Goal: Task Accomplishment & Management: Use online tool/utility

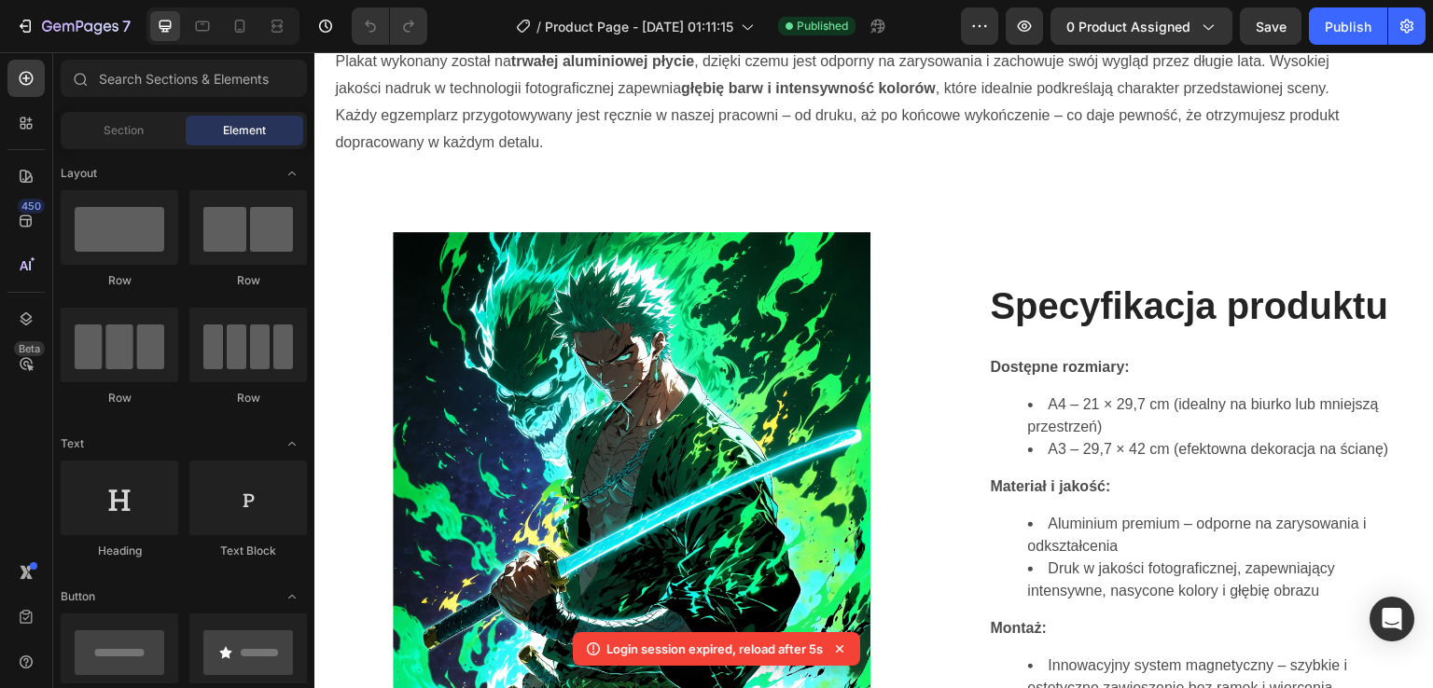
scroll to position [562, 0]
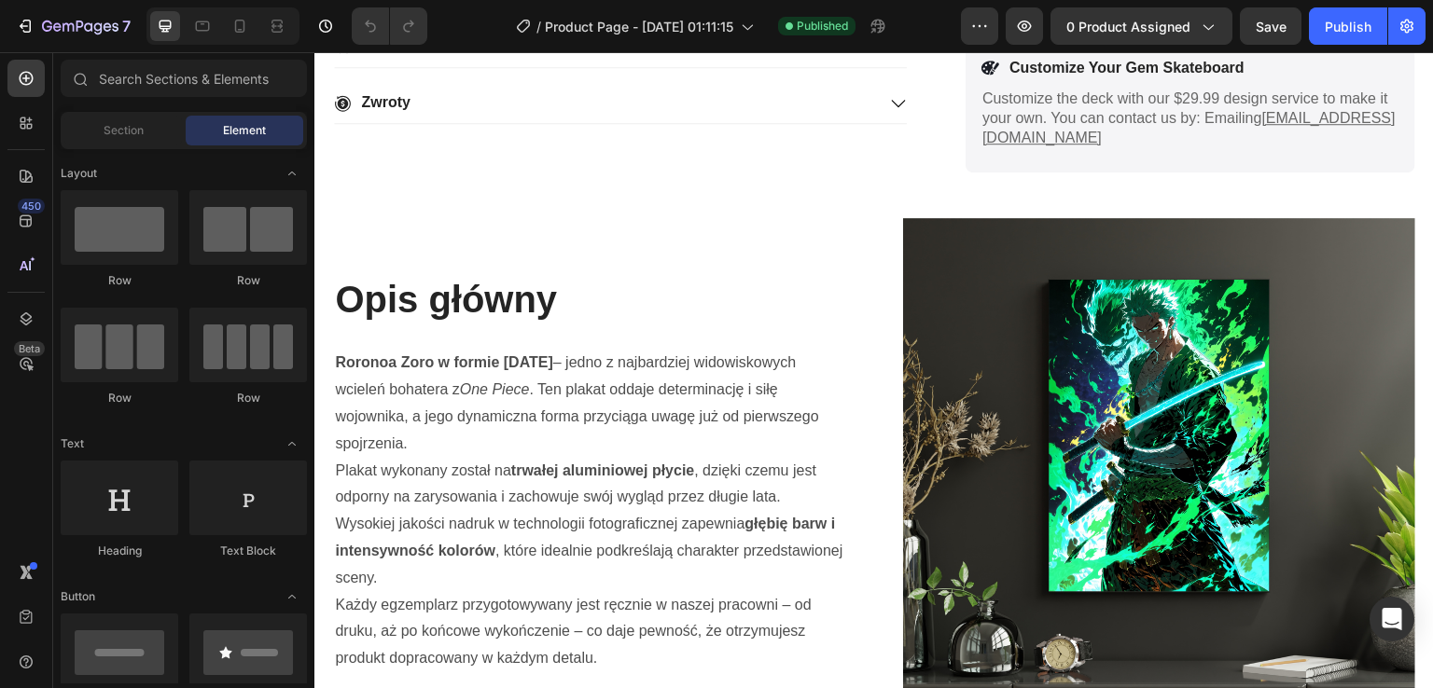
scroll to position [618, 0]
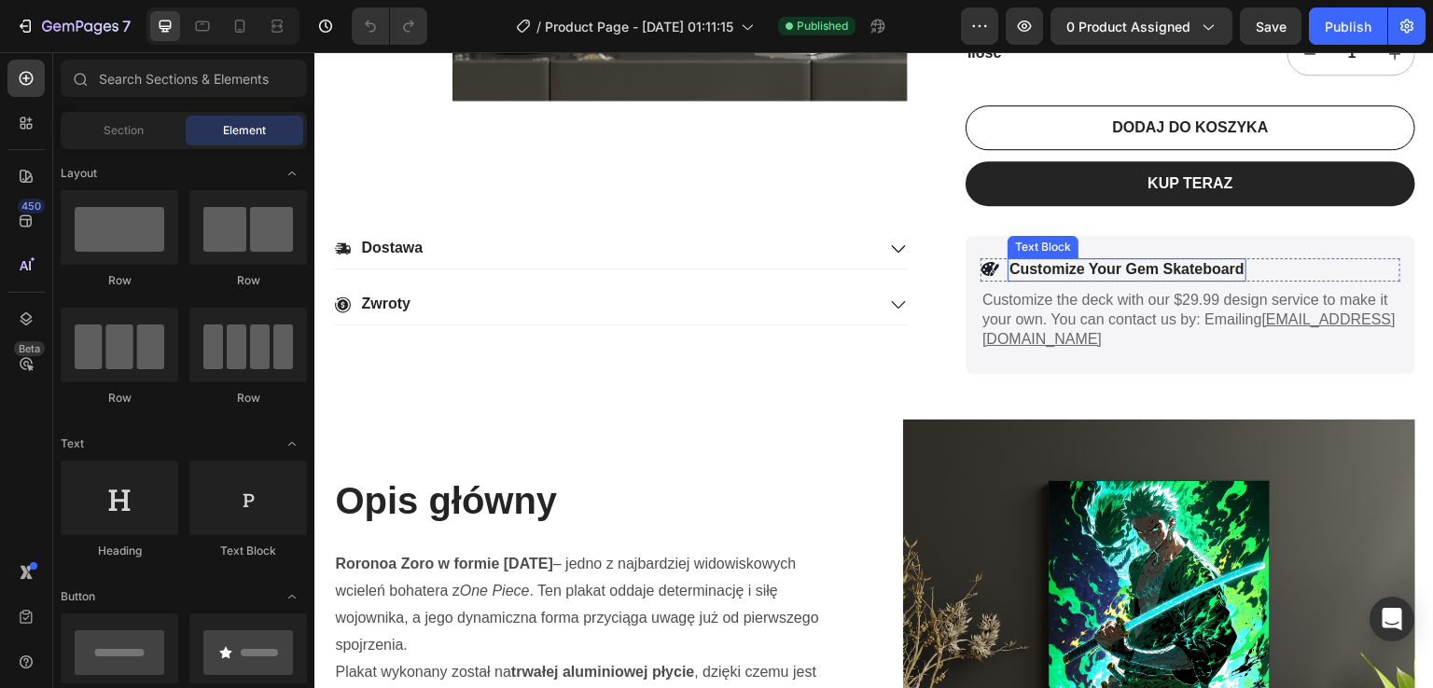
click at [1122, 272] on p "Customize Your Gem Skateboard" at bounding box center [1126, 270] width 235 height 20
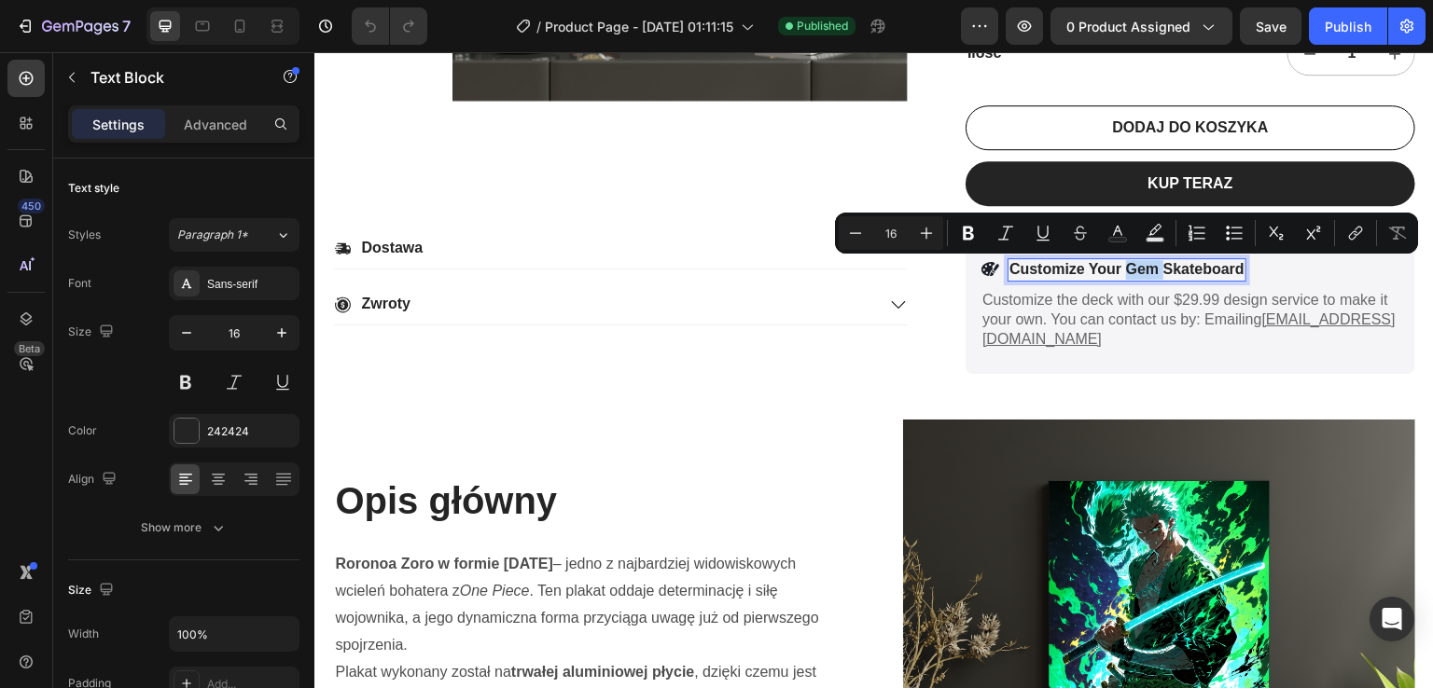
click at [1122, 272] on p "Customize Your Gem Skateboard" at bounding box center [1126, 270] width 235 height 20
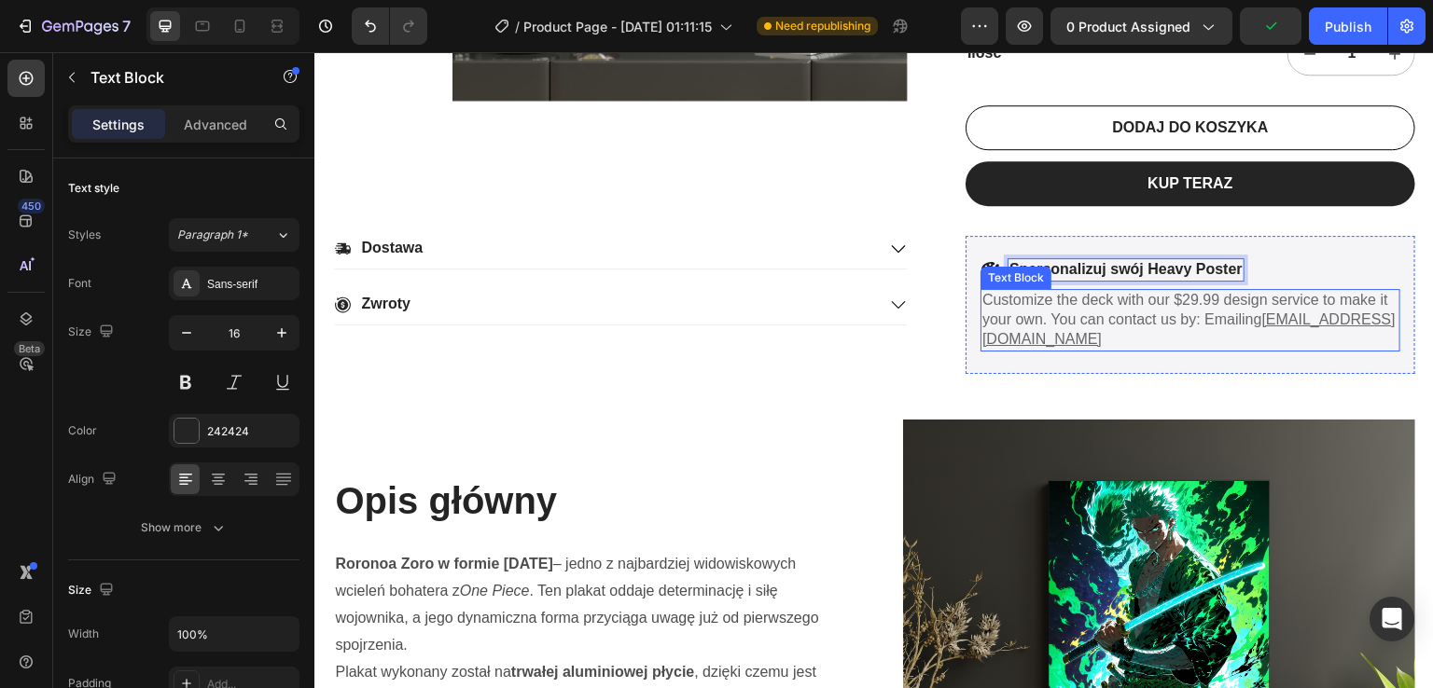
click at [1027, 310] on p "Customize the deck with our $29.99 design service to make it your own. You can …" at bounding box center [1190, 320] width 416 height 58
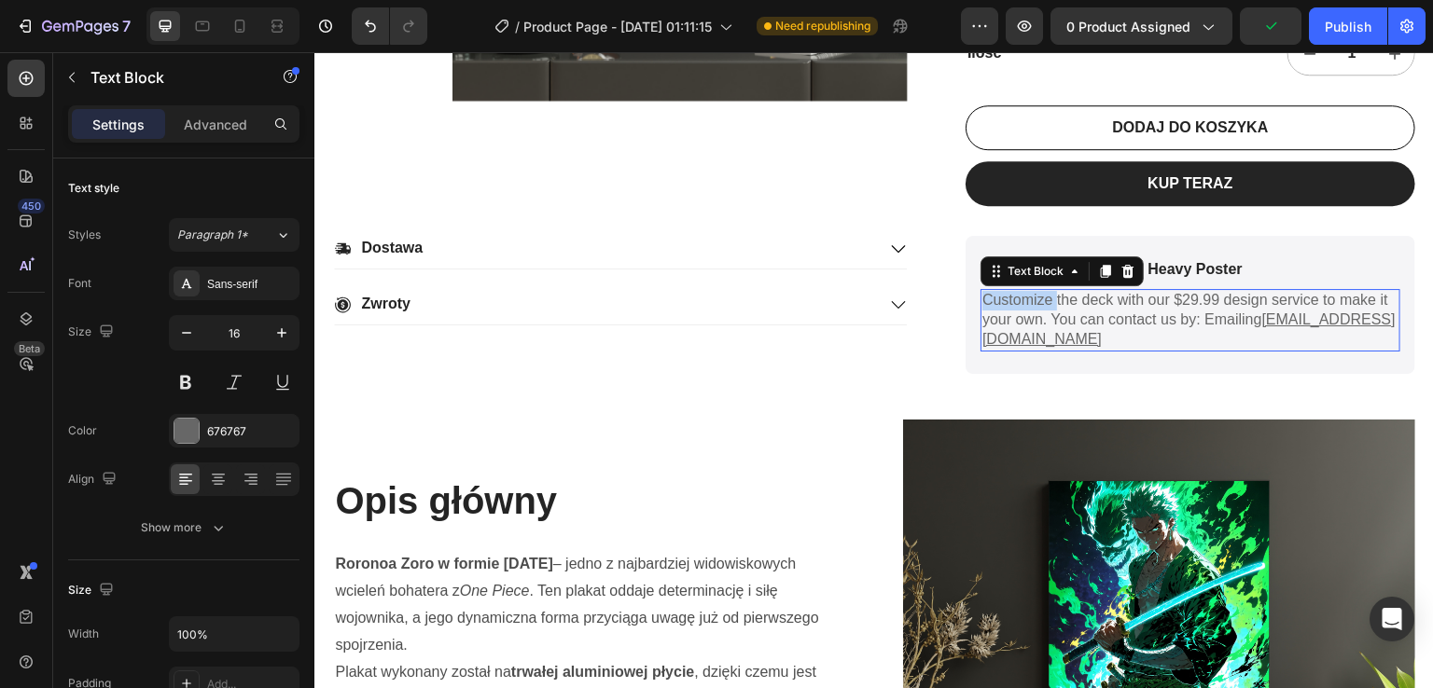
click at [1027, 310] on p "Customize the deck with our $29.99 design service to make it your own. You can …" at bounding box center [1190, 320] width 416 height 58
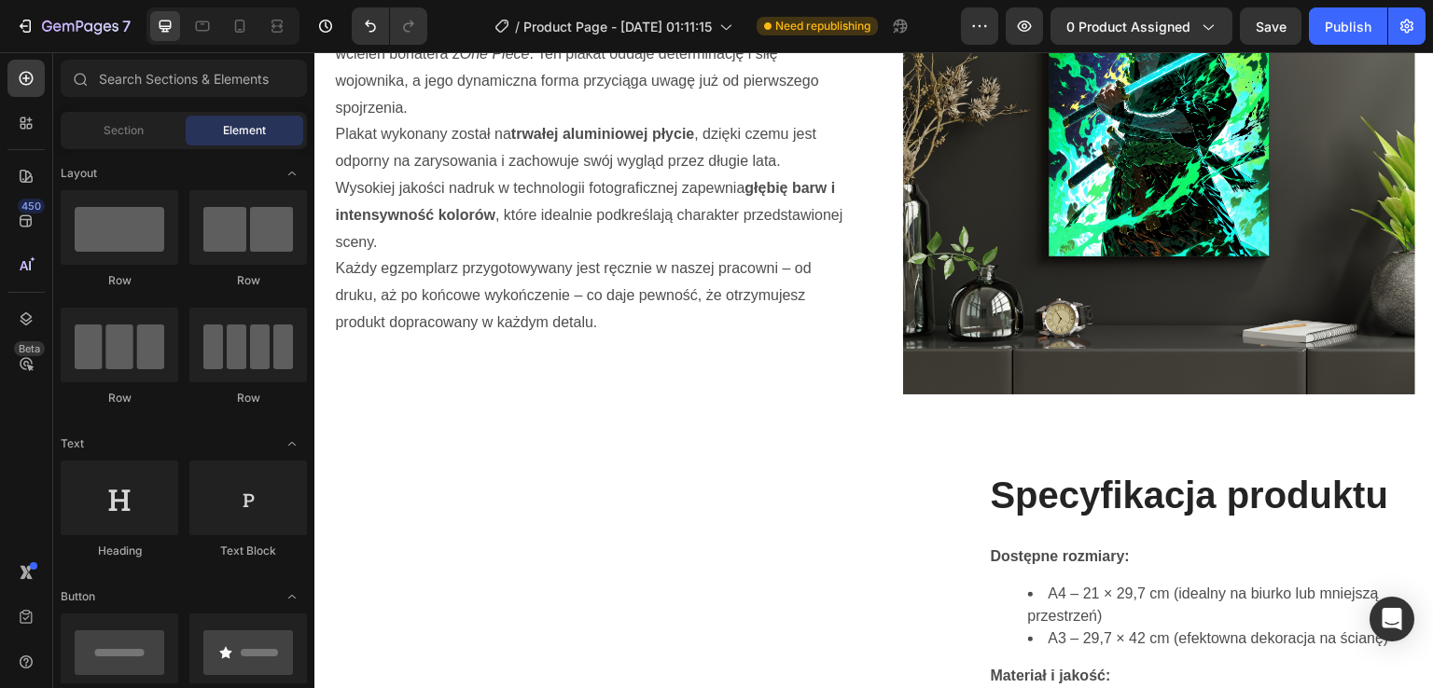
scroll to position [1731, 0]
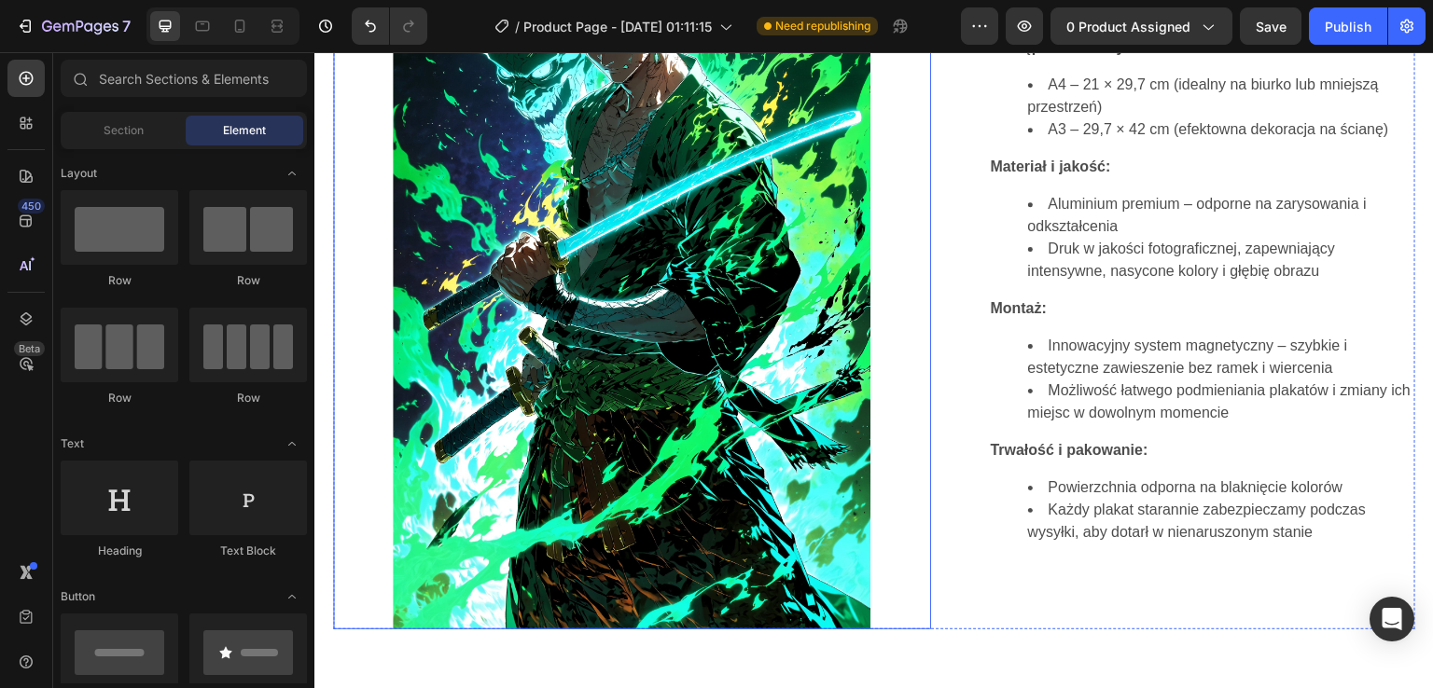
click at [767, 326] on img at bounding box center [632, 271] width 478 height 717
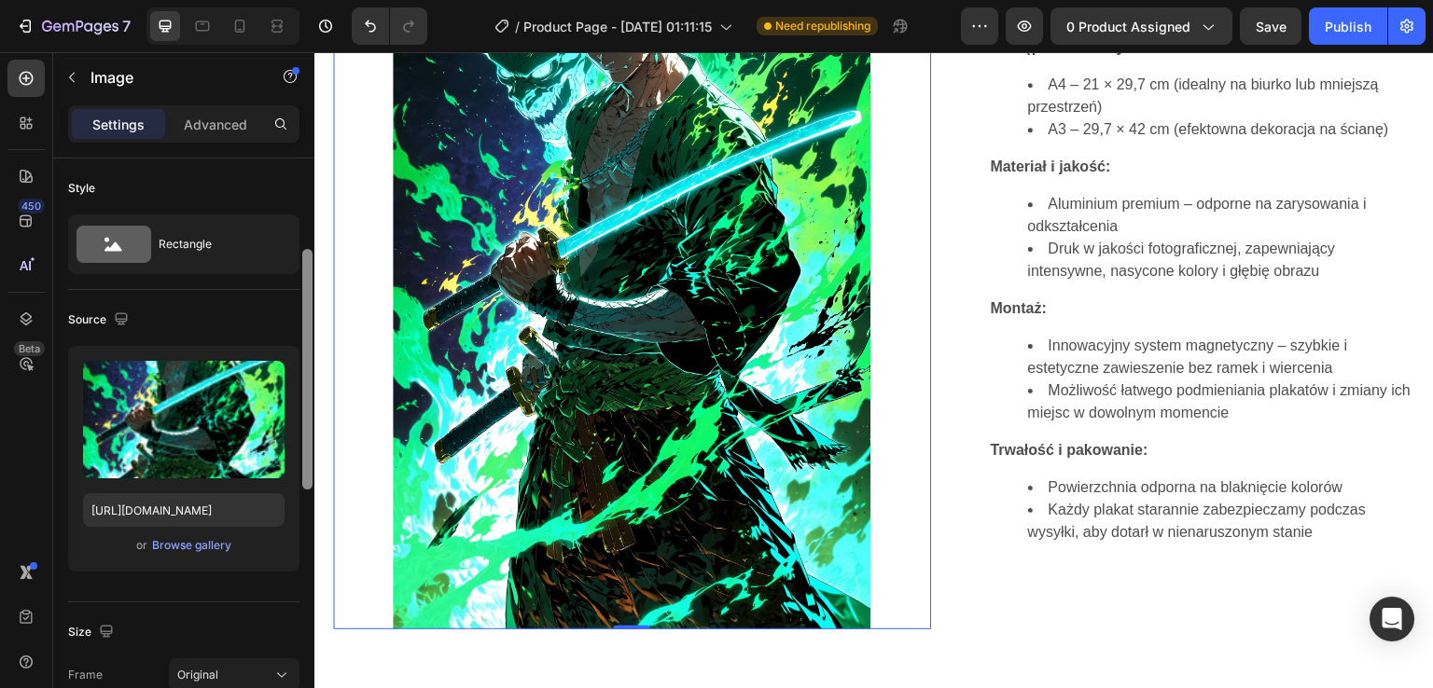
scroll to position [64, 0]
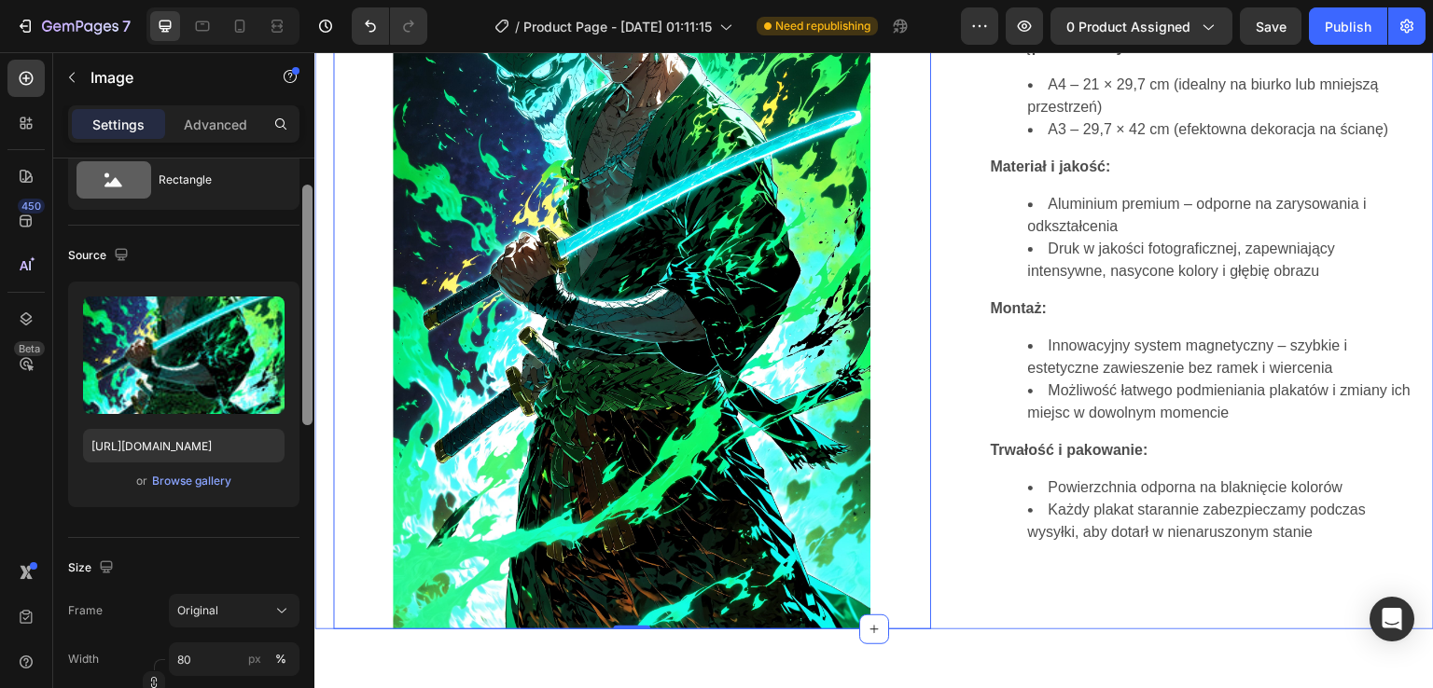
drag, startPoint x: 621, startPoint y: 418, endPoint x: 323, endPoint y: 450, distance: 300.2
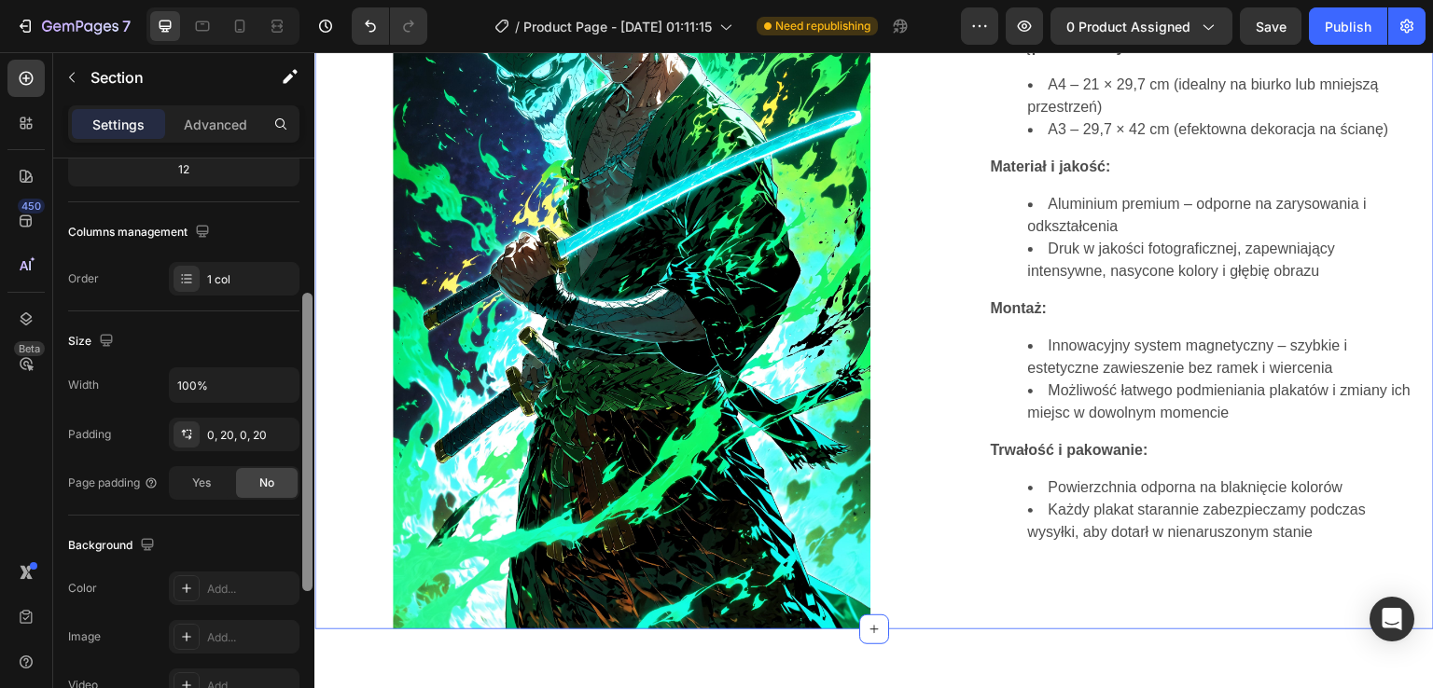
scroll to position [254, 0]
click at [296, 471] on div "No" at bounding box center [267, 479] width 62 height 30
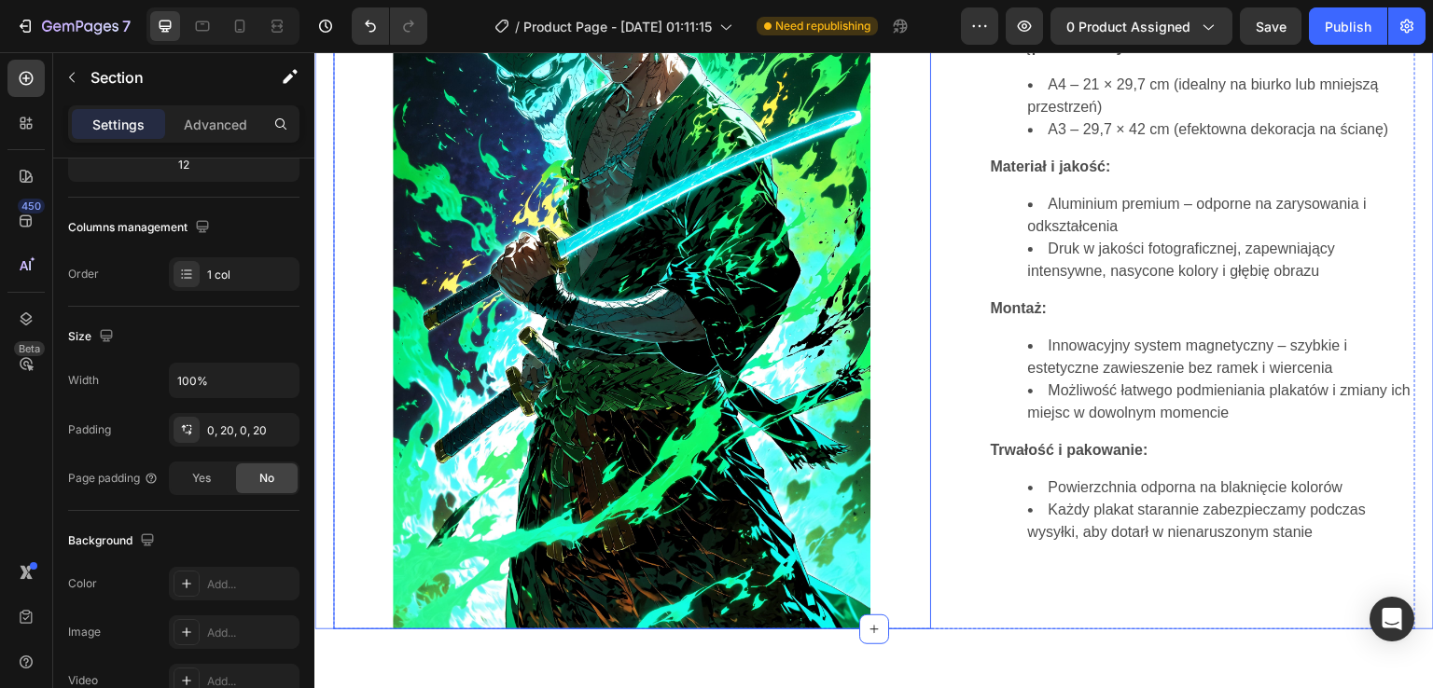
click at [453, 406] on img at bounding box center [632, 271] width 478 height 717
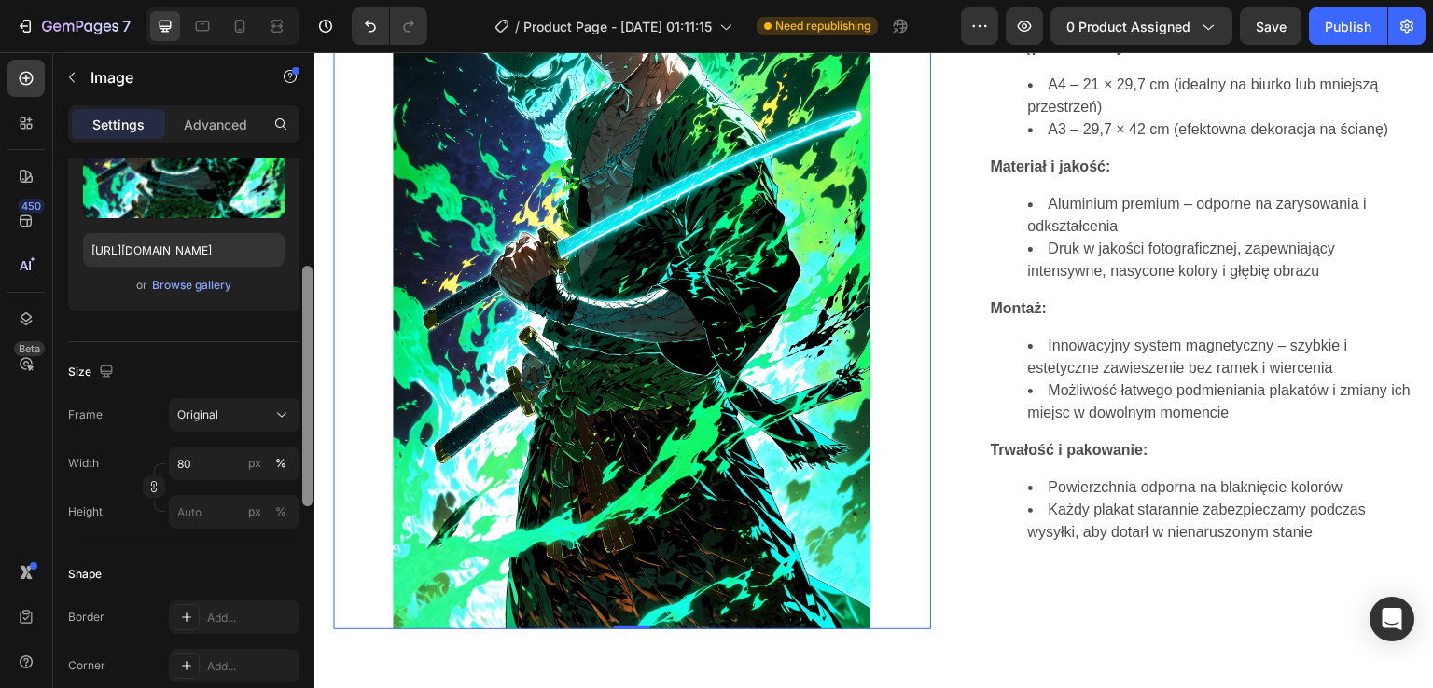
scroll to position [265, 0]
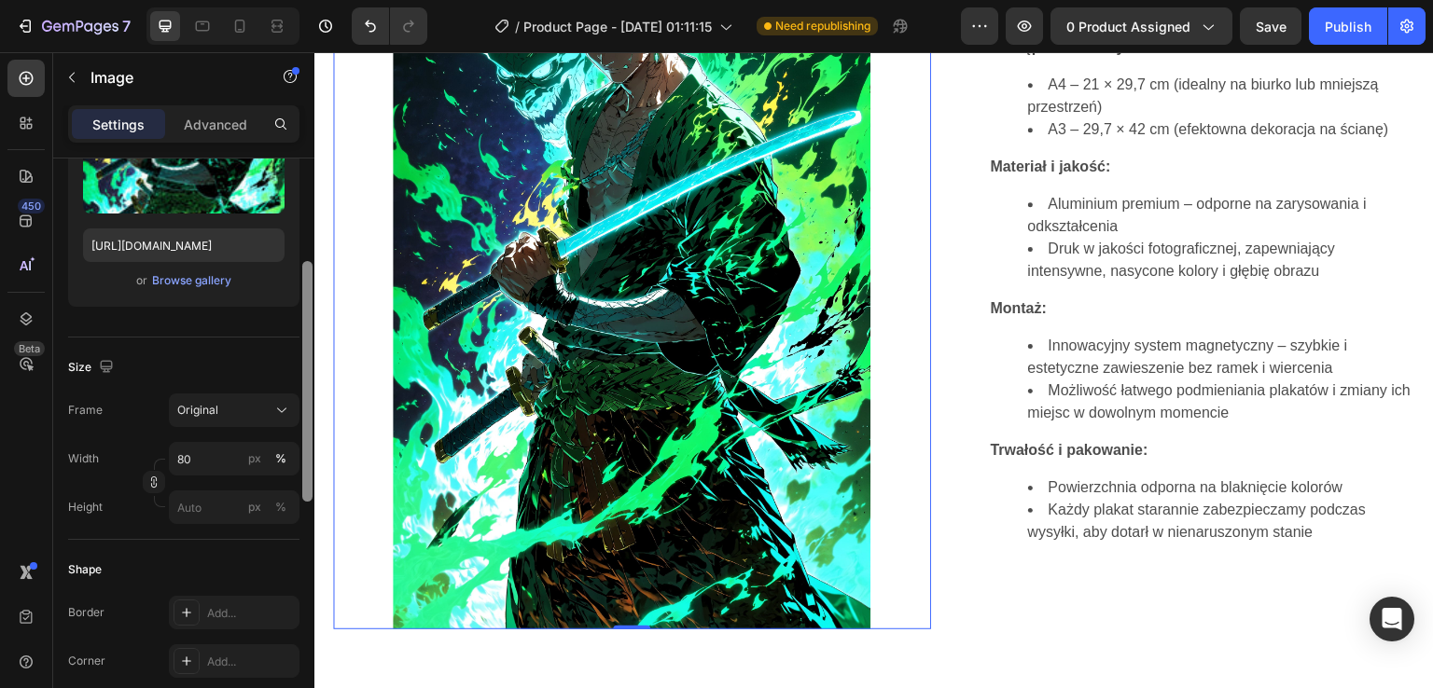
drag, startPoint x: 309, startPoint y: 363, endPoint x: 310, endPoint y: 473, distance: 110.1
click at [310, 473] on div at bounding box center [307, 381] width 10 height 241
click at [306, 480] on div at bounding box center [307, 388] width 10 height 241
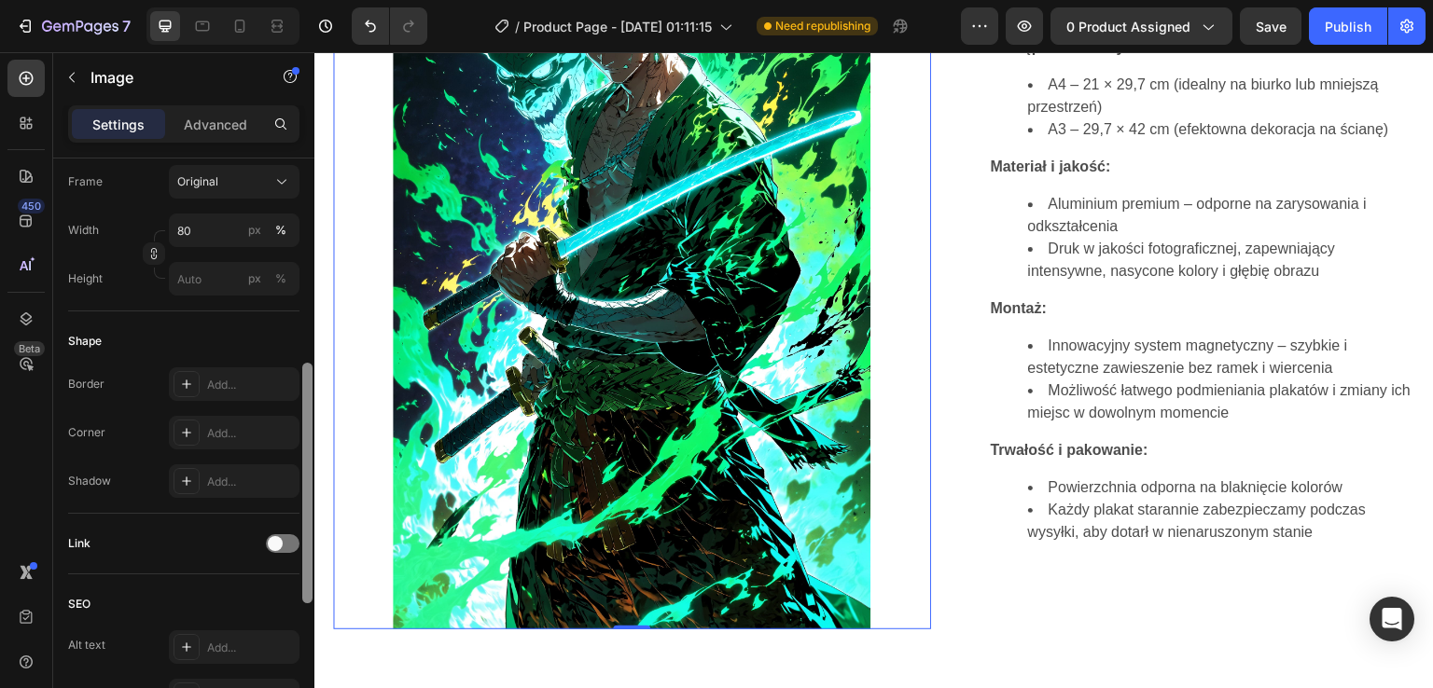
scroll to position [505, 0]
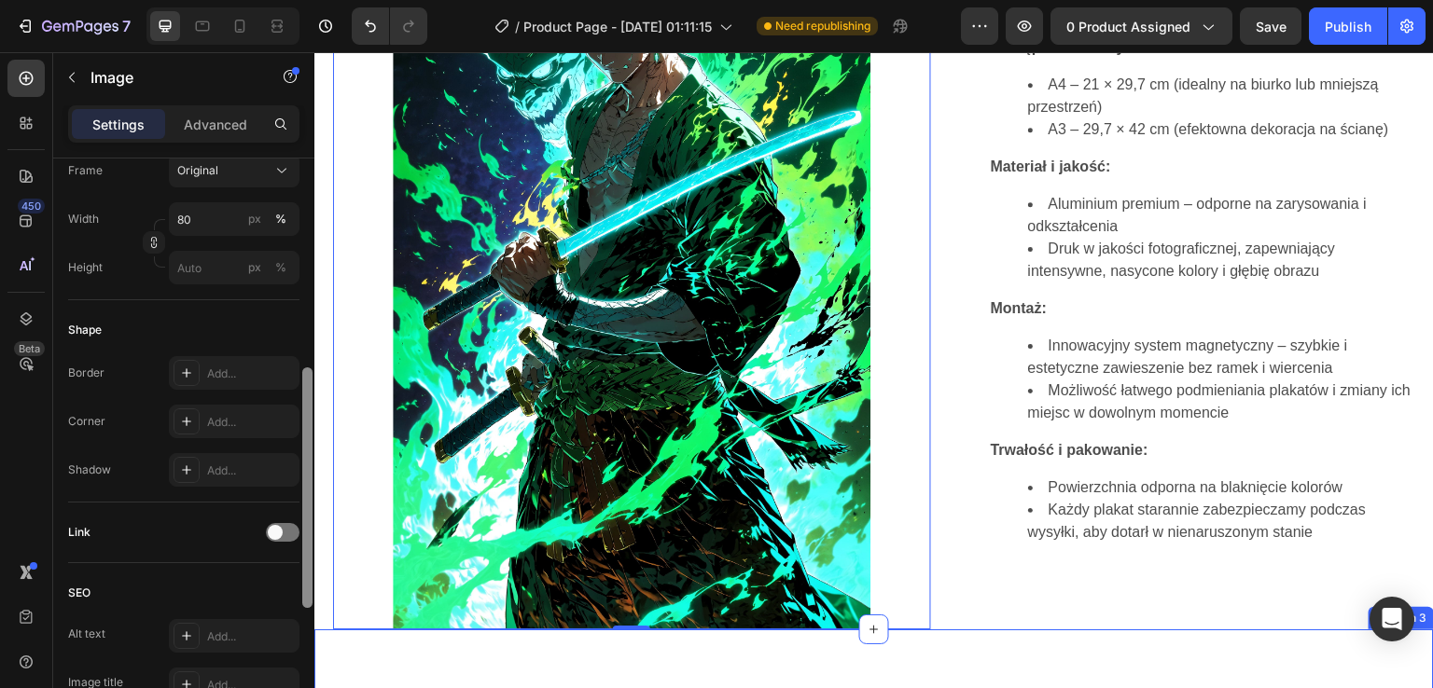
drag, startPoint x: 620, startPoint y: 533, endPoint x: 317, endPoint y: 626, distance: 317.2
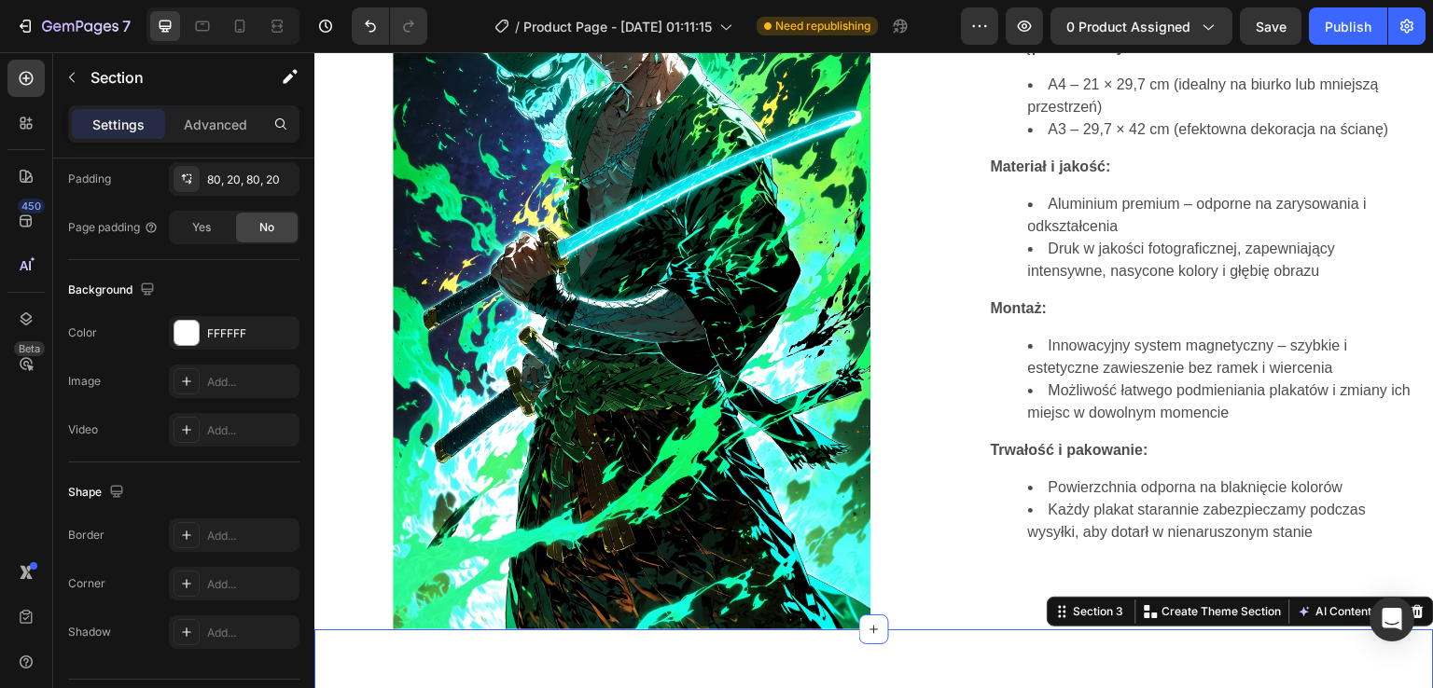
scroll to position [0, 0]
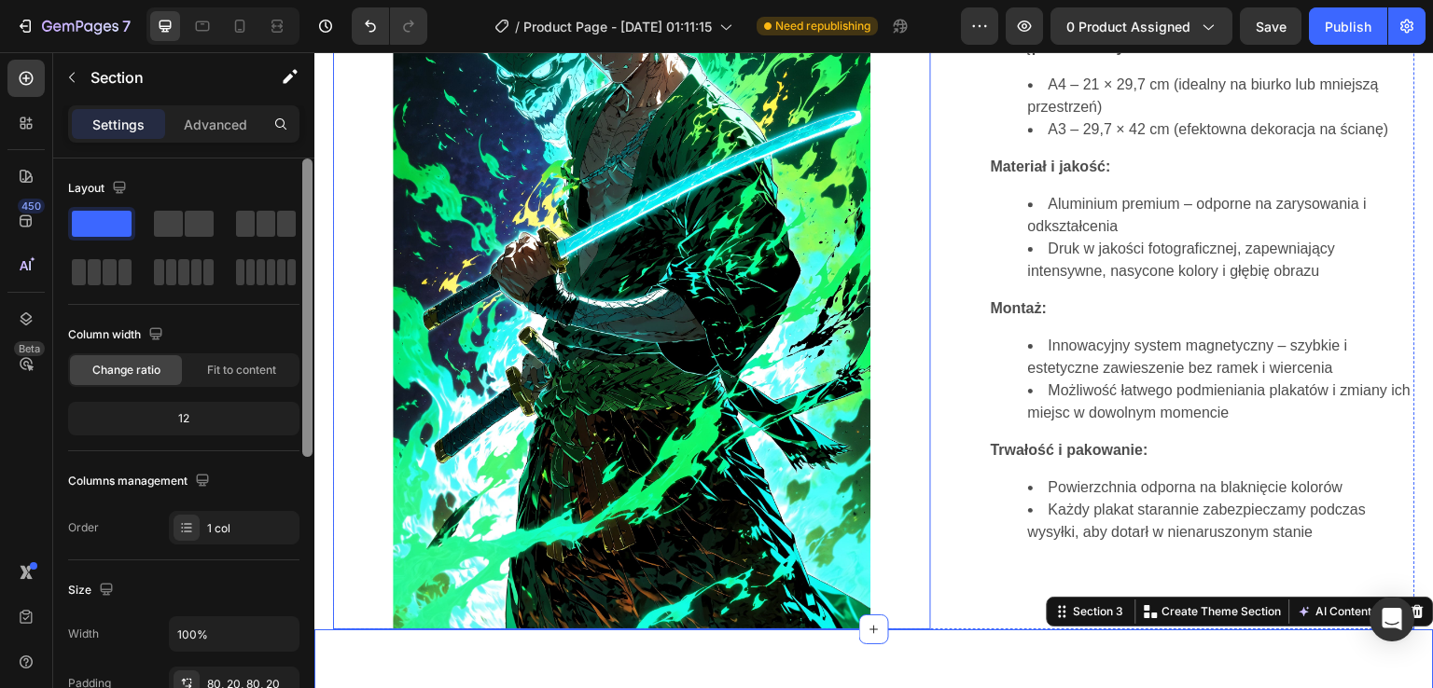
click at [504, 326] on img at bounding box center [632, 271] width 478 height 717
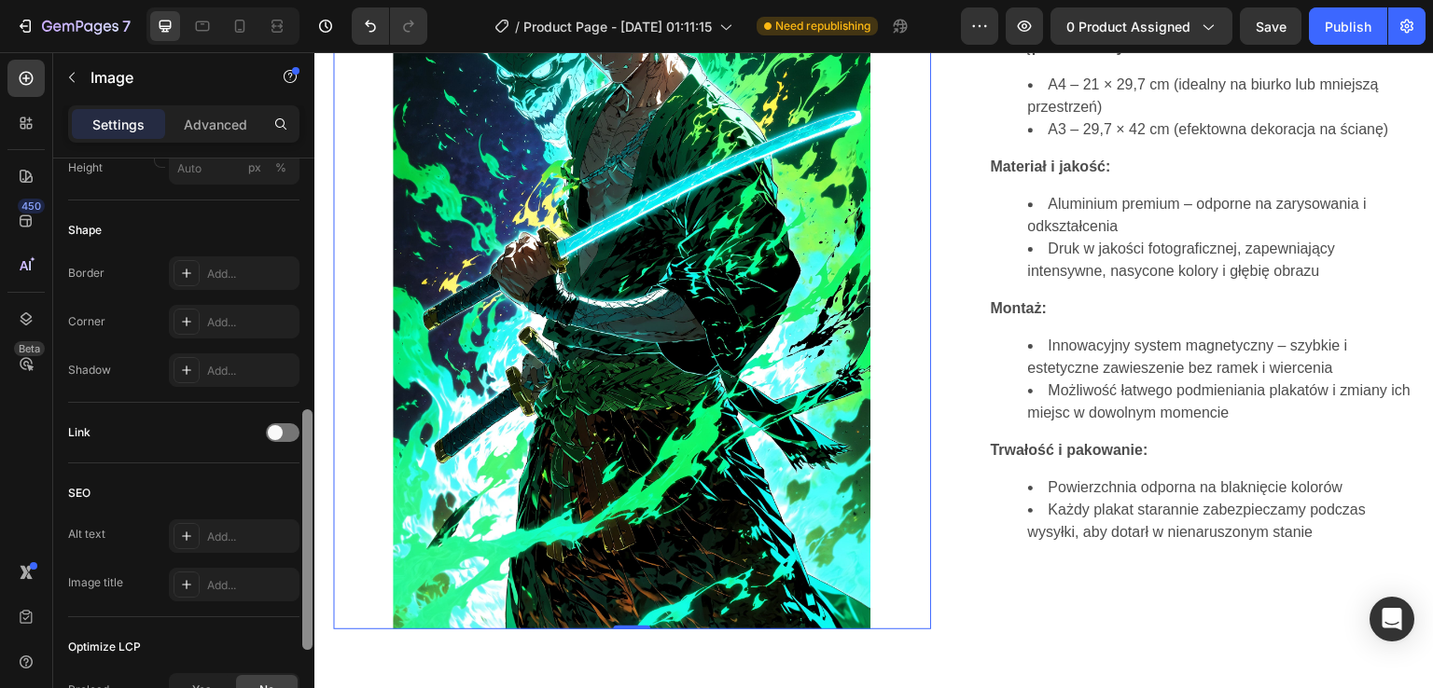
scroll to position [638, 0]
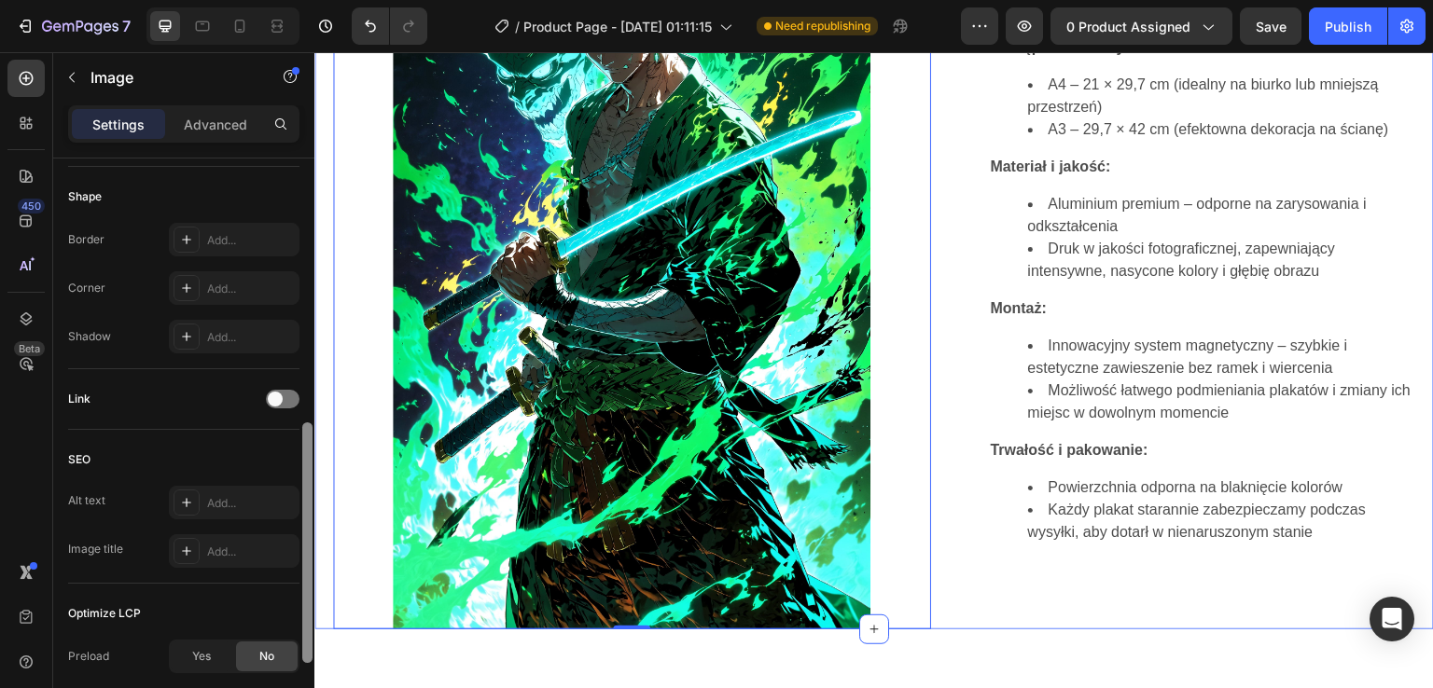
drag, startPoint x: 617, startPoint y: 306, endPoint x: 316, endPoint y: 543, distance: 382.6
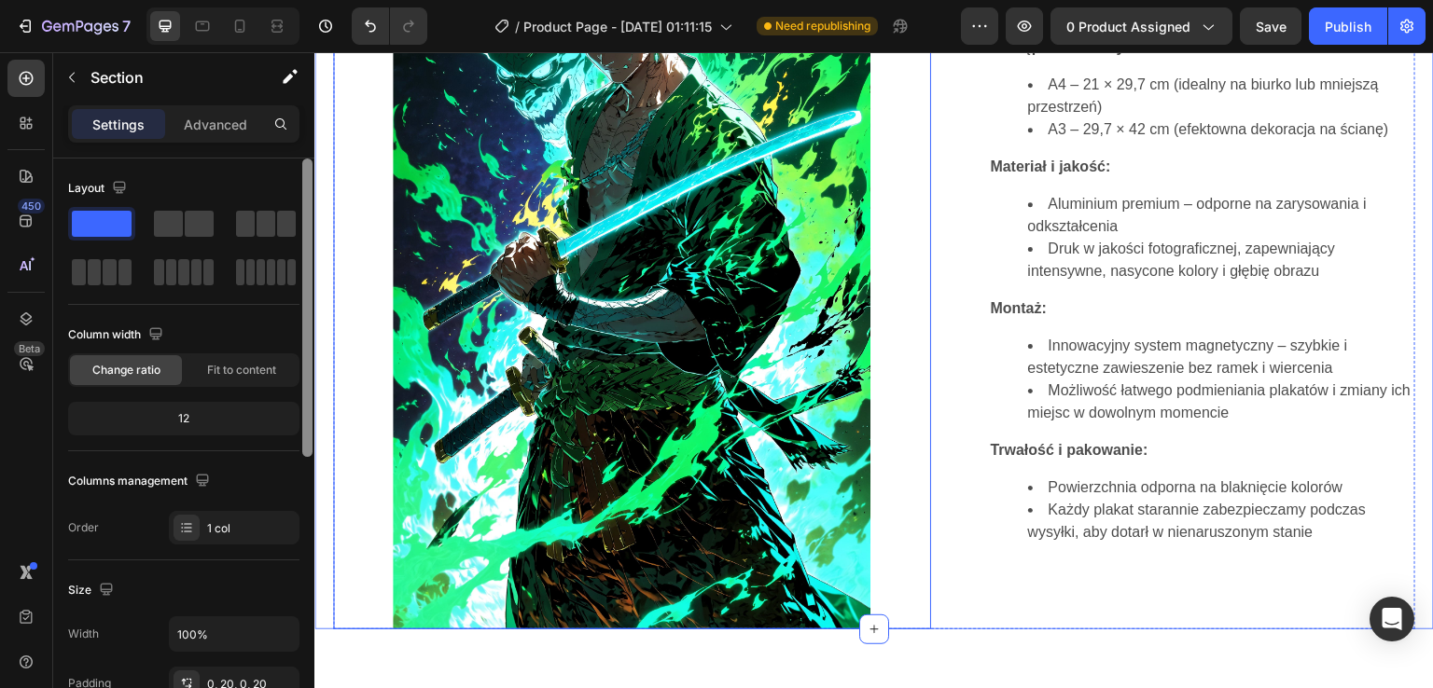
click at [493, 370] on img at bounding box center [632, 271] width 478 height 717
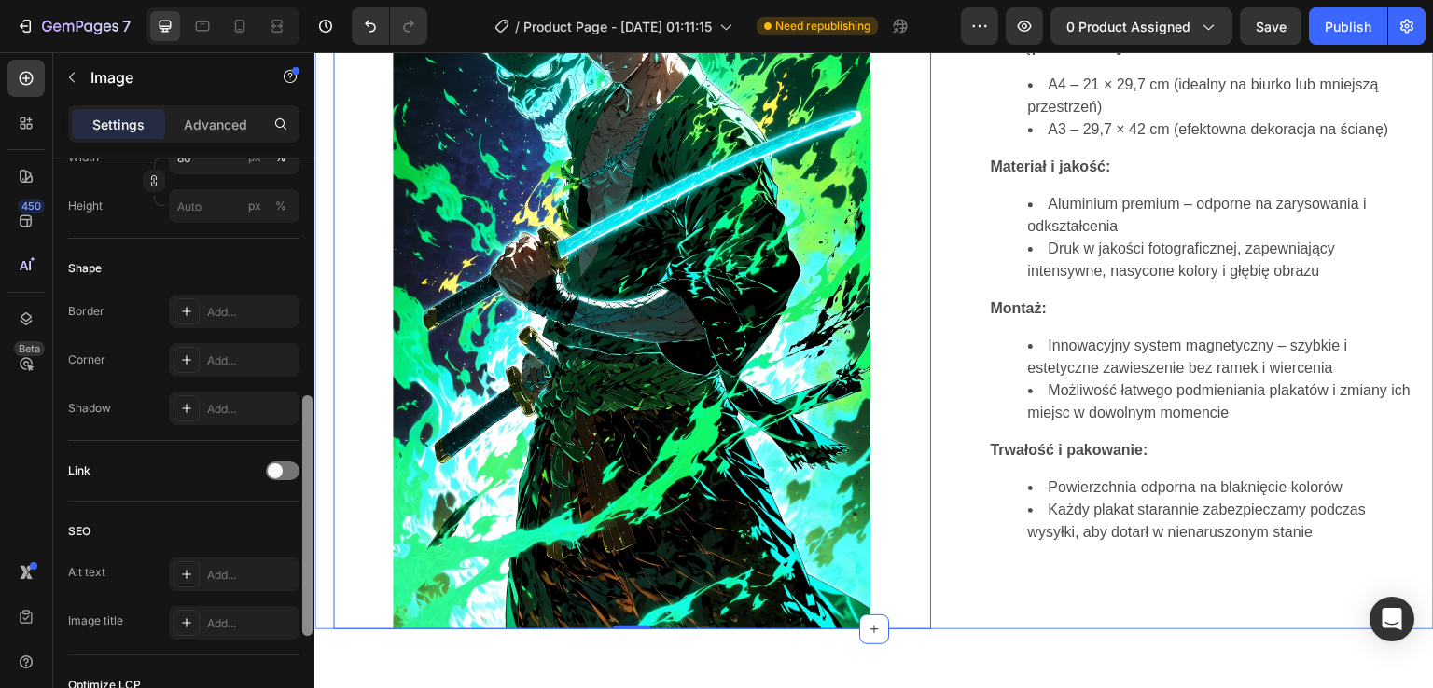
scroll to position [568, 0]
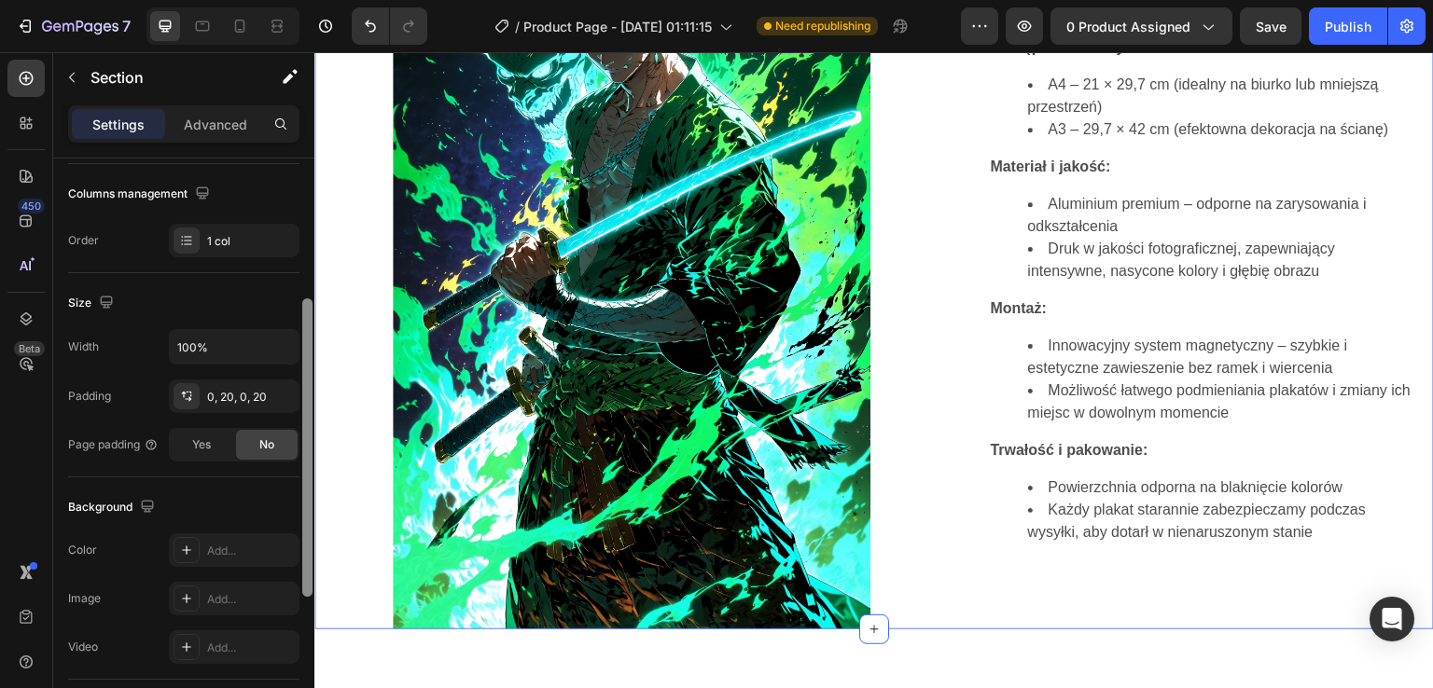
scroll to position [283, 0]
click at [306, 371] on div at bounding box center [307, 452] width 10 height 298
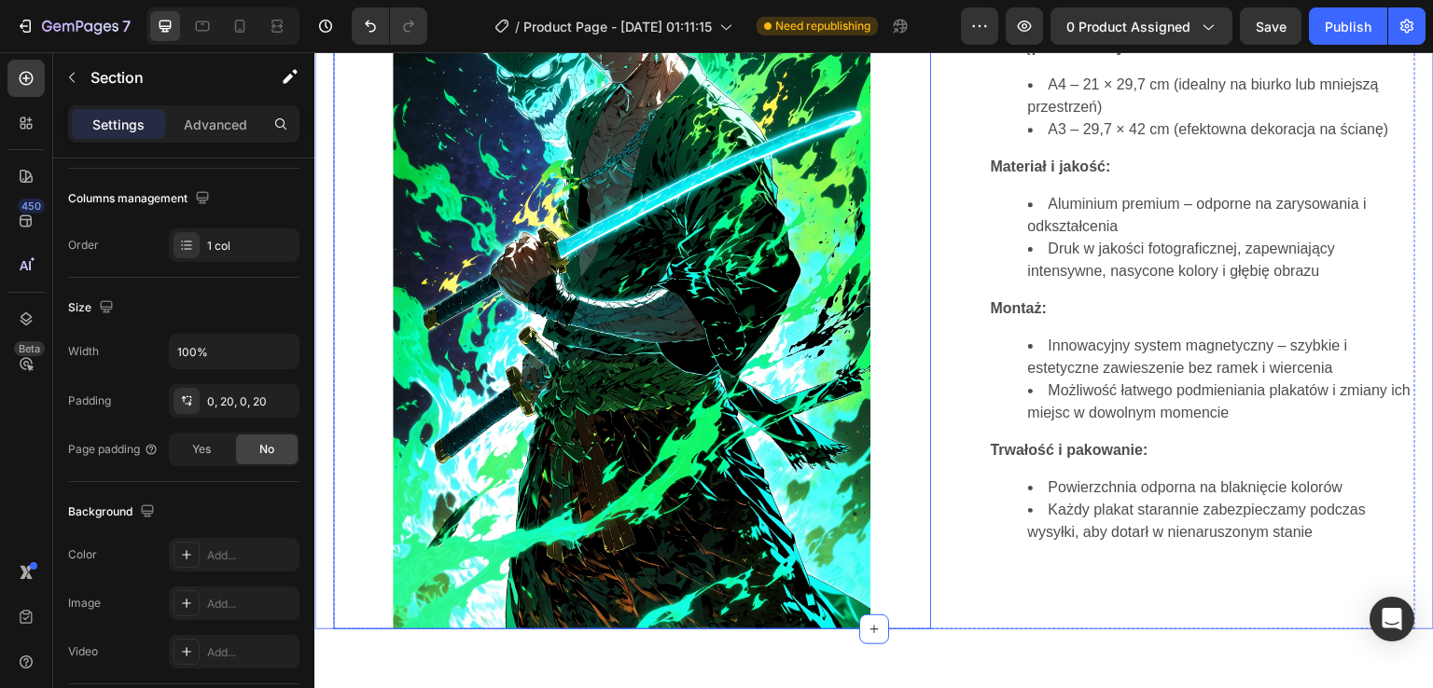
click at [489, 324] on img at bounding box center [632, 271] width 478 height 717
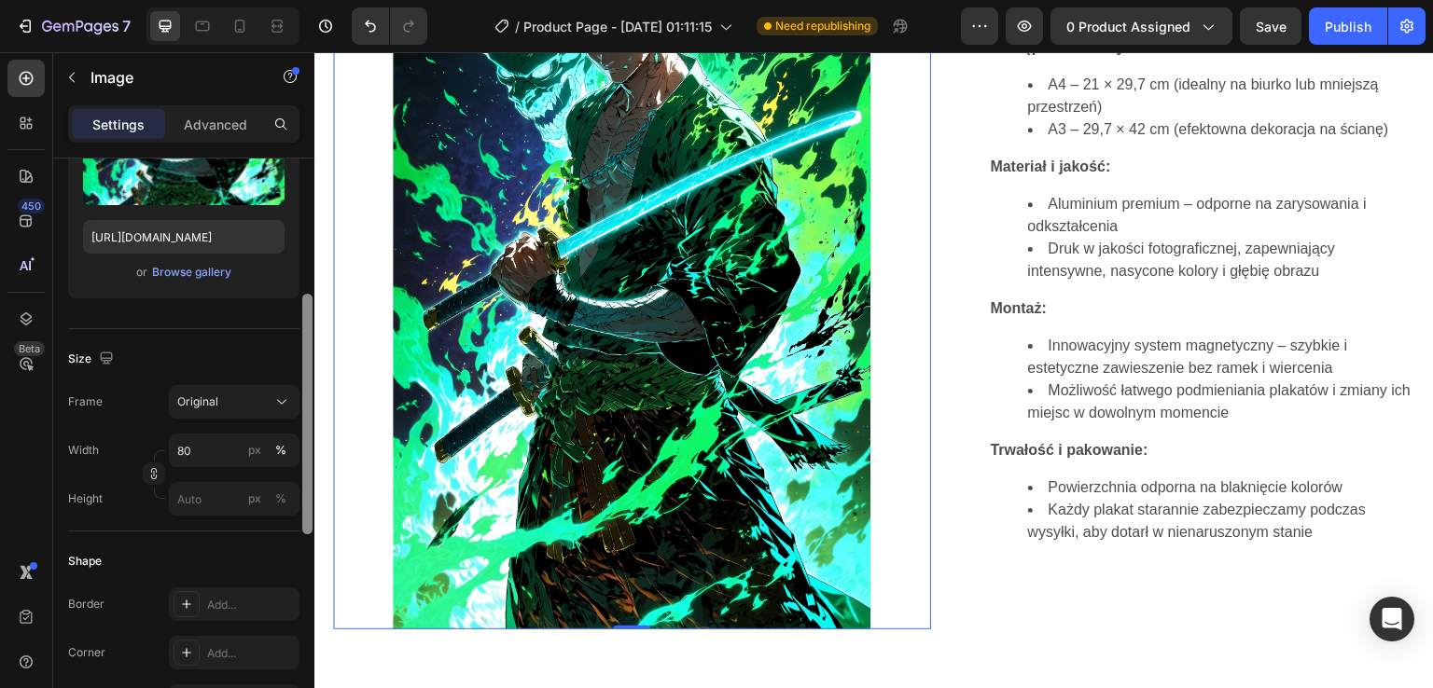
scroll to position [289, 0]
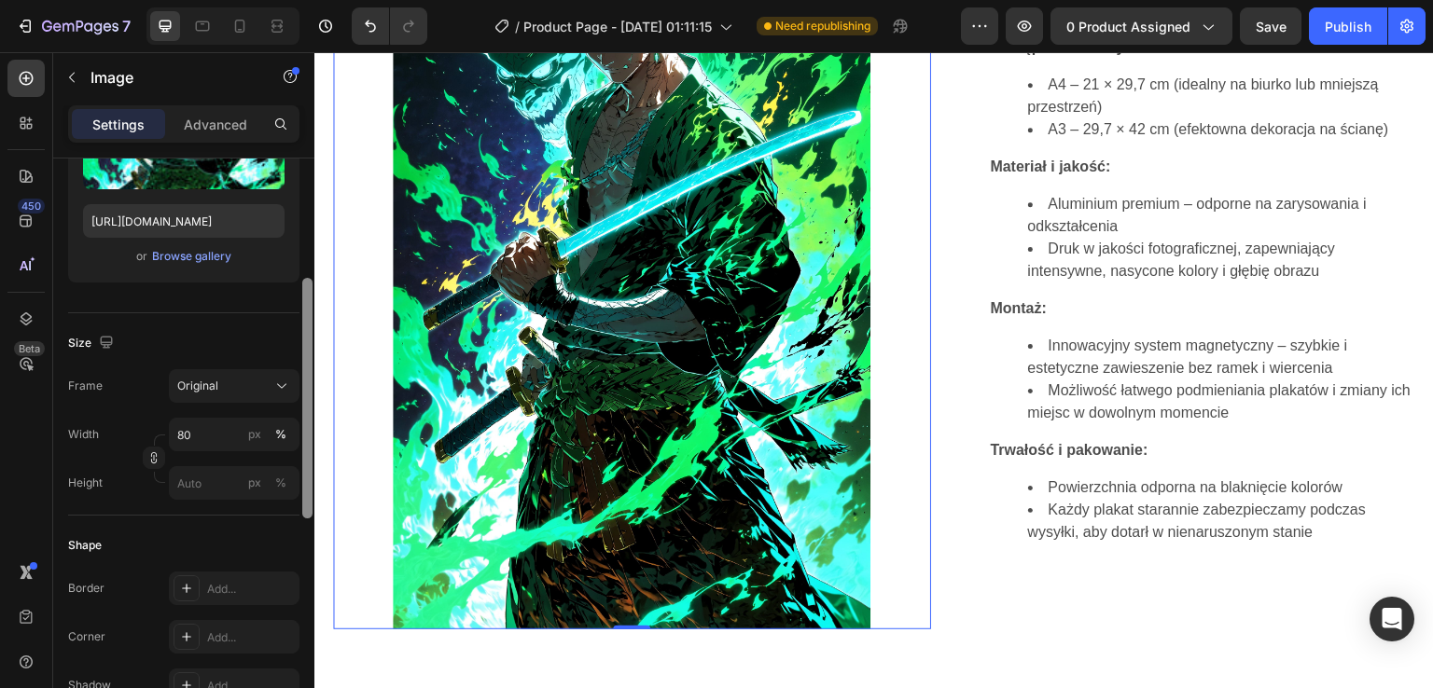
drag, startPoint x: 306, startPoint y: 190, endPoint x: 306, endPoint y: 306, distance: 115.7
click at [306, 306] on div at bounding box center [307, 398] width 10 height 241
click at [216, 432] on input "80" at bounding box center [234, 435] width 131 height 34
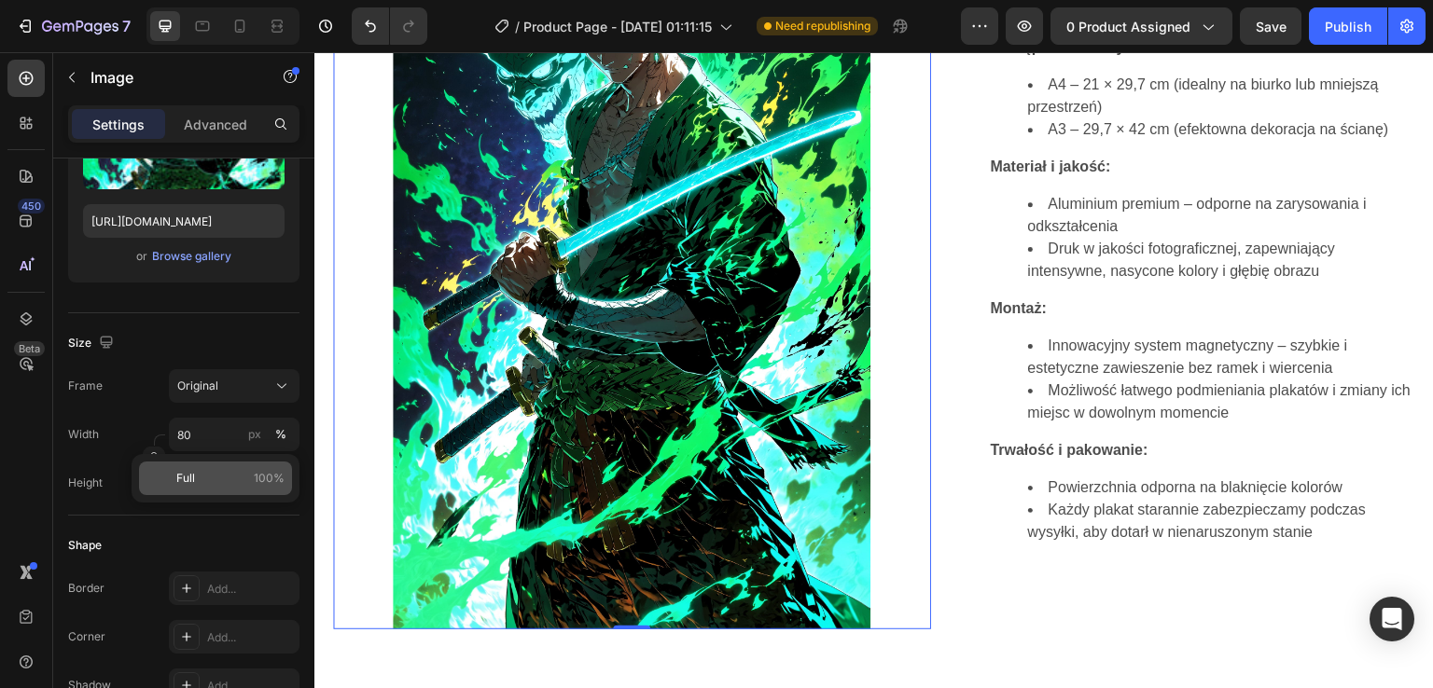
click at [206, 474] on p "Full 100%" at bounding box center [230, 478] width 108 height 17
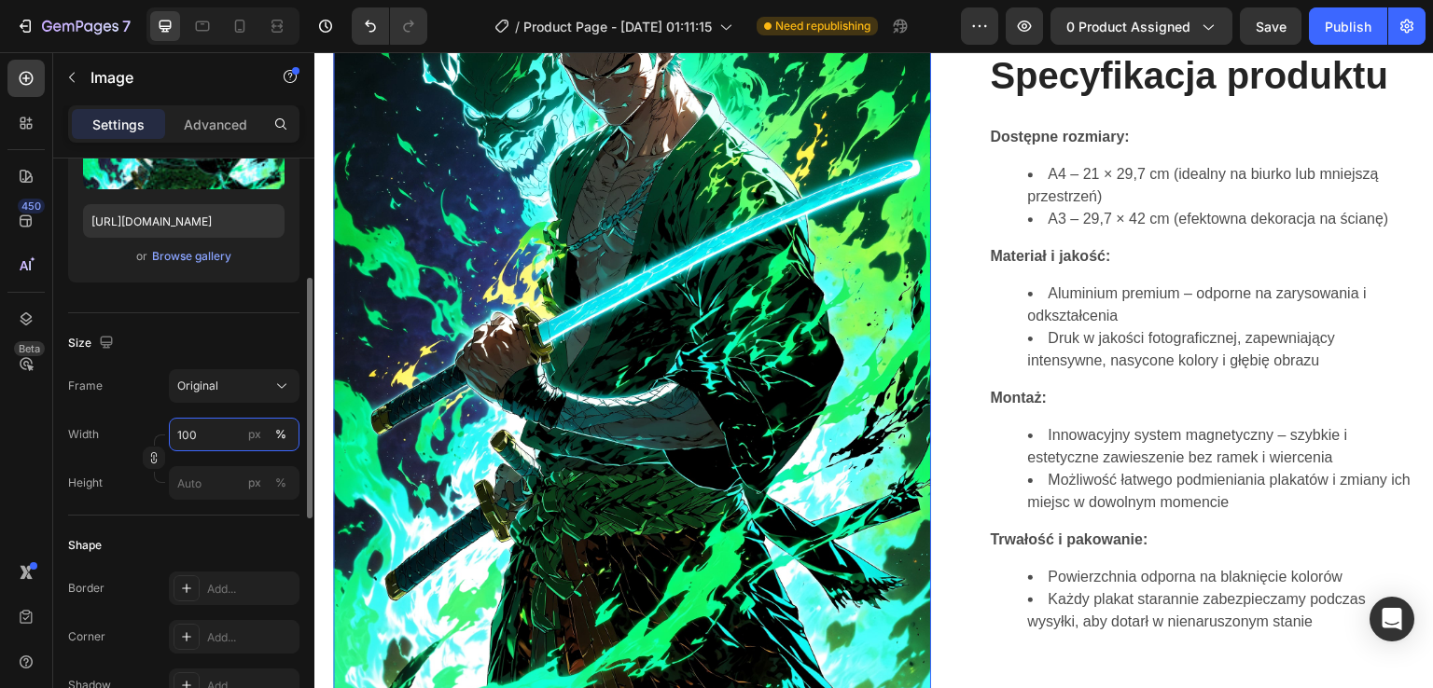
click at [213, 437] on input "100" at bounding box center [234, 435] width 131 height 34
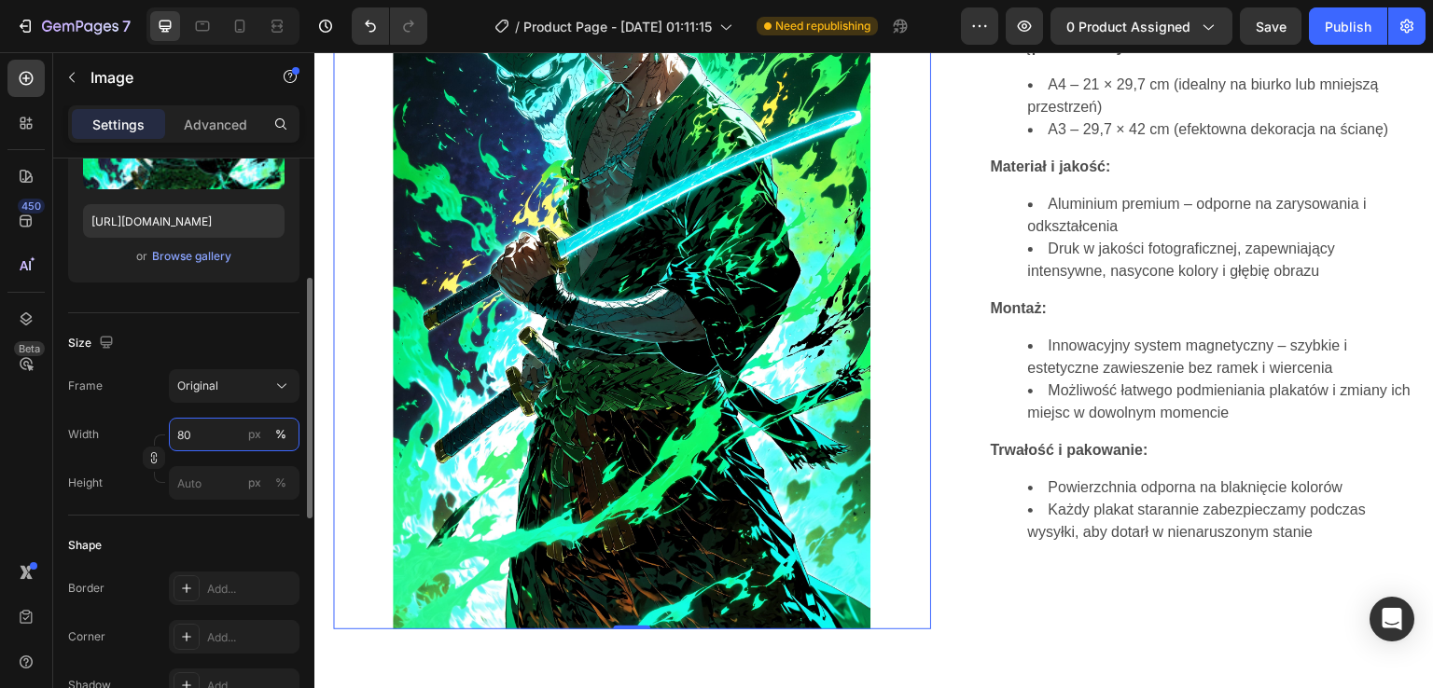
type input "8"
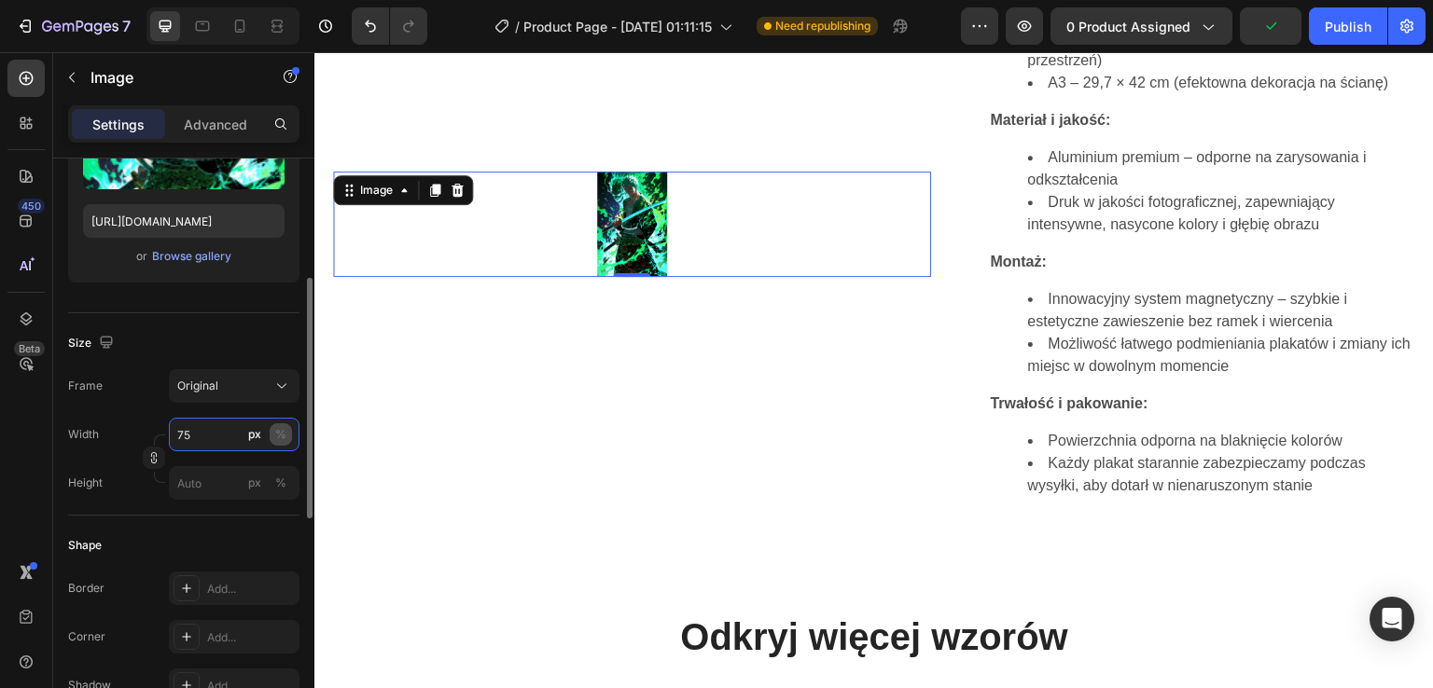
type input "75"
click at [278, 437] on div "%" at bounding box center [280, 434] width 11 height 17
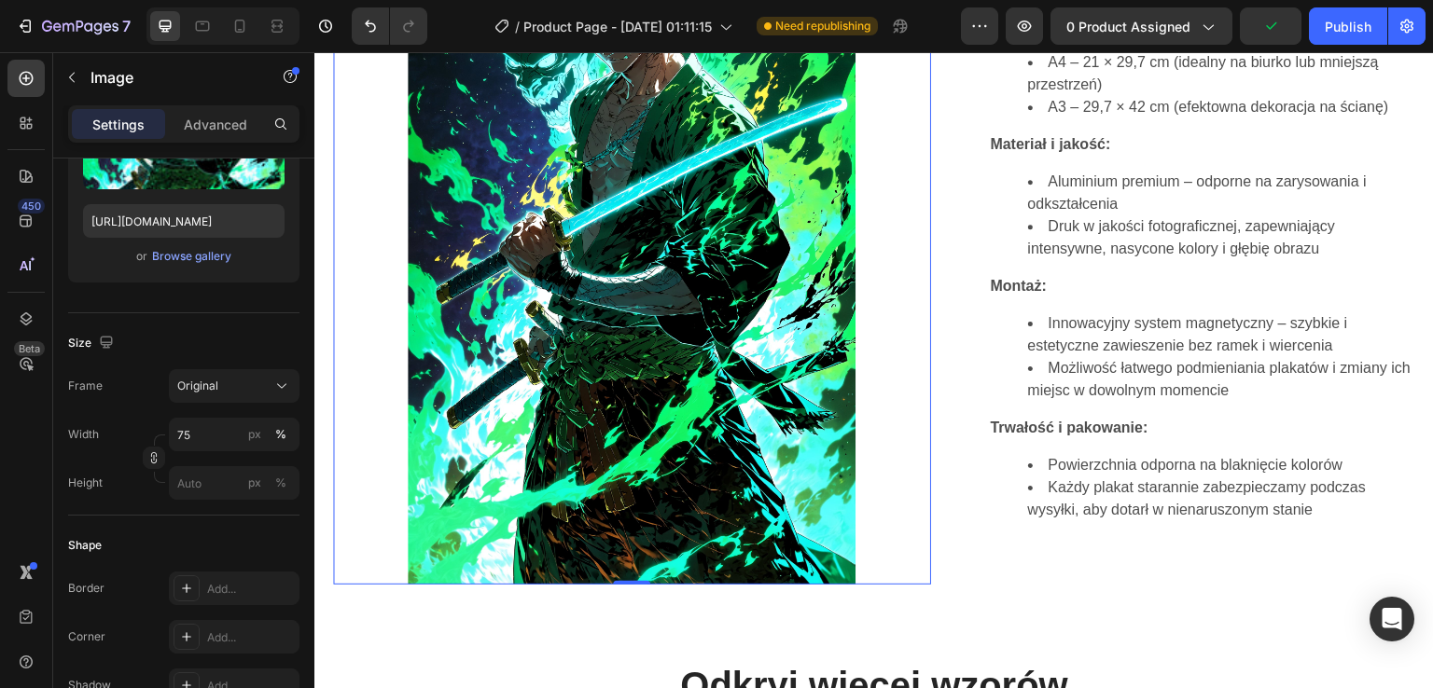
click at [526, 521] on img at bounding box center [632, 249] width 448 height 673
click at [528, 564] on img at bounding box center [632, 249] width 448 height 673
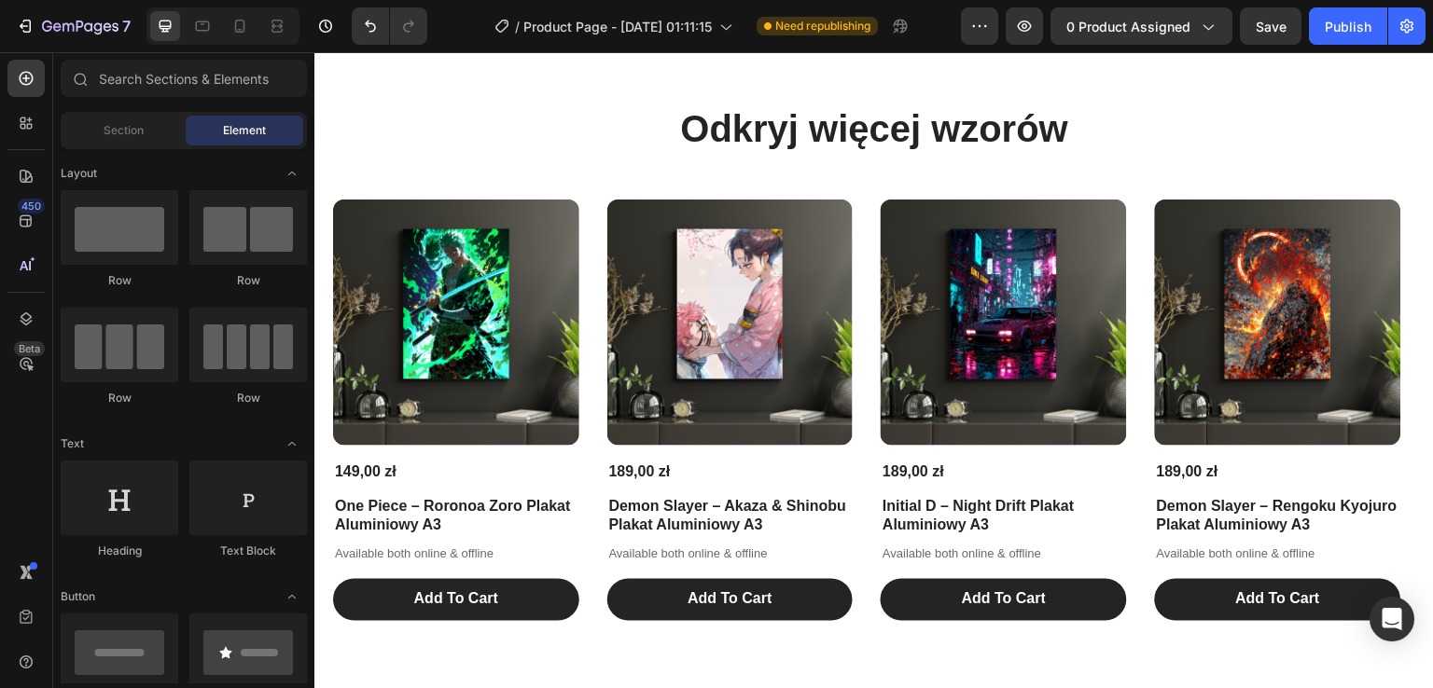
scroll to position [1731, 0]
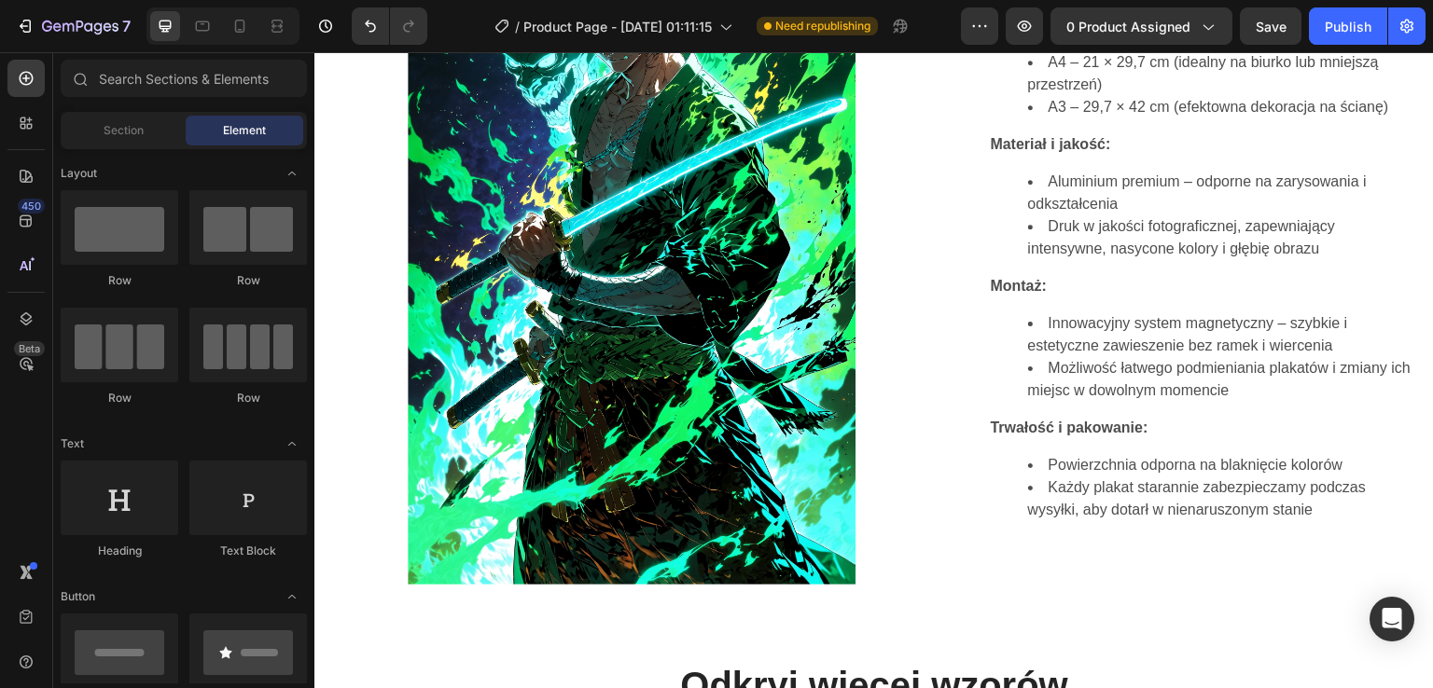
click at [284, 42] on div at bounding box center [222, 25] width 153 height 37
click at [284, 35] on div at bounding box center [277, 26] width 30 height 30
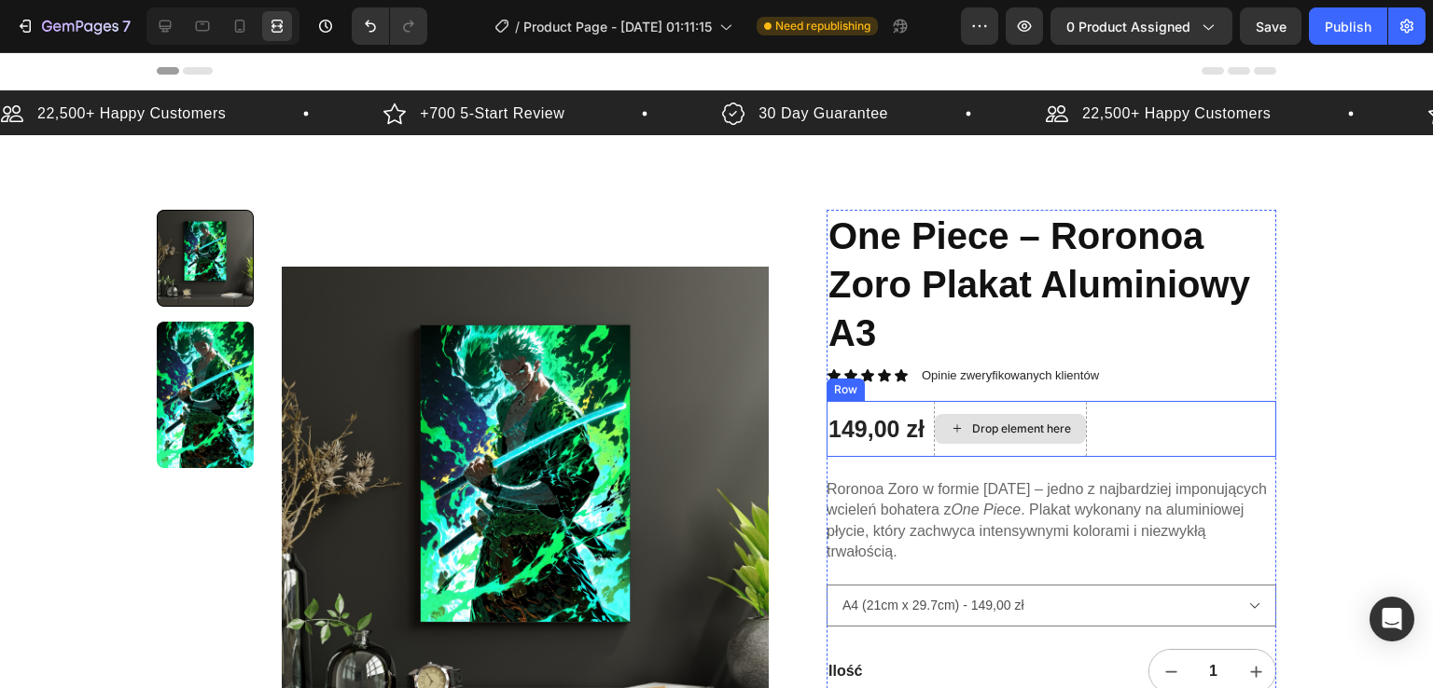
click at [1022, 411] on div "Drop element here" at bounding box center [1010, 429] width 153 height 56
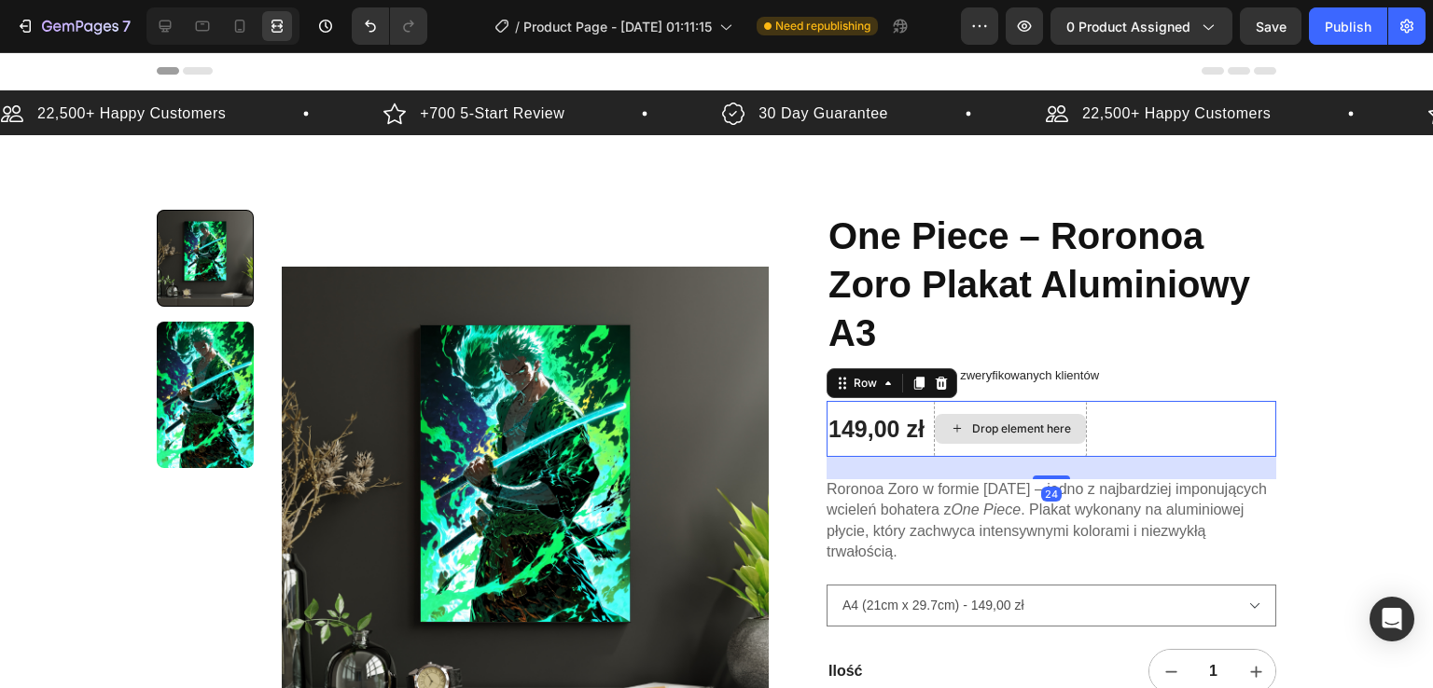
click at [1024, 426] on div "Drop element here" at bounding box center [1021, 429] width 99 height 15
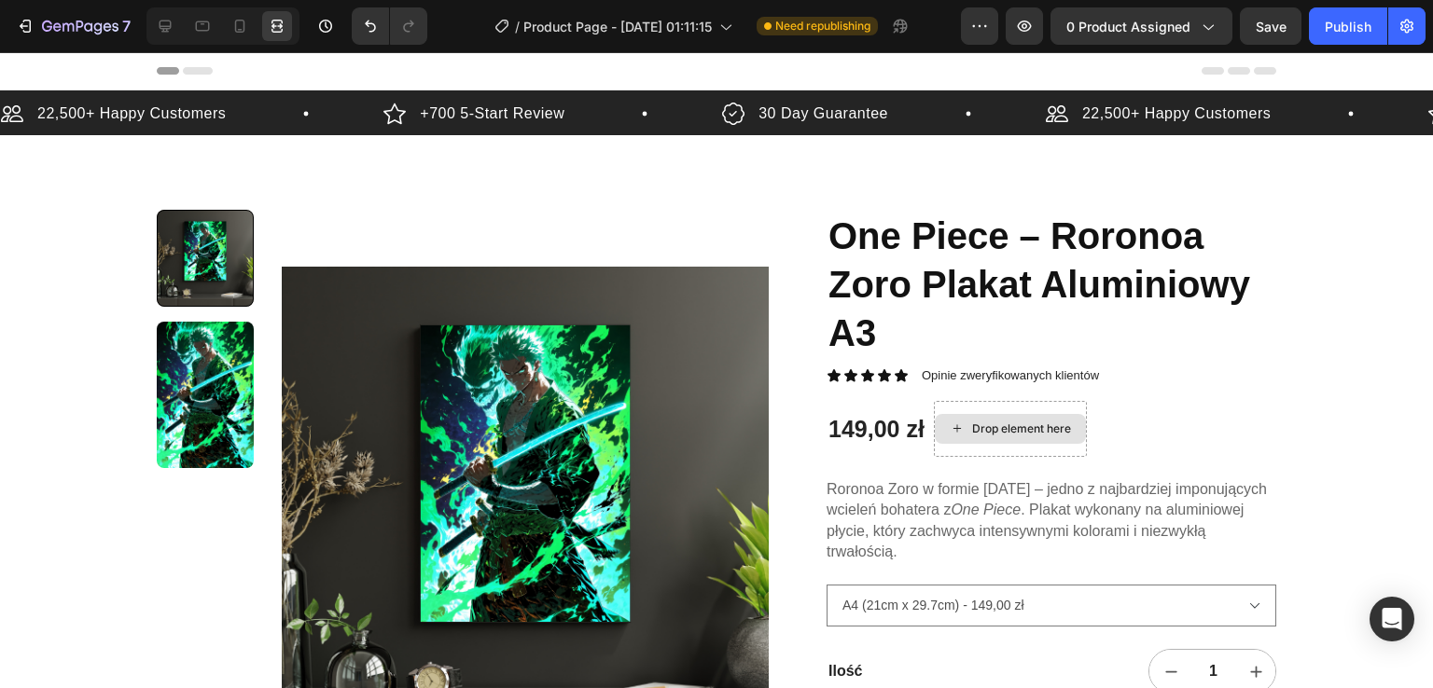
click at [1024, 426] on div "Drop element here" at bounding box center [1021, 429] width 99 height 15
click at [163, 35] on icon at bounding box center [165, 26] width 19 height 19
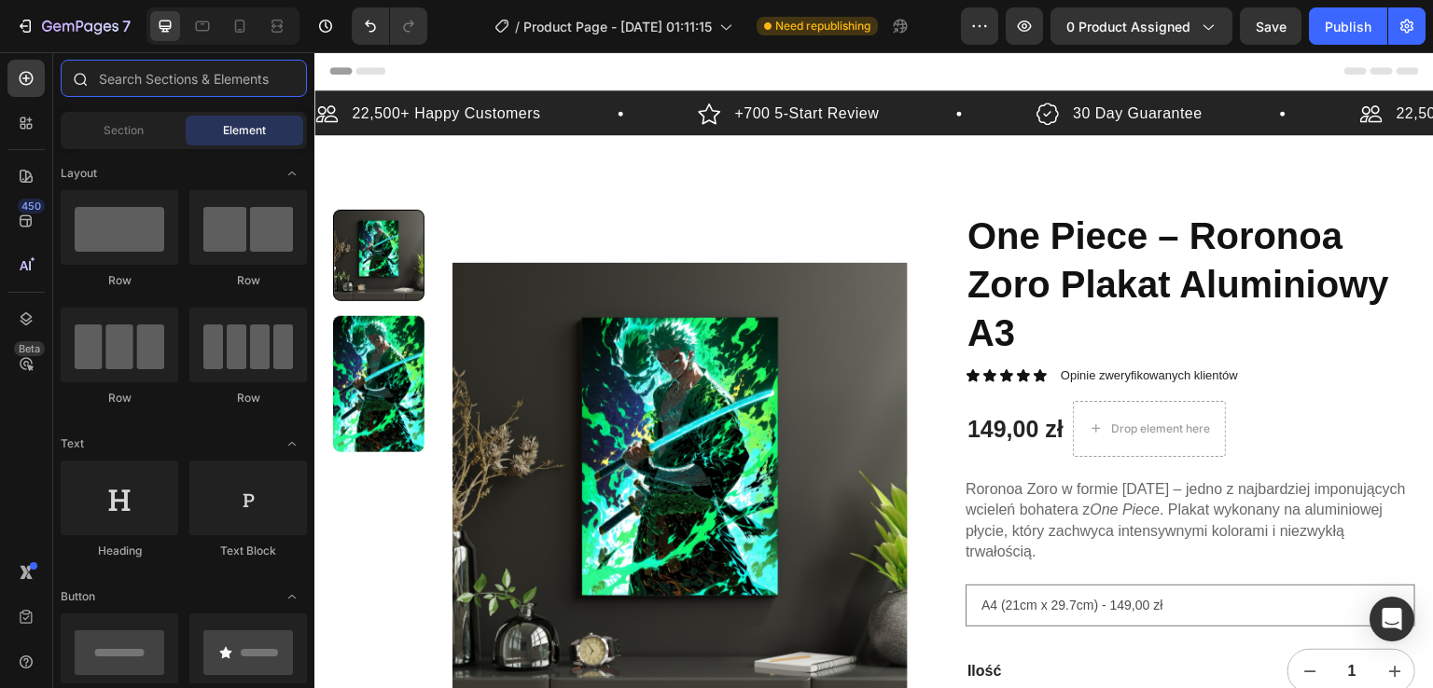
click at [247, 78] on input "text" at bounding box center [184, 78] width 246 height 37
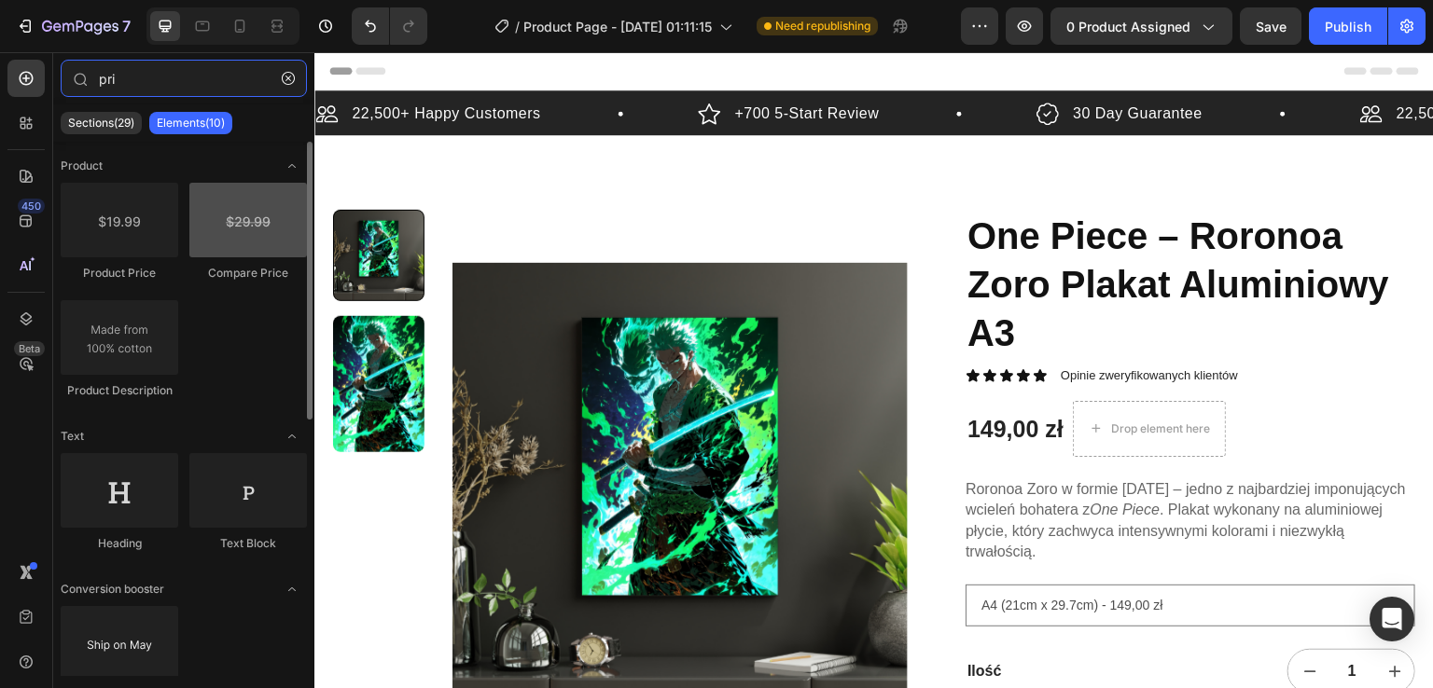
type input "pri"
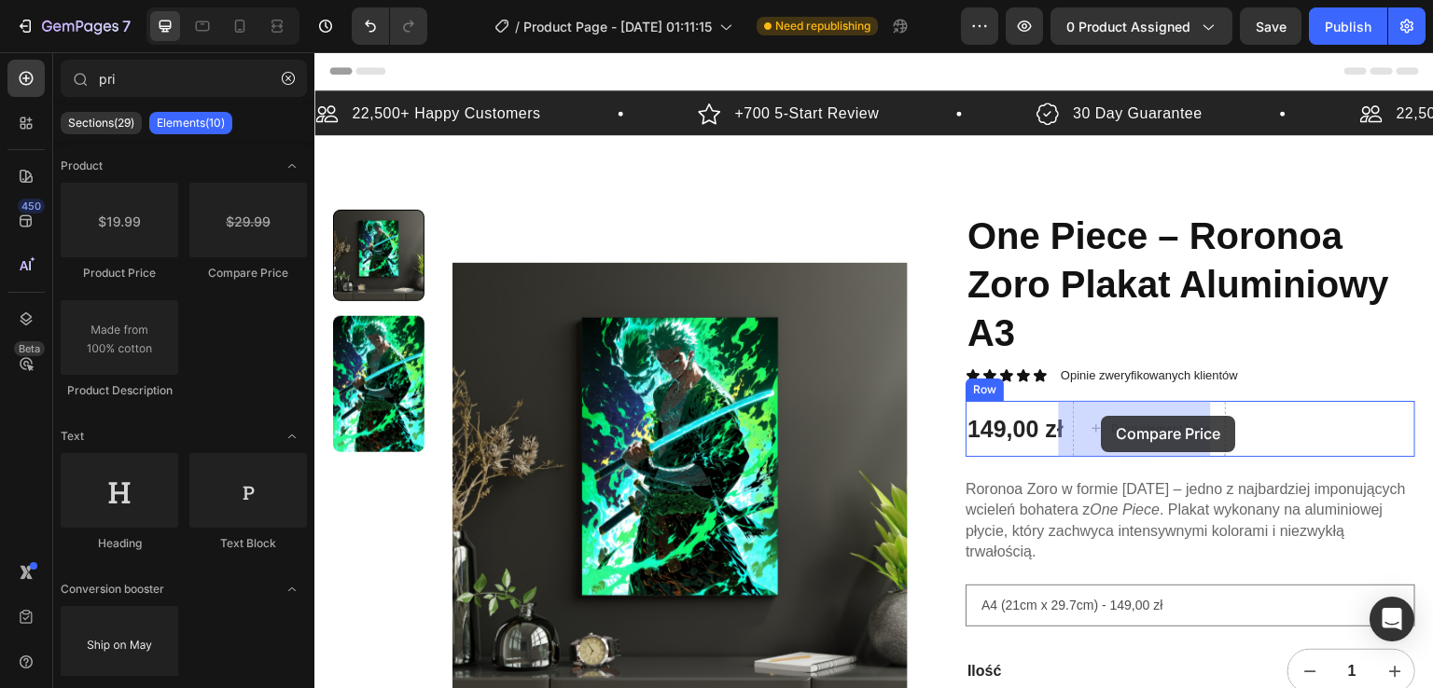
drag, startPoint x: 555, startPoint y: 265, endPoint x: 1102, endPoint y: 416, distance: 567.1
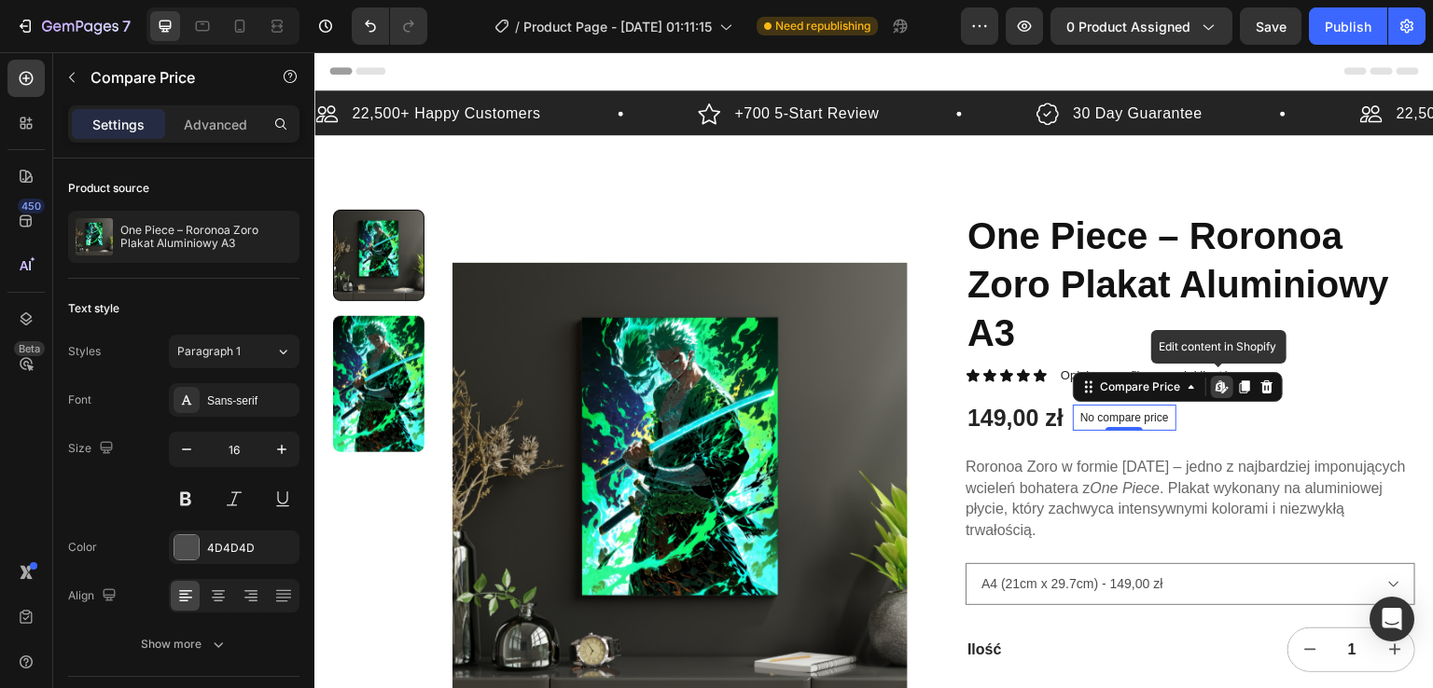
click at [1214, 388] on icon at bounding box center [1221, 387] width 15 height 15
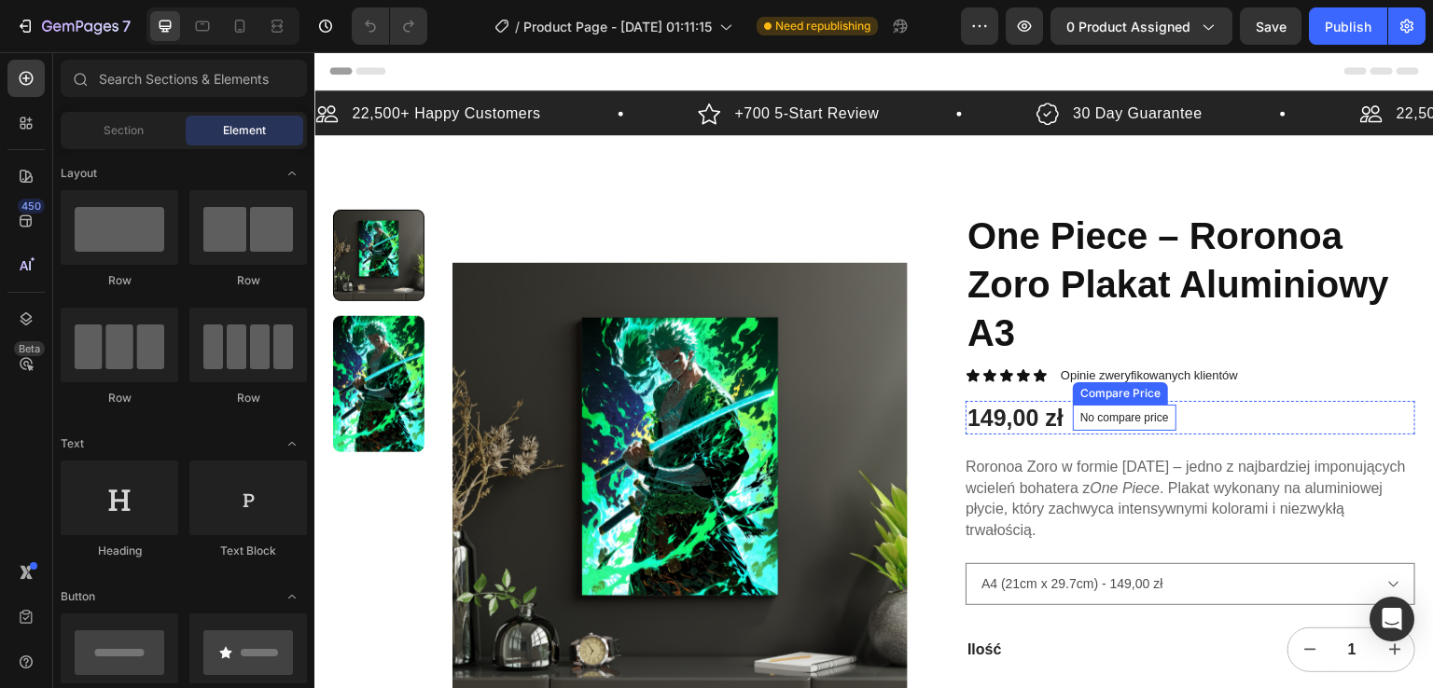
click at [1109, 414] on p "No compare price" at bounding box center [1124, 417] width 89 height 11
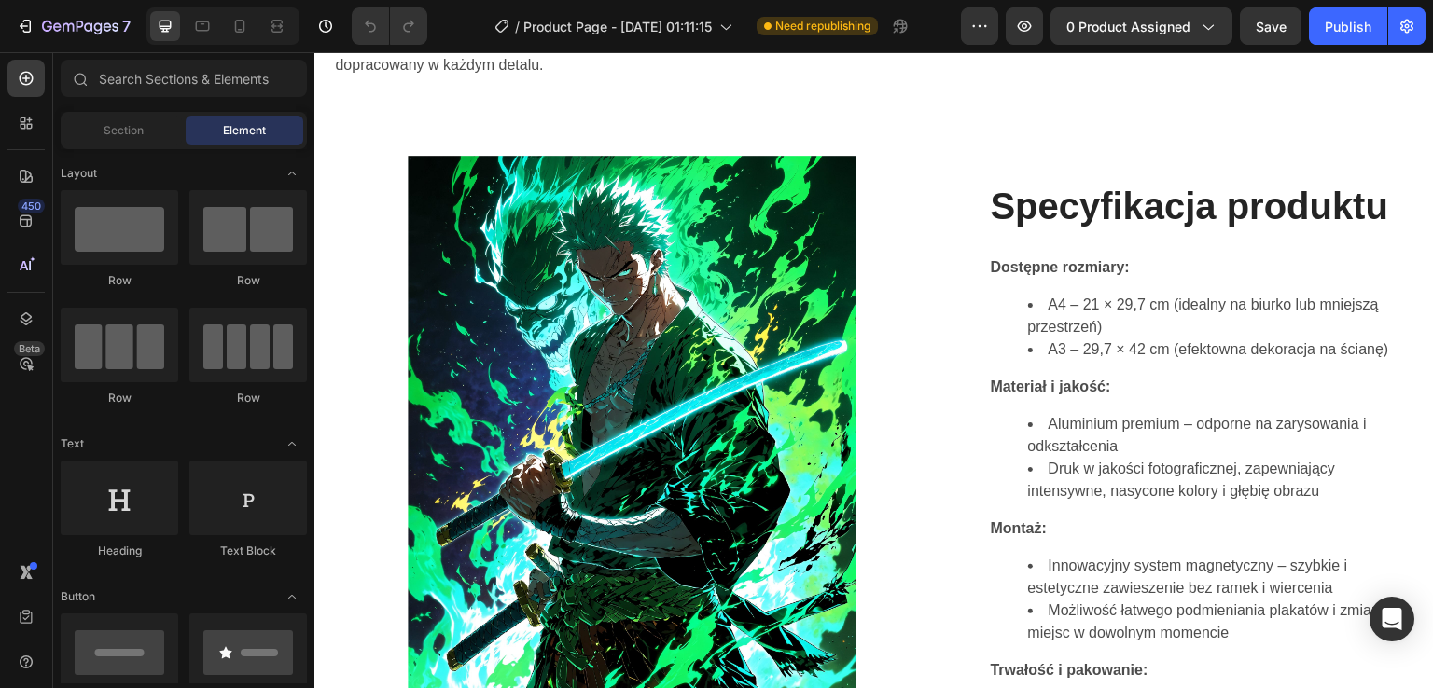
scroll to position [1270, 0]
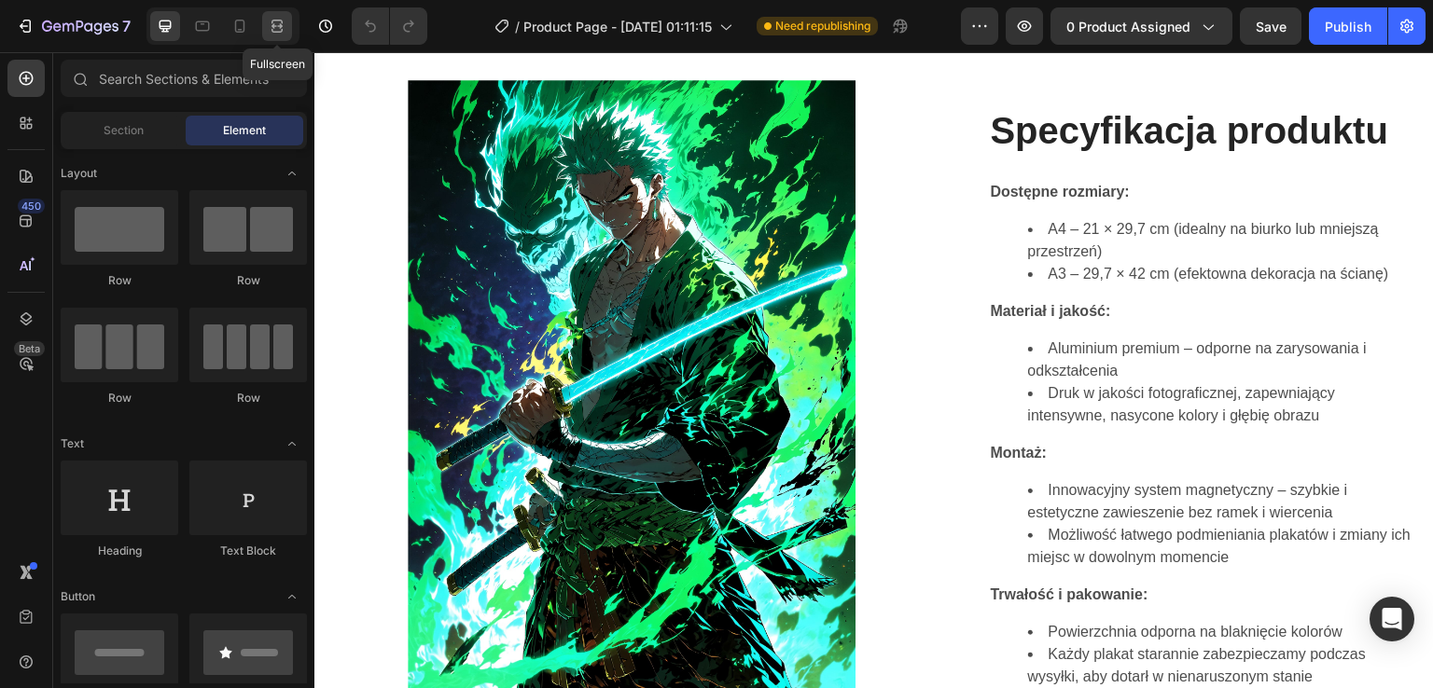
click at [278, 35] on icon at bounding box center [277, 26] width 19 height 19
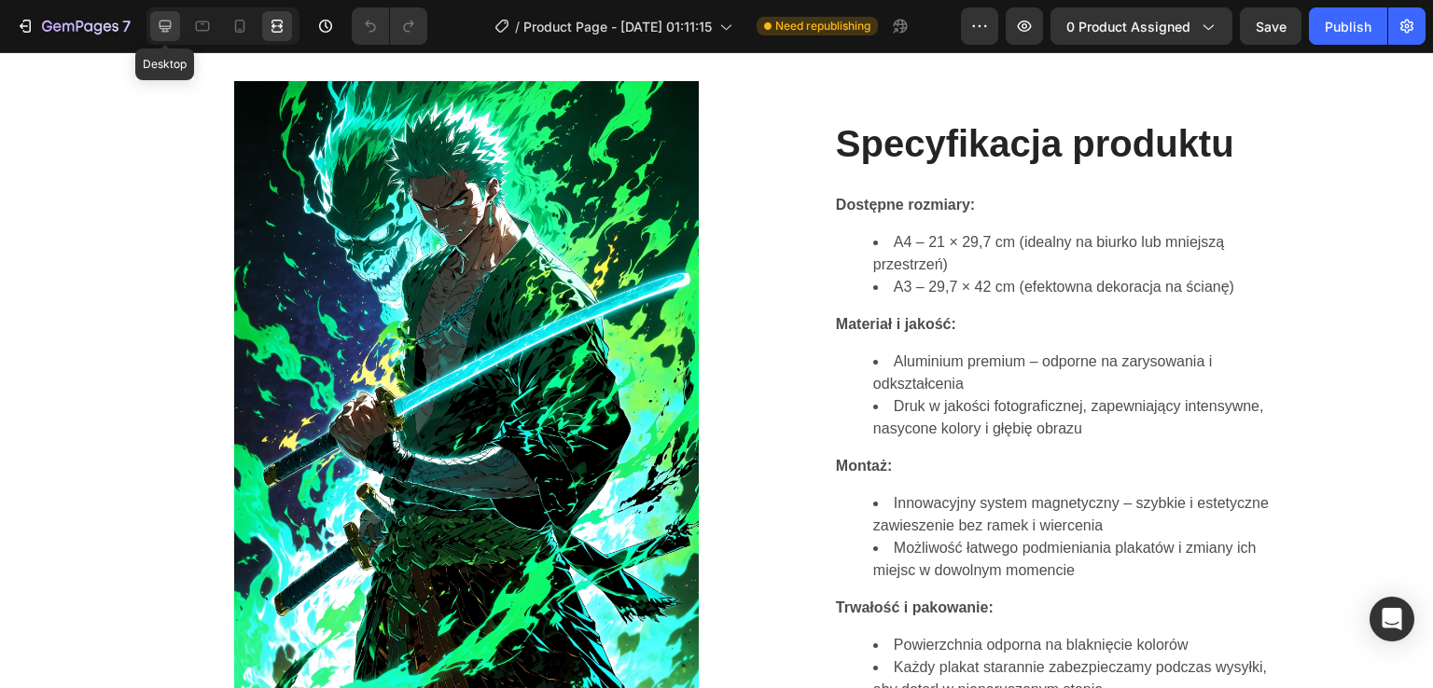
click at [163, 21] on icon at bounding box center [166, 27] width 12 height 12
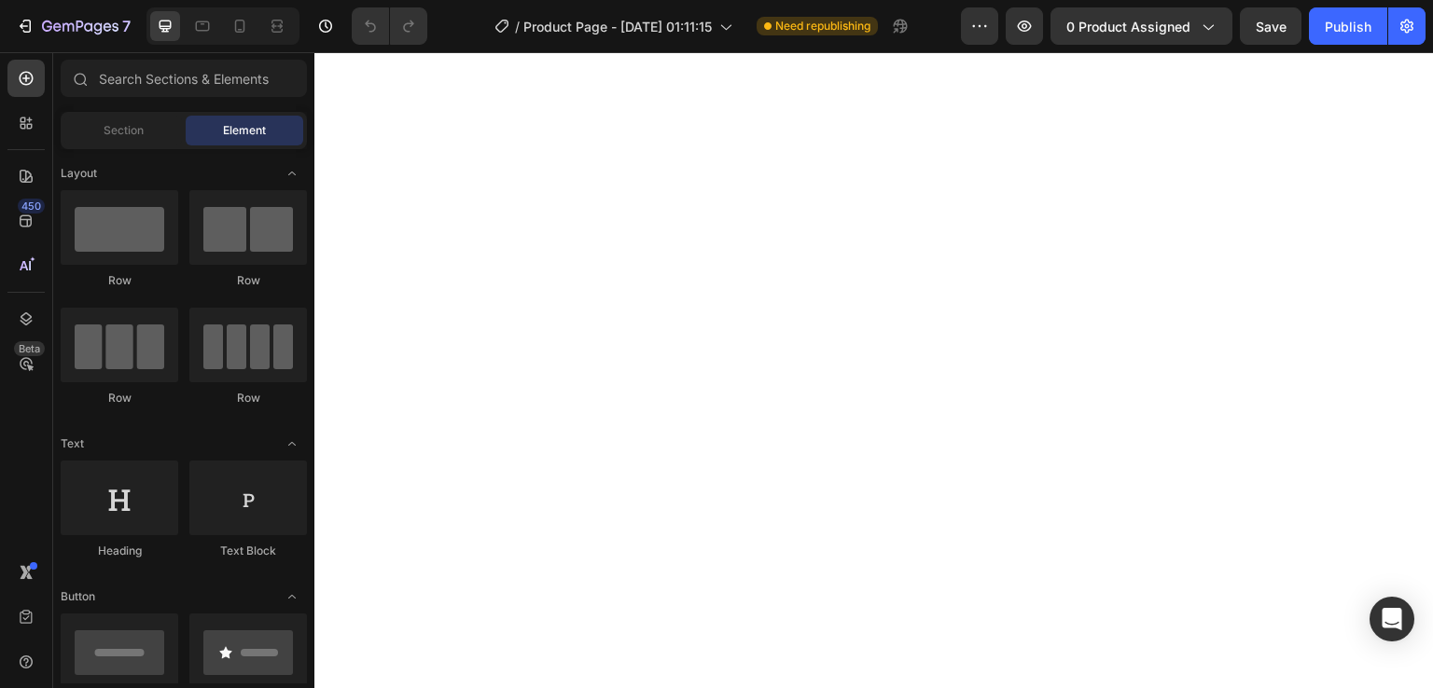
scroll to position [2272, 0]
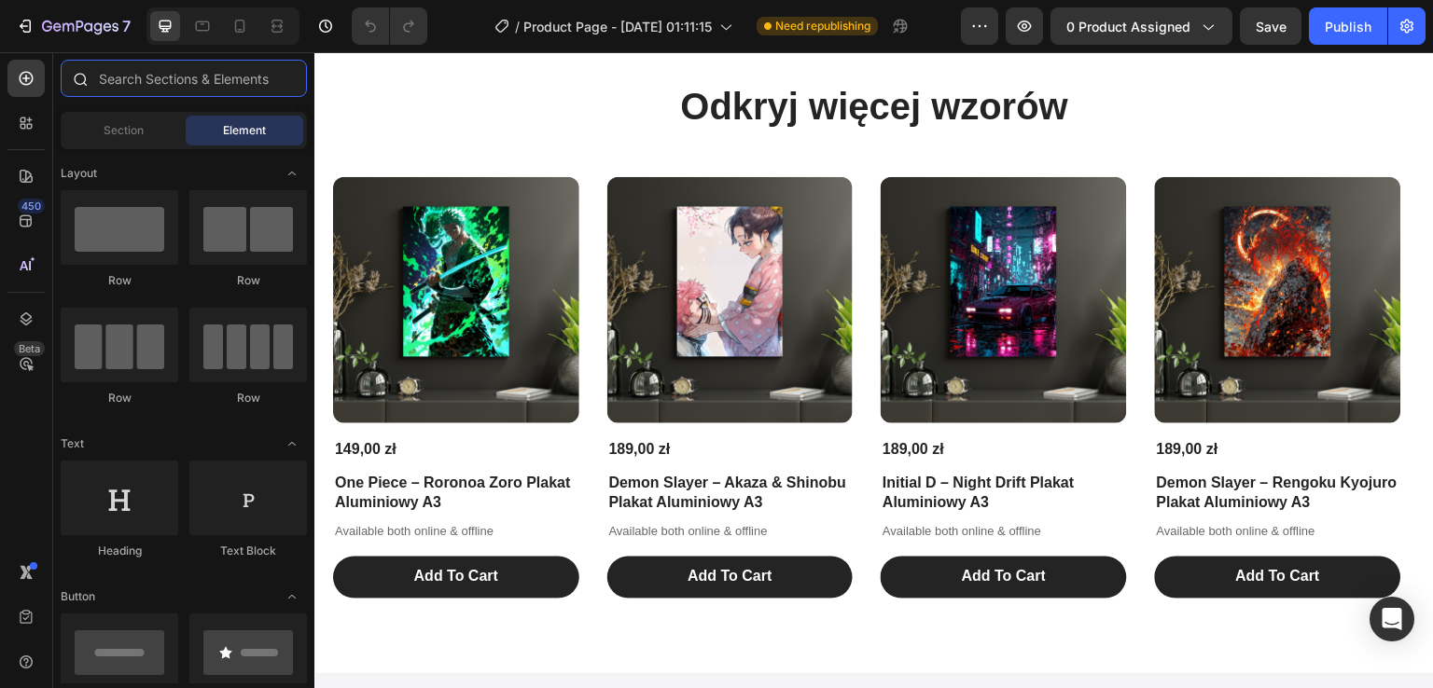
click at [238, 76] on input "text" at bounding box center [184, 78] width 246 height 37
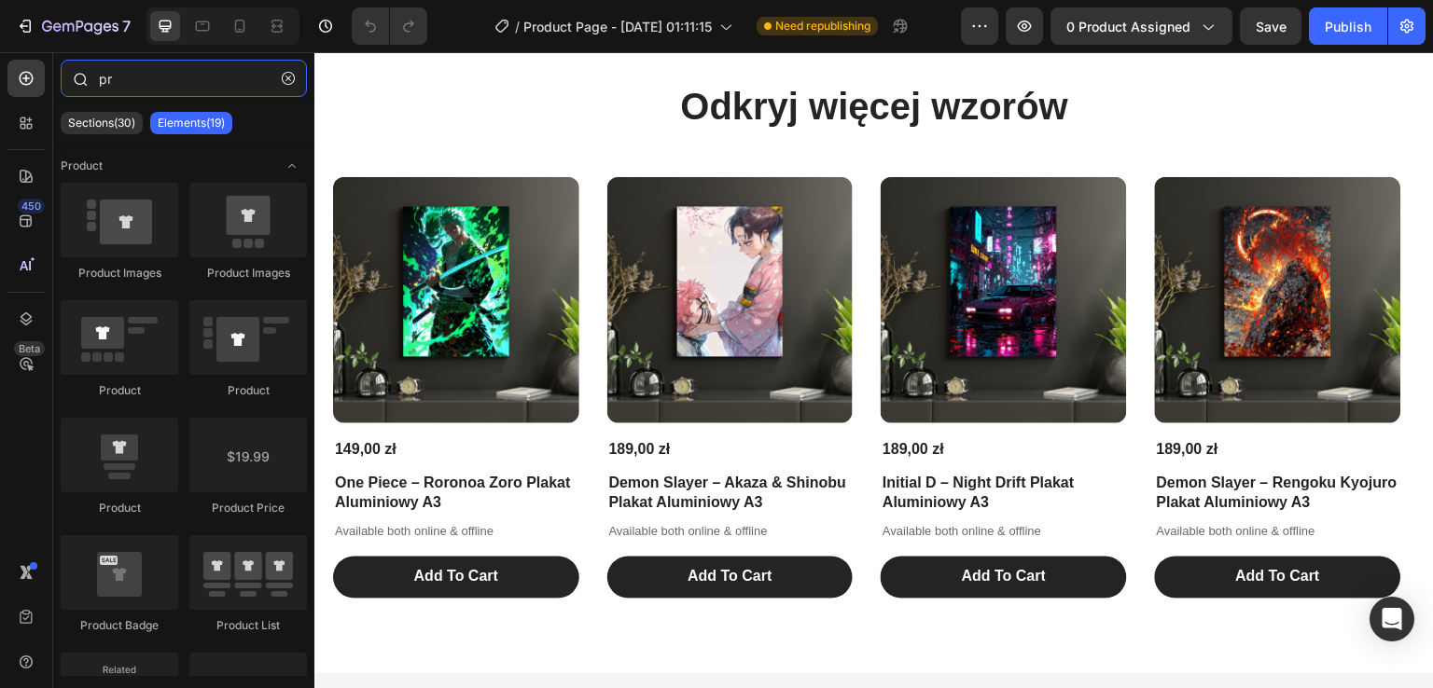
type input "p"
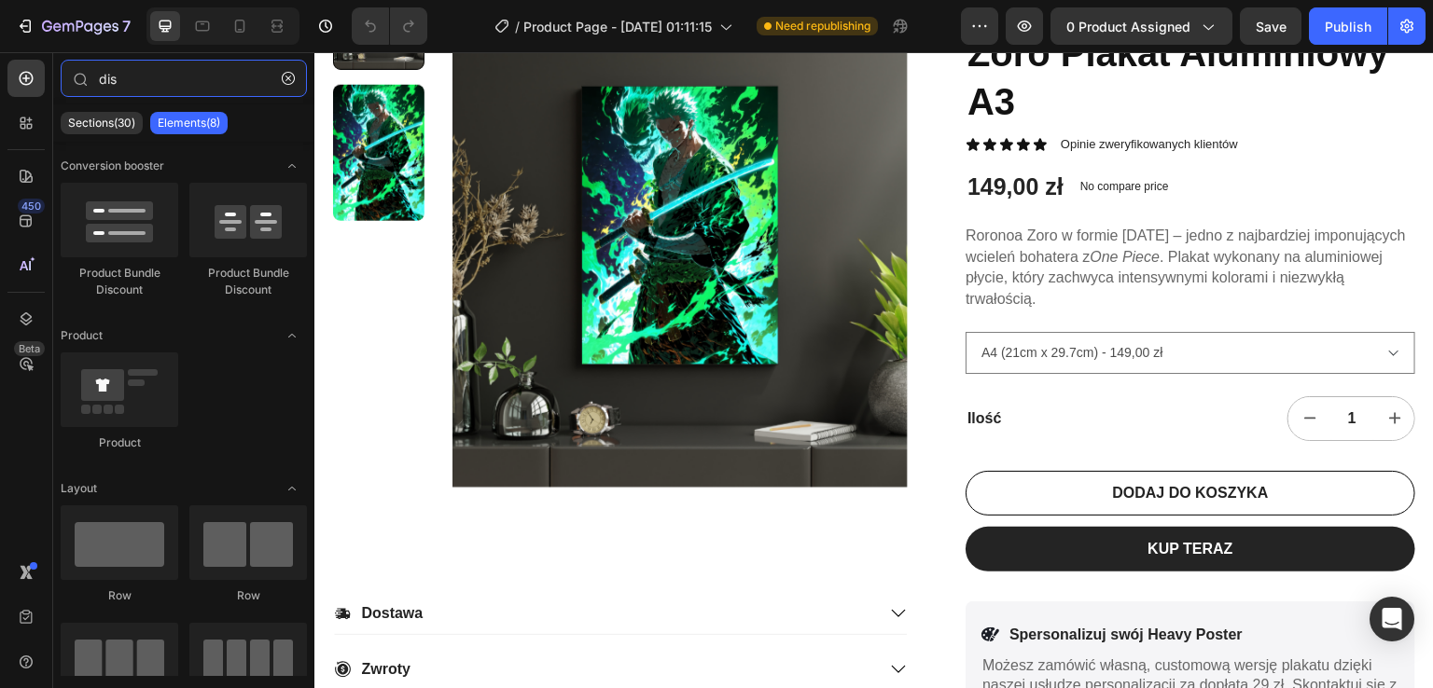
scroll to position [47, 0]
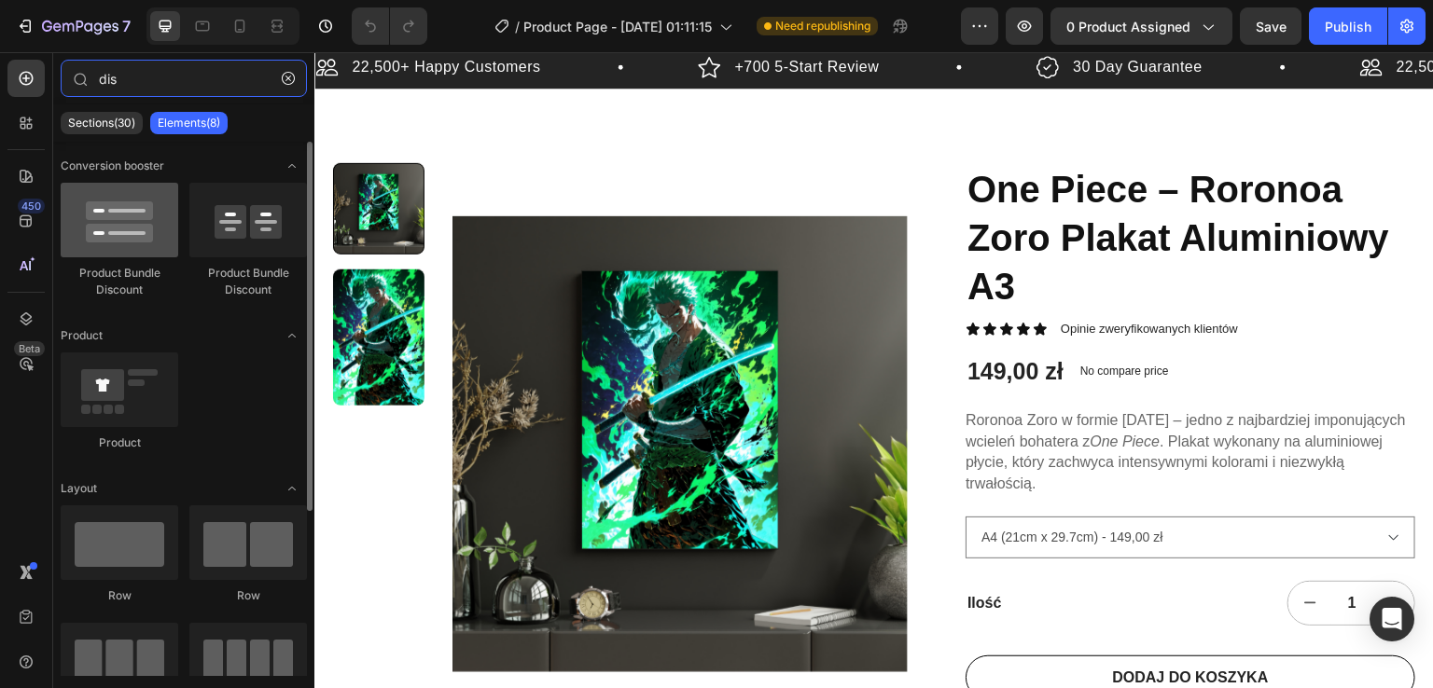
type input "dis"
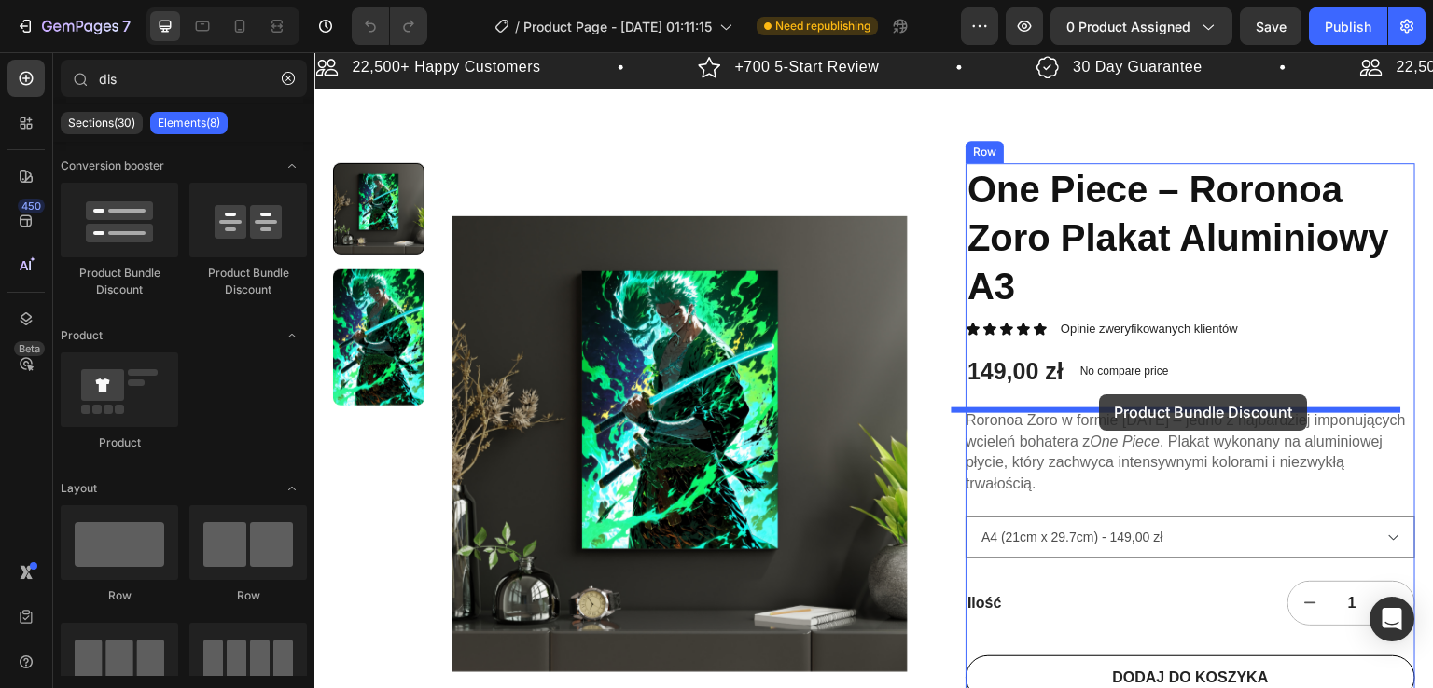
drag, startPoint x: 448, startPoint y: 299, endPoint x: 1100, endPoint y: 397, distance: 659.3
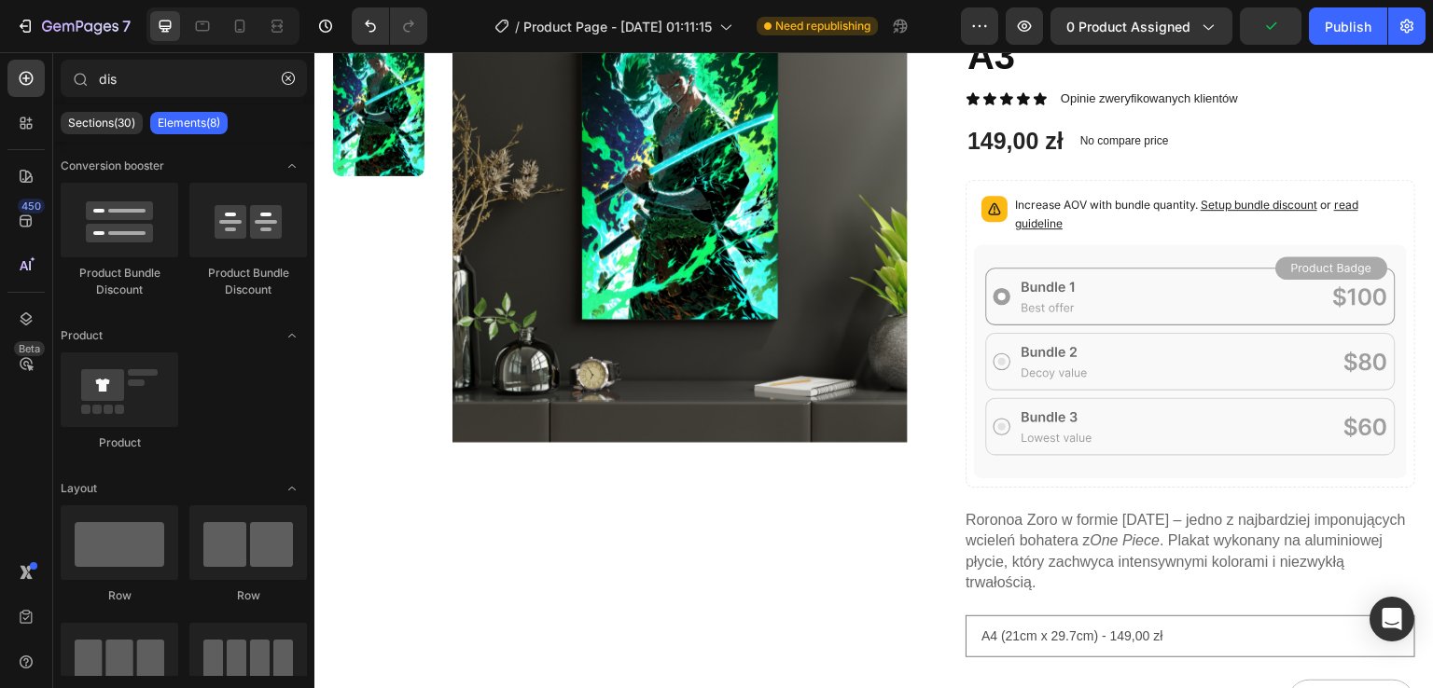
scroll to position [306, 0]
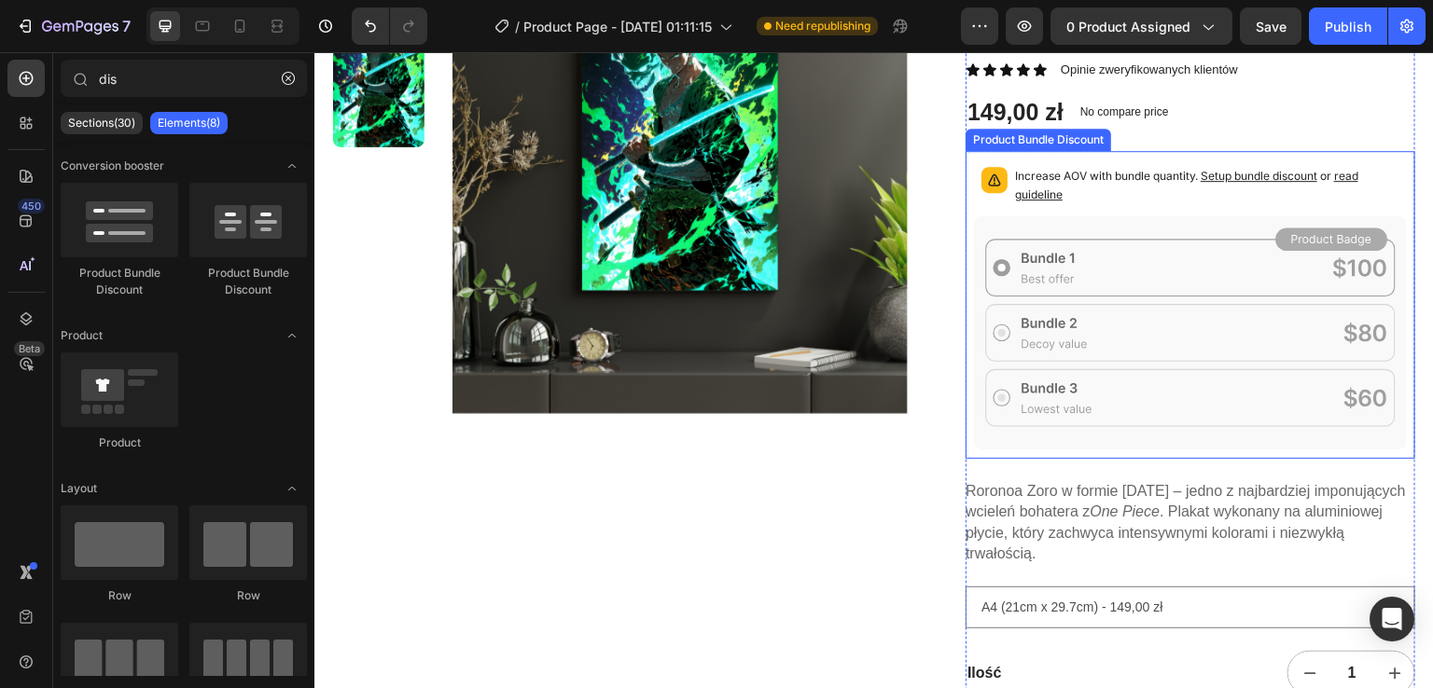
click at [1248, 174] on span "Setup bundle discount" at bounding box center [1258, 176] width 117 height 14
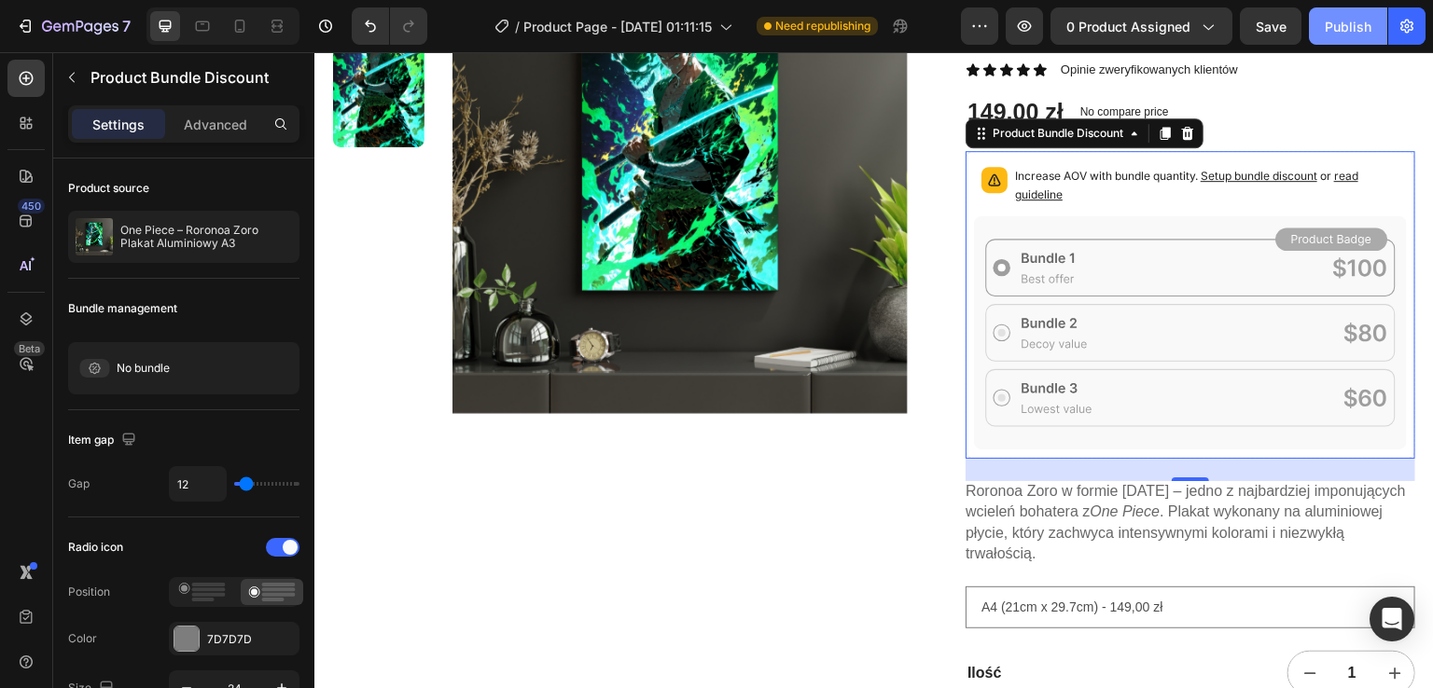
click at [1347, 29] on div "Publish" at bounding box center [1348, 27] width 47 height 20
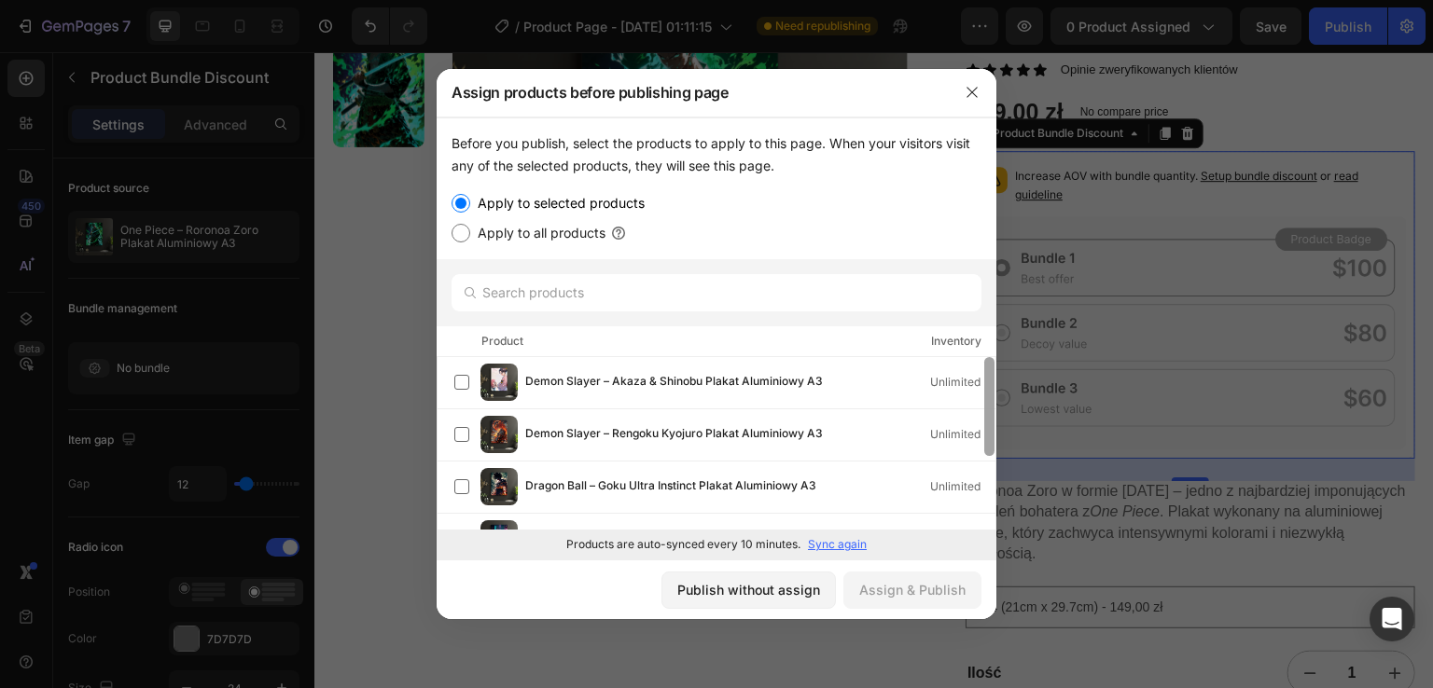
click at [992, 501] on div at bounding box center [989, 445] width 14 height 176
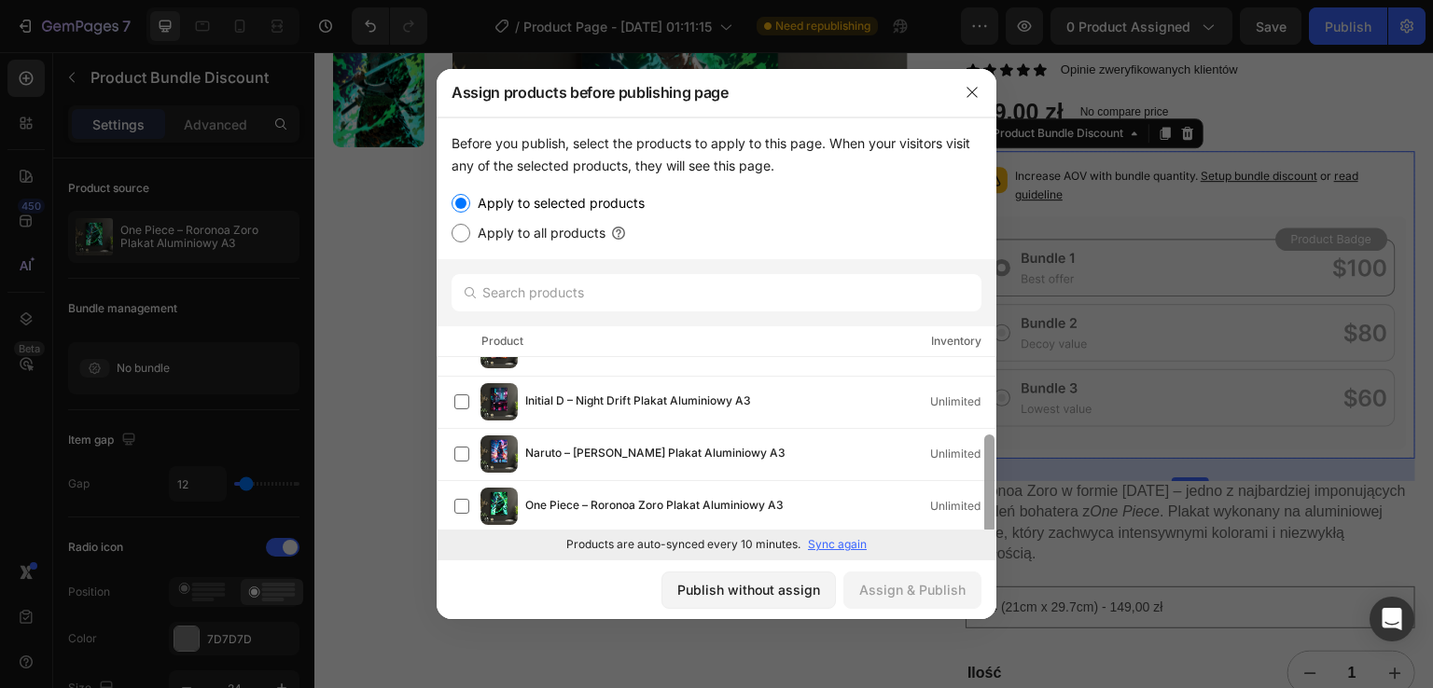
drag, startPoint x: 992, startPoint y: 448, endPoint x: 991, endPoint y: 528, distance: 80.2
click at [991, 528] on div at bounding box center [989, 484] width 10 height 99
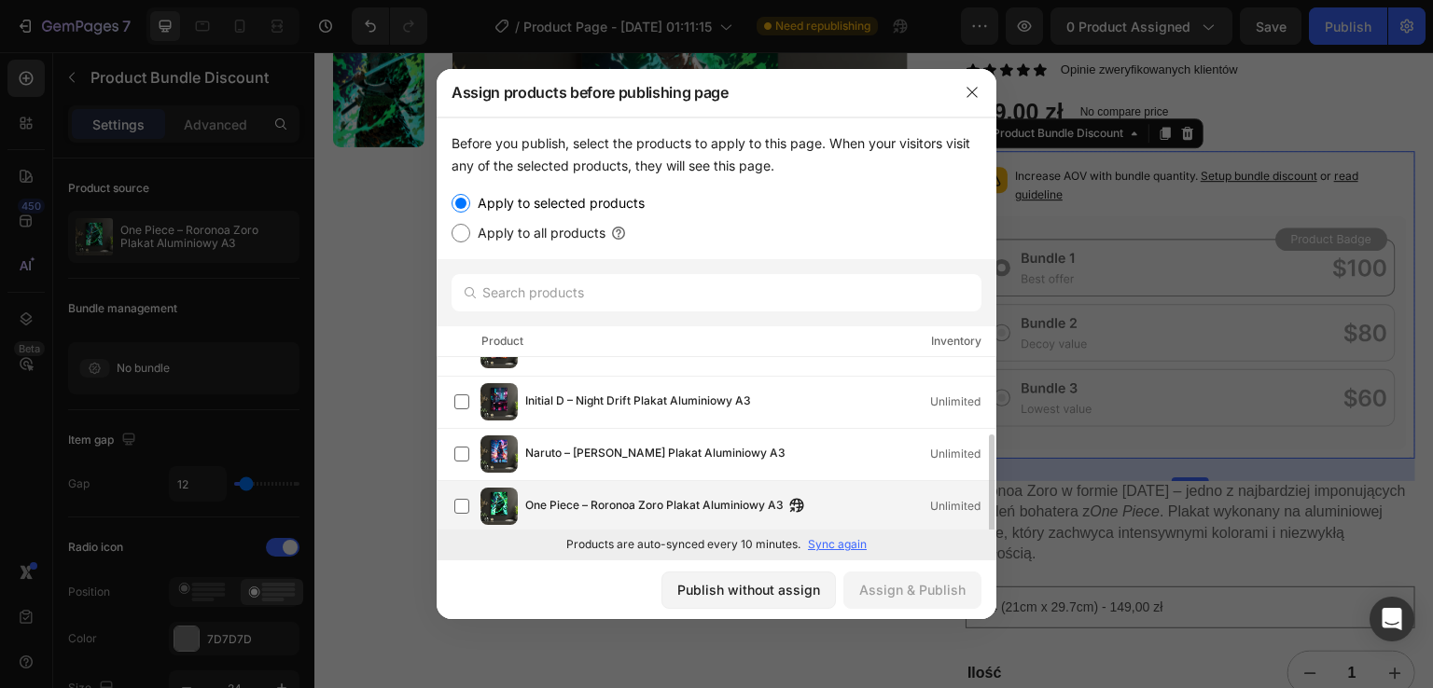
click at [742, 499] on span "One Piece – Roronoa Zoro Plakat Aluminiowy A3" at bounding box center [654, 506] width 258 height 21
click at [913, 617] on div "Publish without assign Assign & Publish" at bounding box center [717, 590] width 560 height 60
click at [923, 596] on div "Assign & Publish" at bounding box center [912, 590] width 106 height 20
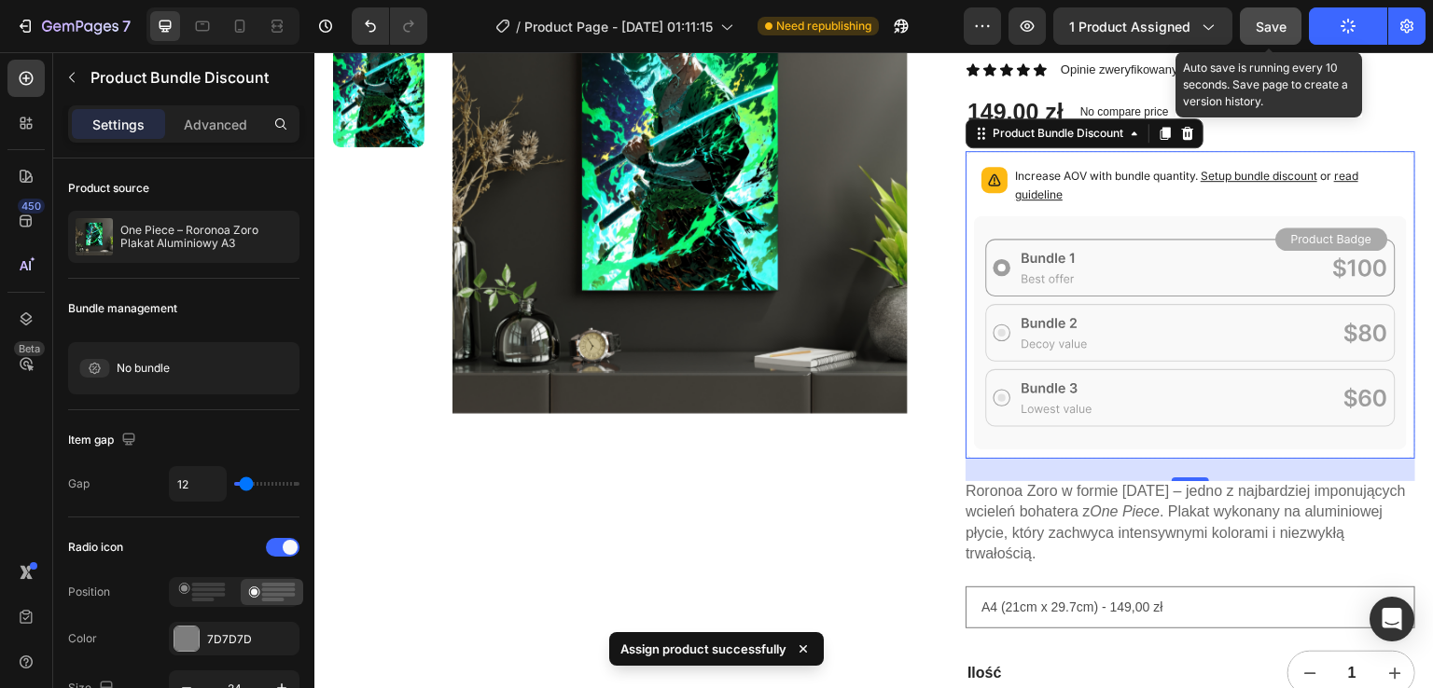
click at [1262, 17] on div "Save" at bounding box center [1271, 27] width 31 height 20
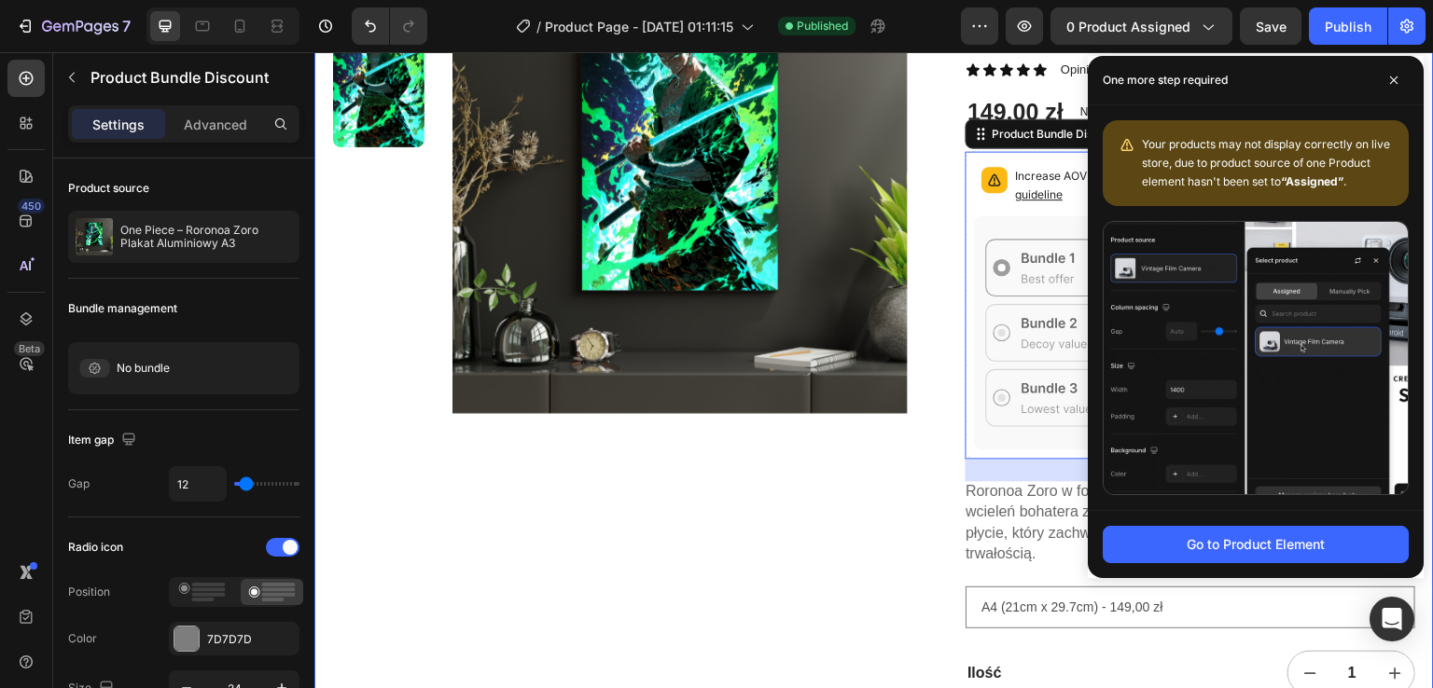
click at [836, 525] on div "Product Images" at bounding box center [620, 365] width 575 height 923
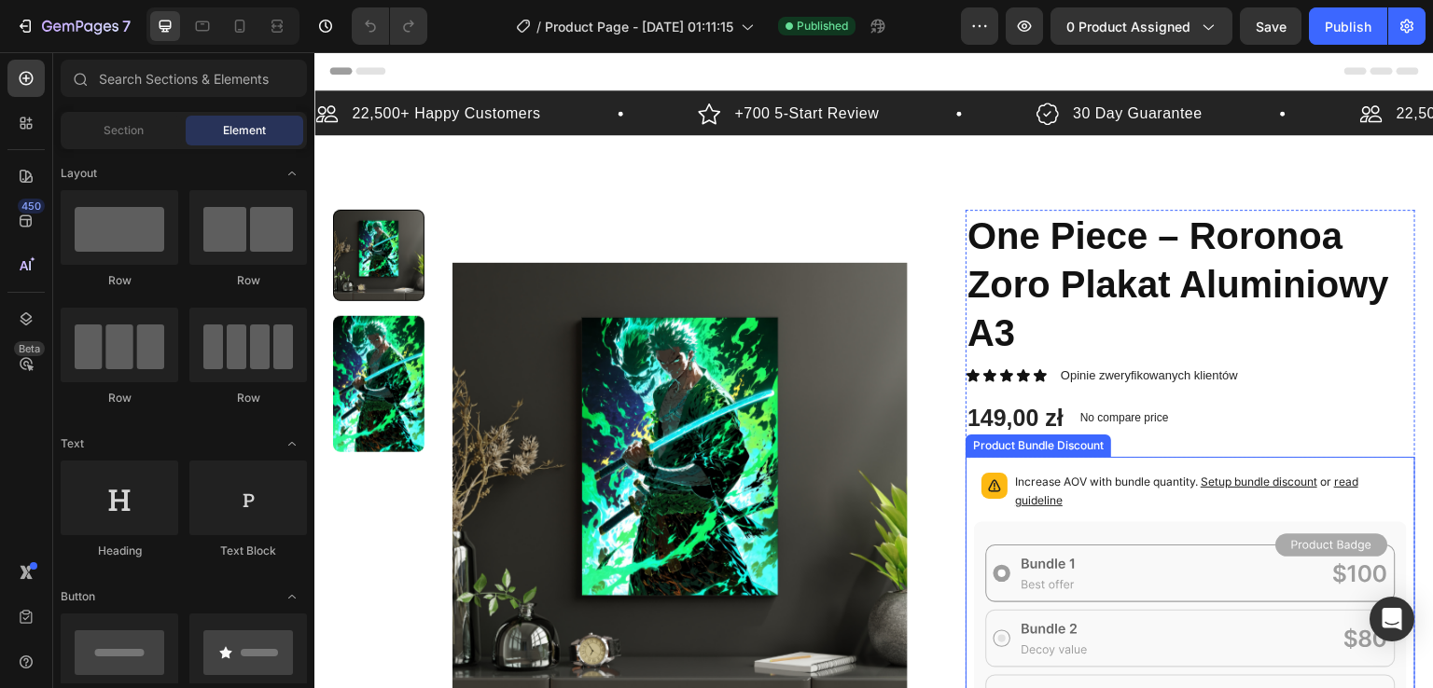
click at [1058, 469] on div "Increase AOV with bundle quantity. Setup bundle discount or read guideline" at bounding box center [1190, 493] width 433 height 56
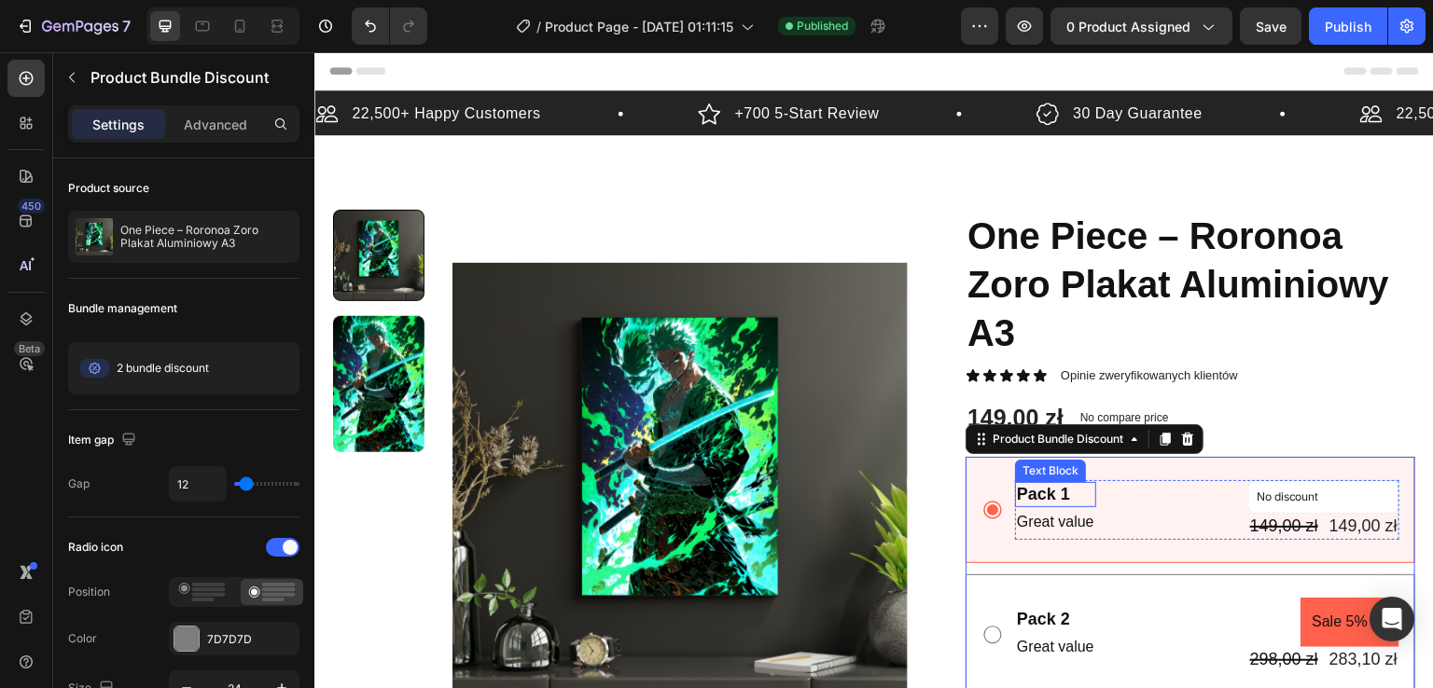
click at [1080, 493] on div "Pack 1" at bounding box center [1055, 494] width 81 height 25
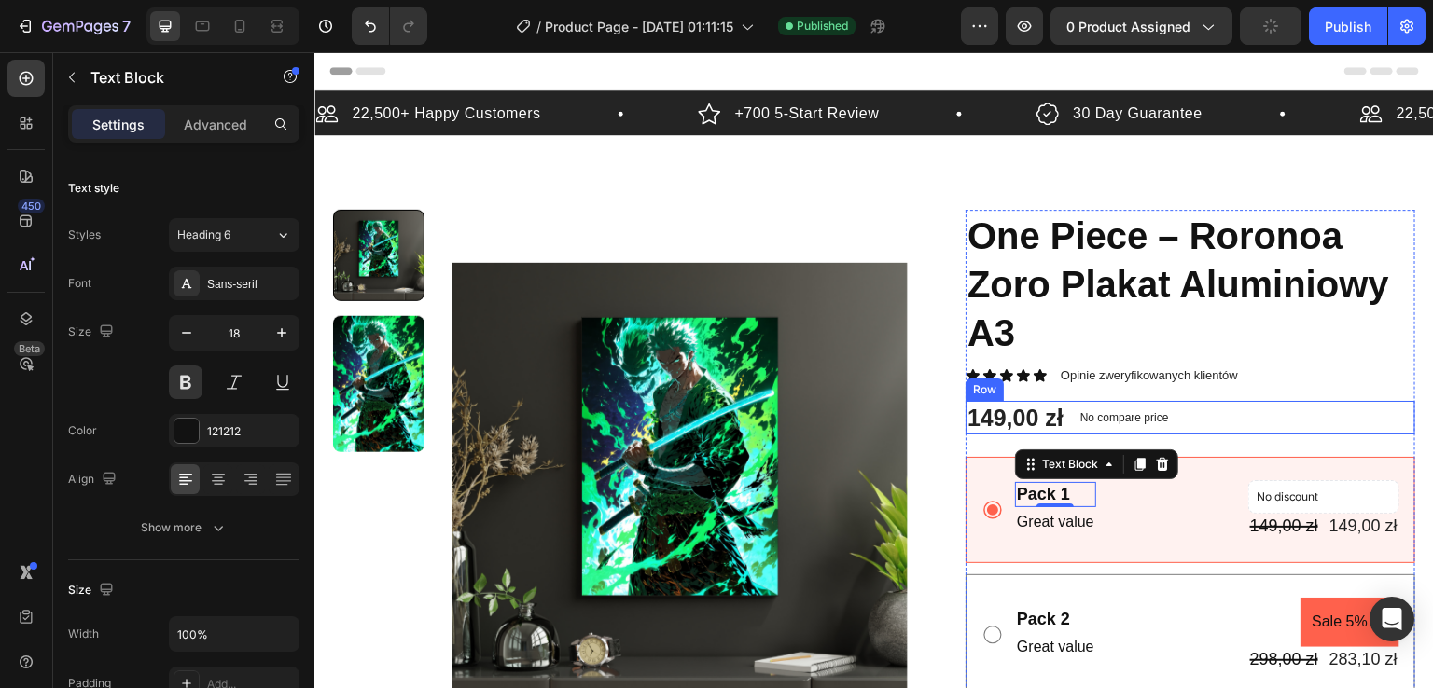
click at [1326, 416] on div "149,00 zł Product Price Product Price No compare price Compare Price Row" at bounding box center [1190, 418] width 450 height 35
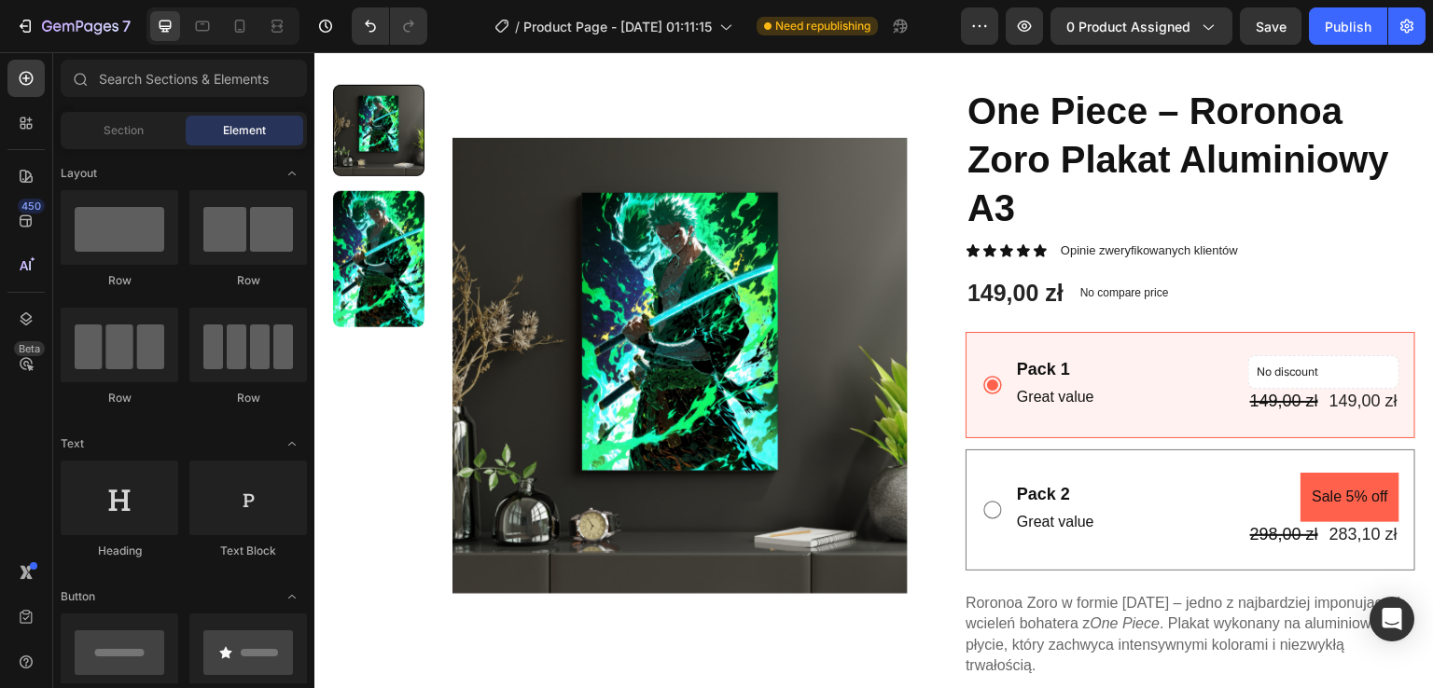
scroll to position [138, 0]
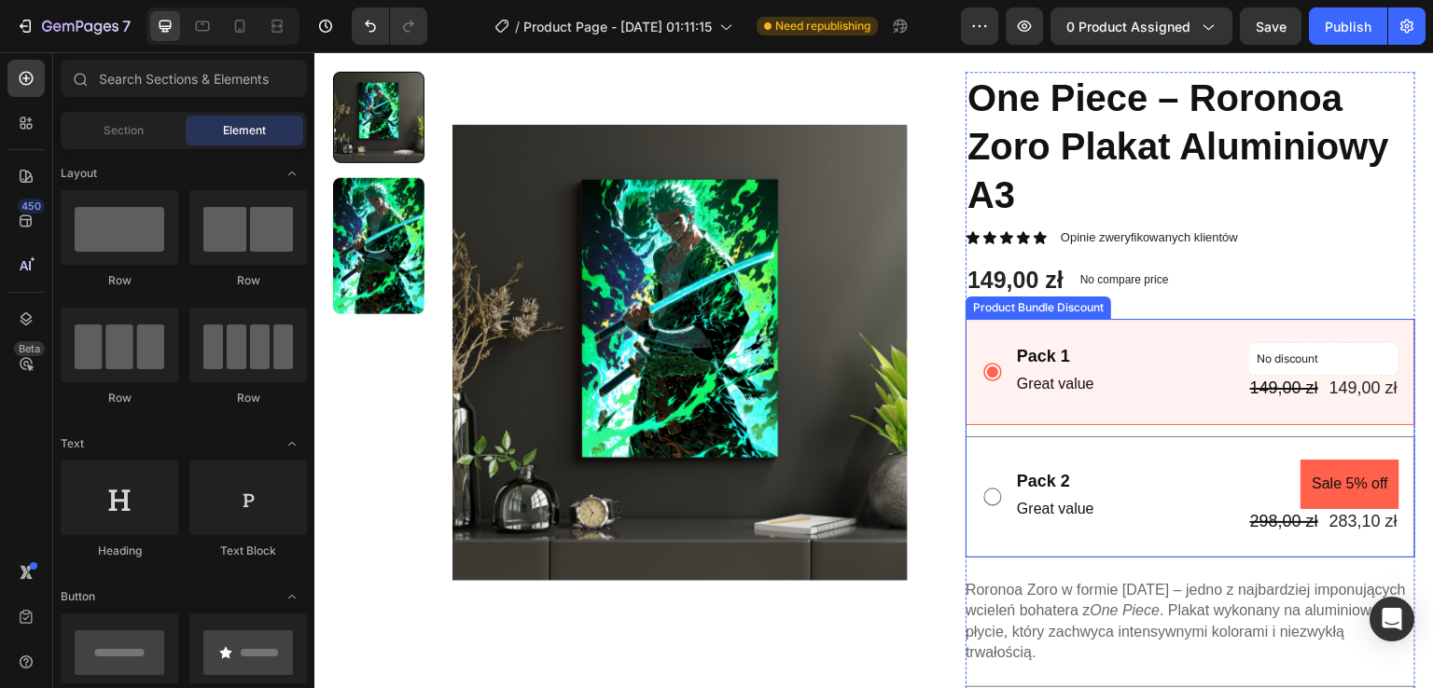
click at [973, 313] on div "Product Bundle Discount" at bounding box center [1038, 308] width 146 height 22
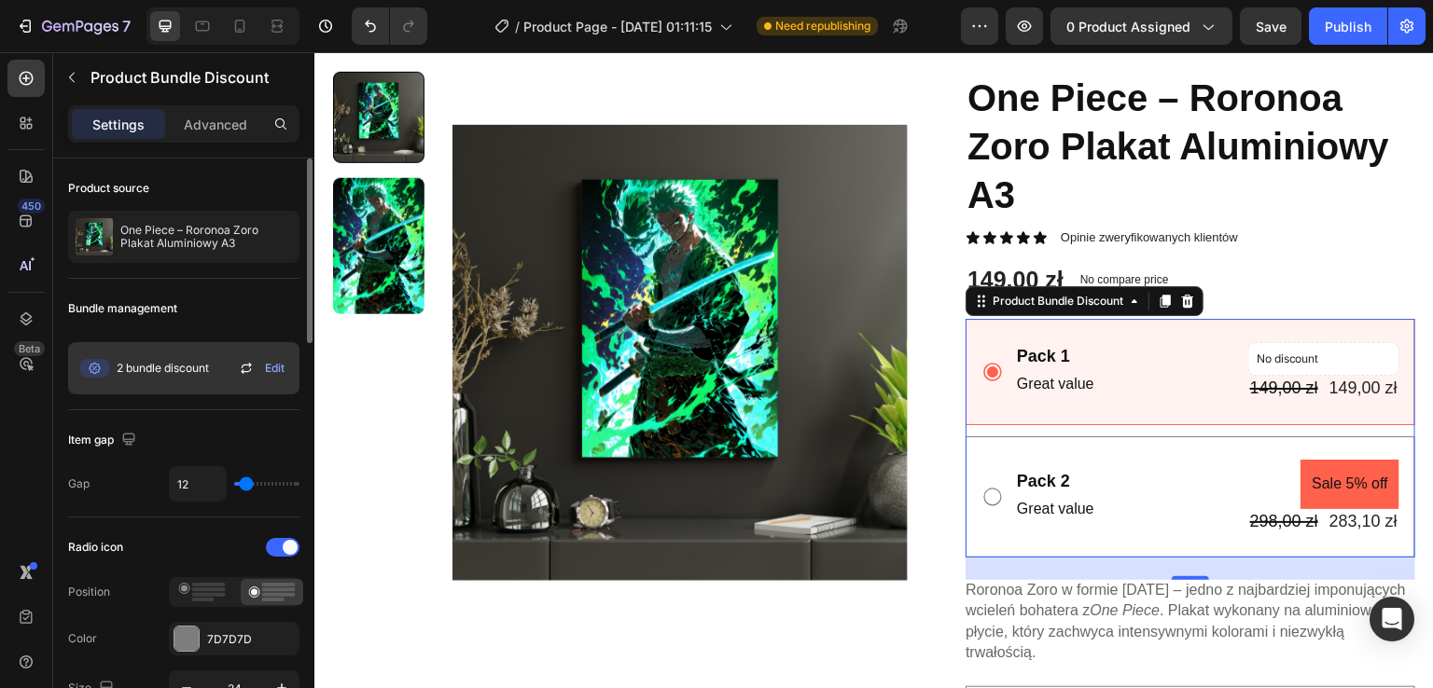
click at [284, 367] on span "Edit" at bounding box center [275, 368] width 20 height 17
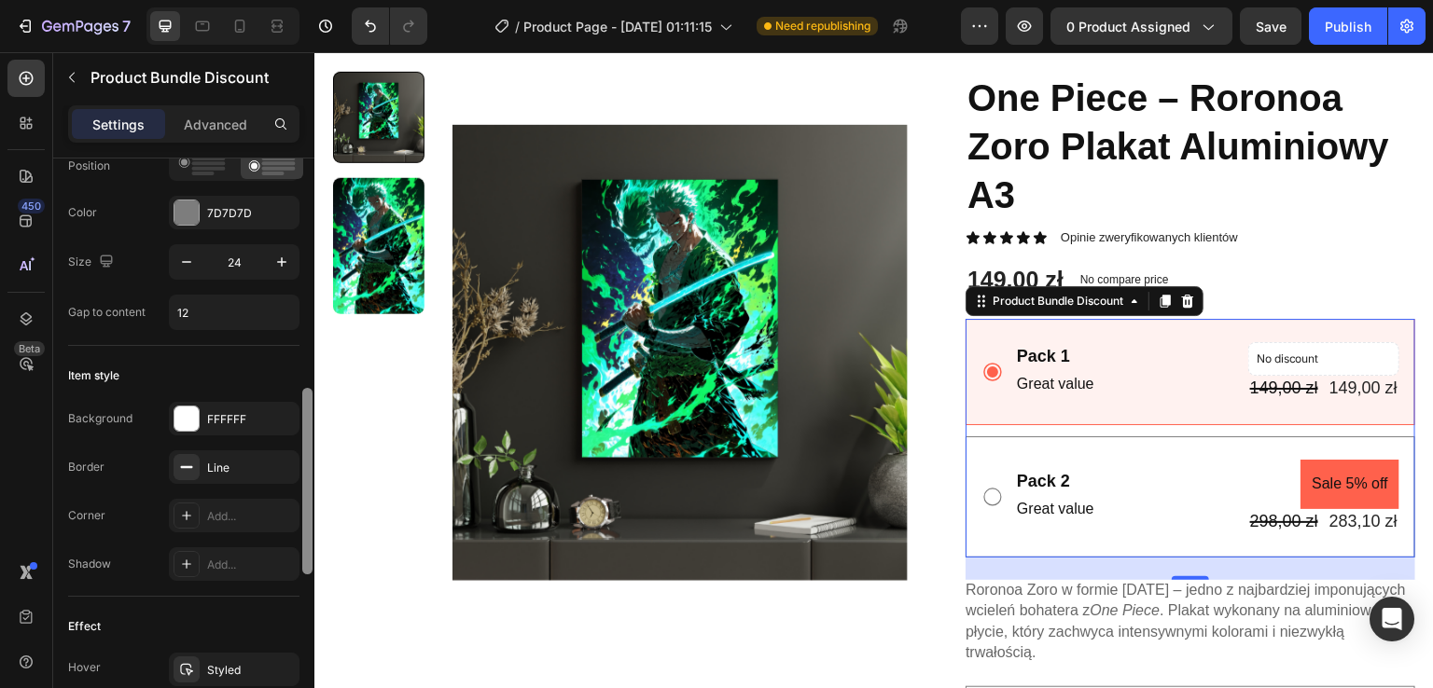
scroll to position [496, 0]
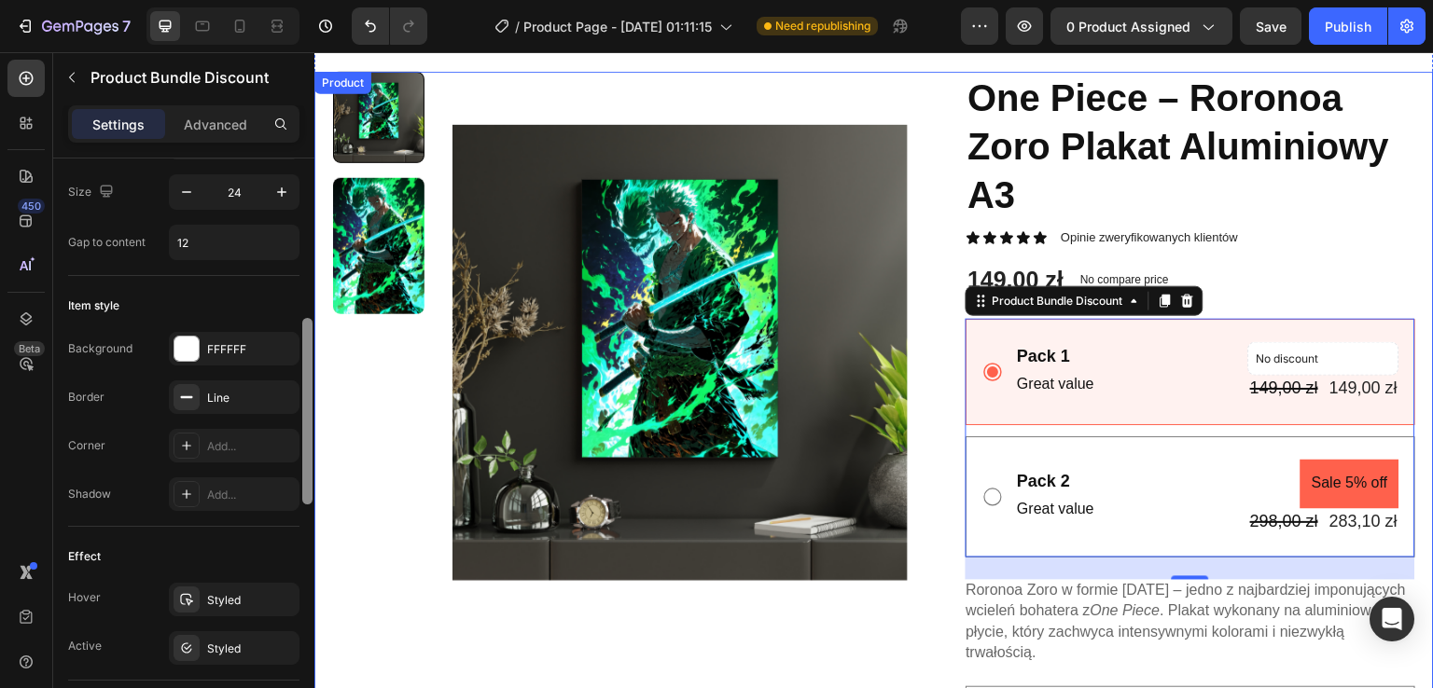
drag, startPoint x: 622, startPoint y: 298, endPoint x: 317, endPoint y: 450, distance: 340.8
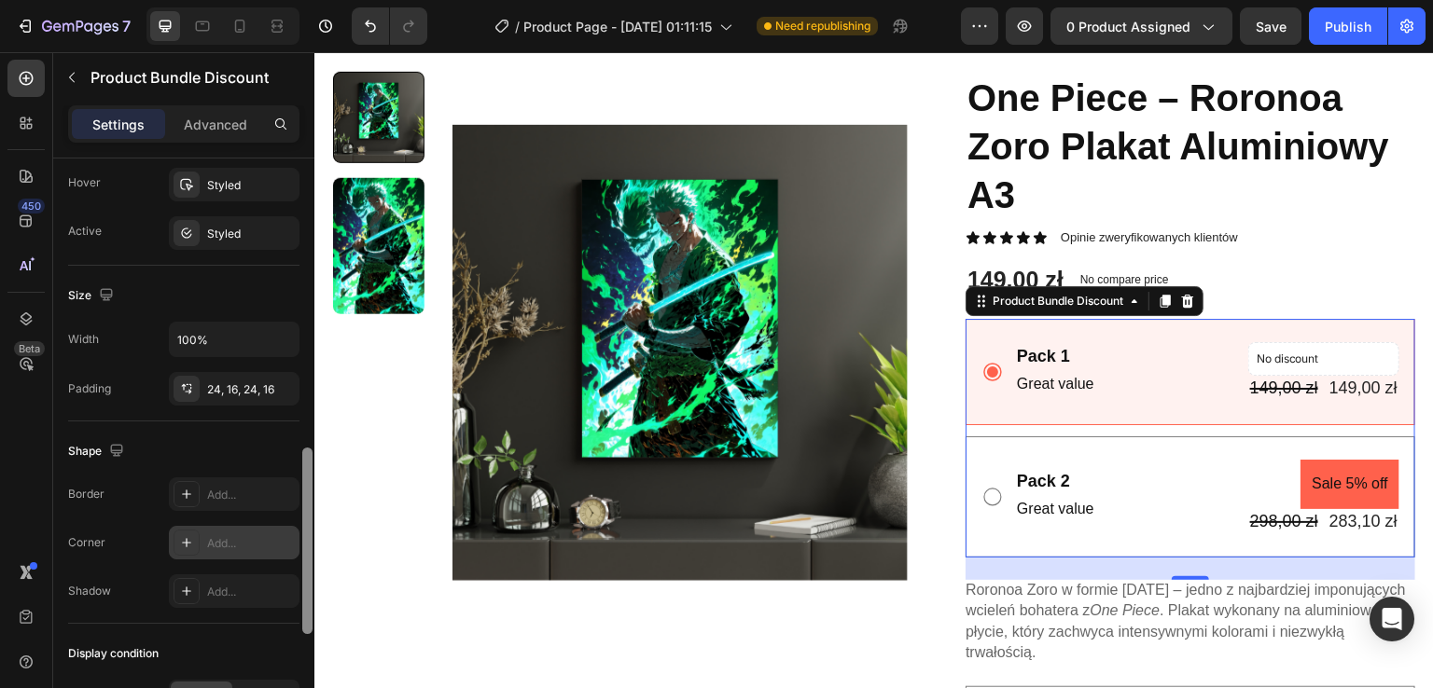
scroll to position [909, 0]
click at [289, 538] on div "Add..." at bounding box center [251, 546] width 88 height 17
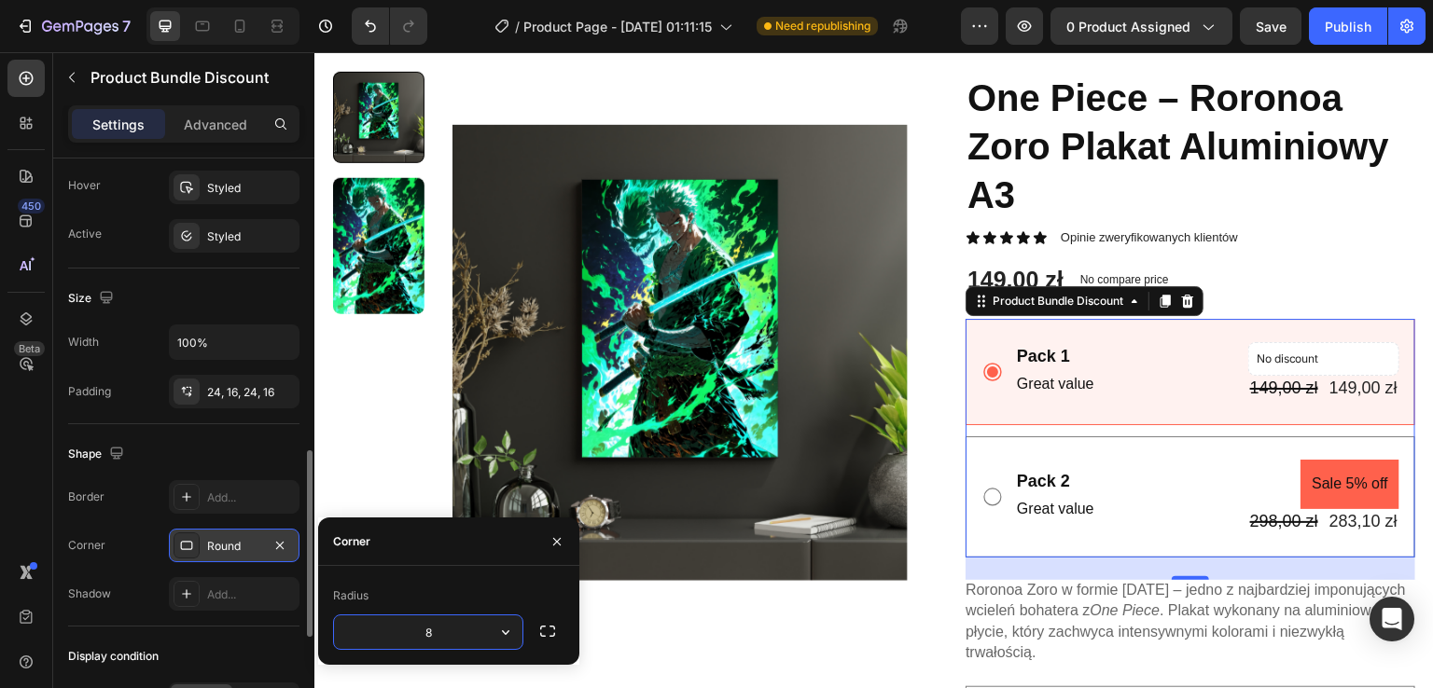
click at [202, 544] on div "Round" at bounding box center [234, 546] width 131 height 34
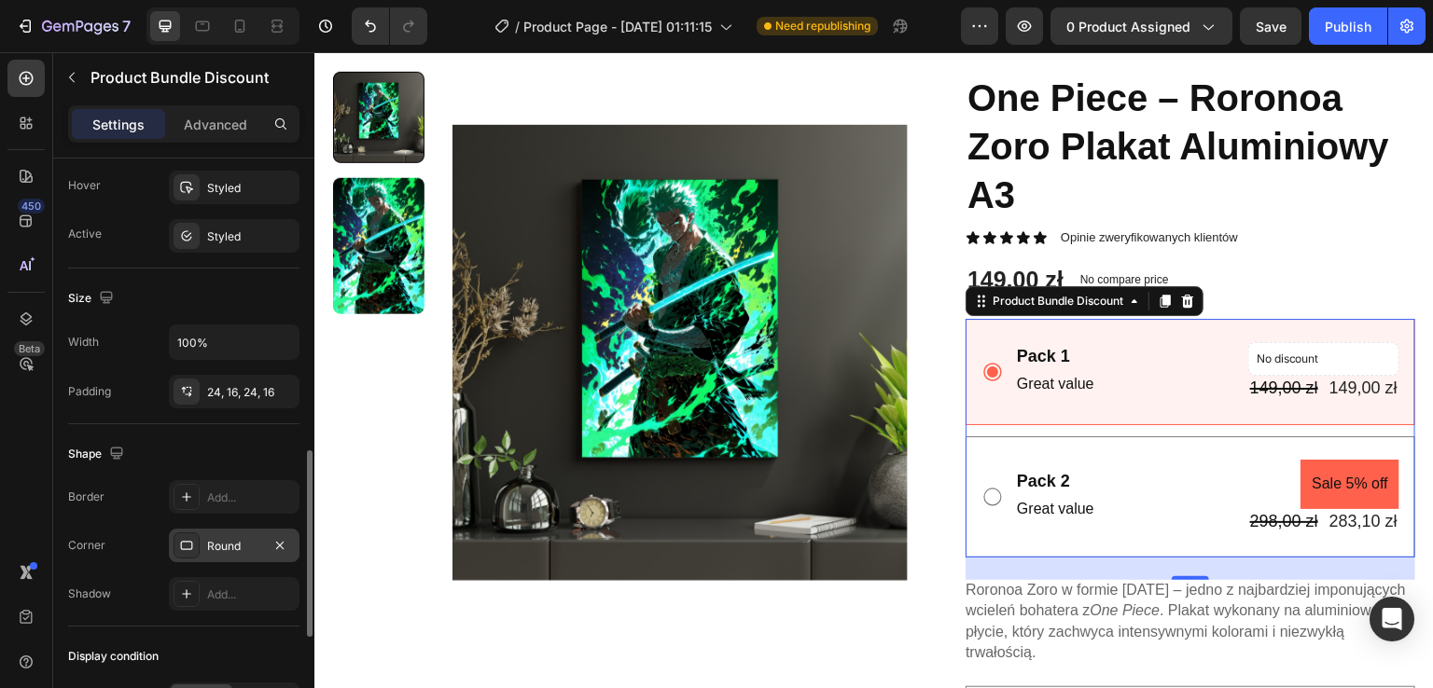
click at [211, 541] on div "Round" at bounding box center [234, 546] width 54 height 17
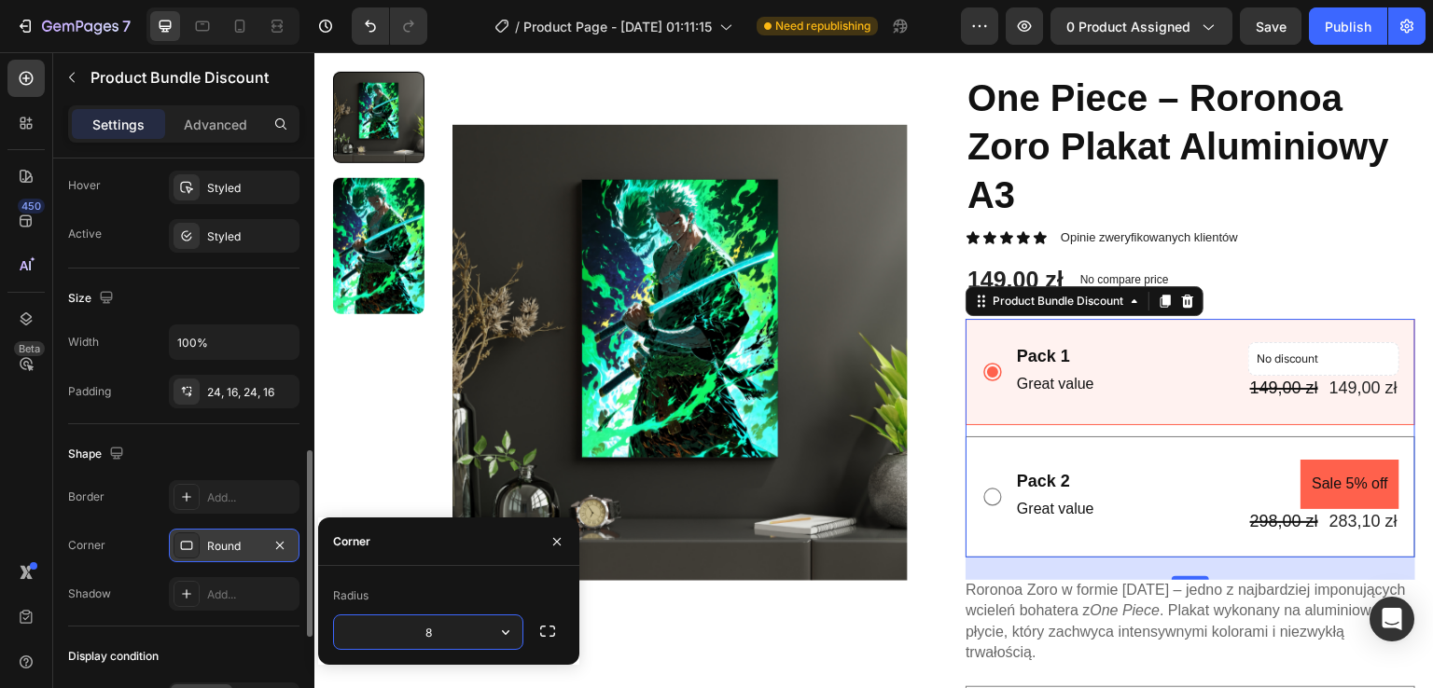
click at [211, 541] on div "Round" at bounding box center [234, 546] width 54 height 17
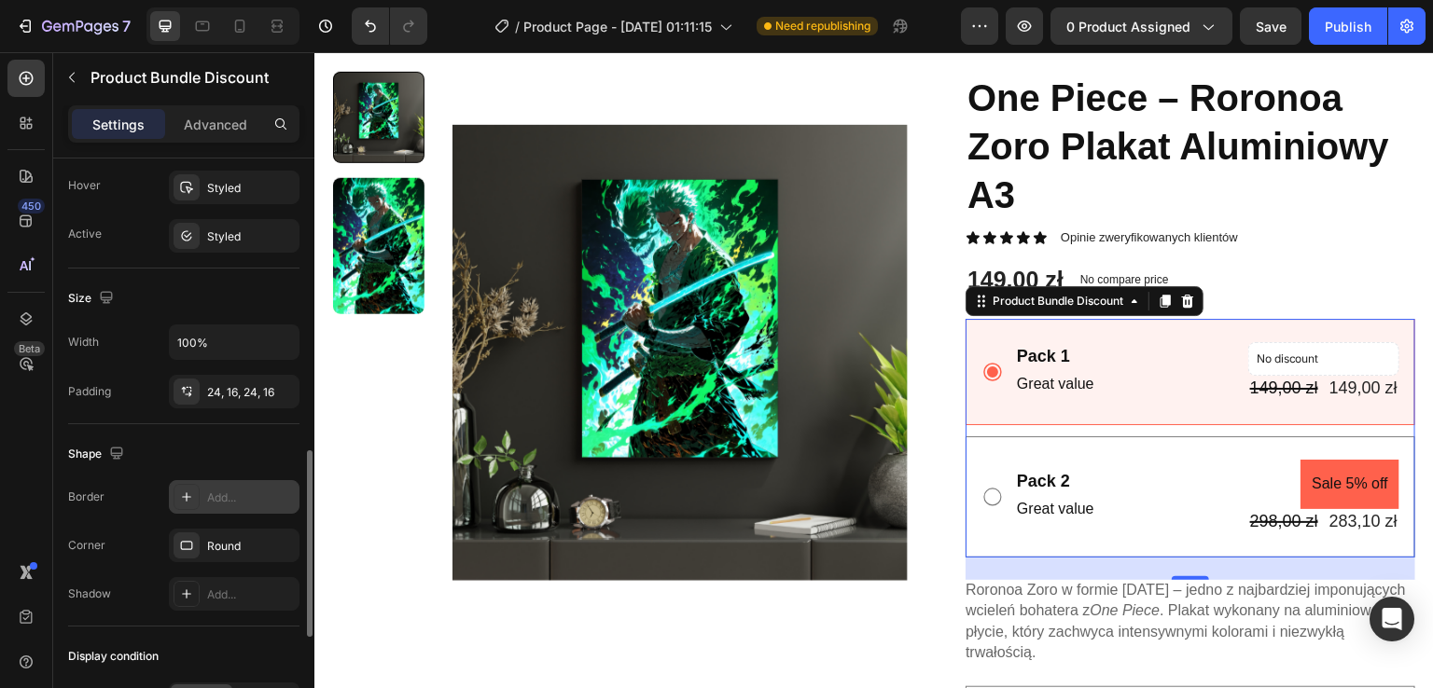
click at [215, 490] on div "Add..." at bounding box center [251, 498] width 88 height 17
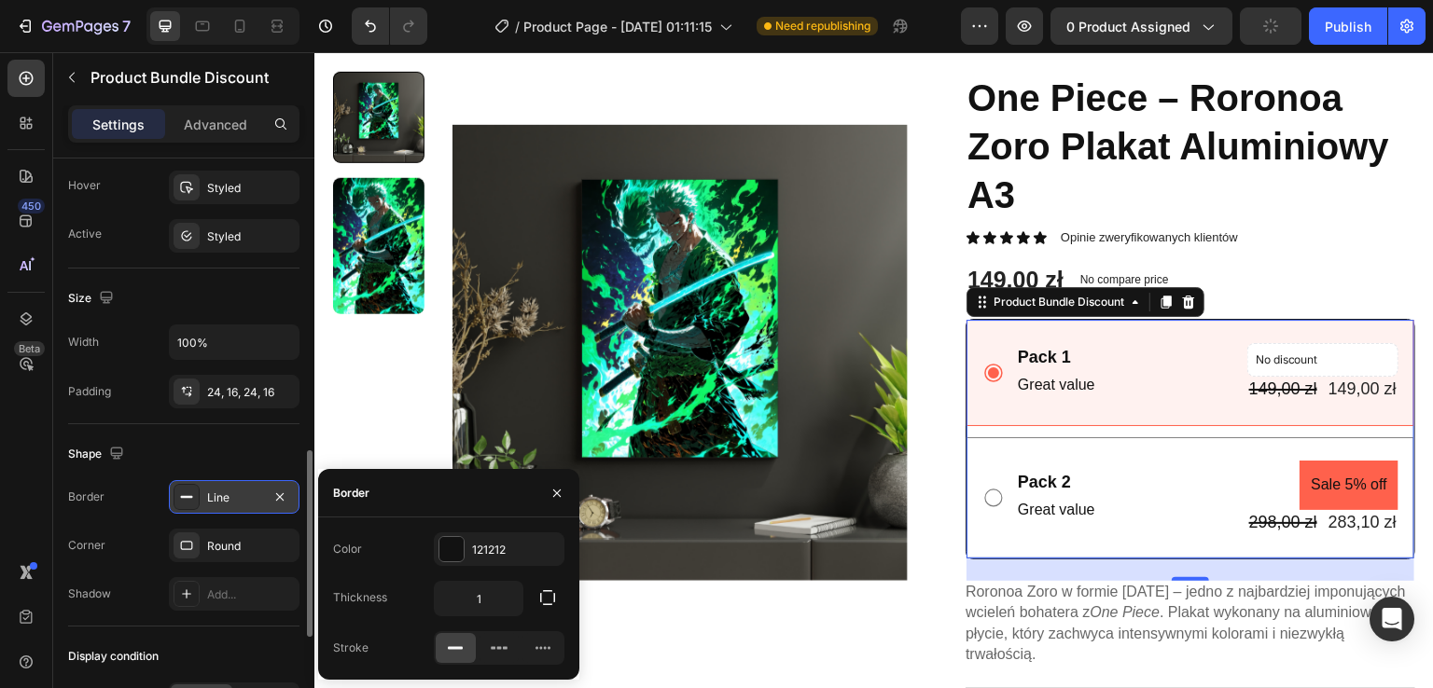
click at [202, 504] on div "Line" at bounding box center [234, 497] width 131 height 34
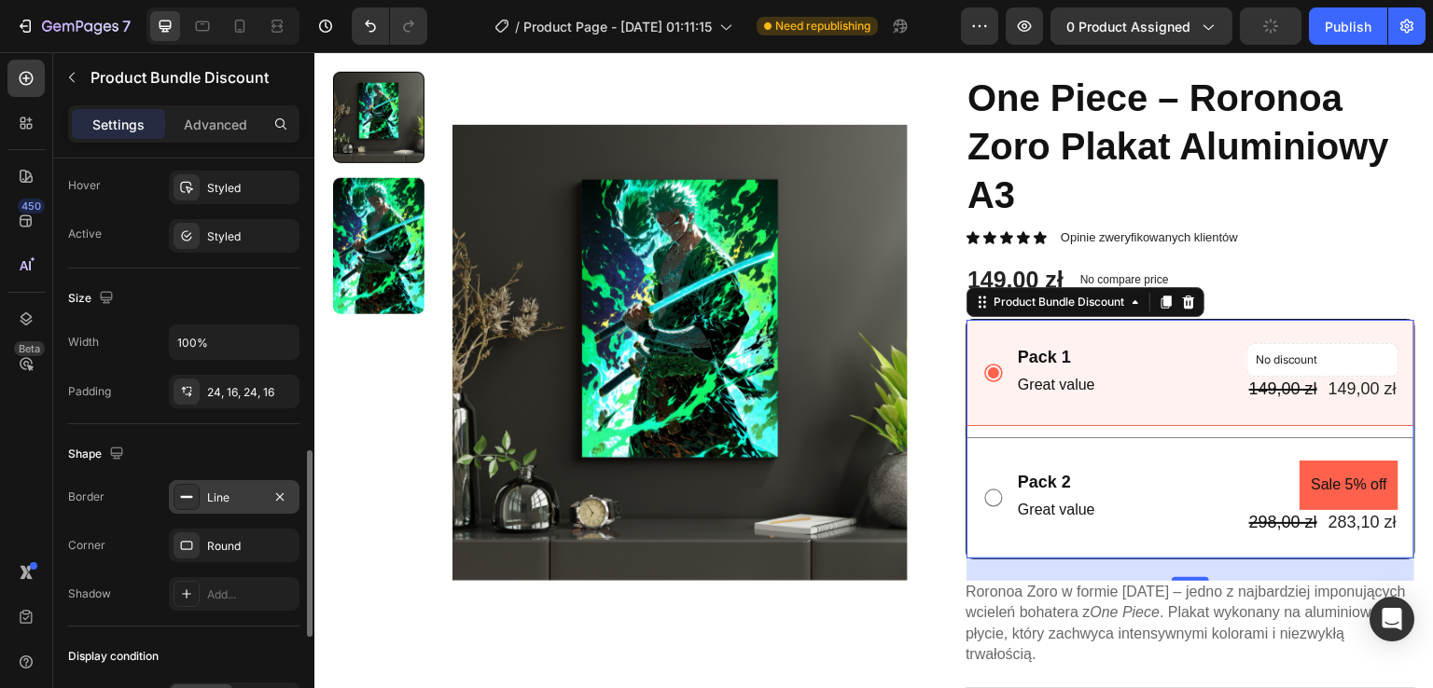
click at [187, 498] on icon at bounding box center [186, 497] width 15 height 15
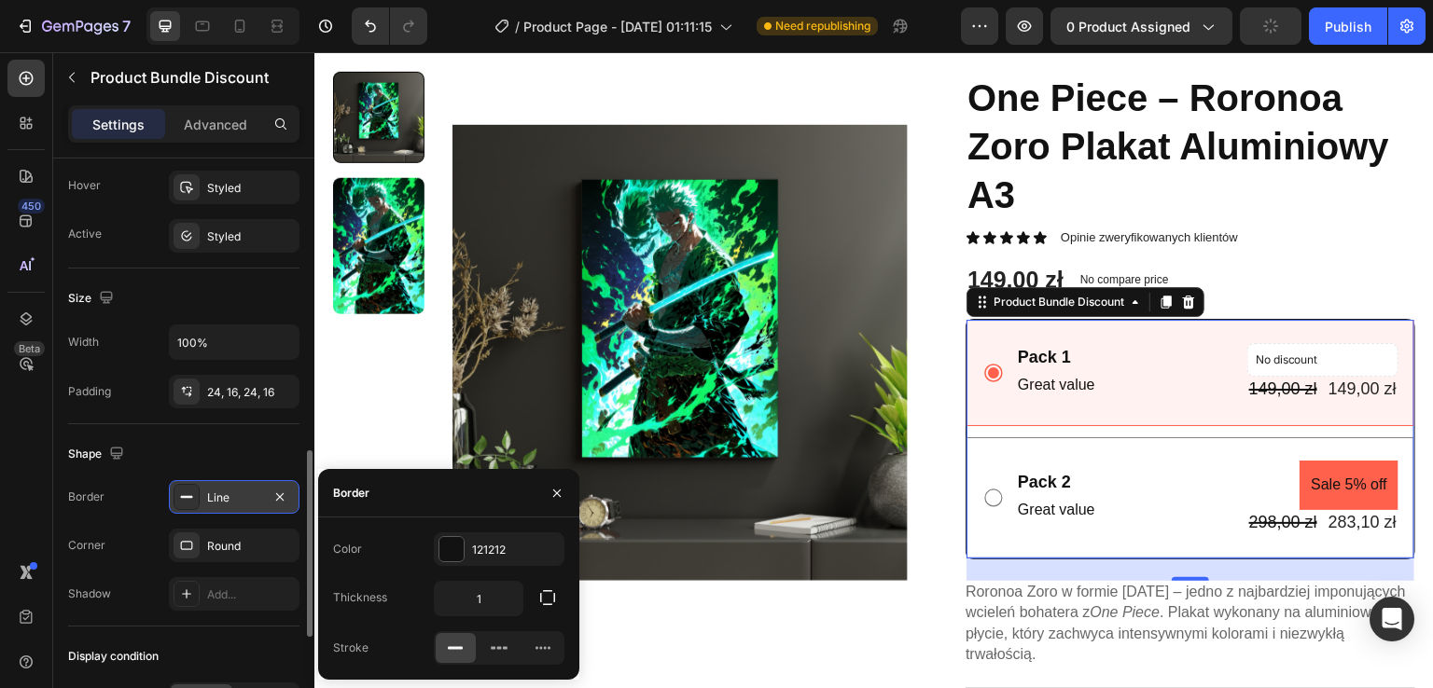
click at [187, 498] on icon at bounding box center [186, 497] width 15 height 15
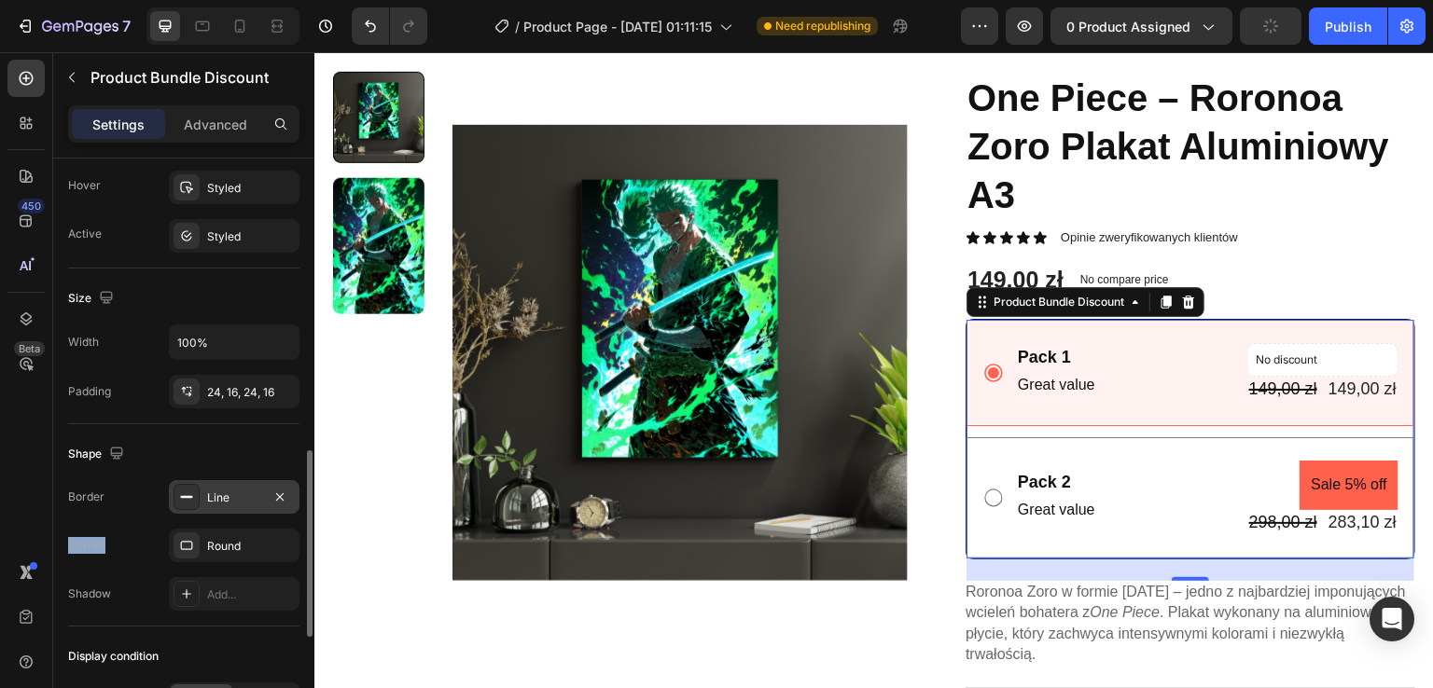
click at [187, 498] on icon at bounding box center [186, 497] width 15 height 15
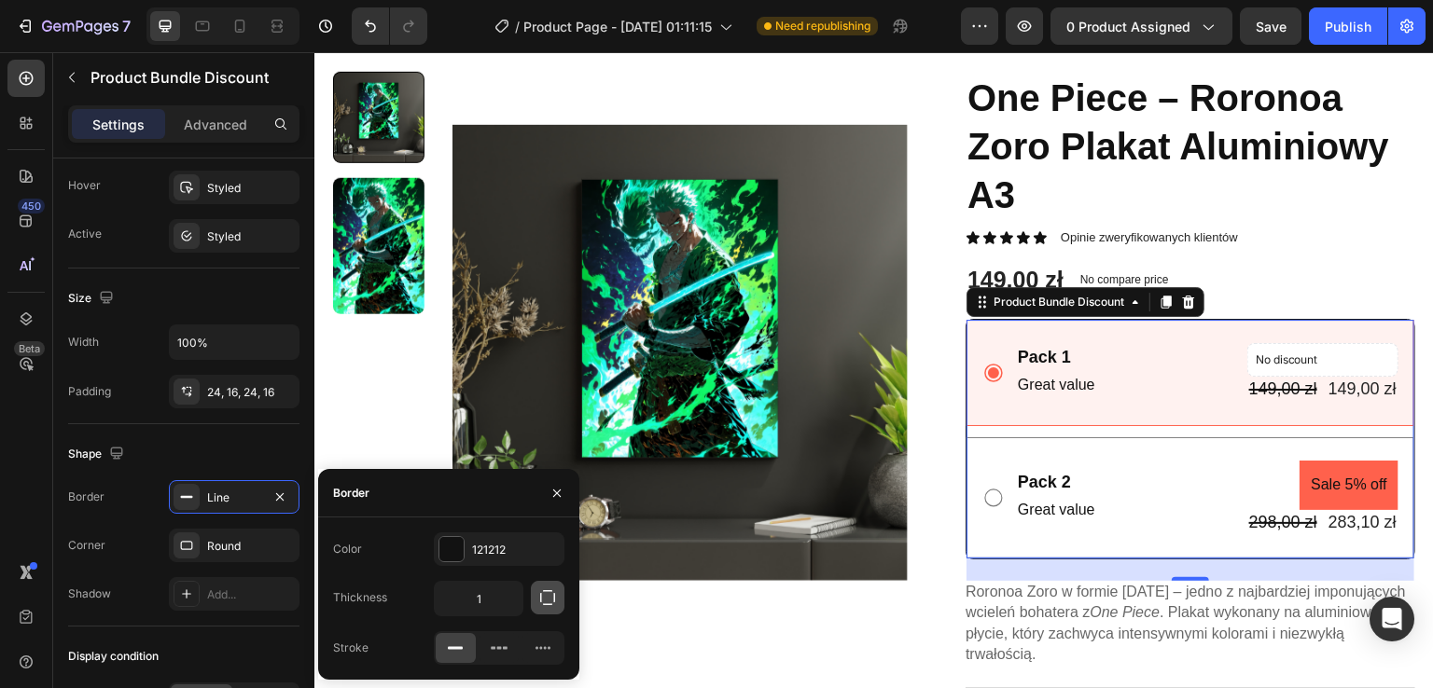
click at [539, 601] on icon "button" at bounding box center [547, 598] width 19 height 19
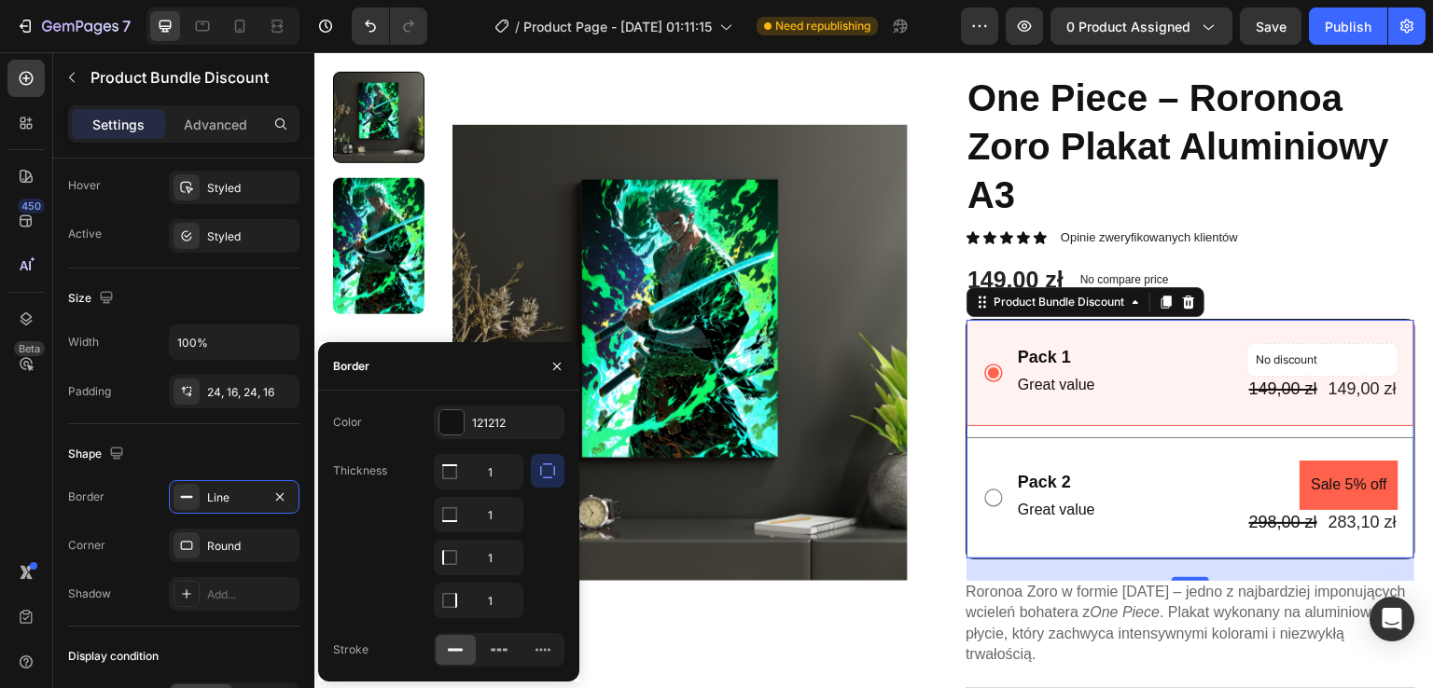
click at [556, 467] on icon "button" at bounding box center [547, 471] width 19 height 19
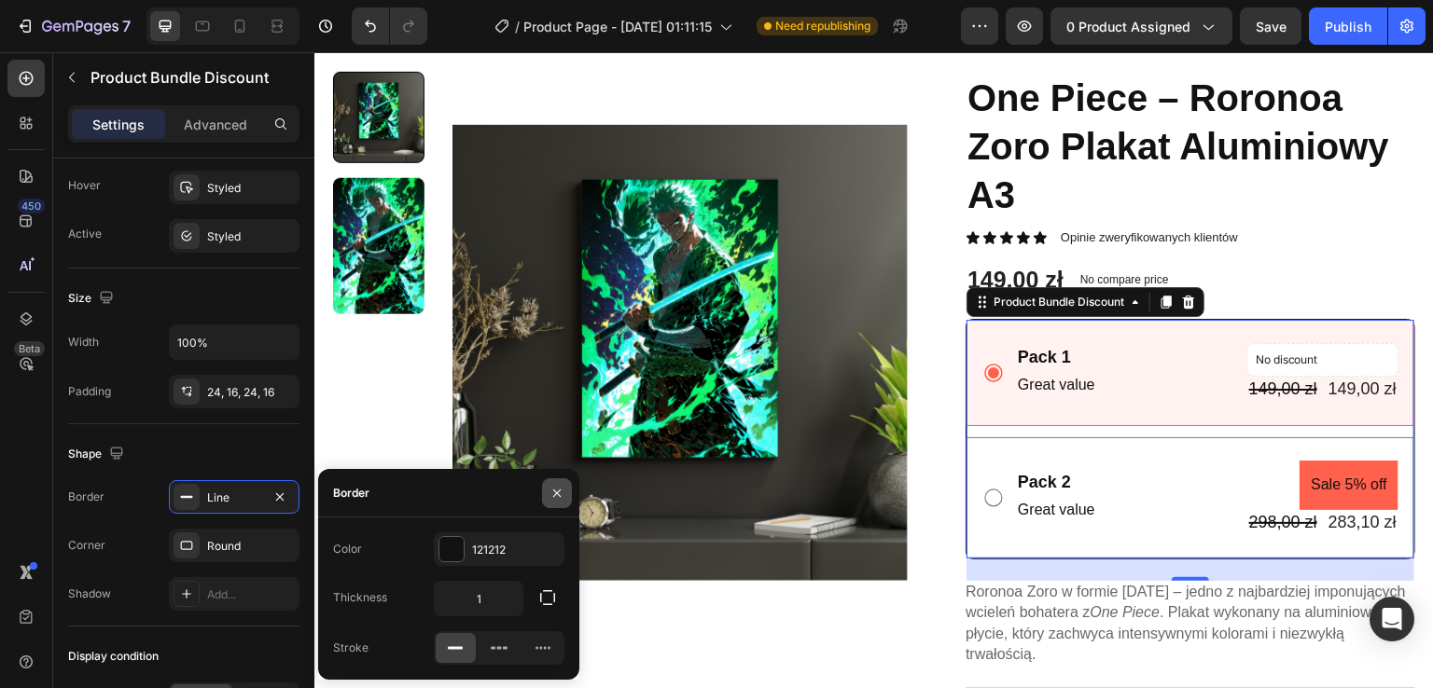
click at [552, 482] on button "button" at bounding box center [557, 494] width 30 height 30
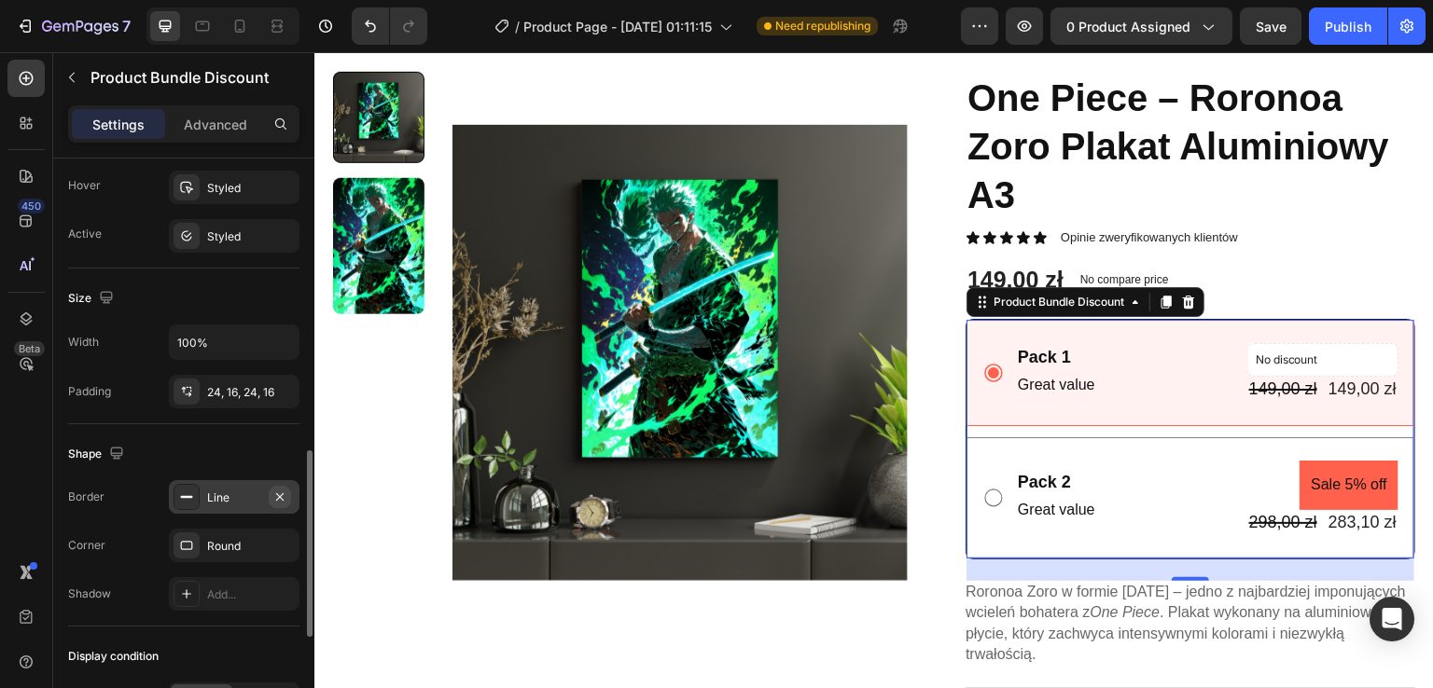
click at [284, 490] on icon "button" at bounding box center [279, 497] width 15 height 15
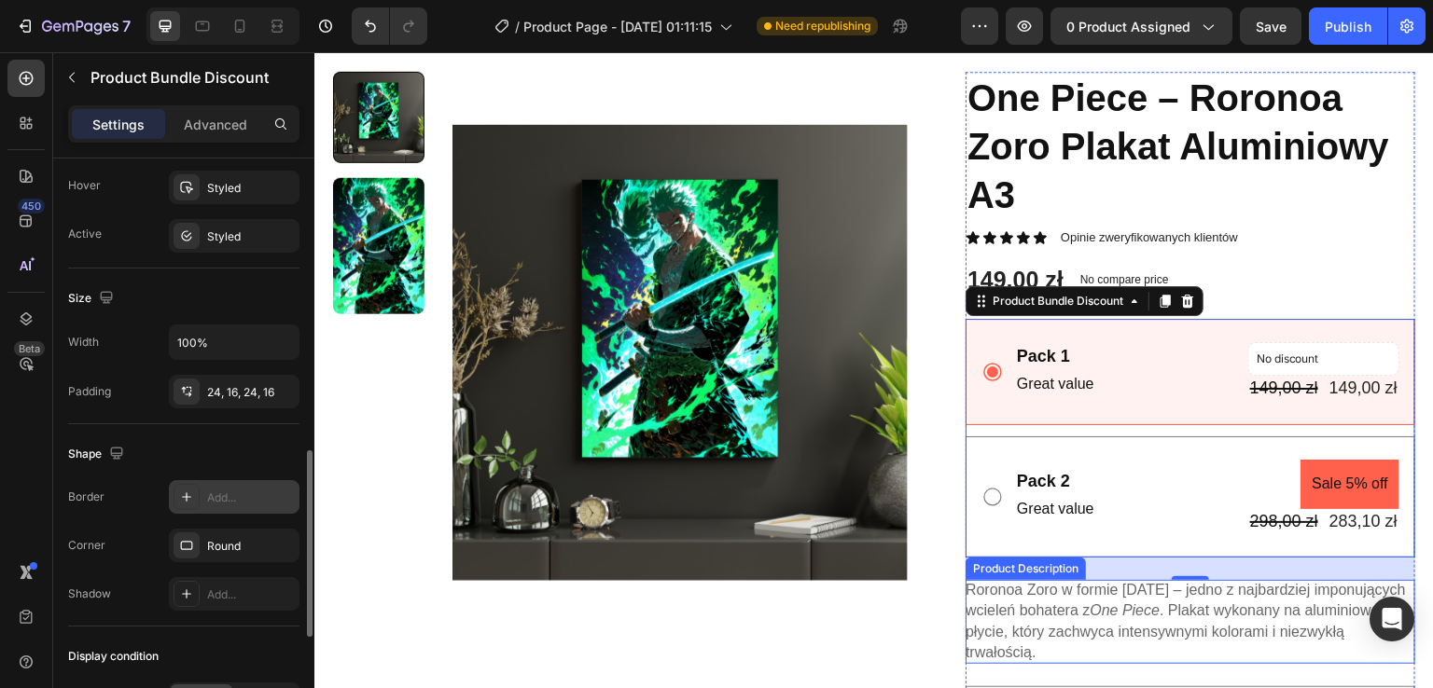
click at [1182, 582] on p "Roronoa Zoro w formie Ashura – jedno z najbardziej imponujących wcieleń bohater…" at bounding box center [1185, 621] width 440 height 78
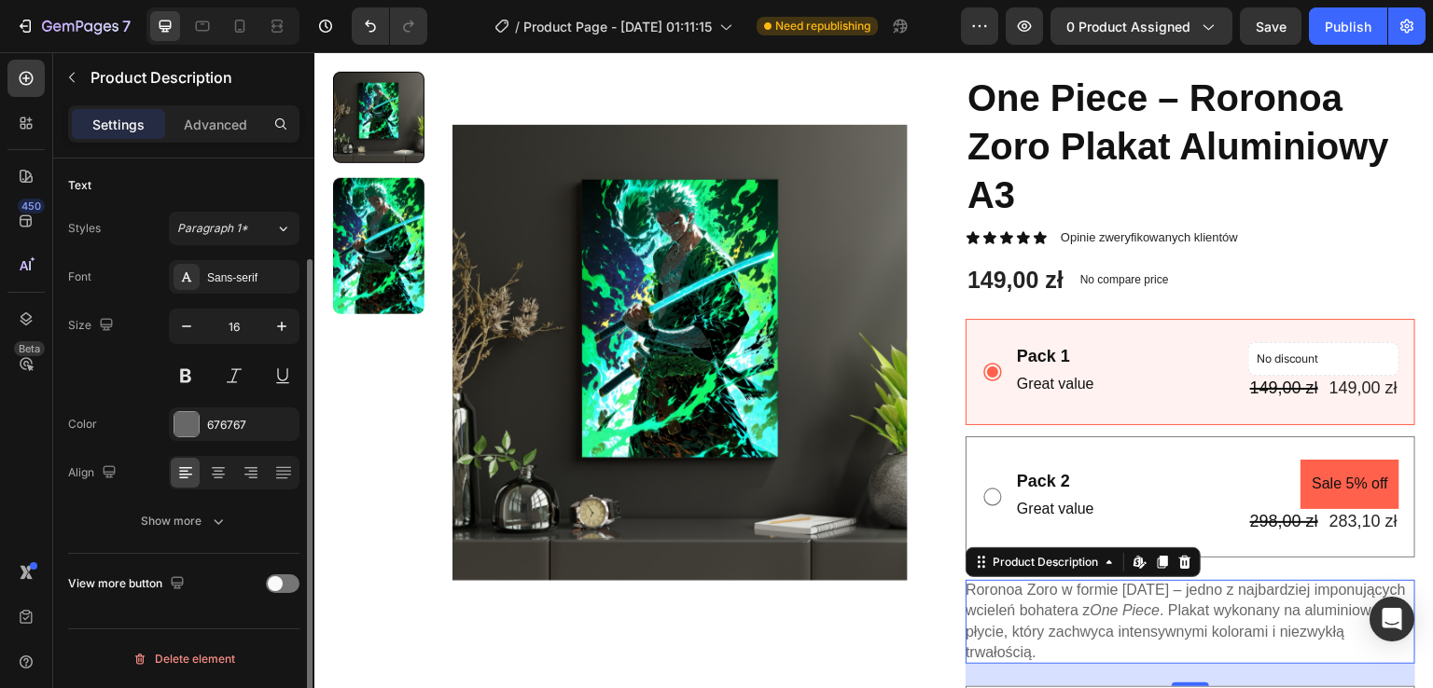
scroll to position [0, 0]
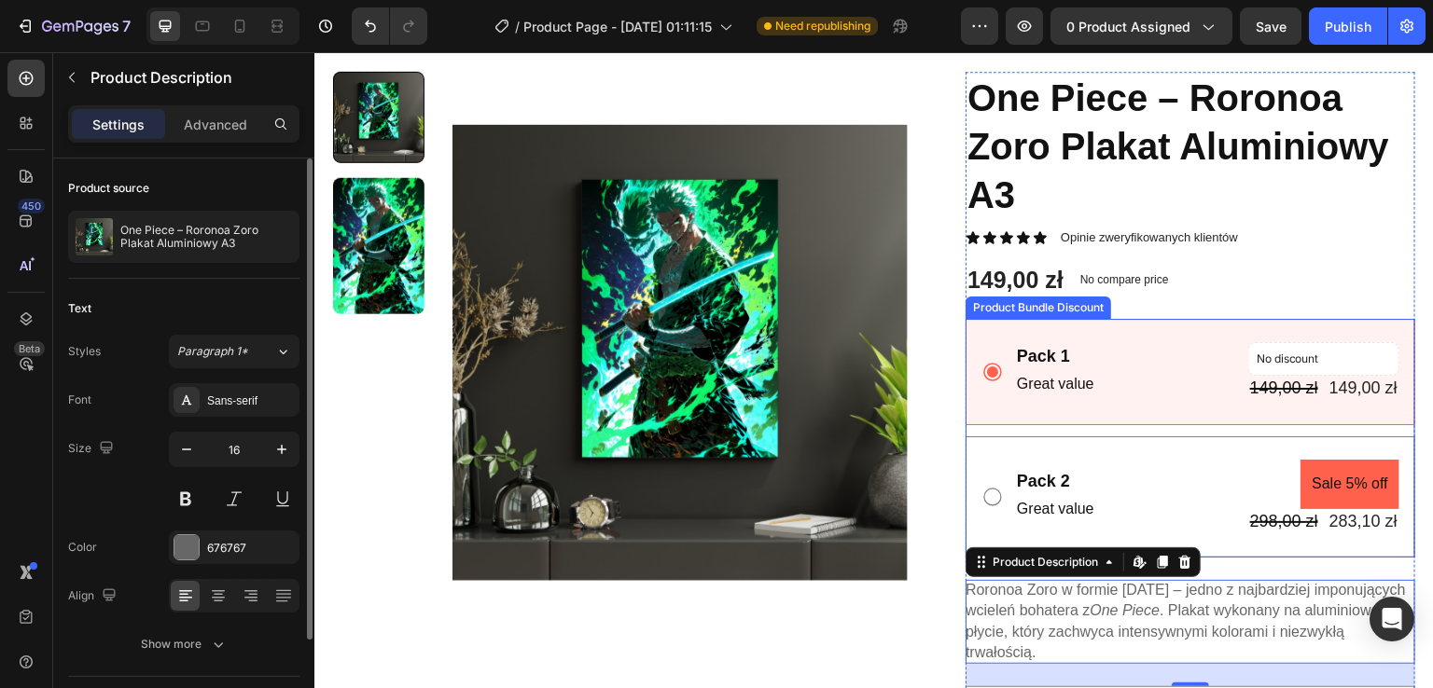
click at [1202, 537] on div "Pack 2 Text Block Great value Text Block Sale 5% off Product Badge 298,00 zł Pr…" at bounding box center [1190, 497] width 450 height 121
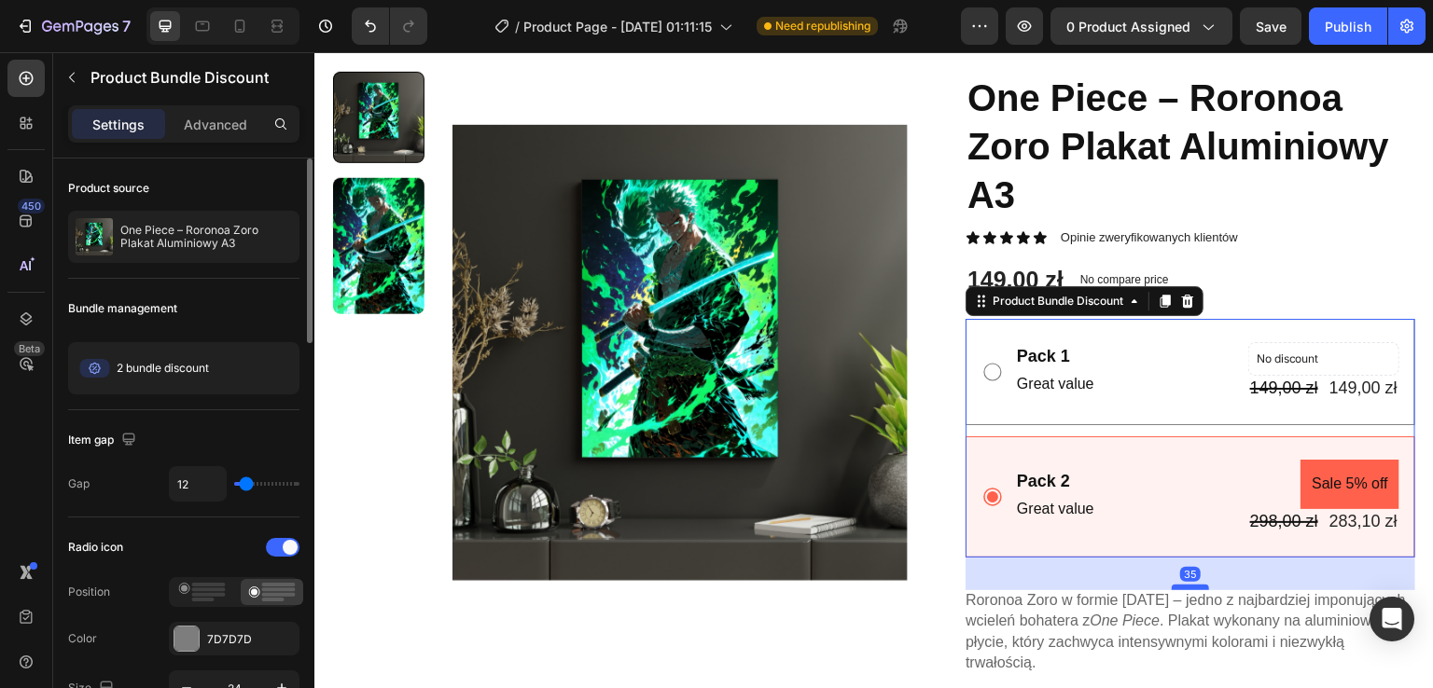
drag, startPoint x: 1182, startPoint y: 576, endPoint x: 1191, endPoint y: 586, distance: 13.2
click at [1191, 586] on div at bounding box center [1190, 588] width 37 height 6
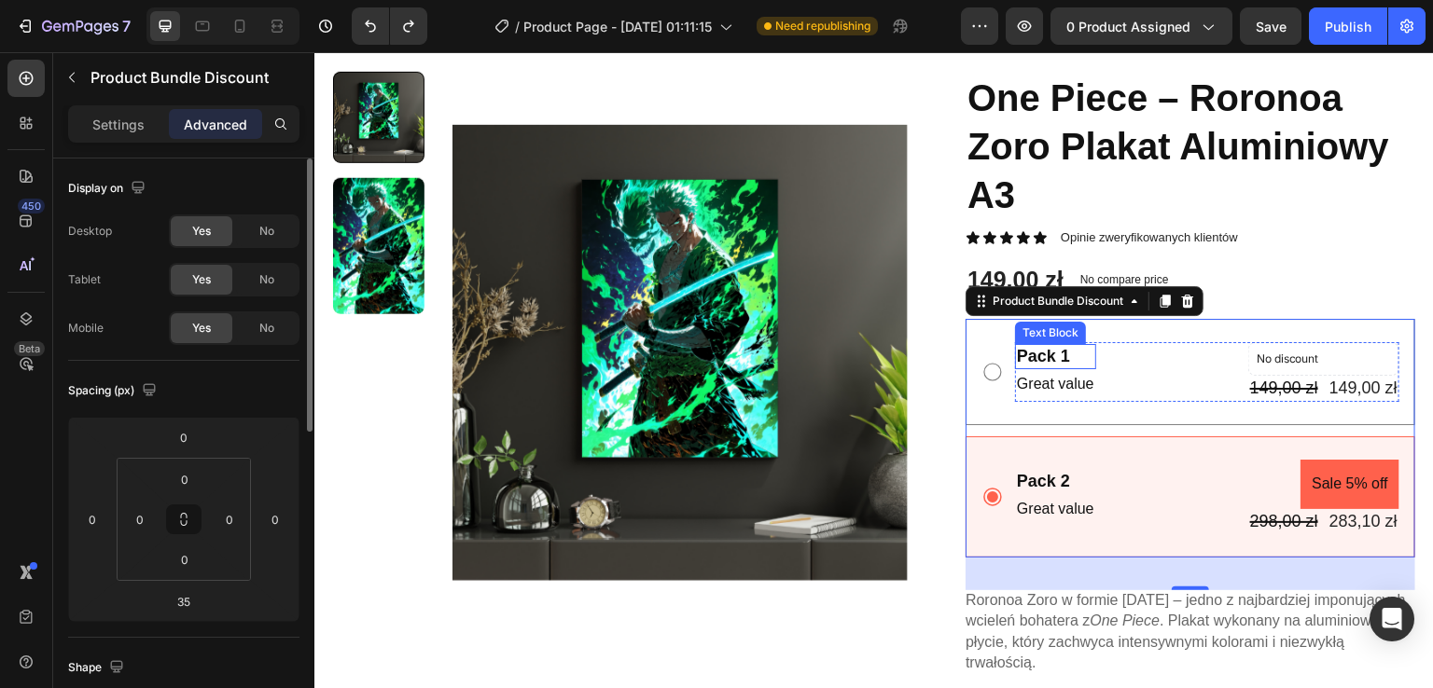
click at [1049, 351] on div "Pack 1" at bounding box center [1055, 356] width 81 height 25
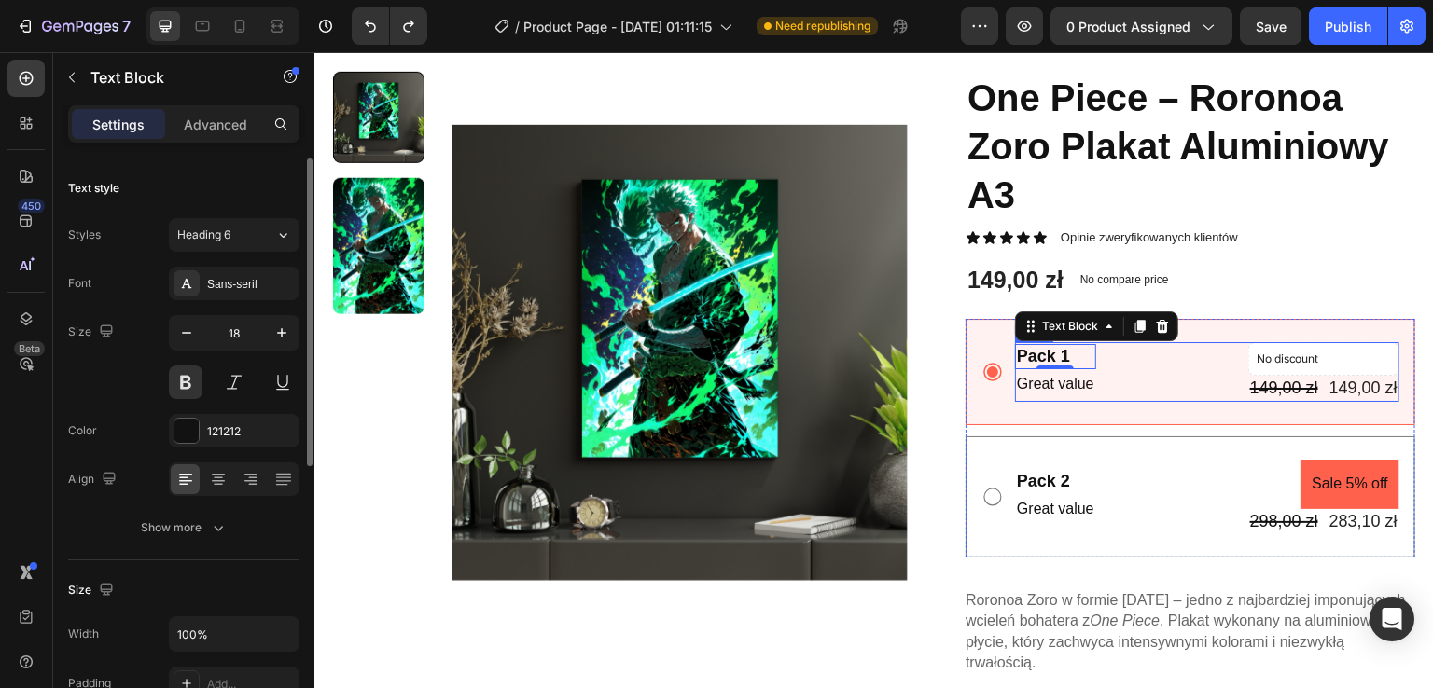
click at [1128, 382] on div "Pack 1 Text Block 0 Great value Text Block No discount Not be displayed when pu…" at bounding box center [1207, 371] width 384 height 59
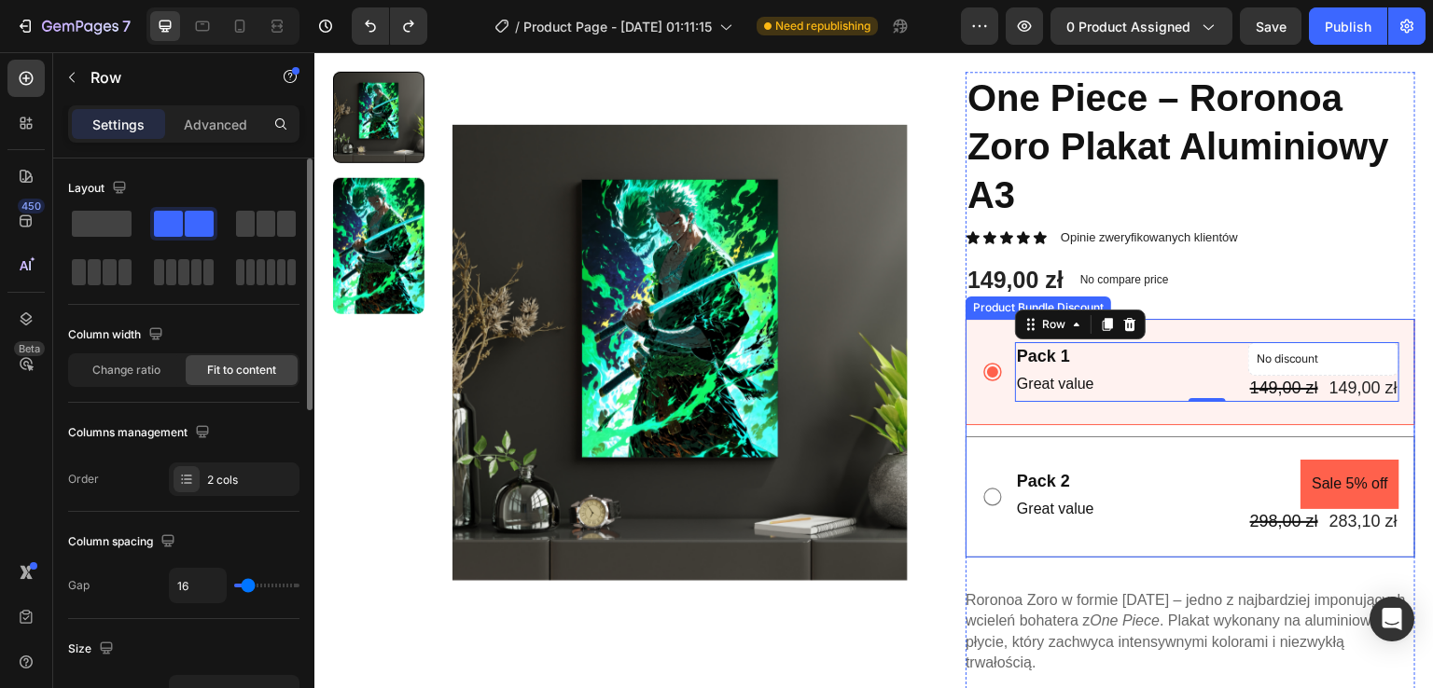
click at [1197, 330] on div "Pack 1 Text Block Great value Text Block No discount Not be displayed when publ…" at bounding box center [1190, 371] width 450 height 105
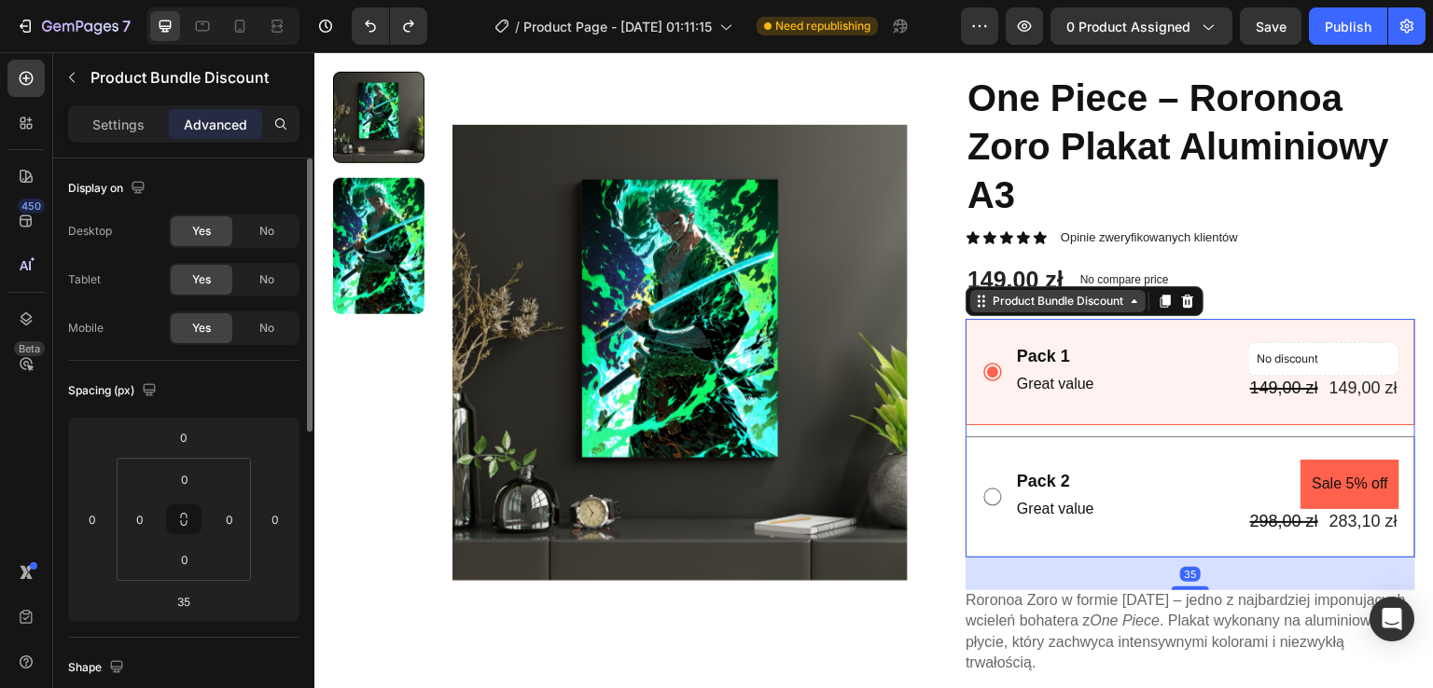
click at [1046, 303] on div "Product Bundle Discount" at bounding box center [1058, 301] width 138 height 17
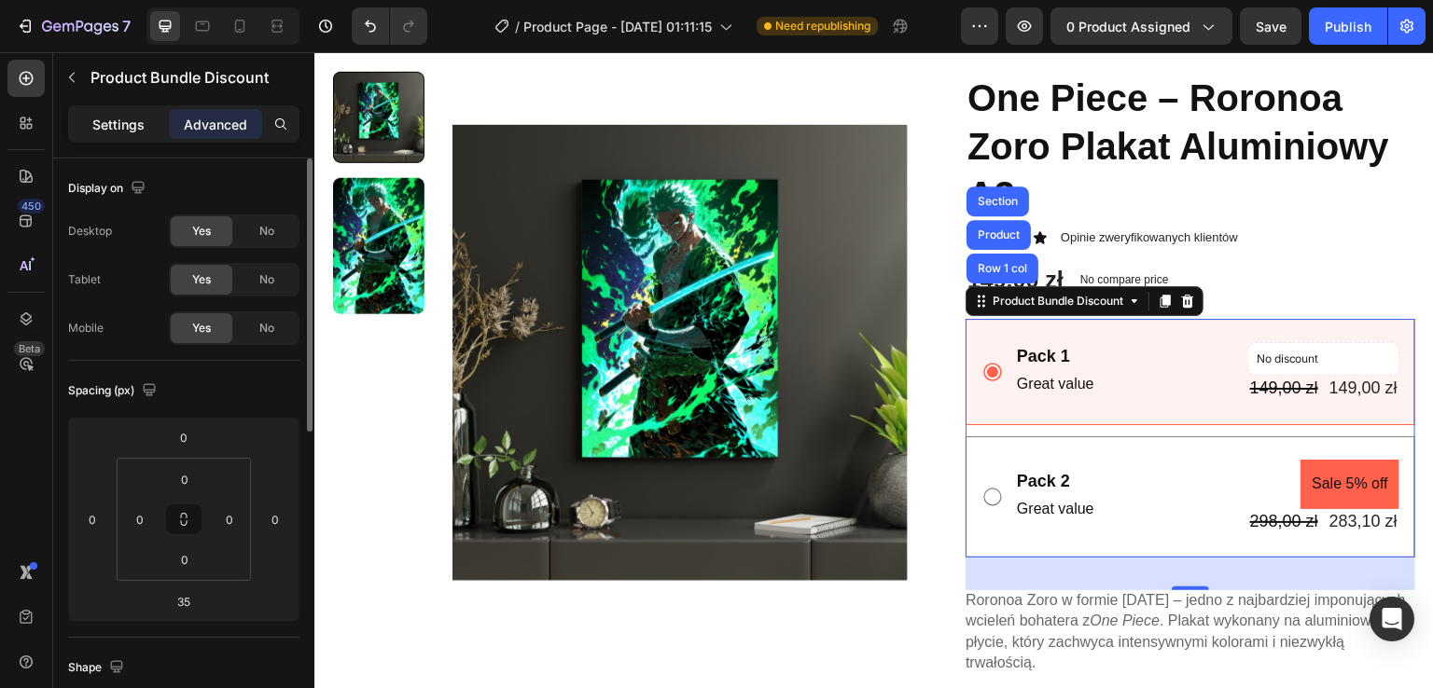
click at [138, 132] on p "Settings" at bounding box center [118, 125] width 52 height 20
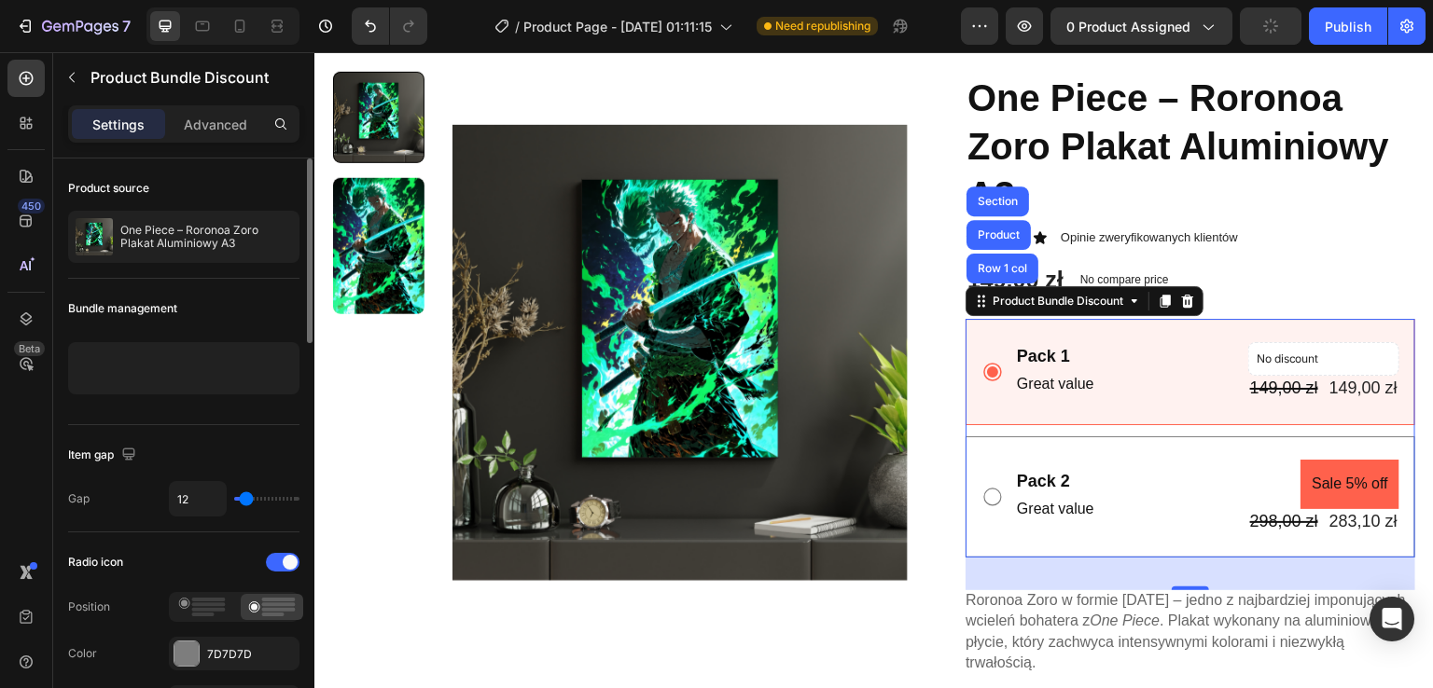
click at [231, 362] on div at bounding box center [183, 368] width 231 height 52
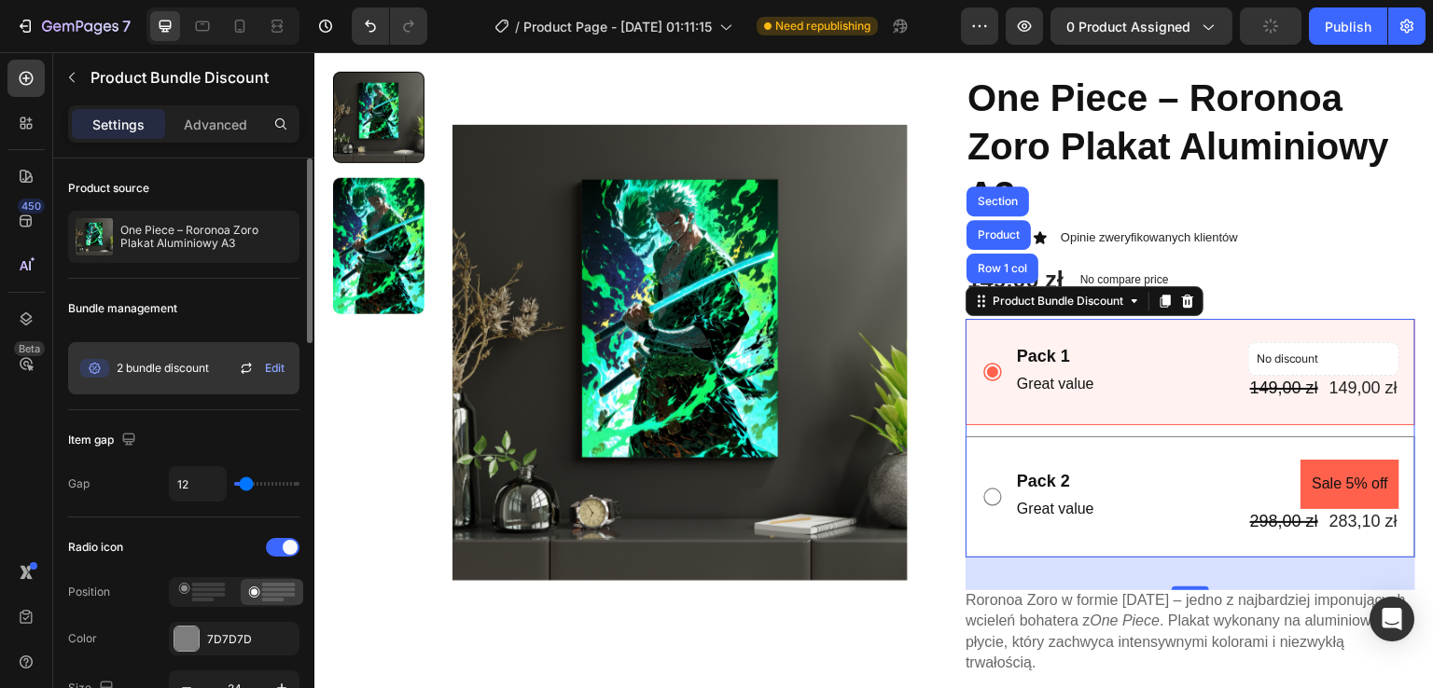
click at [170, 369] on span "2 bundle discount" at bounding box center [163, 368] width 92 height 17
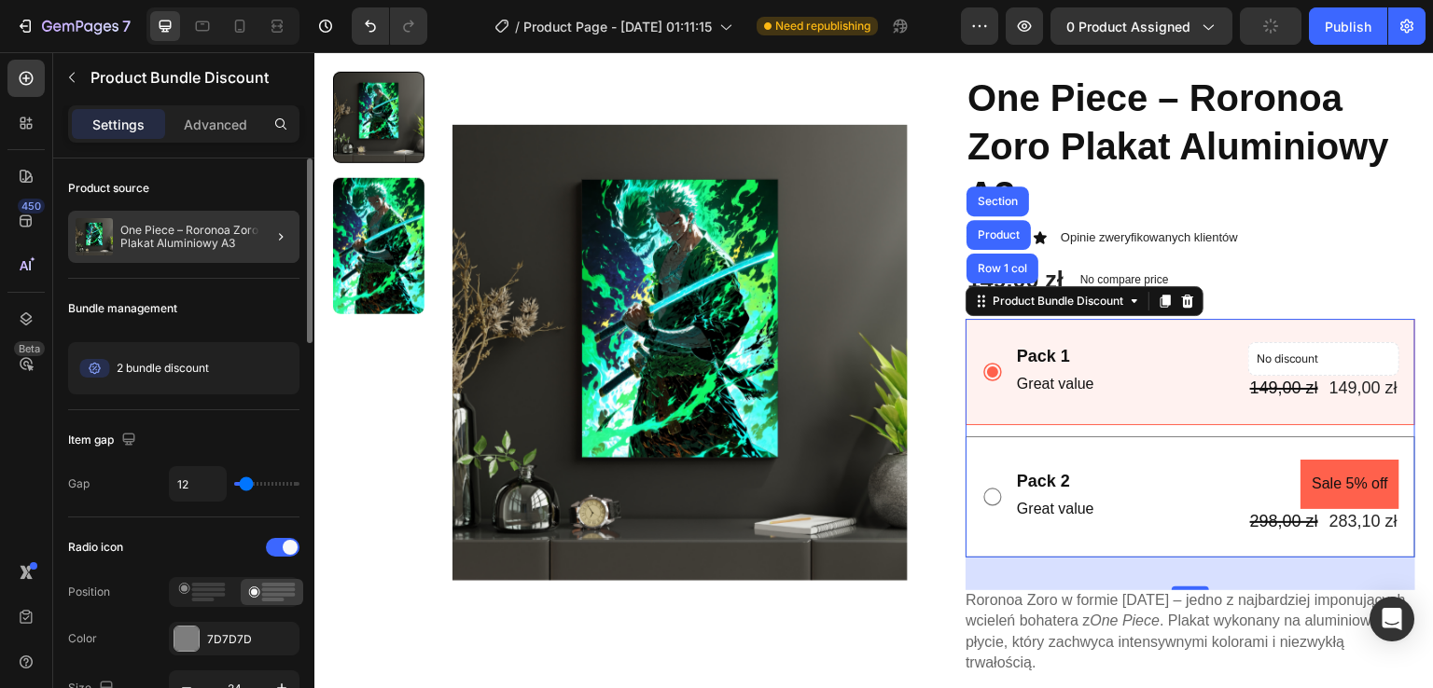
click at [265, 229] on div at bounding box center [273, 237] width 52 height 52
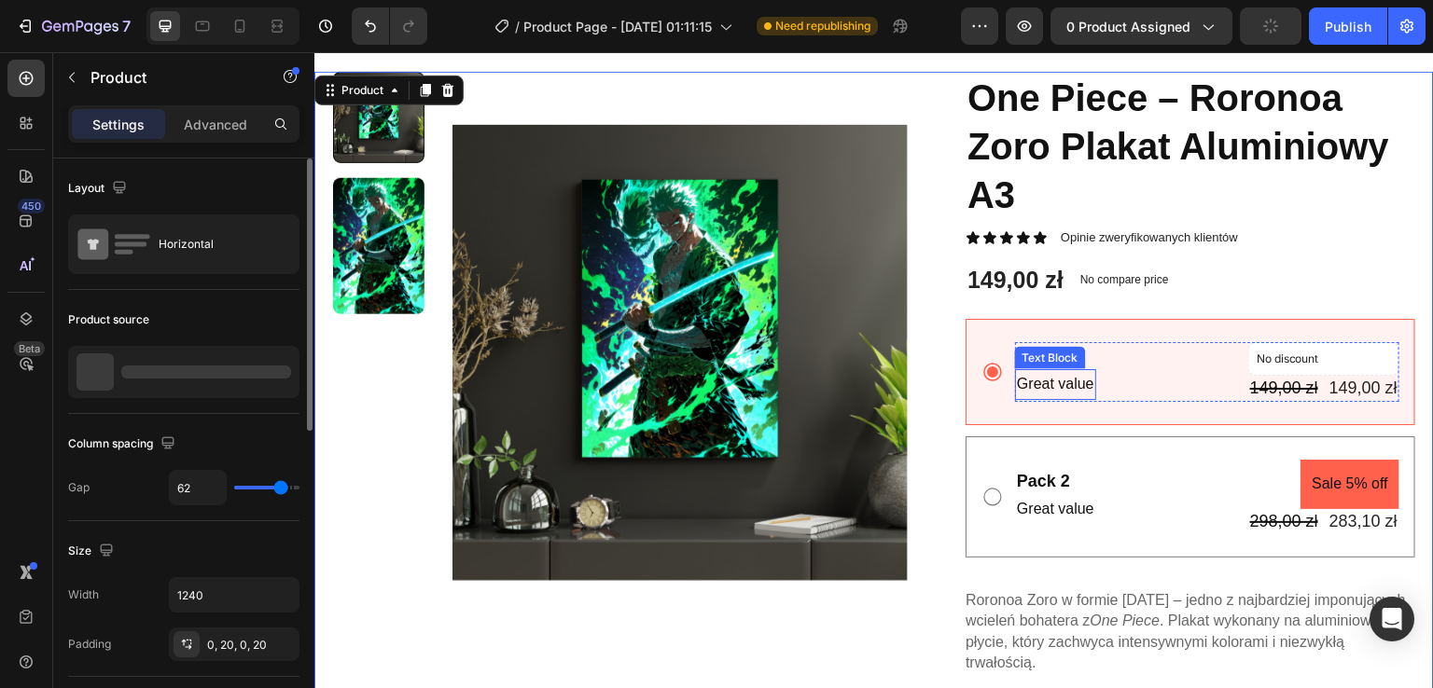
click at [1047, 369] on div "Great value" at bounding box center [1055, 384] width 81 height 31
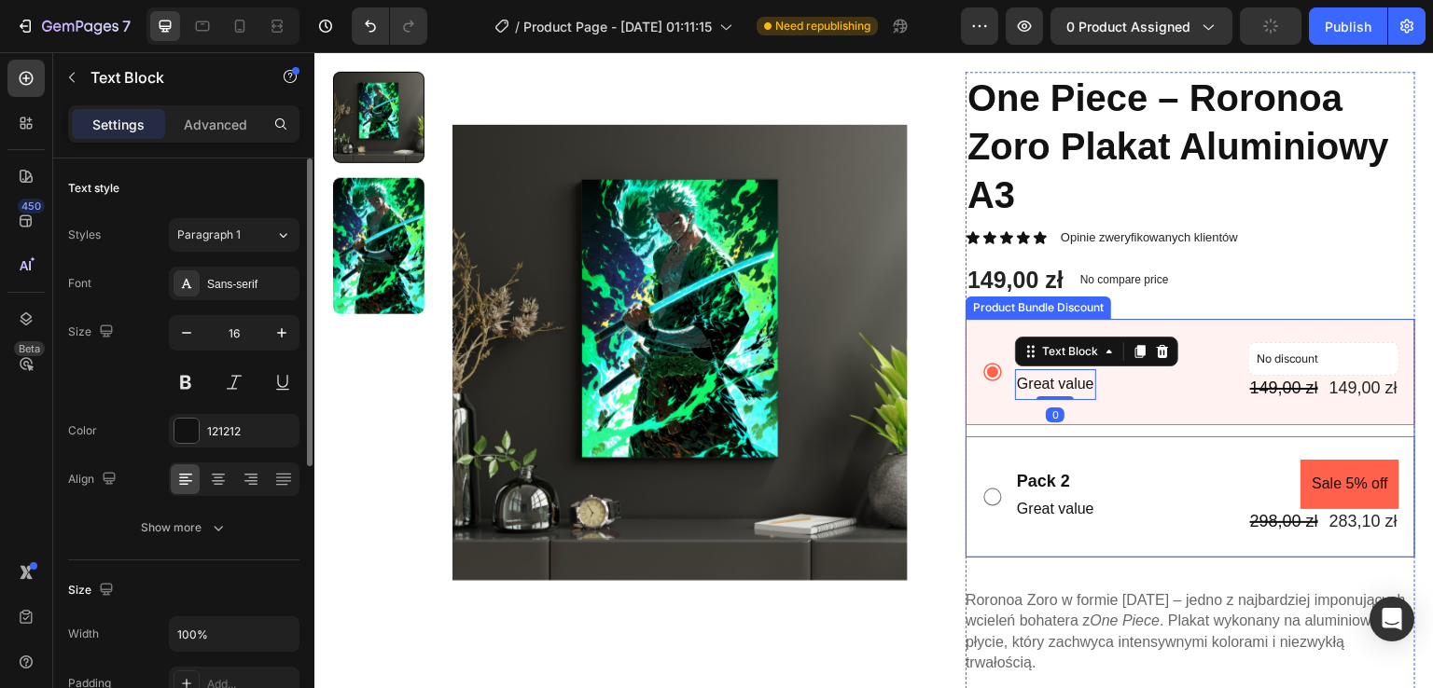
click at [988, 332] on div "Pack 1 Text Block Great value Text Block 0 No discount Not be displayed when pu…" at bounding box center [1190, 371] width 450 height 105
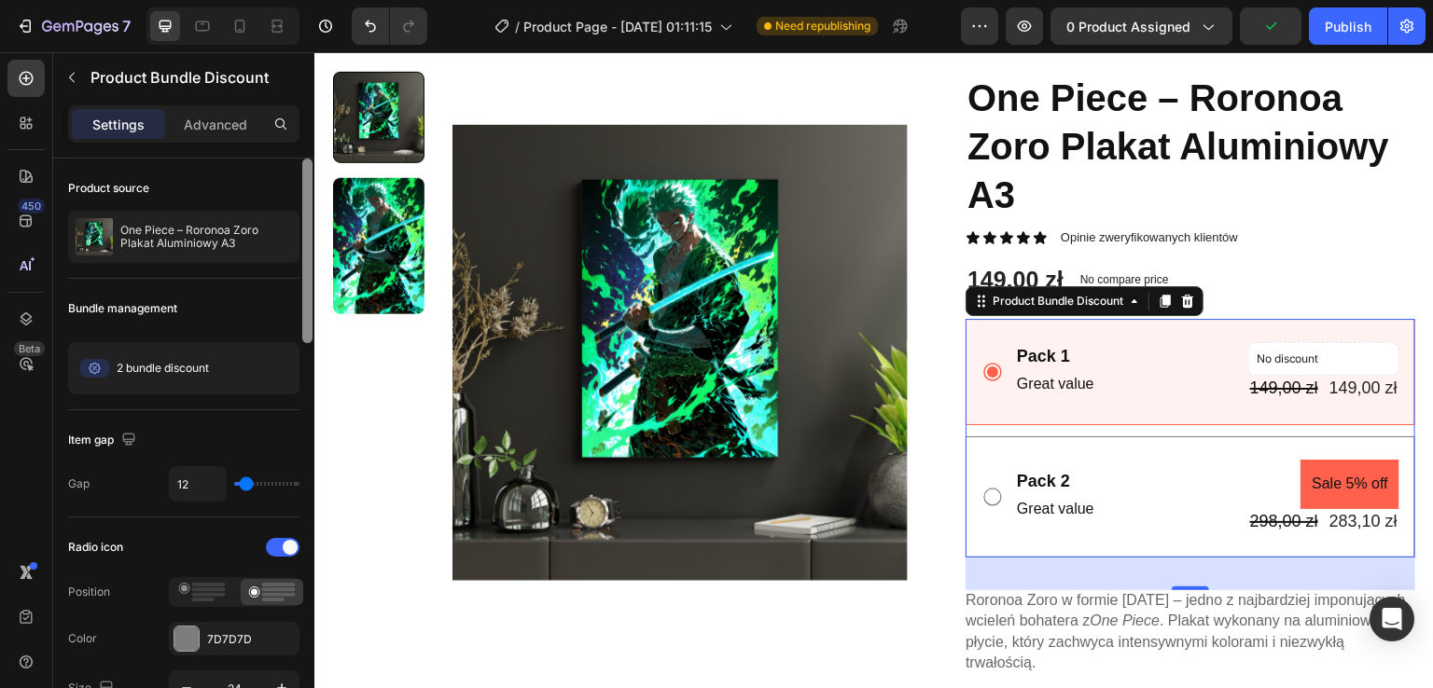
click at [309, 258] on div at bounding box center [307, 251] width 10 height 185
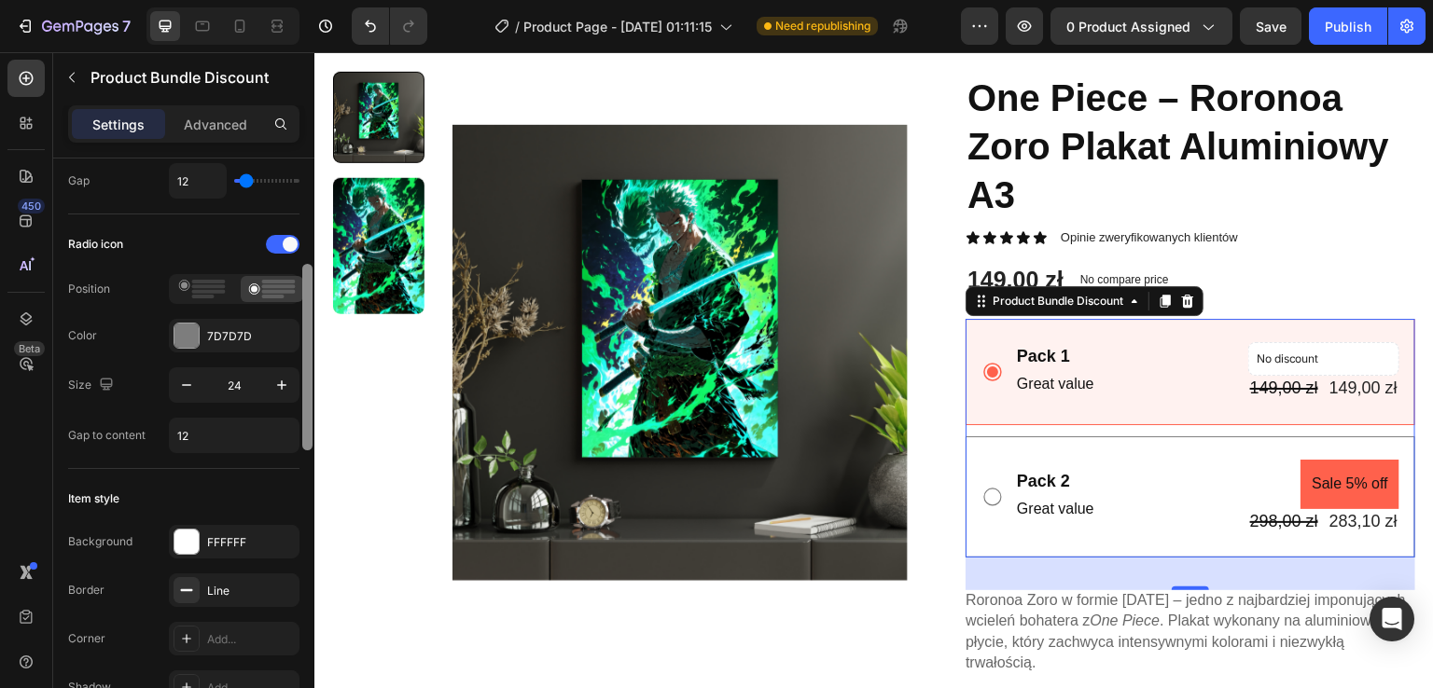
scroll to position [310, 0]
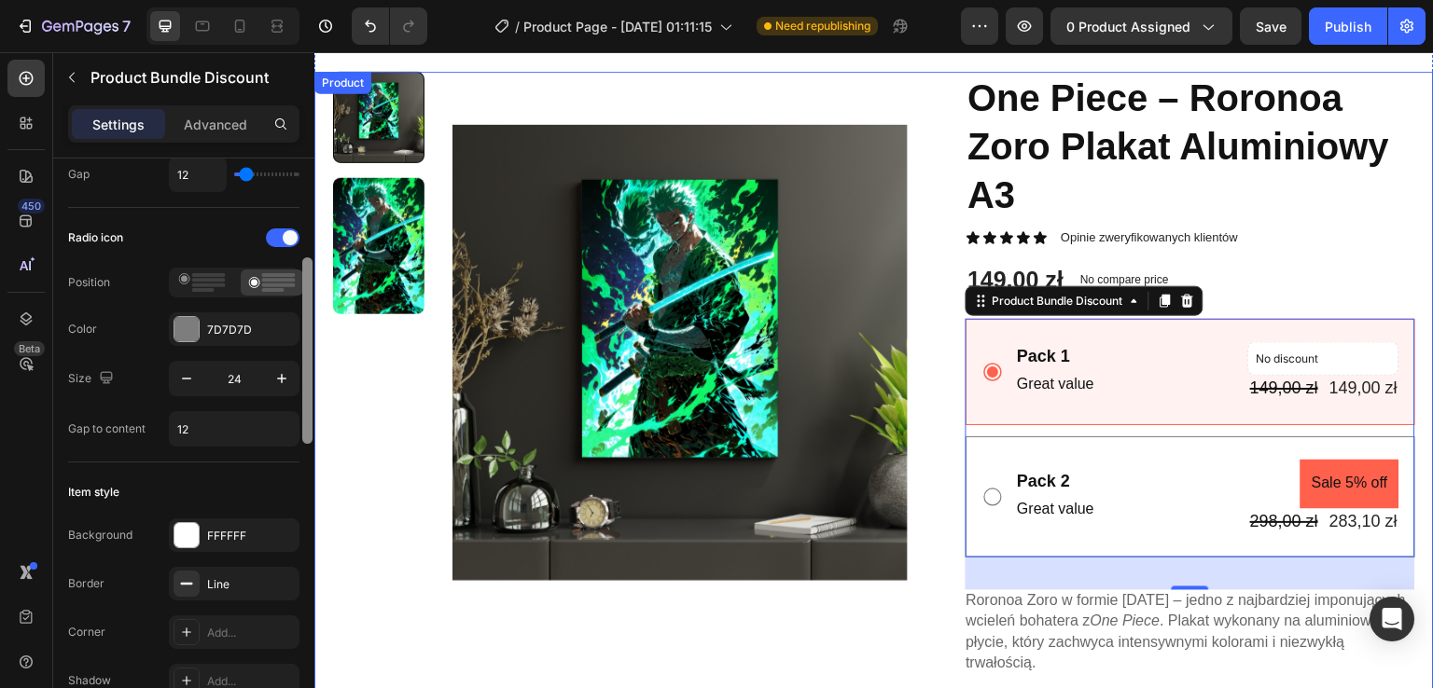
drag, startPoint x: 624, startPoint y: 318, endPoint x: 320, endPoint y: 386, distance: 311.6
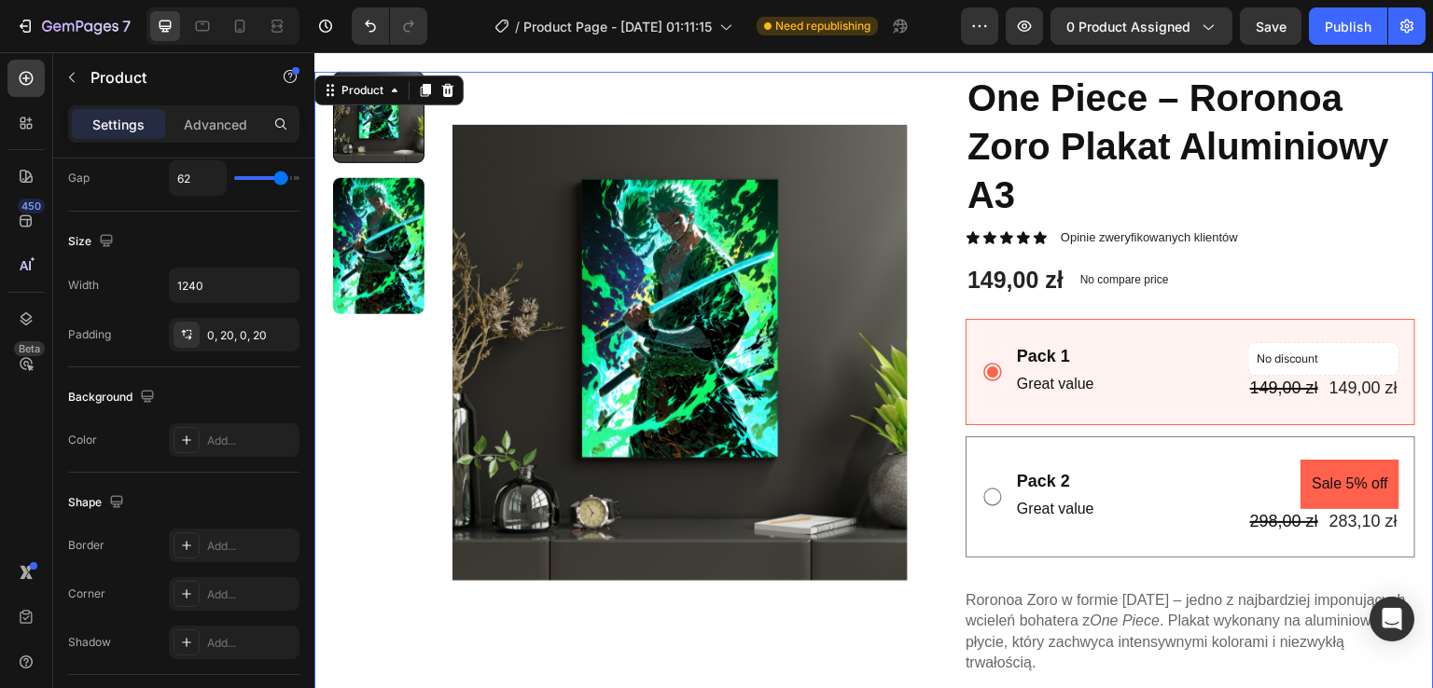
scroll to position [0, 0]
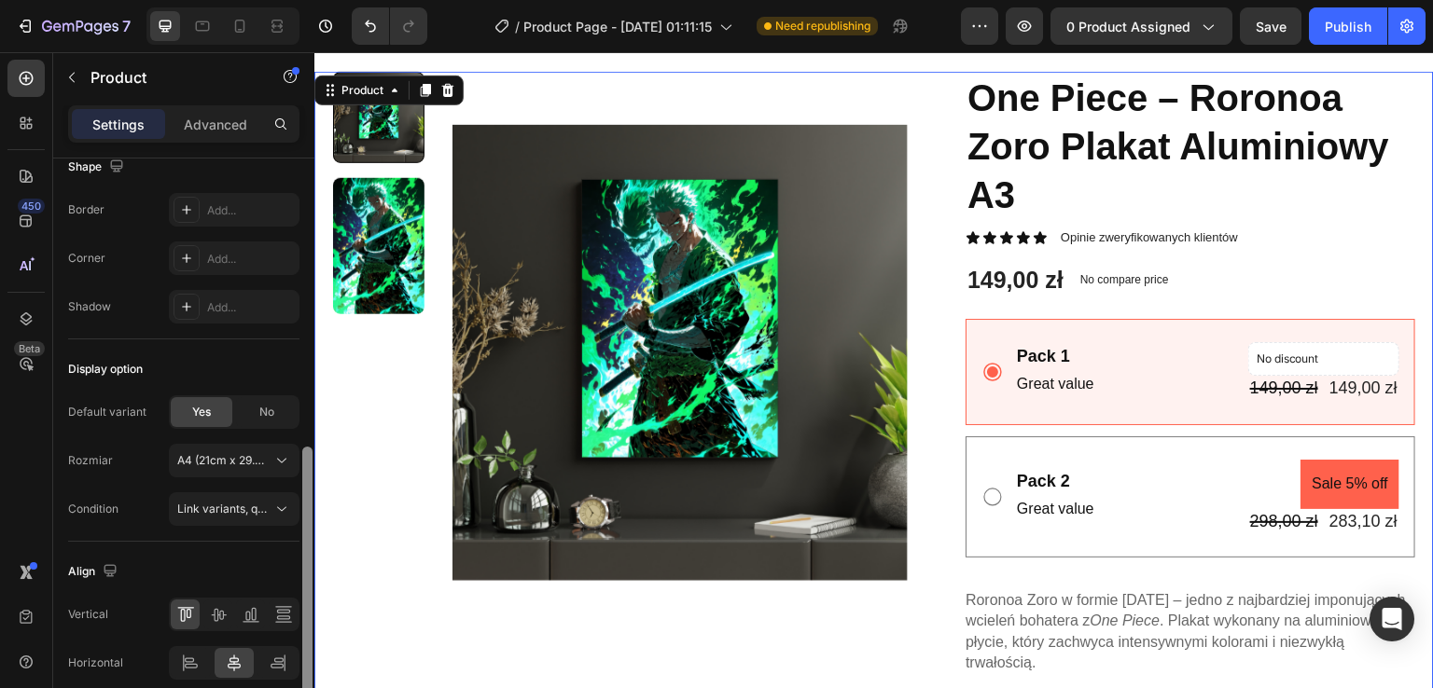
click at [300, 466] on div at bounding box center [307, 450] width 14 height 583
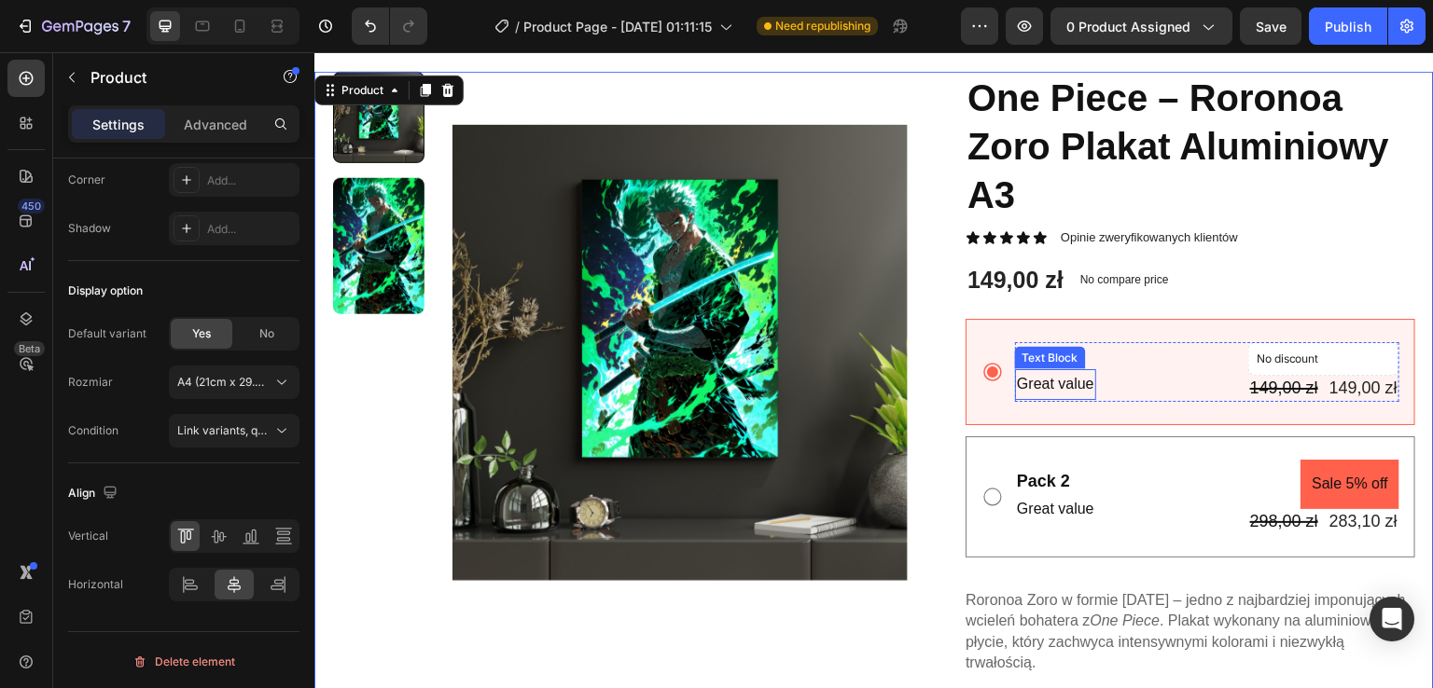
click at [1037, 385] on p "Great value" at bounding box center [1055, 384] width 77 height 27
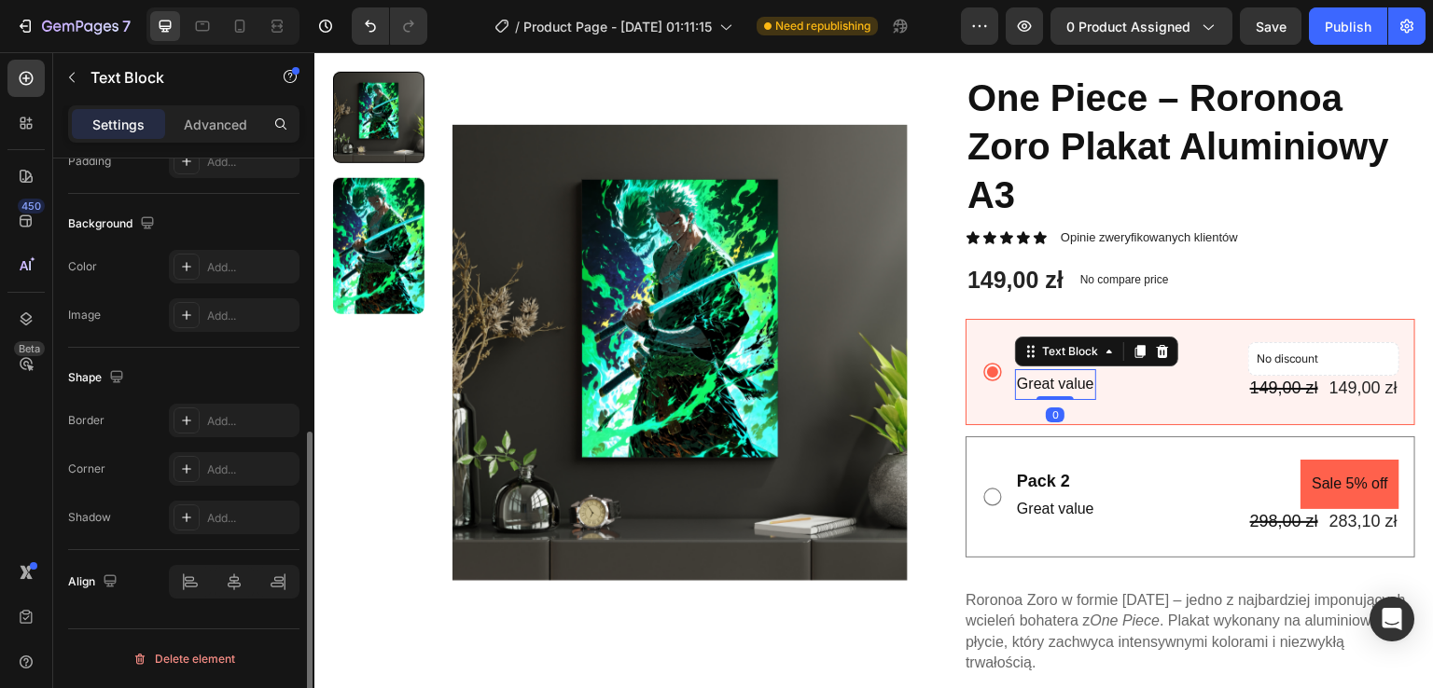
scroll to position [0, 0]
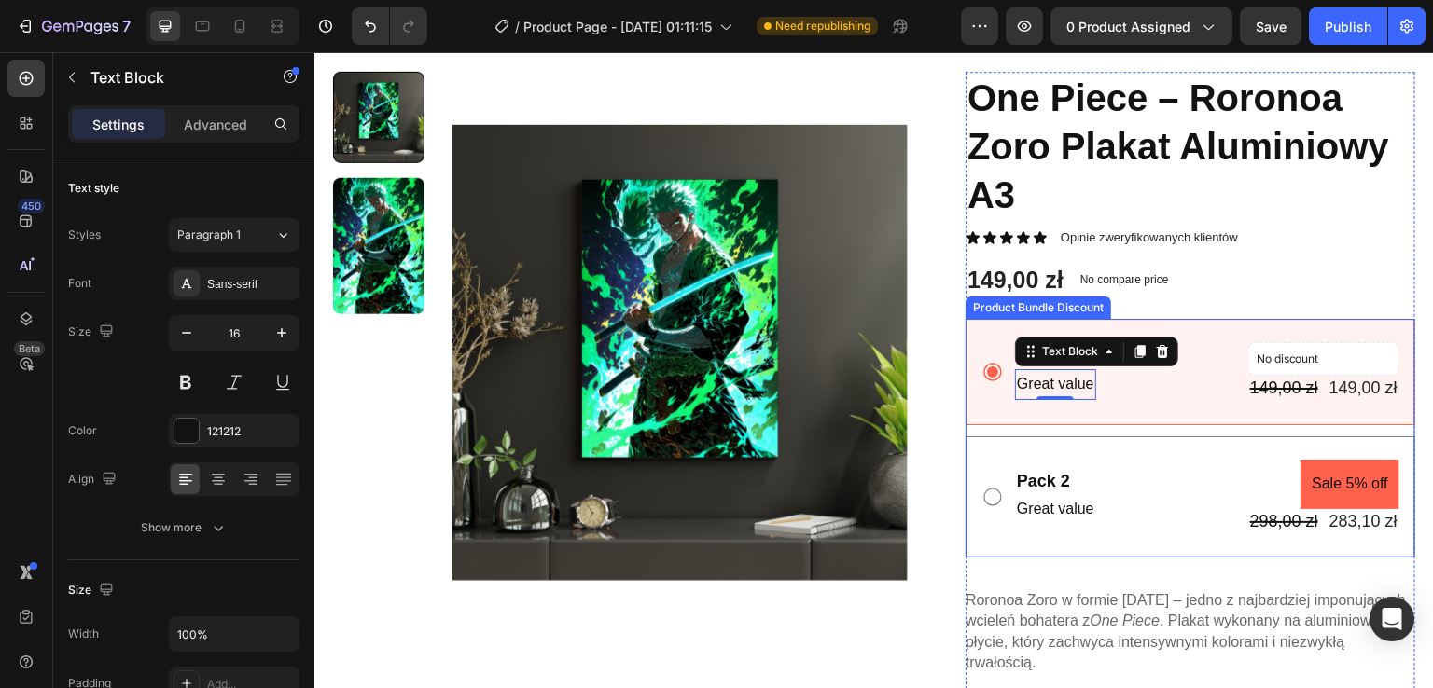
click at [1021, 312] on div "Product Bundle Discount" at bounding box center [1038, 308] width 146 height 22
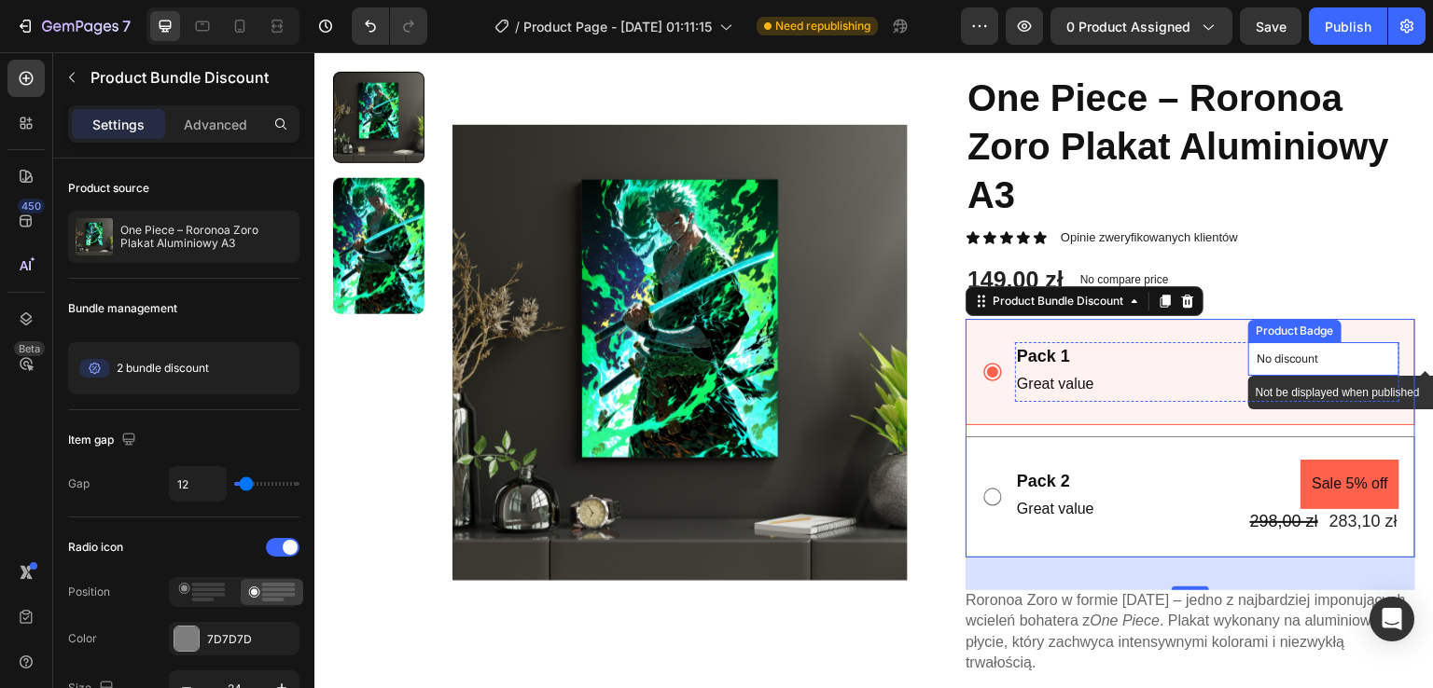
click at [1344, 365] on p "No discount" at bounding box center [1323, 359] width 134 height 17
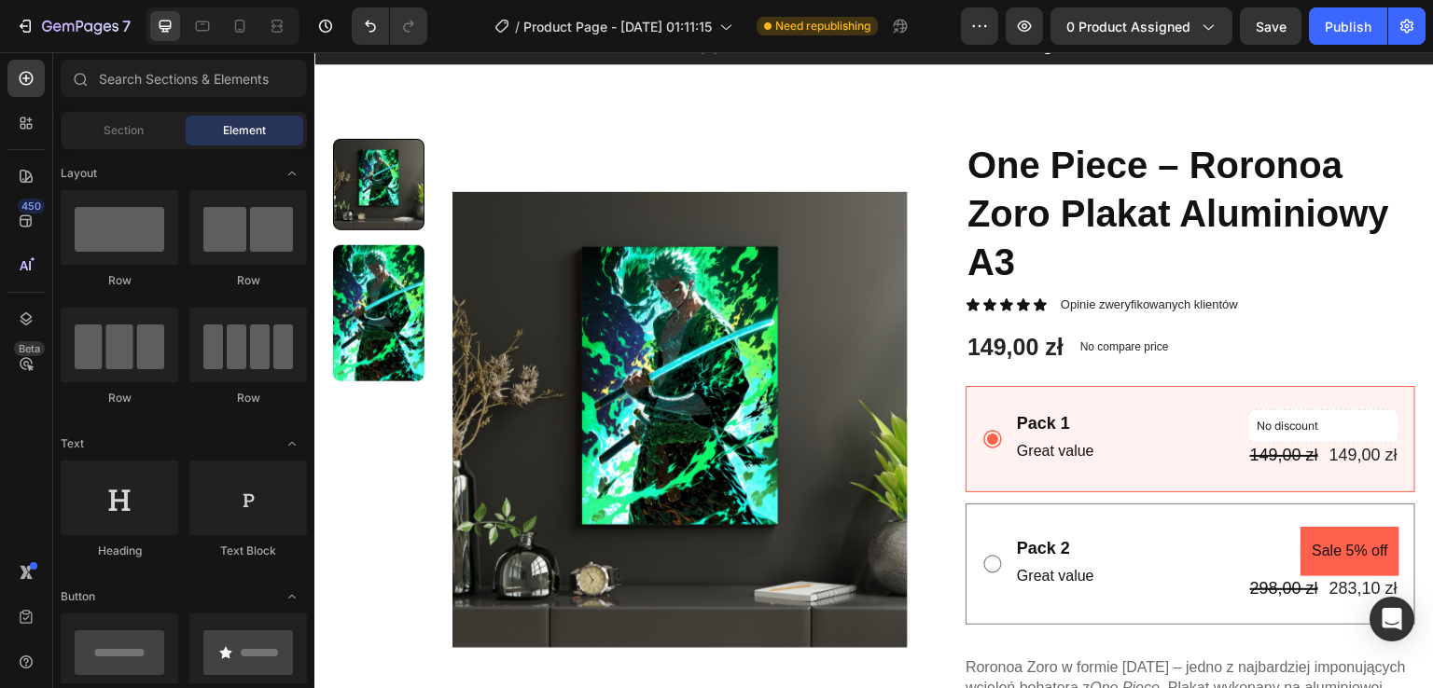
scroll to position [183, 0]
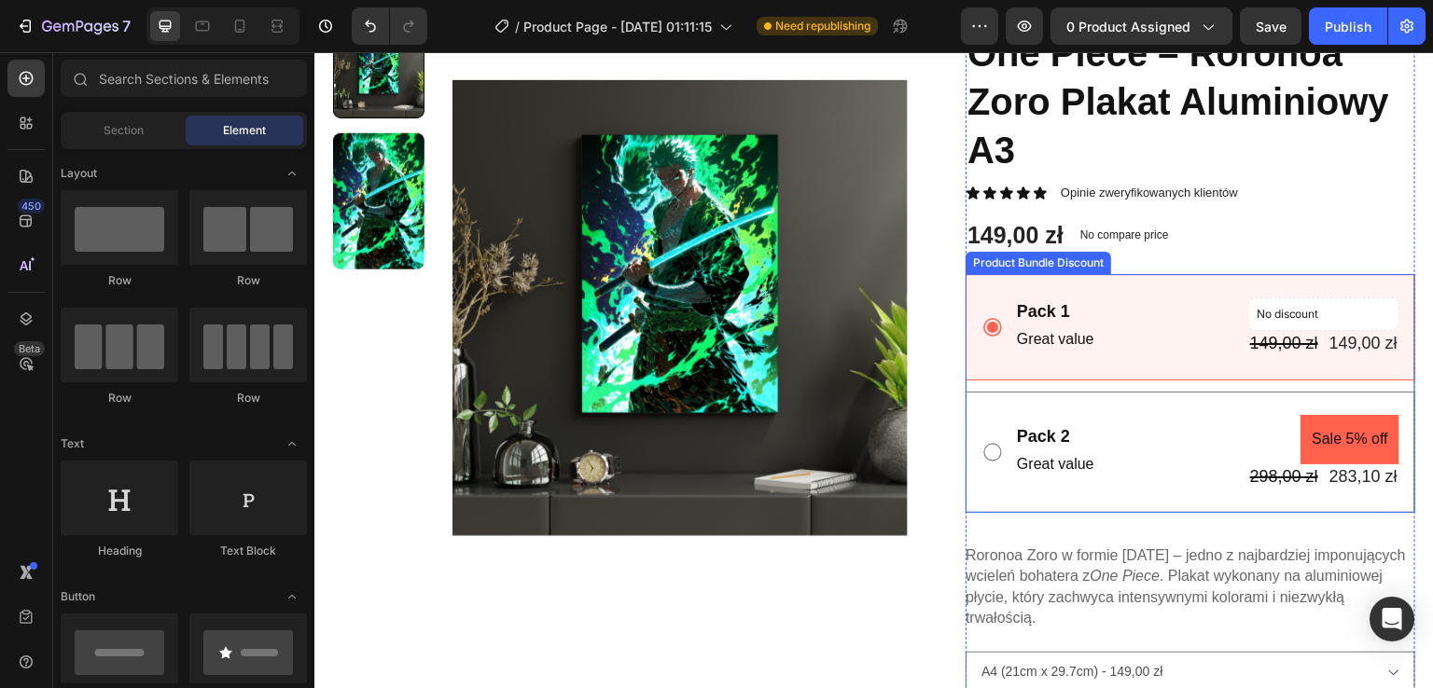
click at [986, 319] on icon at bounding box center [992, 327] width 22 height 22
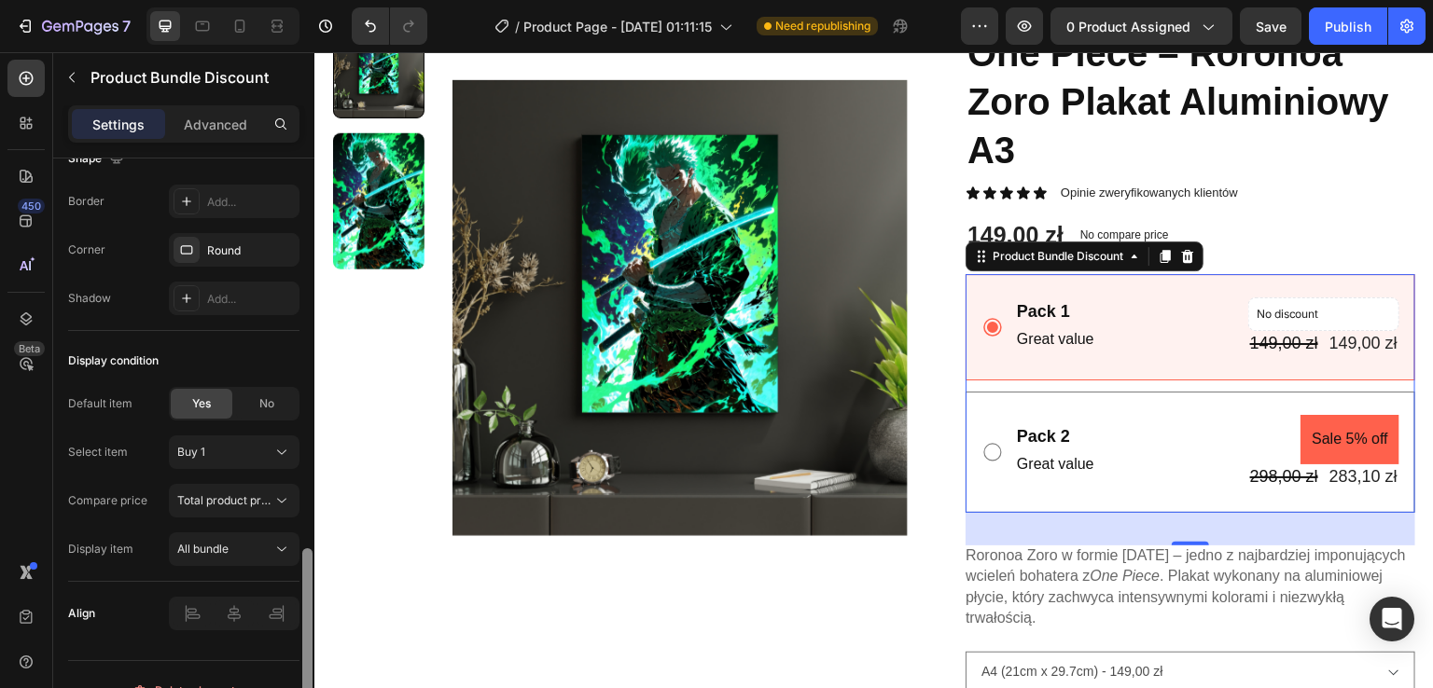
scroll to position [1207, 0]
drag, startPoint x: 306, startPoint y: 266, endPoint x: 296, endPoint y: 650, distance: 384.4
click at [296, 650] on div "Product source One Piece – Roronoa Zoro Plakat Aluminiowy A3 Bundle management …" at bounding box center [183, 450] width 261 height 583
click at [262, 491] on span "Total product price" at bounding box center [227, 498] width 100 height 14
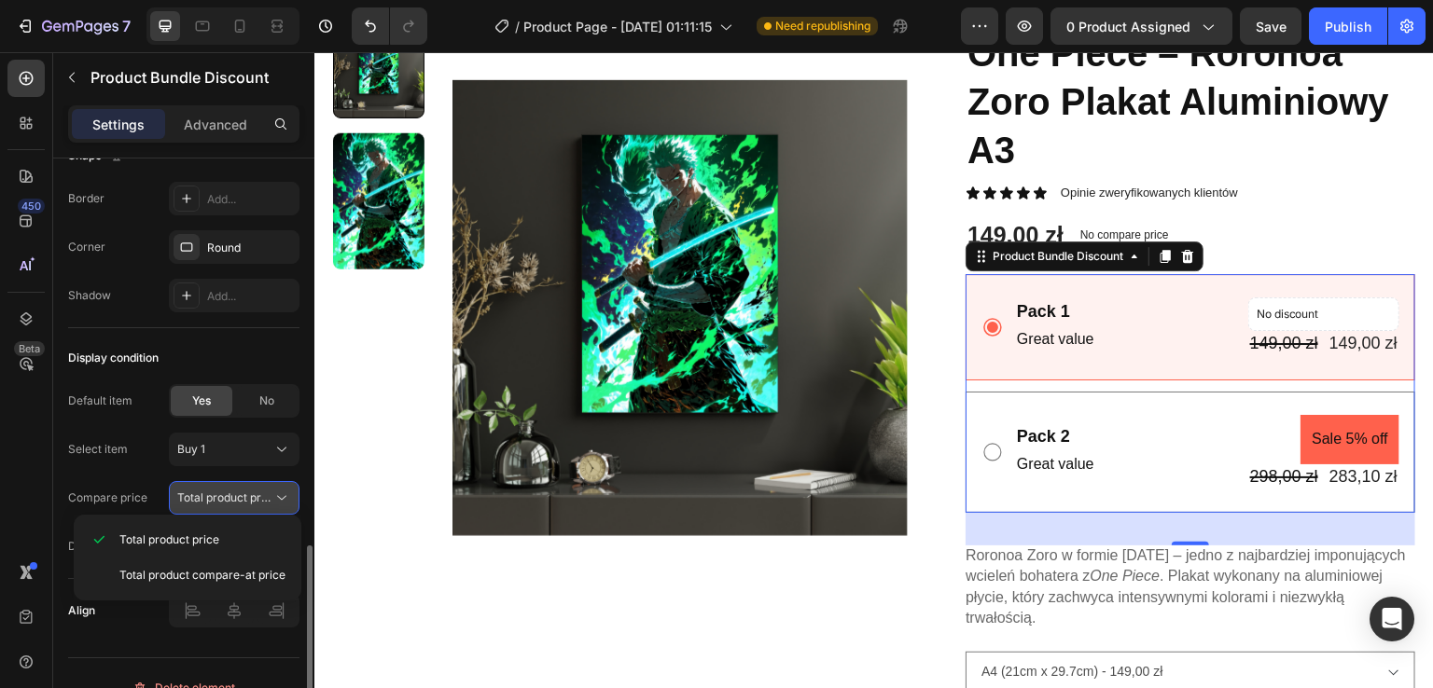
click at [262, 491] on span "Total product price" at bounding box center [227, 498] width 100 height 14
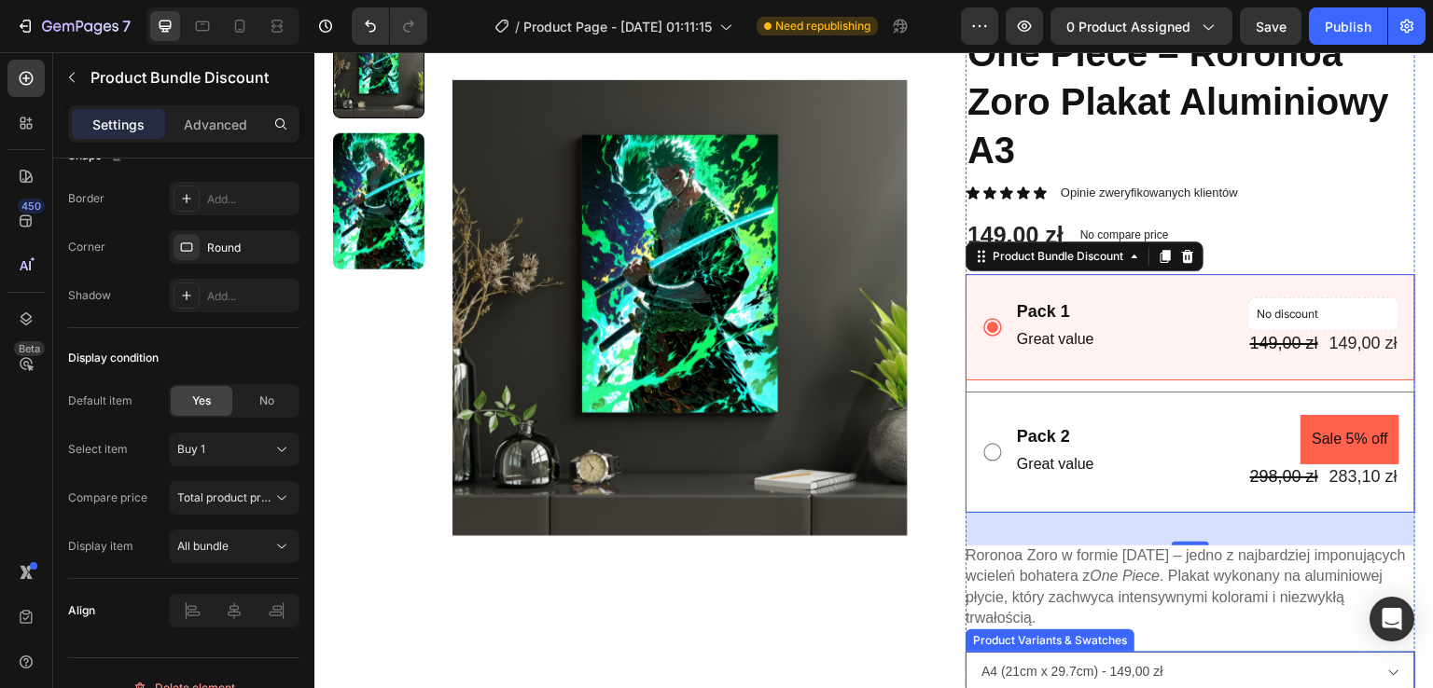
click at [1117, 660] on select "A4 (21cm x 29.7cm) - 149,00 zł A3 (29.7cm x 42cm) - 189,00 zł" at bounding box center [1190, 673] width 450 height 42
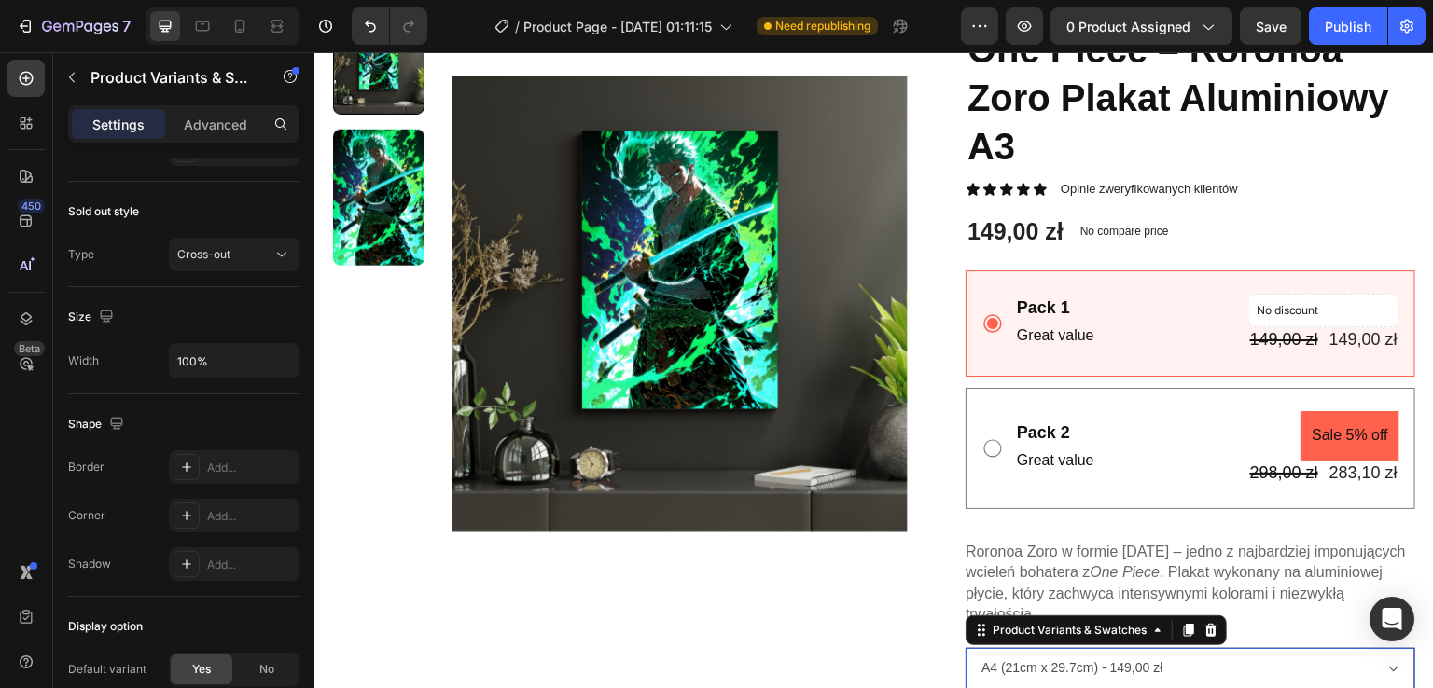
scroll to position [0, 0]
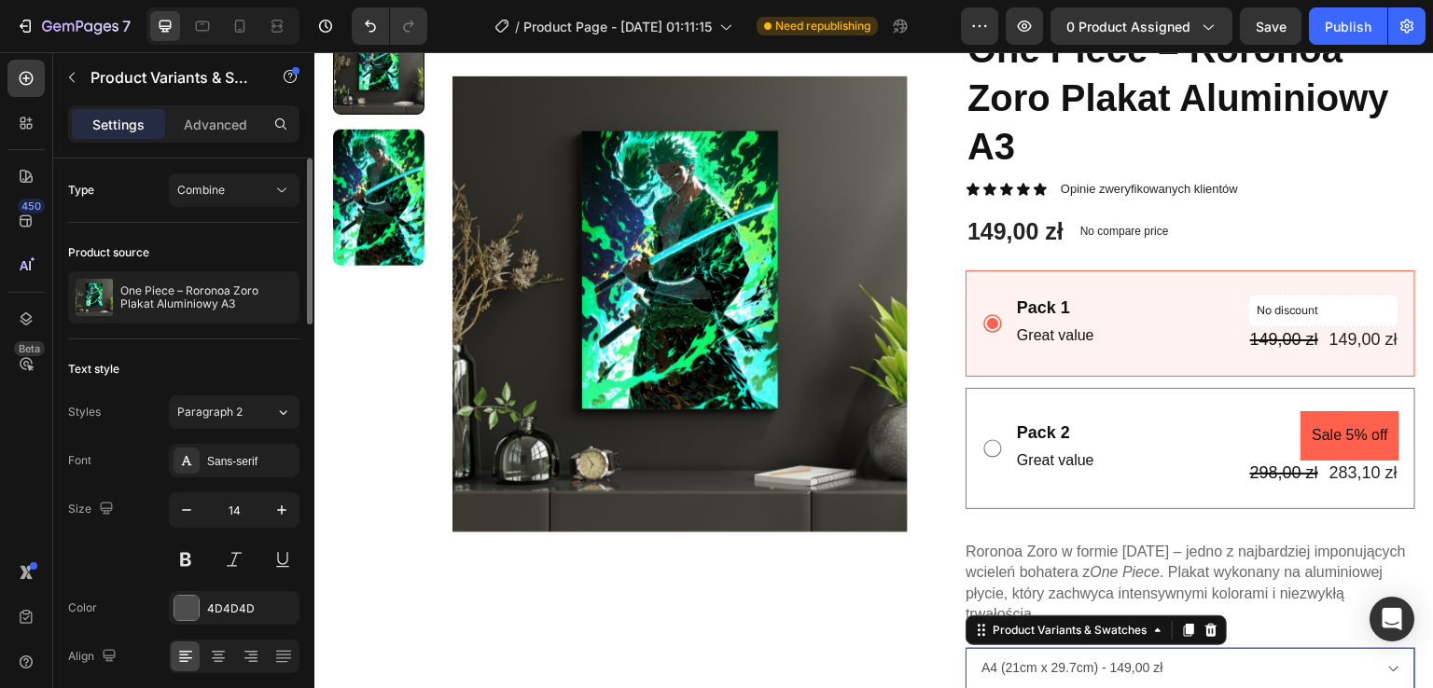
select select "581557273843794558"
click at [965, 648] on select "A4 (21cm x 29.7cm) - 149,00 zł A3 (29.7cm x 42cm) - 189,00 zł" at bounding box center [1190, 669] width 450 height 42
click at [264, 191] on div "Combine" at bounding box center [224, 190] width 95 height 17
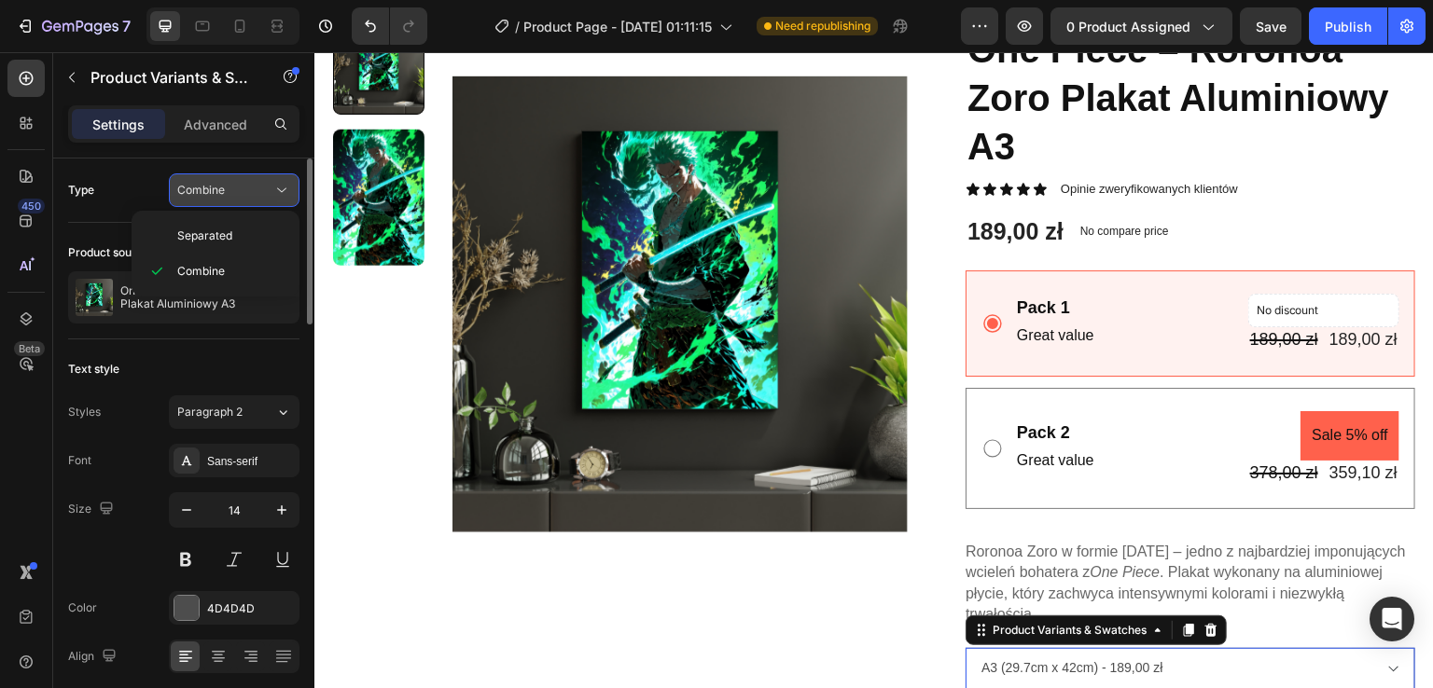
click at [264, 191] on div "Combine" at bounding box center [224, 190] width 95 height 17
click at [282, 187] on icon at bounding box center [281, 190] width 19 height 19
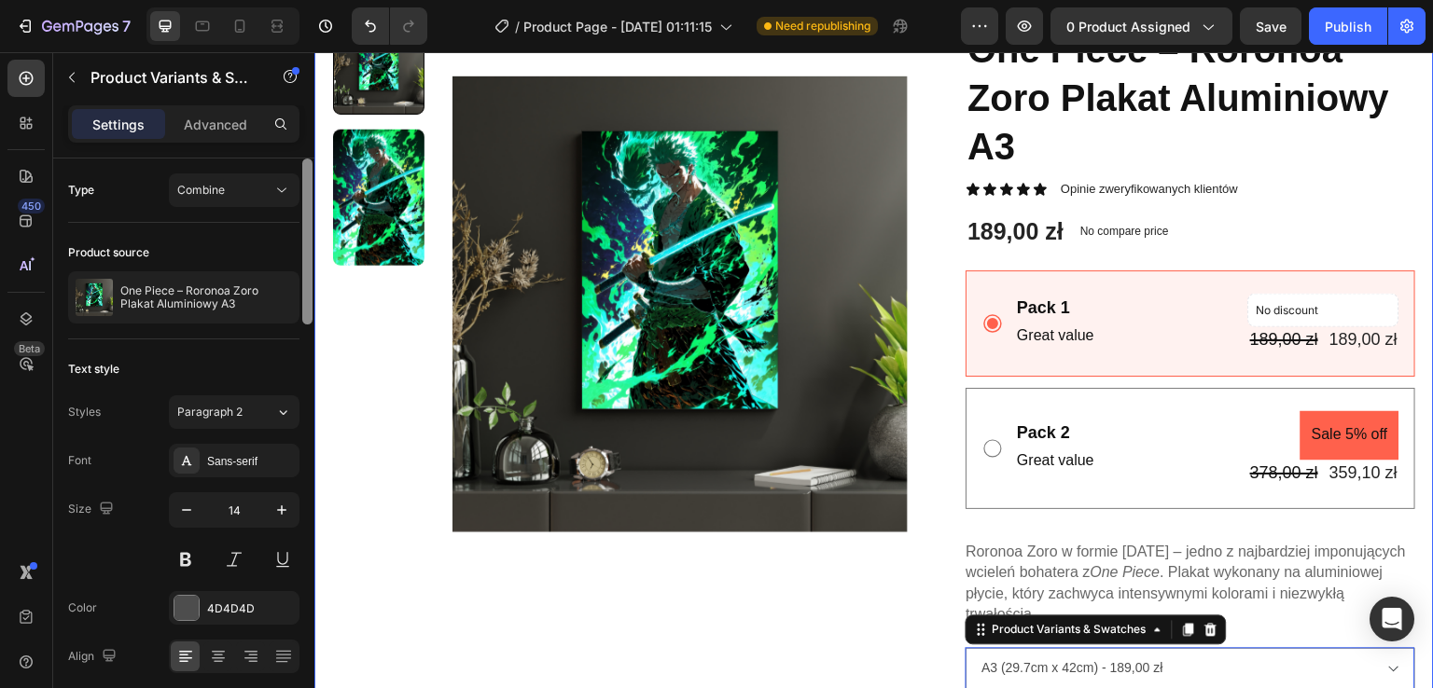
drag, startPoint x: 622, startPoint y: 221, endPoint x: 319, endPoint y: 104, distance: 325.1
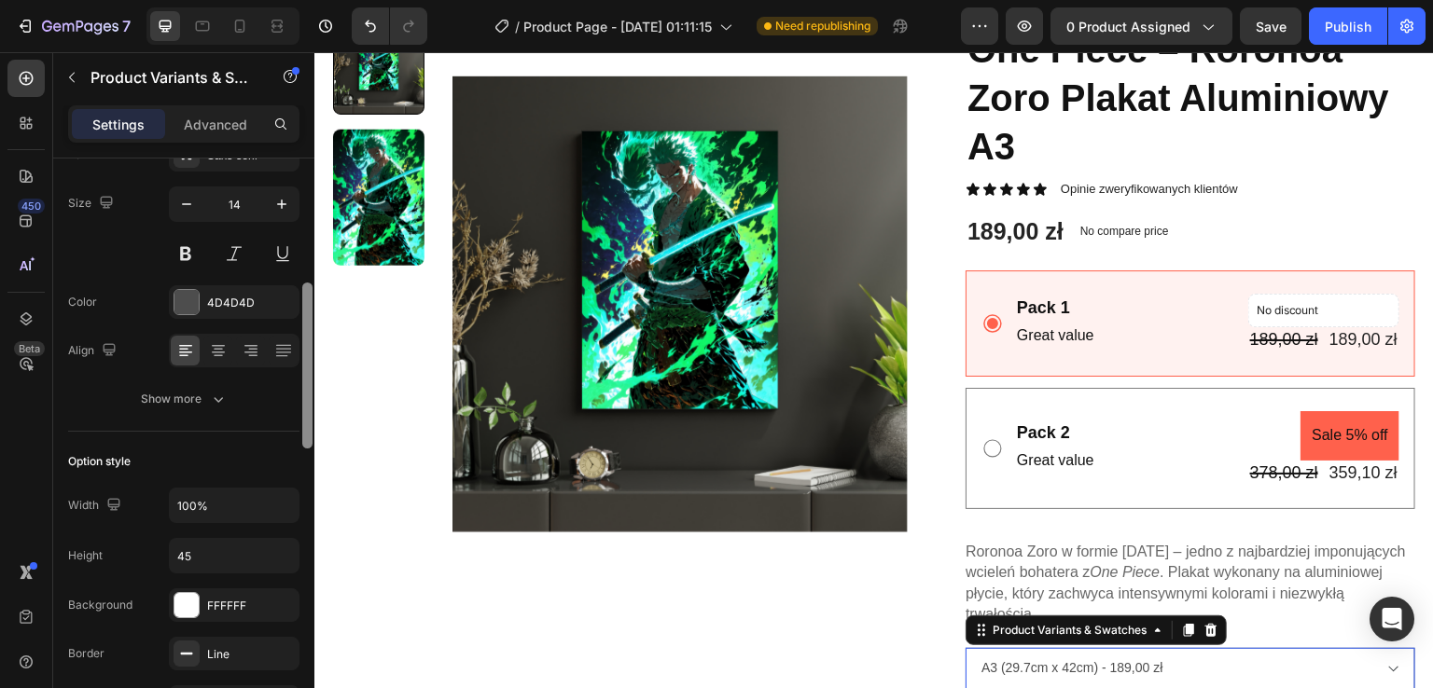
scroll to position [335, 0]
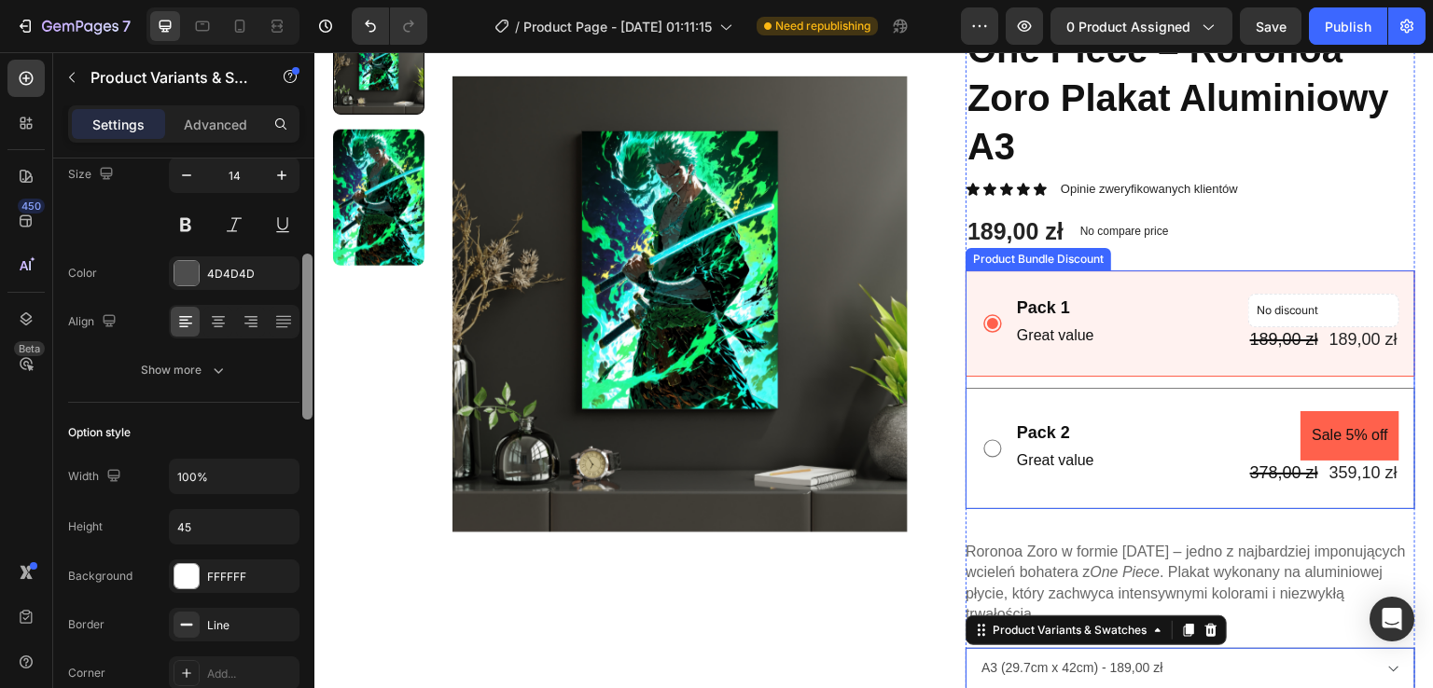
click at [1040, 388] on div "Pack 2 Text Block Great value Text Block Sale 5% off Product Badge 378,00 zł Pr…" at bounding box center [1190, 448] width 450 height 121
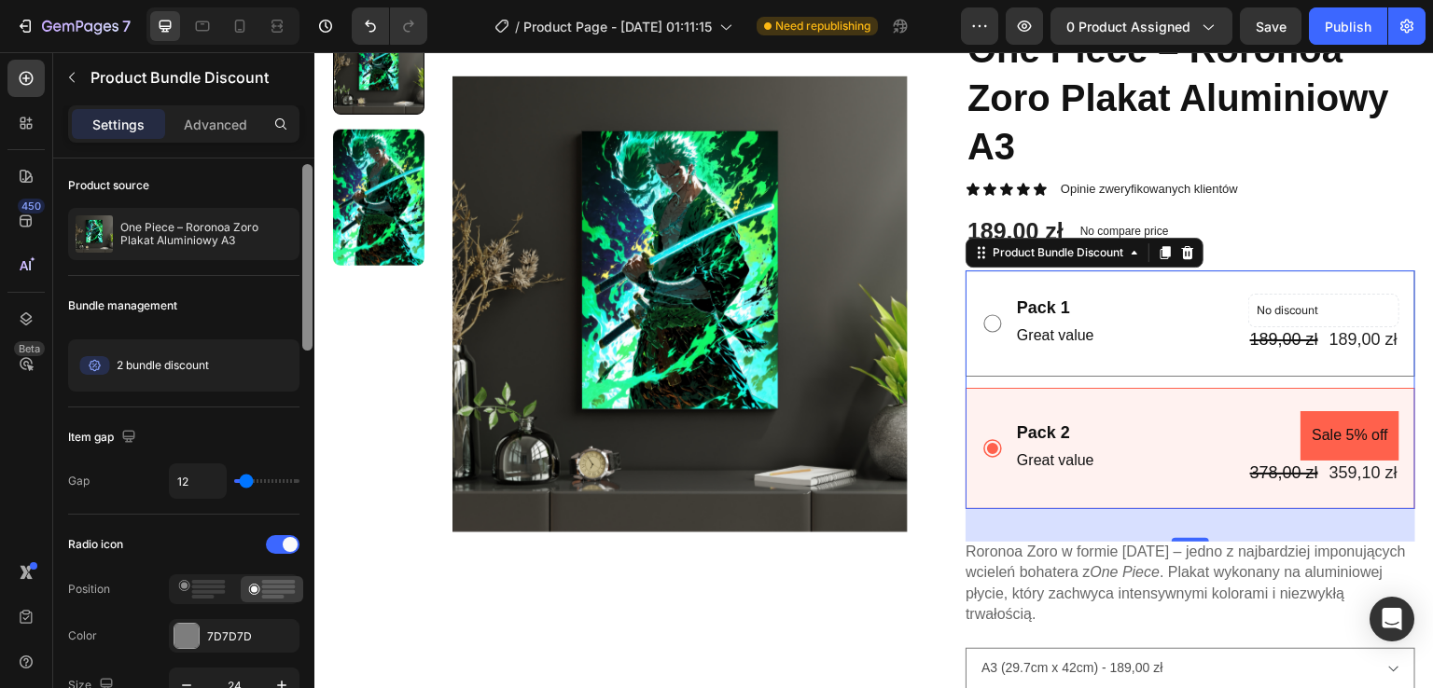
scroll to position [7, 0]
click at [306, 180] on div at bounding box center [307, 253] width 10 height 187
click at [983, 291] on div "Pack 1 Text Block Great value Text Block No discount Not be displayed when publ…" at bounding box center [1190, 323] width 450 height 105
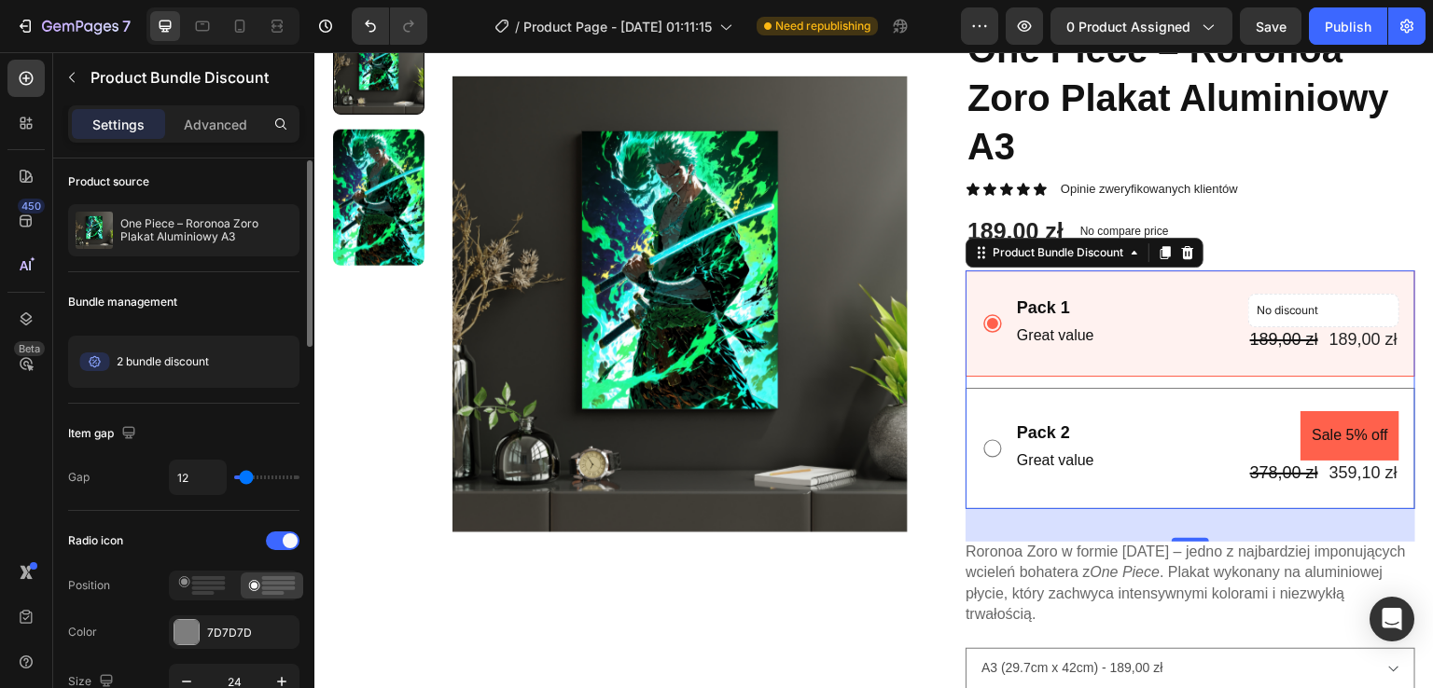
type input "16"
type input "15"
type input "13"
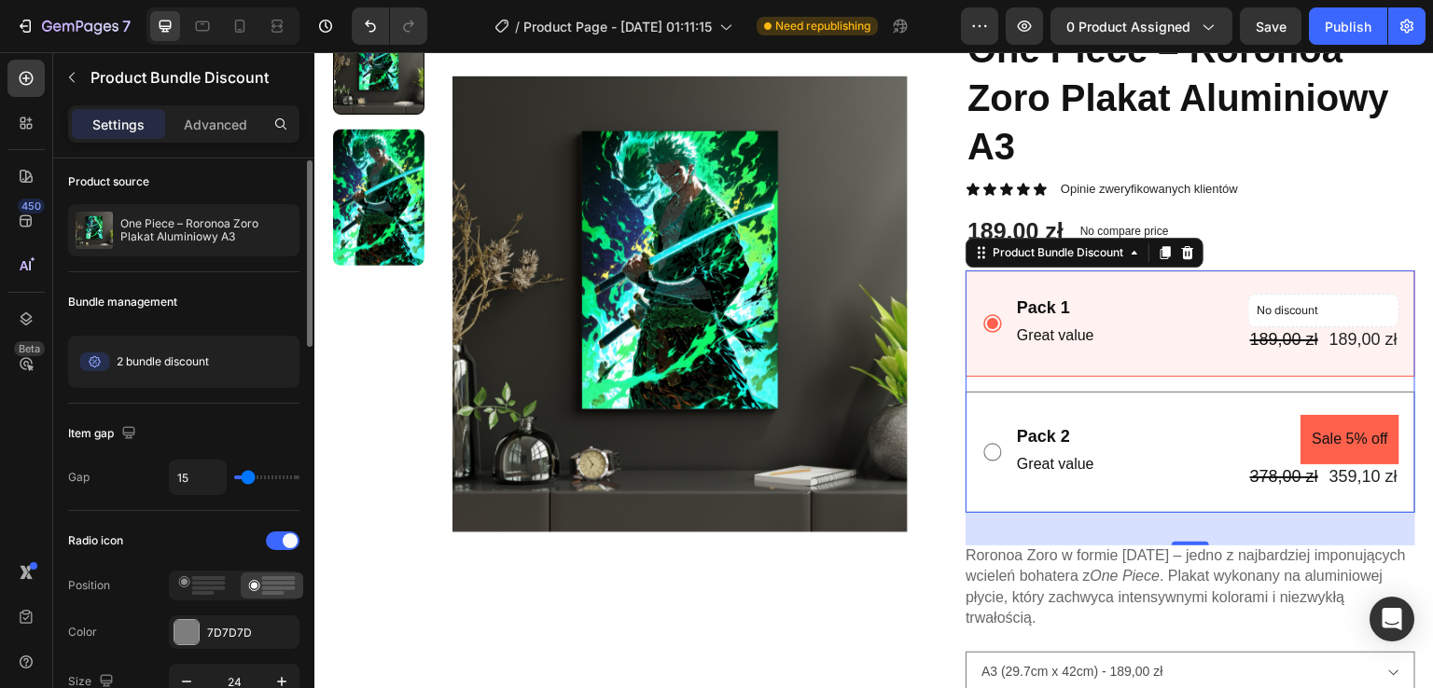
type input "13"
type input "11"
type input "9"
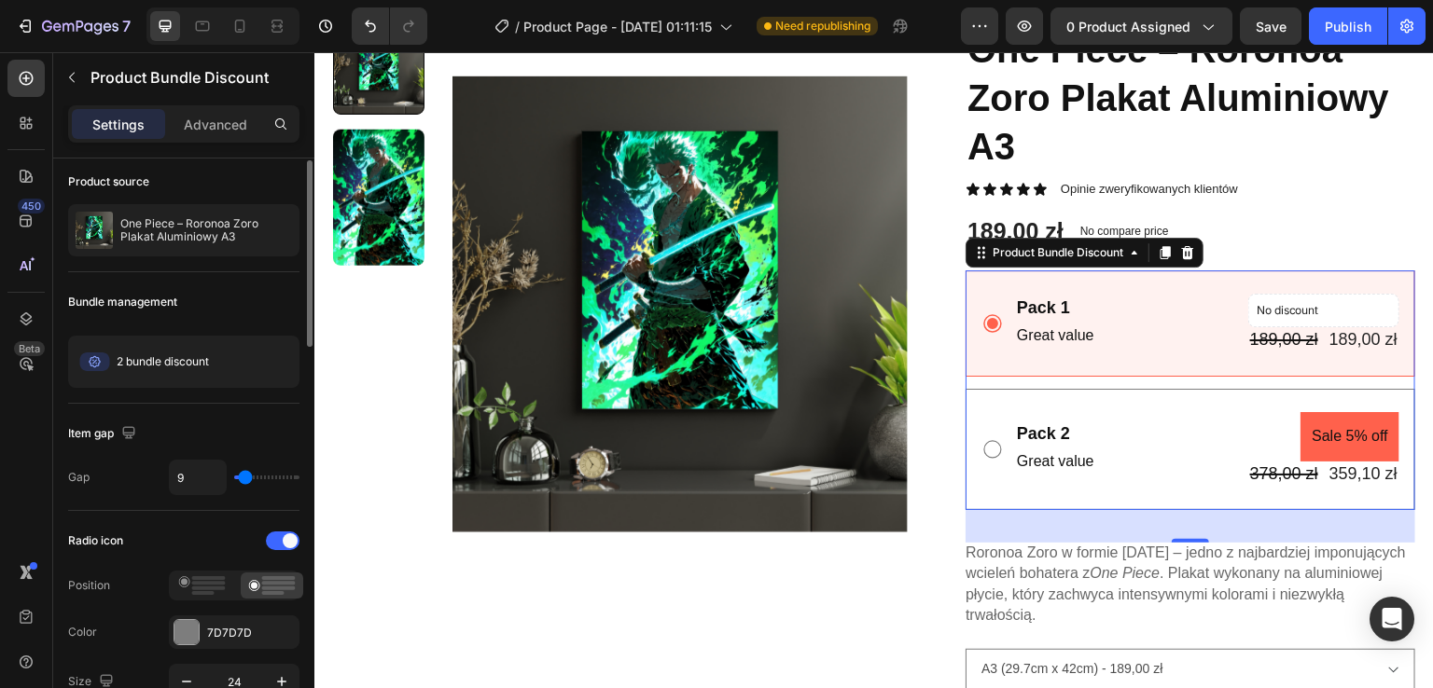
type input "8"
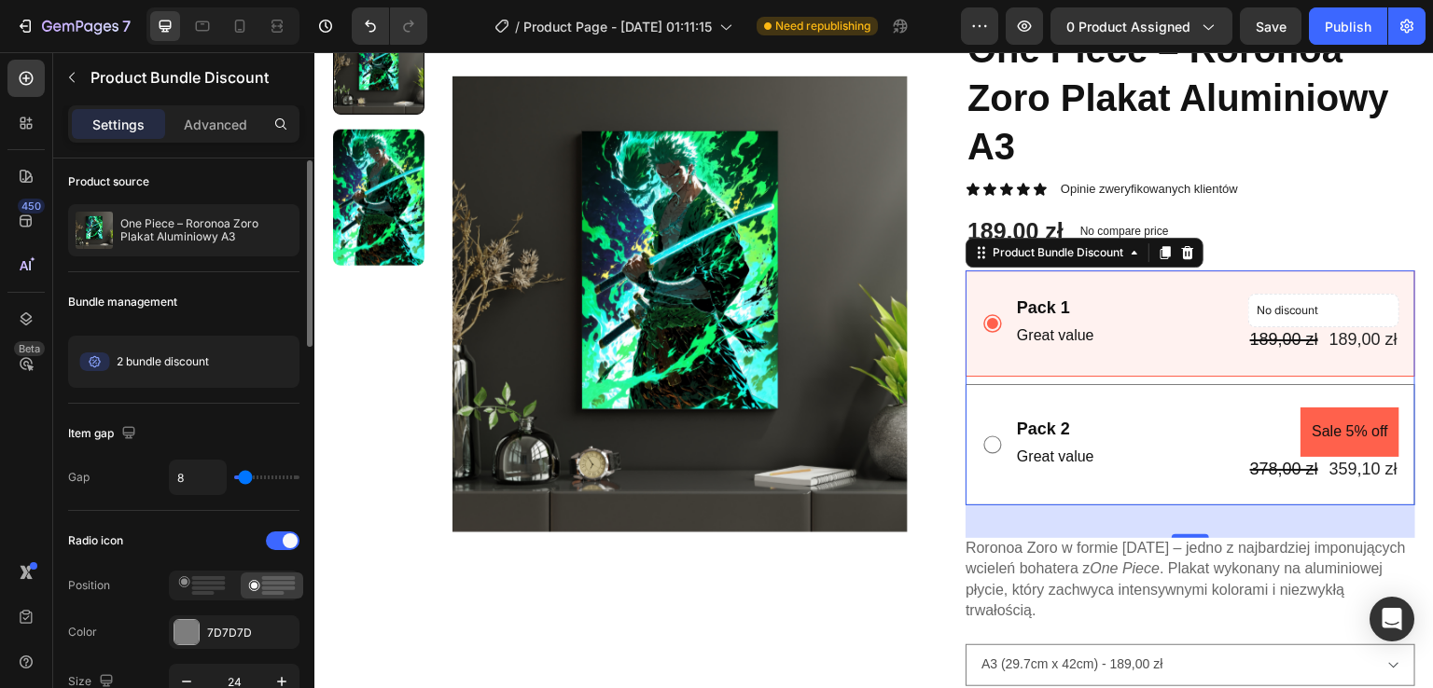
type input "0"
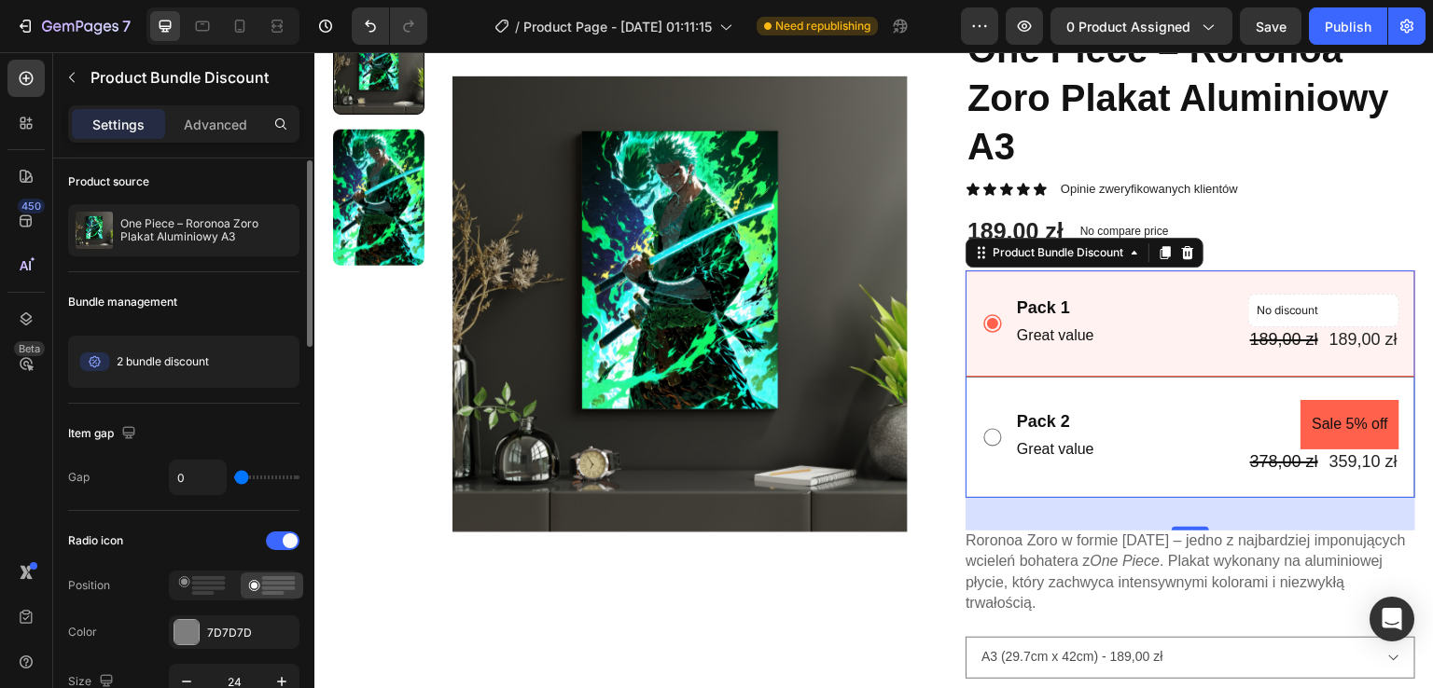
type input "4"
type input "9"
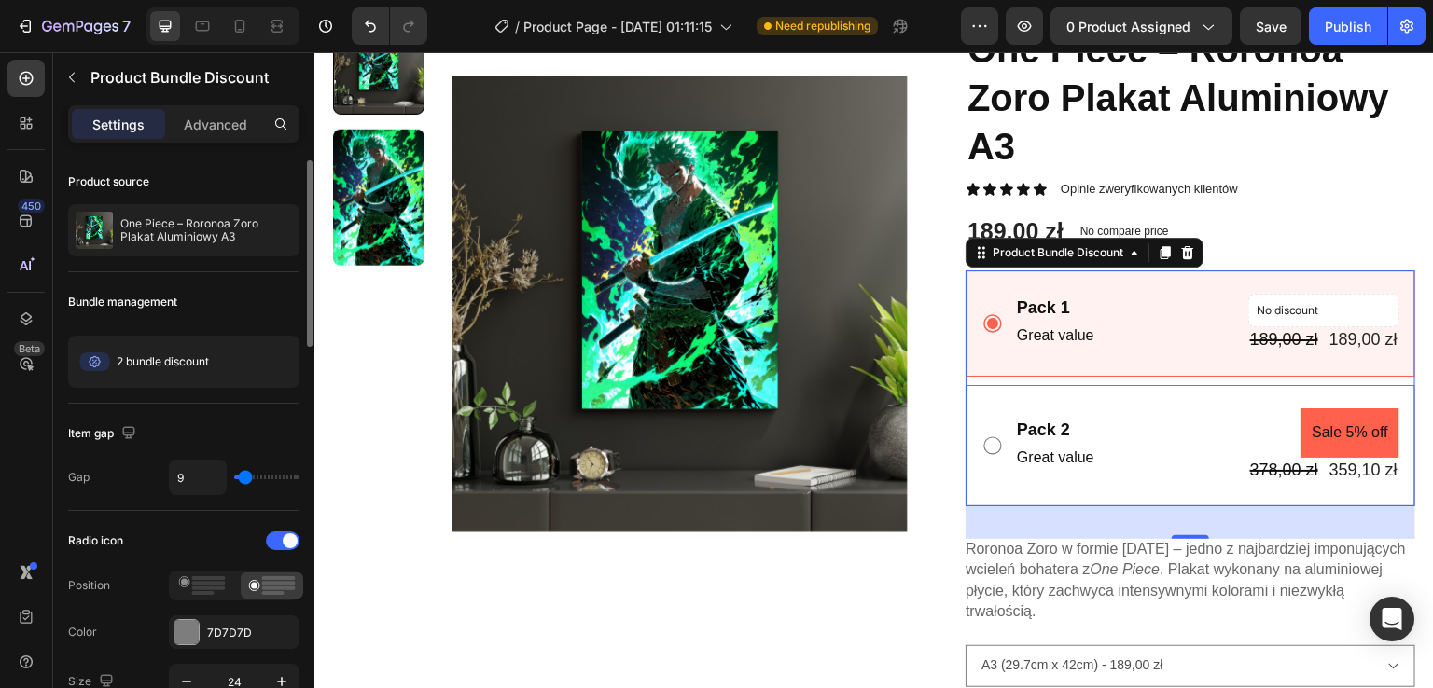
type input "11"
type input "13"
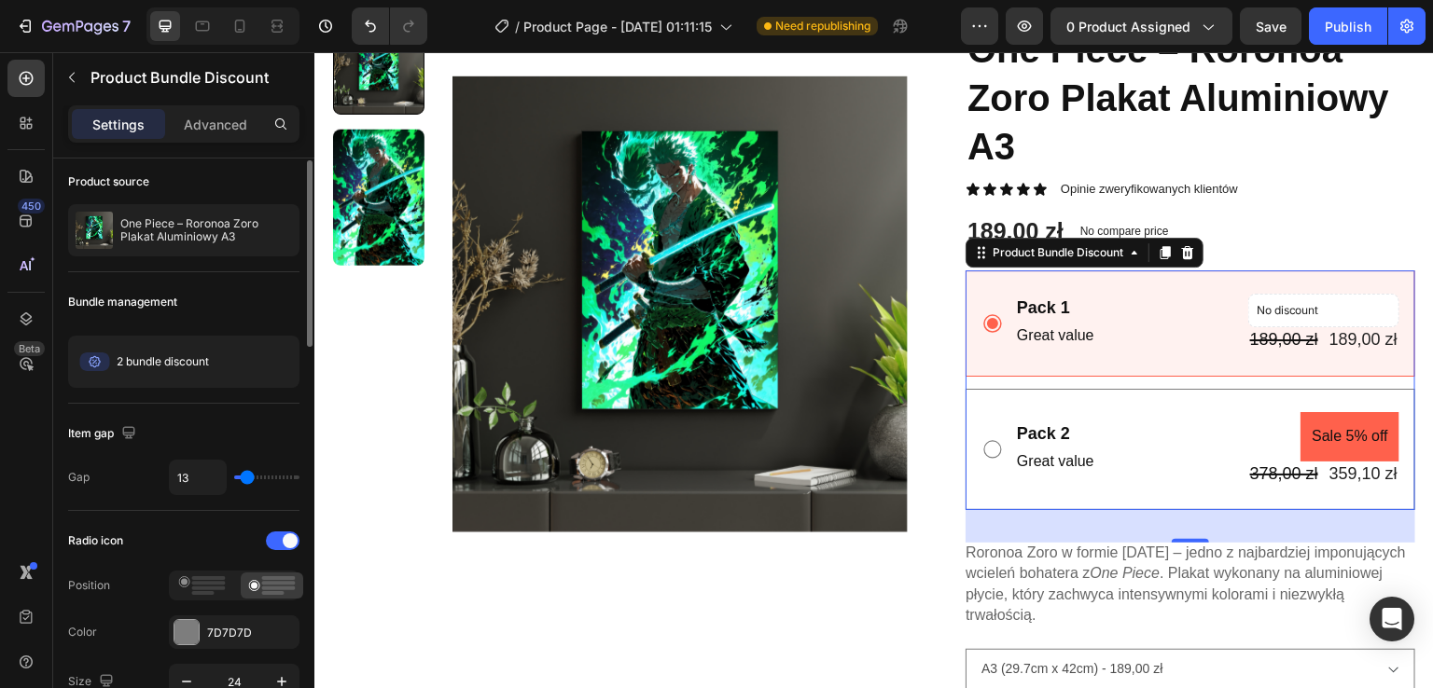
type input "11"
type input "8"
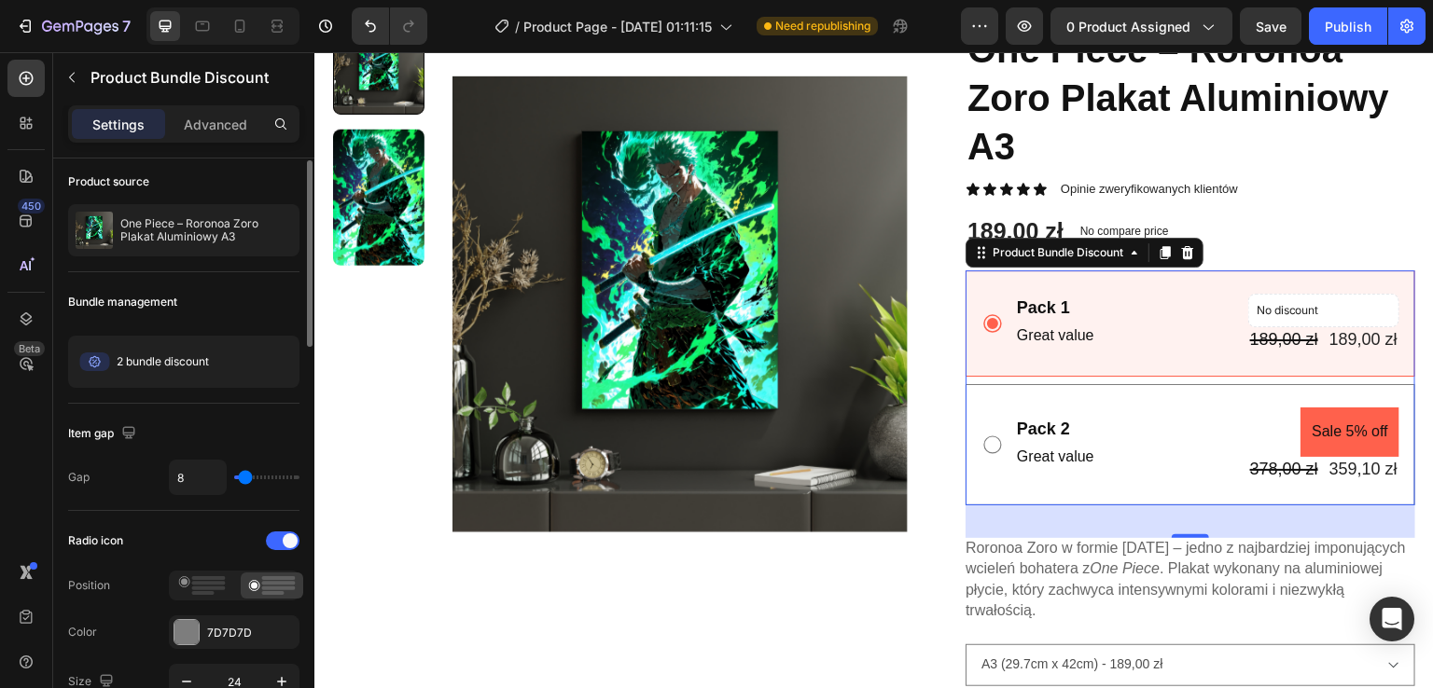
type input "8"
click at [244, 478] on input "range" at bounding box center [266, 478] width 65 height 4
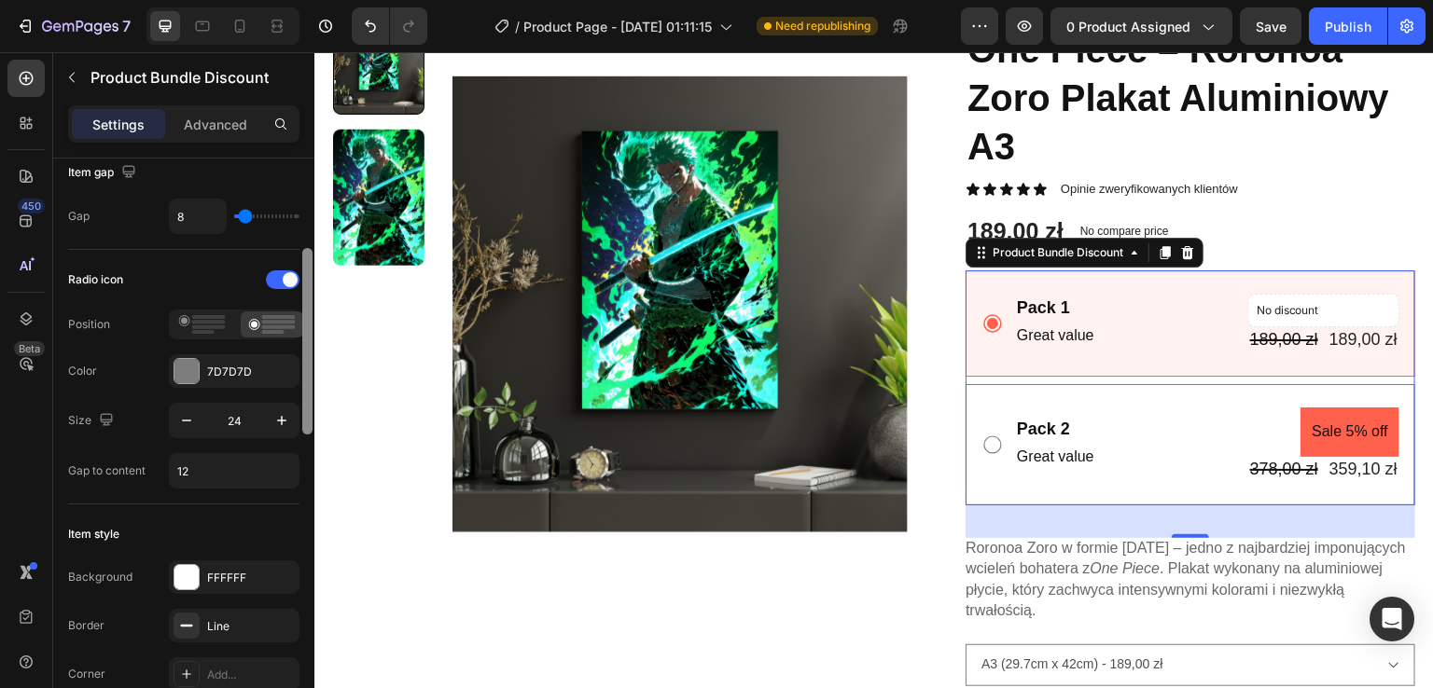
scroll to position [279, 0]
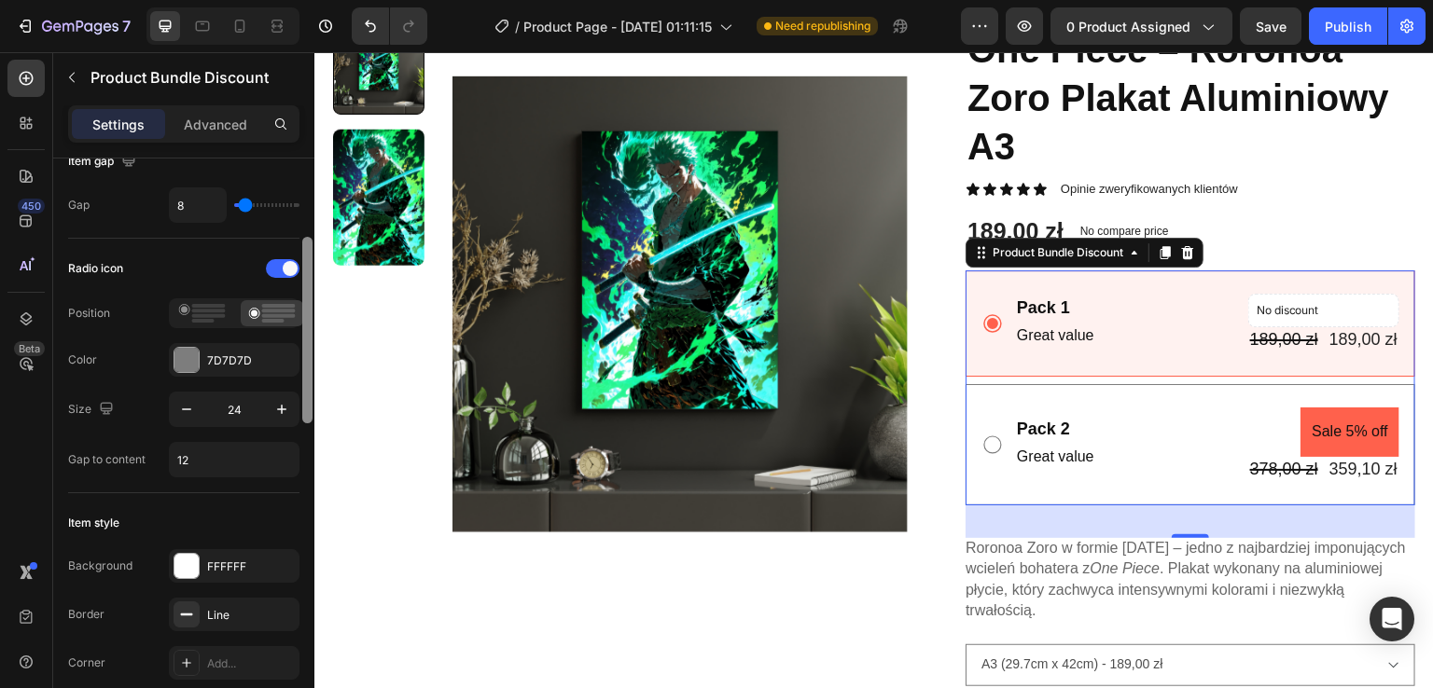
drag, startPoint x: 307, startPoint y: 323, endPoint x: 310, endPoint y: 404, distance: 81.2
click at [310, 404] on div at bounding box center [307, 330] width 10 height 187
click at [187, 404] on icon "button" at bounding box center [186, 409] width 19 height 19
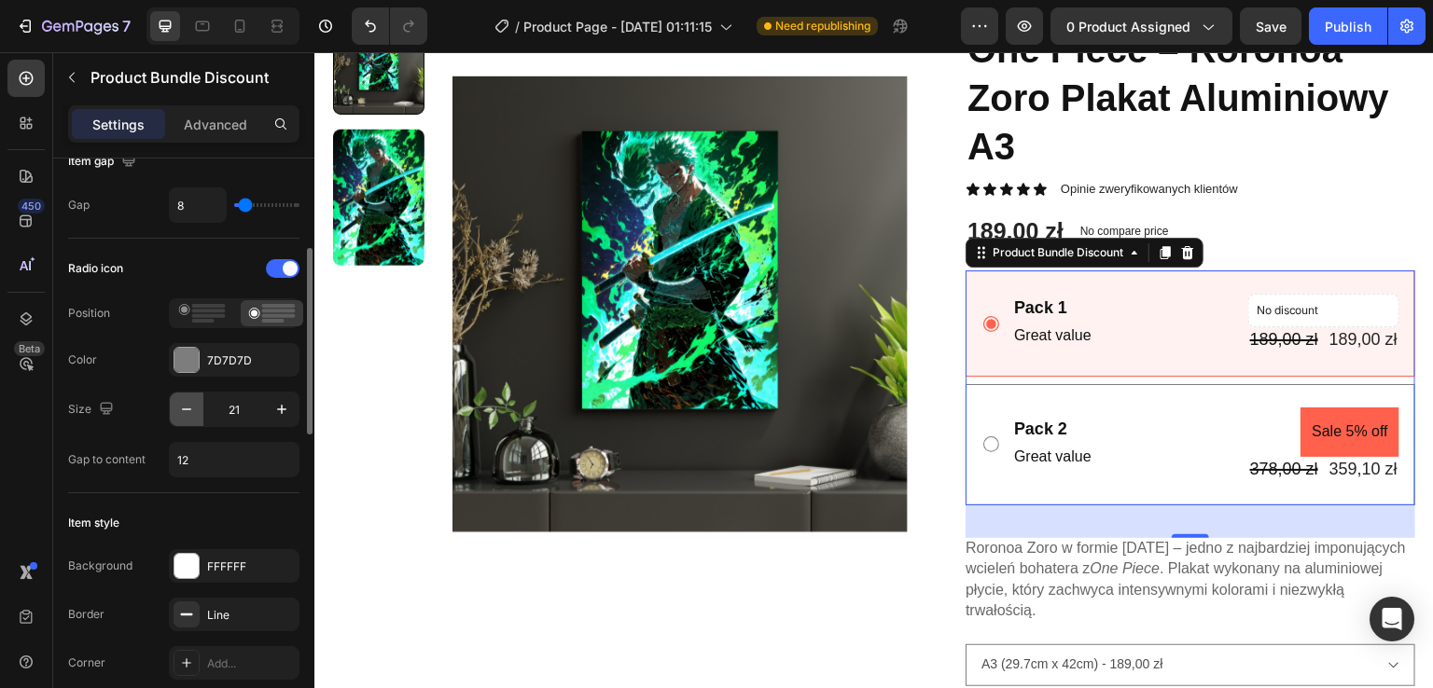
click at [187, 404] on icon "button" at bounding box center [186, 409] width 19 height 19
type input "20"
type input "24"
type input "12"
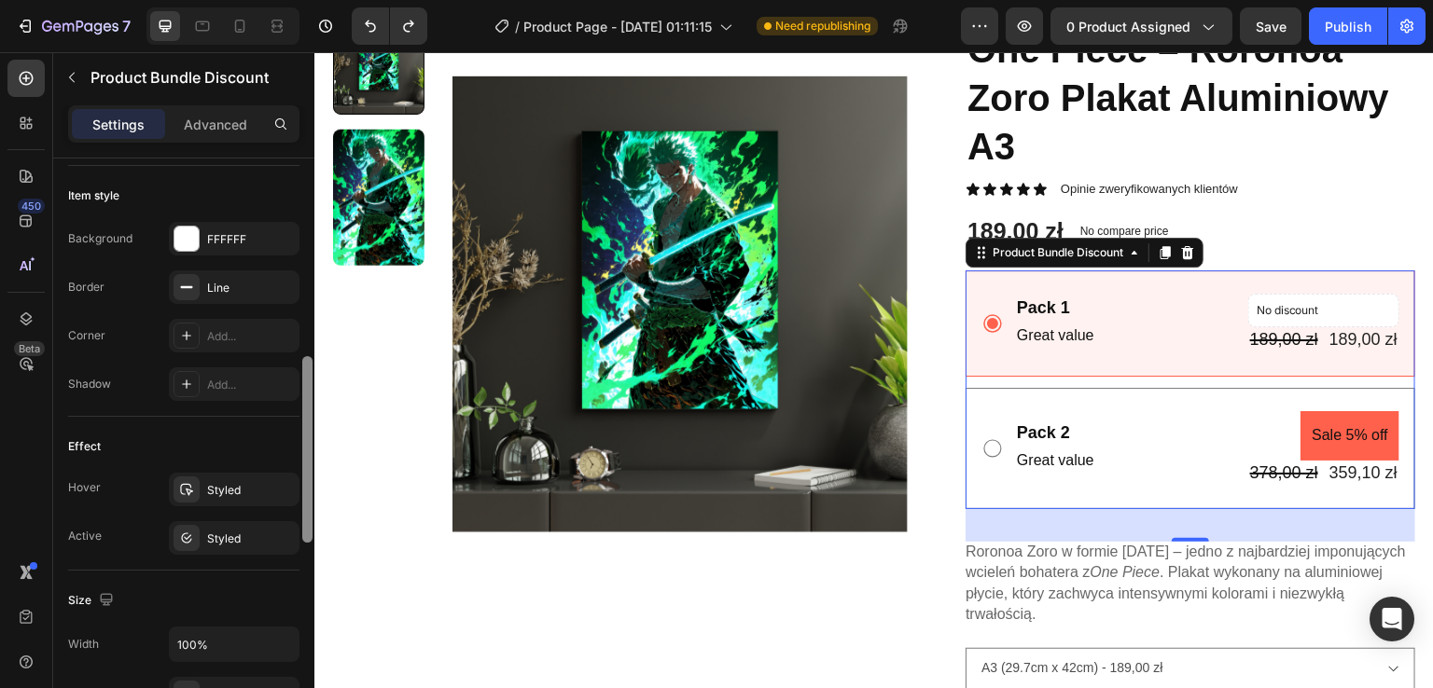
scroll to position [609, 0]
drag, startPoint x: 309, startPoint y: 404, endPoint x: 311, endPoint y: 510, distance: 106.4
click at [311, 510] on div at bounding box center [307, 447] width 10 height 187
click at [215, 471] on div "Styled" at bounding box center [234, 487] width 131 height 34
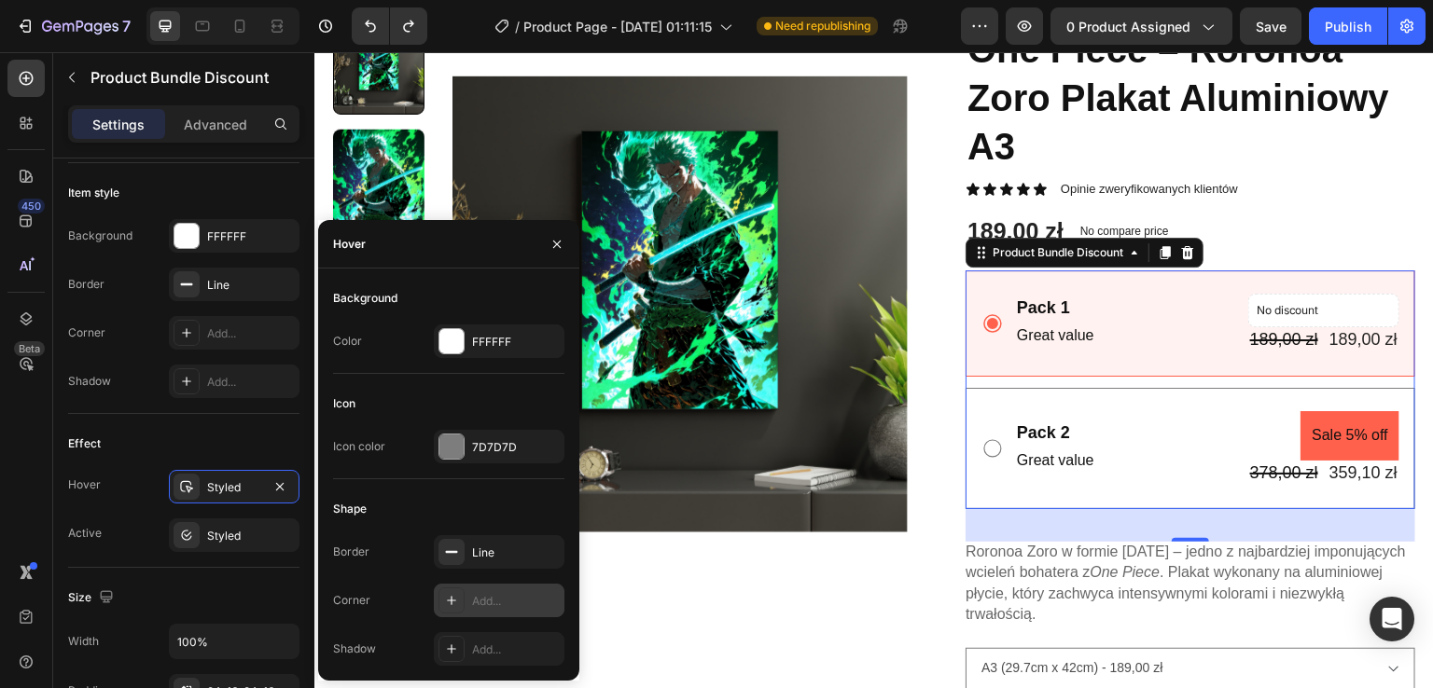
click at [504, 601] on div "Add..." at bounding box center [516, 601] width 88 height 17
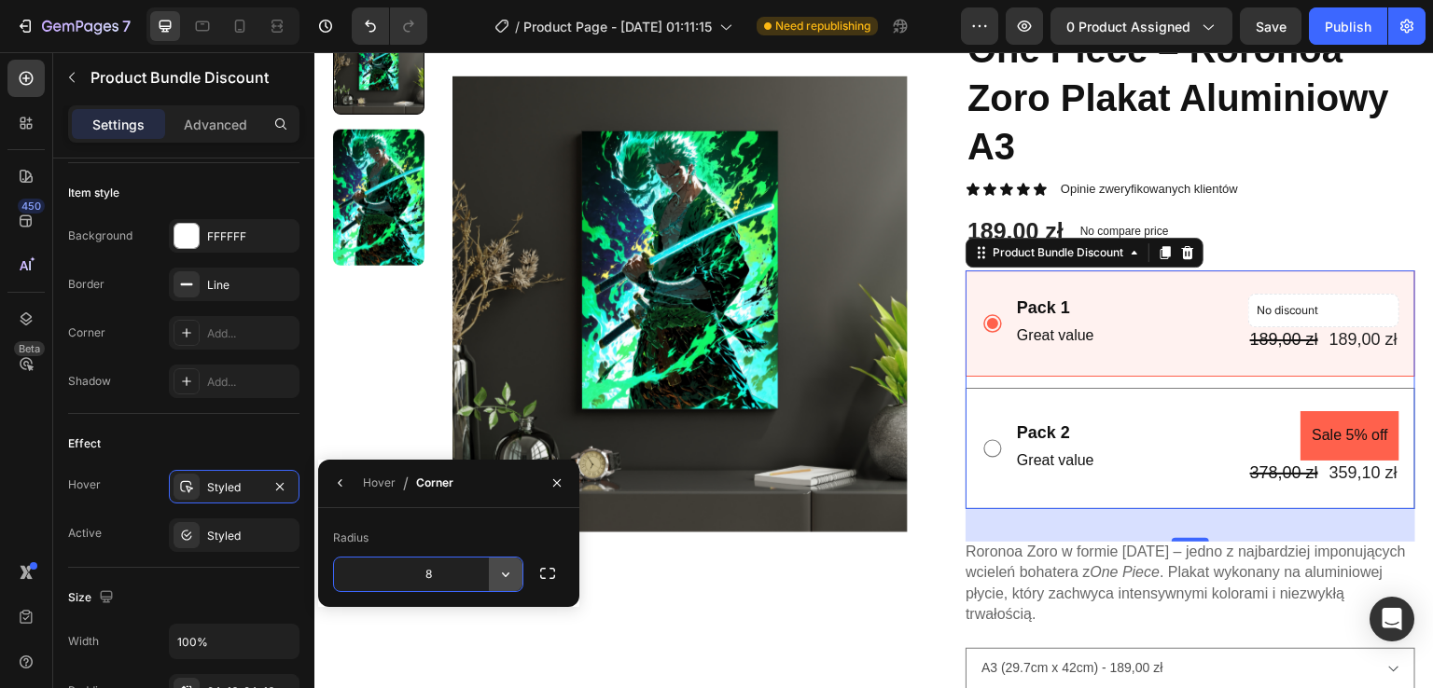
click at [511, 576] on icon "button" at bounding box center [505, 574] width 19 height 19
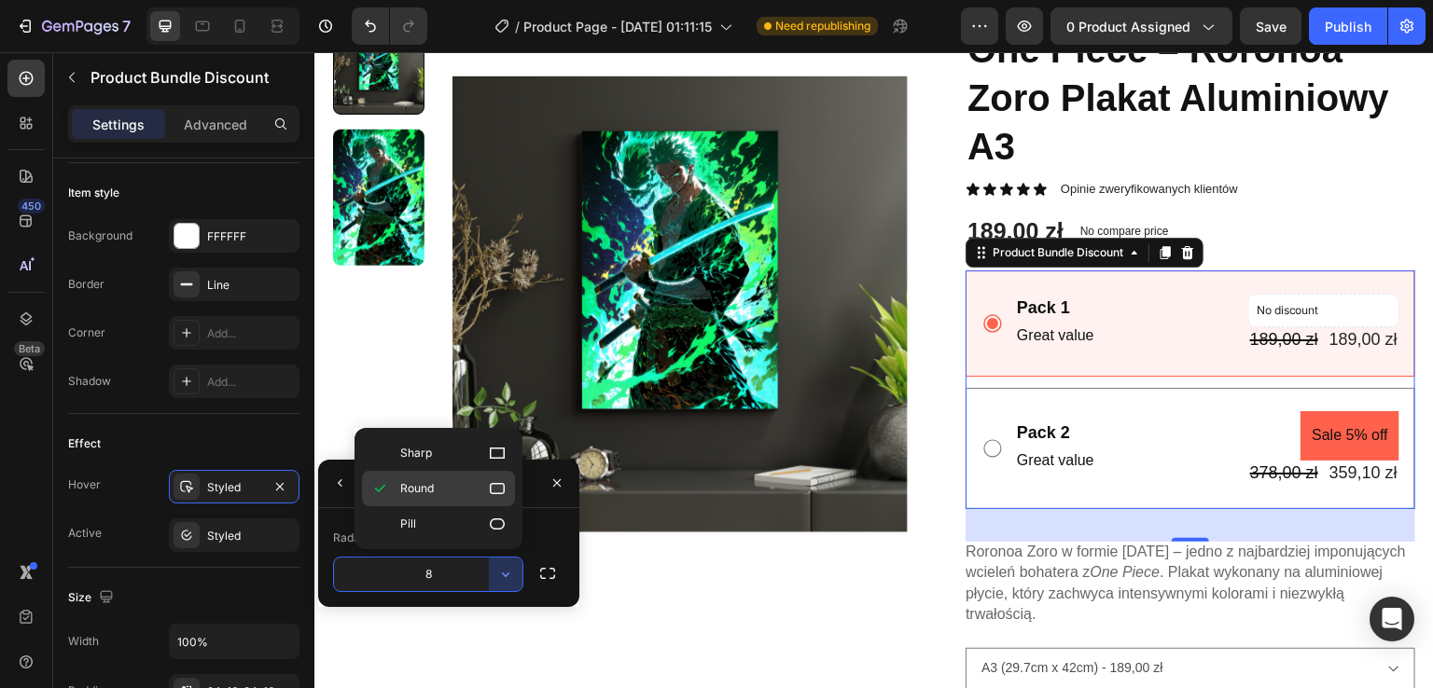
click at [500, 490] on icon at bounding box center [497, 488] width 19 height 19
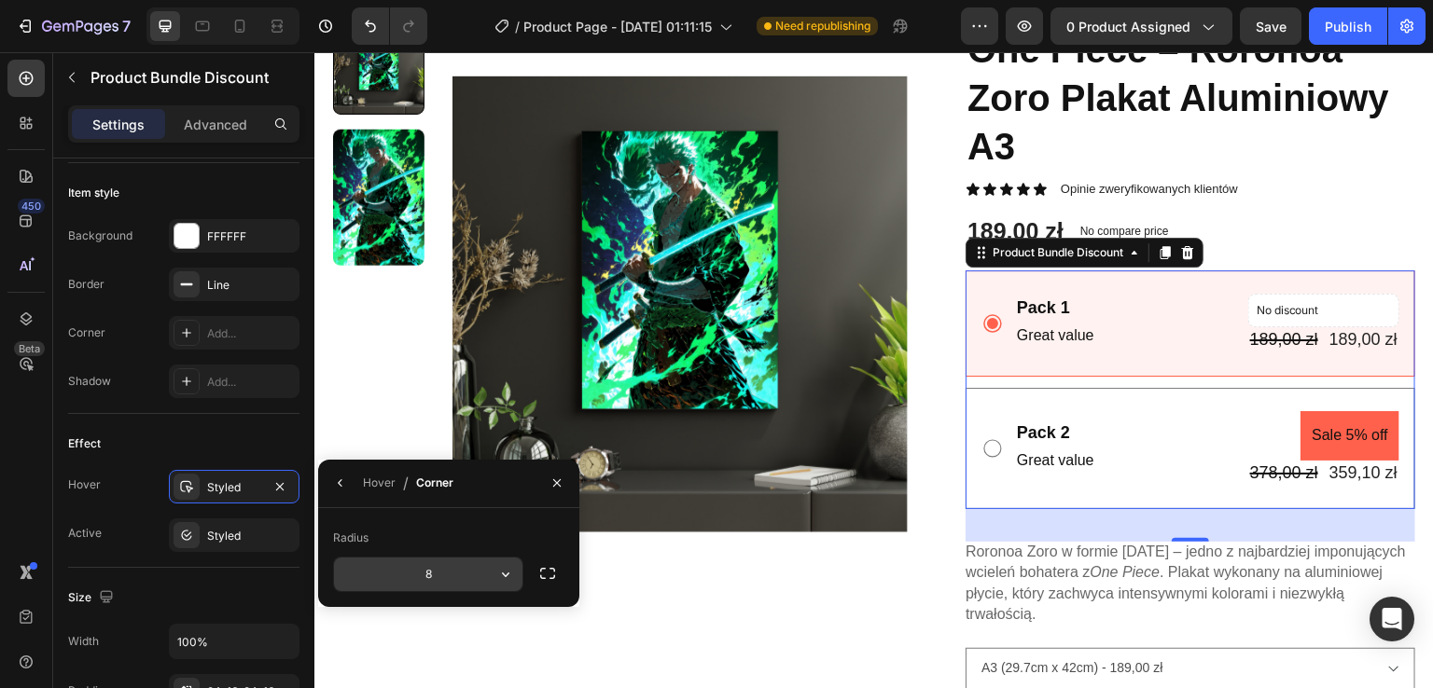
click at [455, 587] on input "8" at bounding box center [428, 575] width 188 height 34
type input "1"
click at [151, 529] on div "Active Styled" at bounding box center [183, 536] width 231 height 34
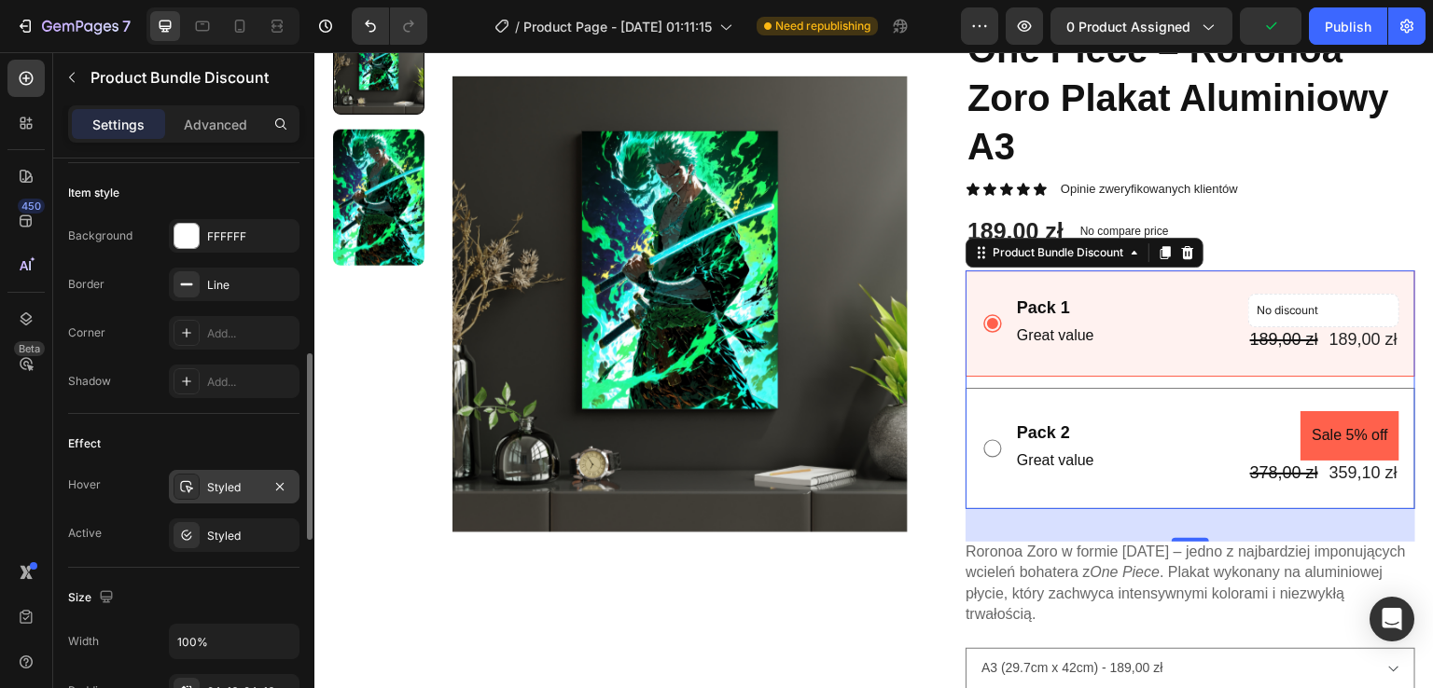
click at [209, 493] on div "Styled" at bounding box center [234, 487] width 131 height 34
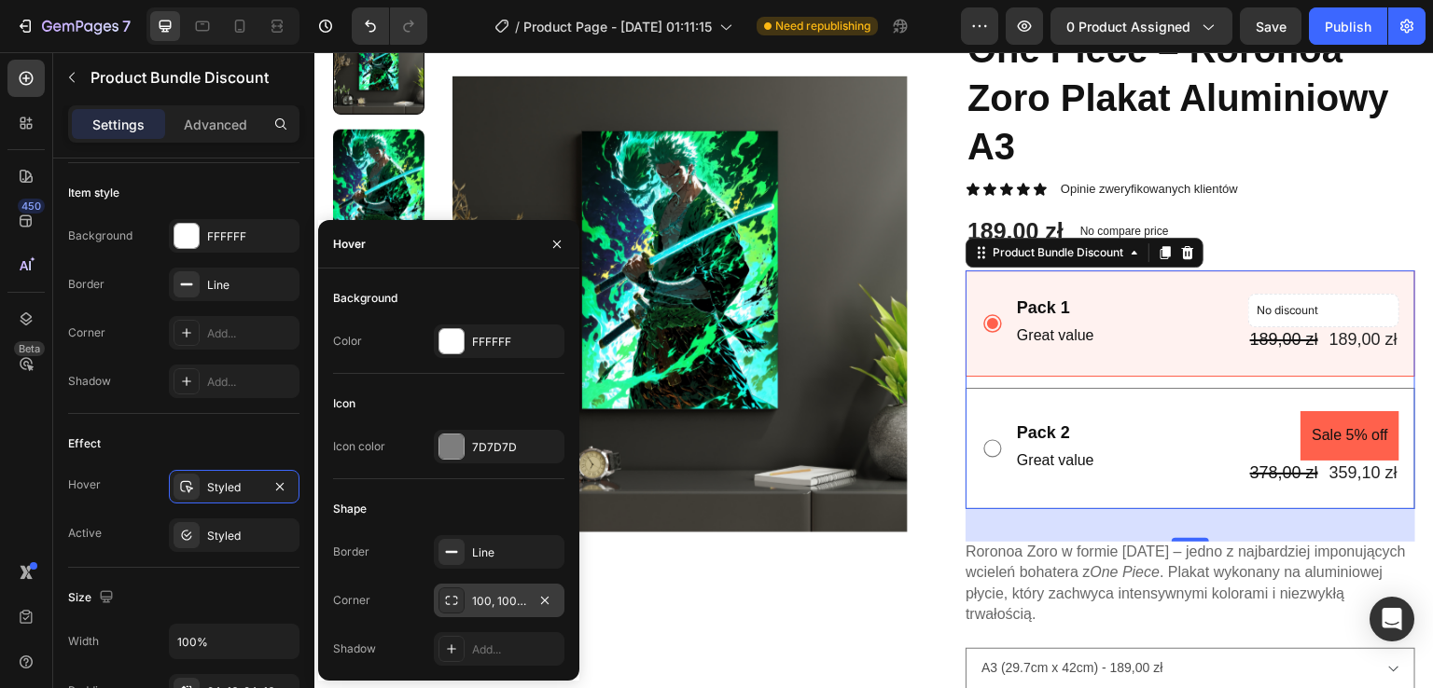
click at [474, 594] on div "100, 100, 100, 100" at bounding box center [499, 601] width 54 height 17
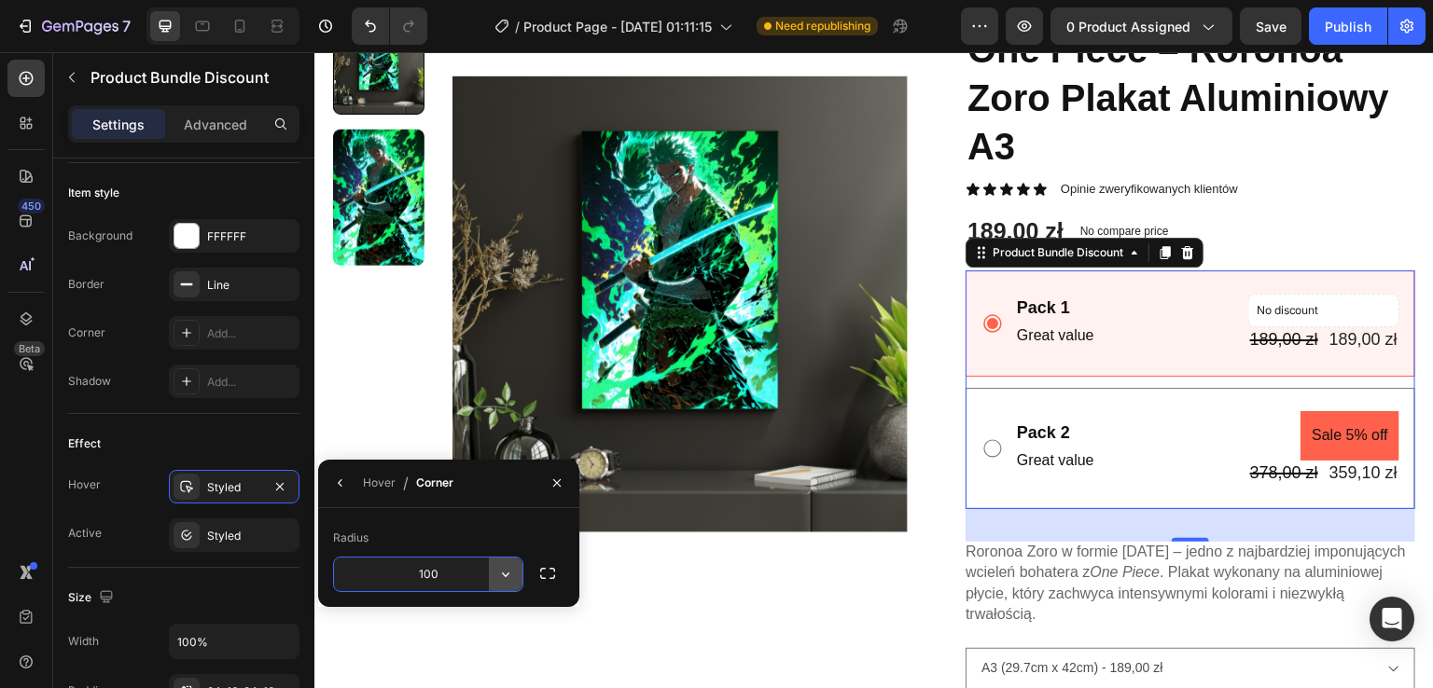
click at [495, 576] on button "button" at bounding box center [506, 575] width 34 height 34
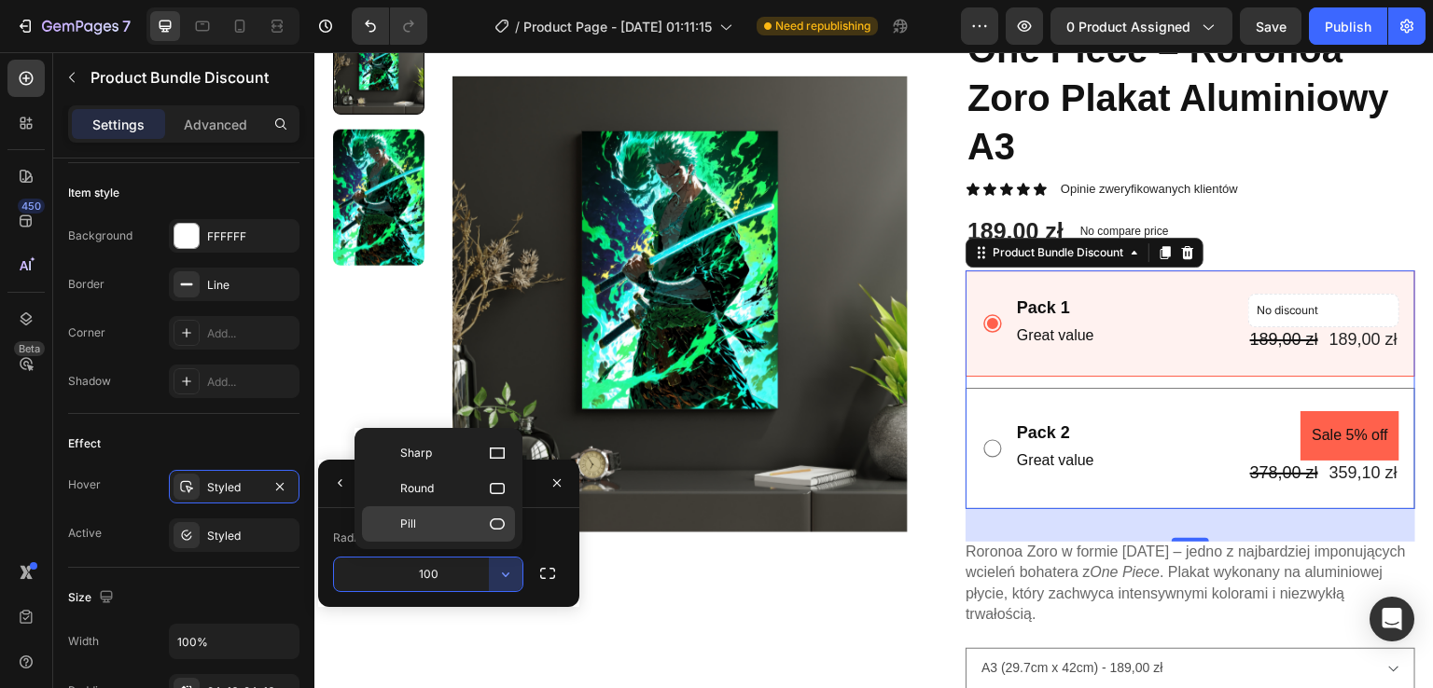
click at [498, 527] on icon at bounding box center [497, 524] width 19 height 19
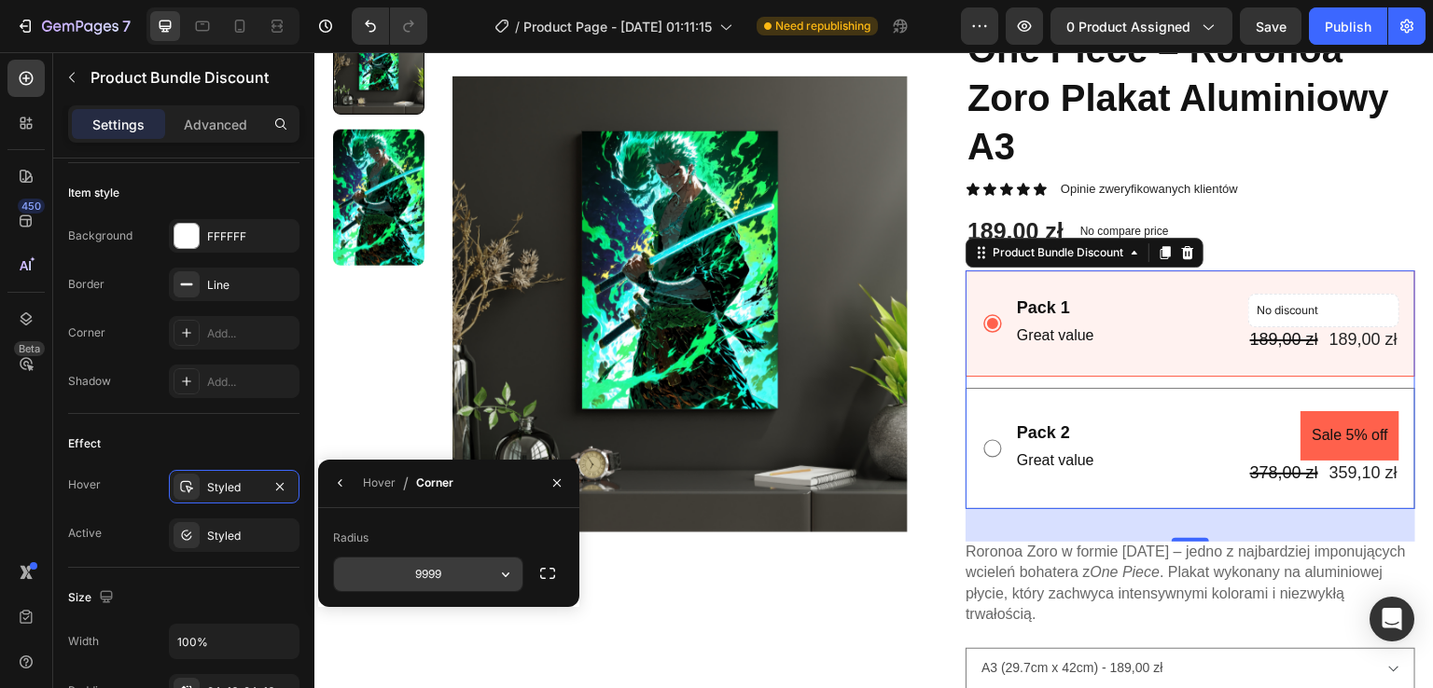
click at [494, 582] on button "button" at bounding box center [506, 575] width 34 height 34
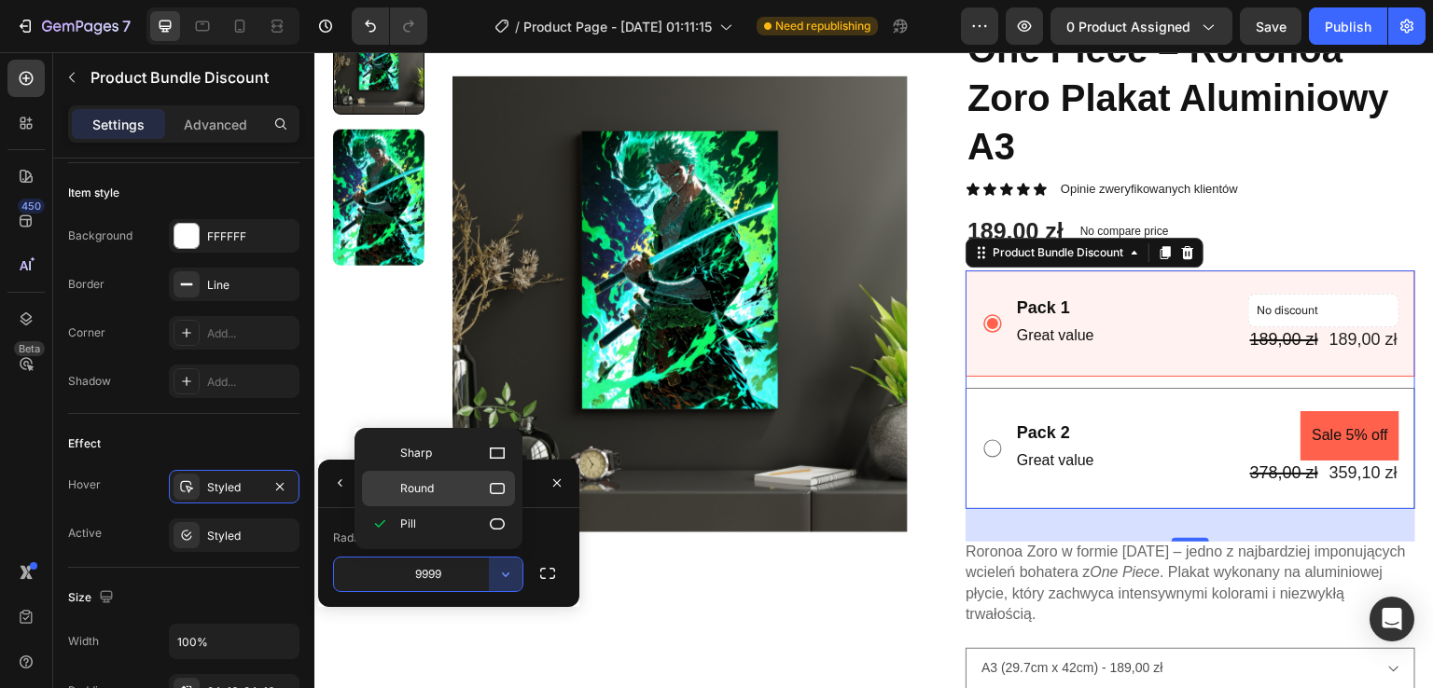
click at [478, 484] on p "Round" at bounding box center [453, 488] width 106 height 19
type input "8"
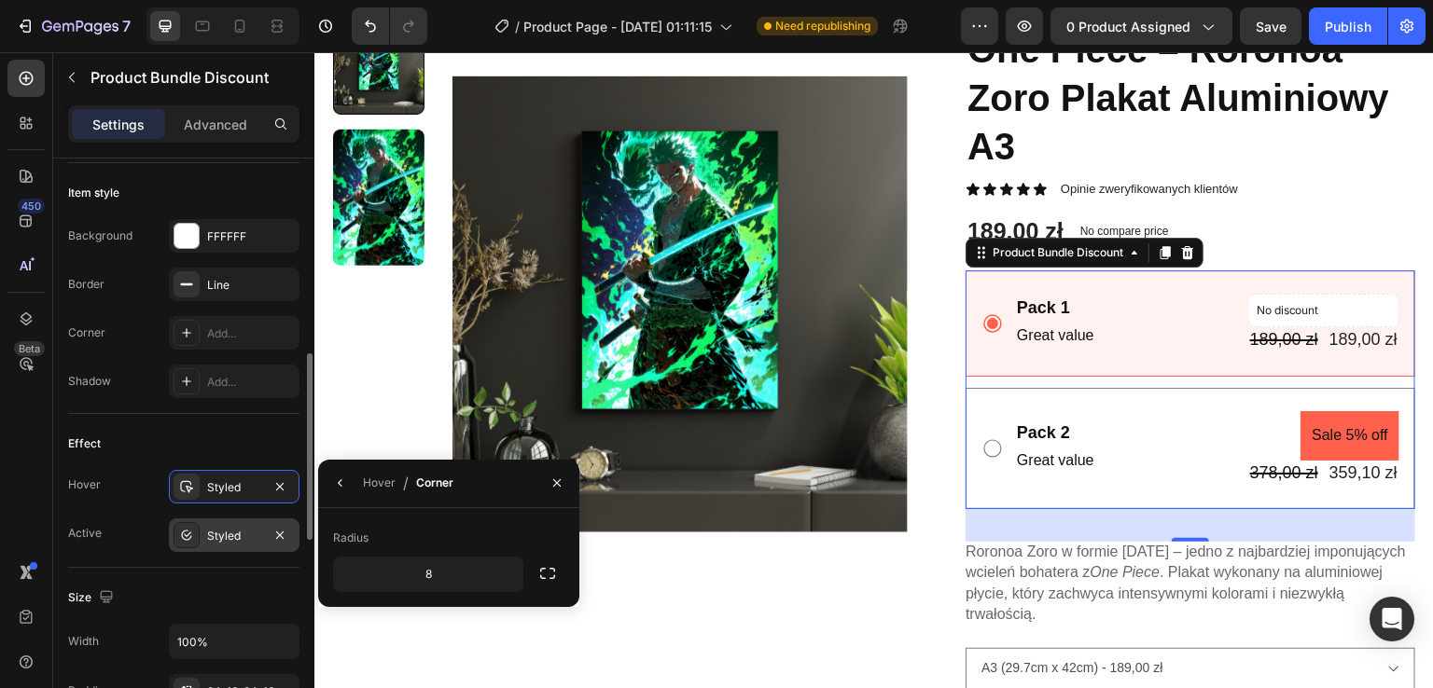
click at [224, 528] on div "Styled" at bounding box center [234, 536] width 54 height 17
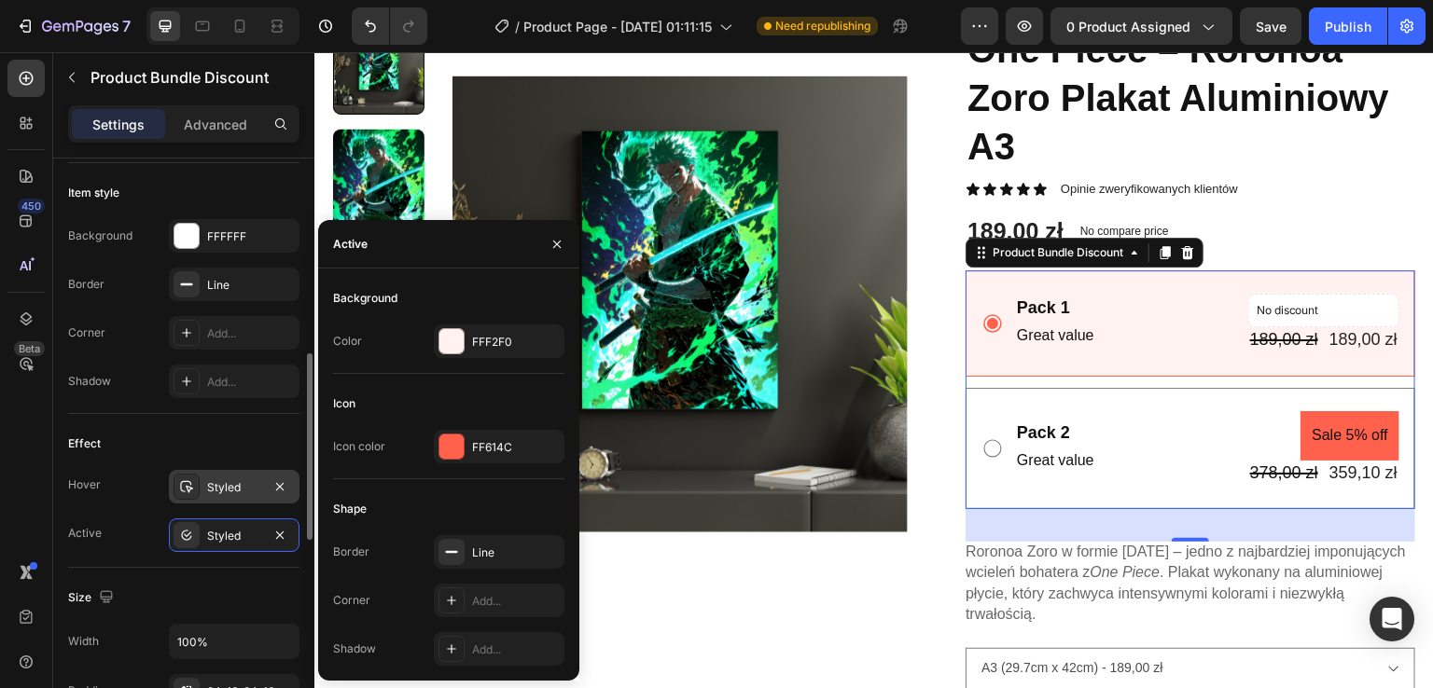
click at [222, 493] on div "Styled" at bounding box center [234, 487] width 131 height 34
click at [254, 531] on div "Styled" at bounding box center [234, 536] width 54 height 17
click at [442, 438] on div at bounding box center [451, 447] width 24 height 24
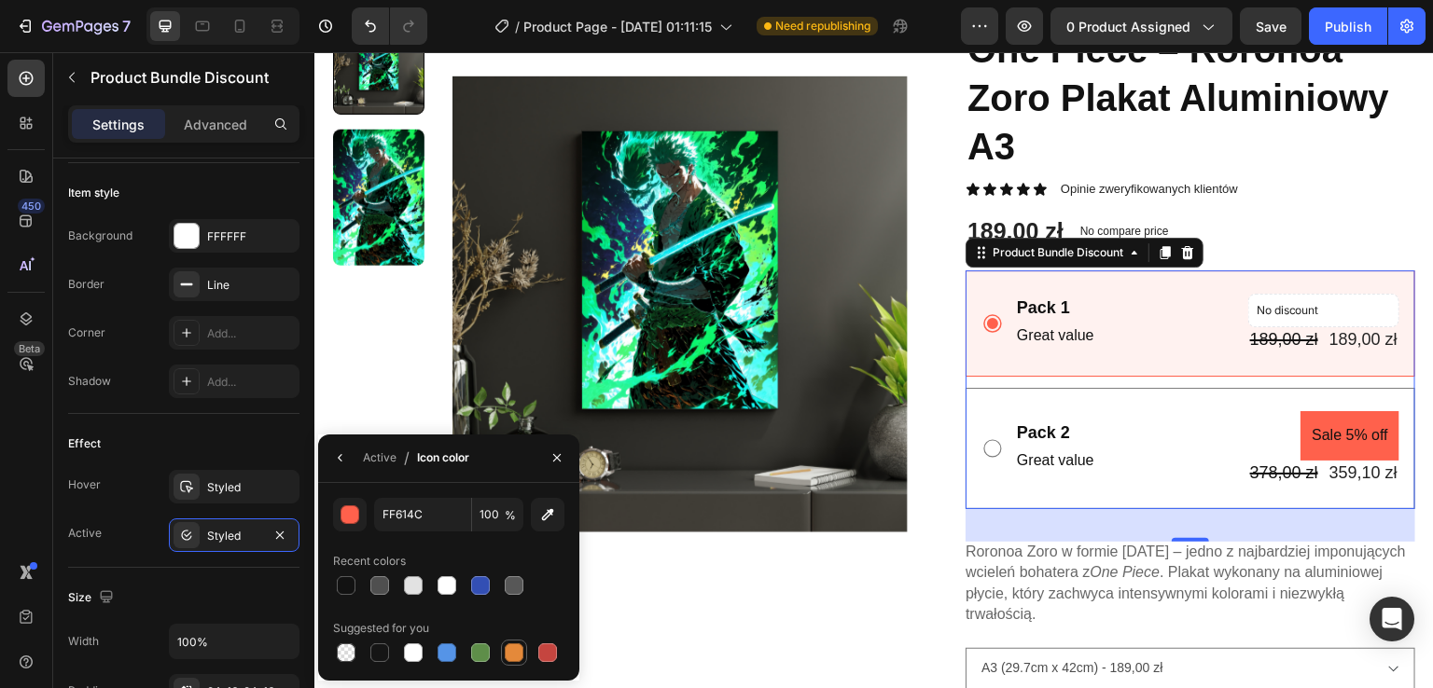
click at [521, 653] on div at bounding box center [514, 653] width 19 height 19
click at [455, 653] on div at bounding box center [446, 653] width 19 height 19
type input "5594E7"
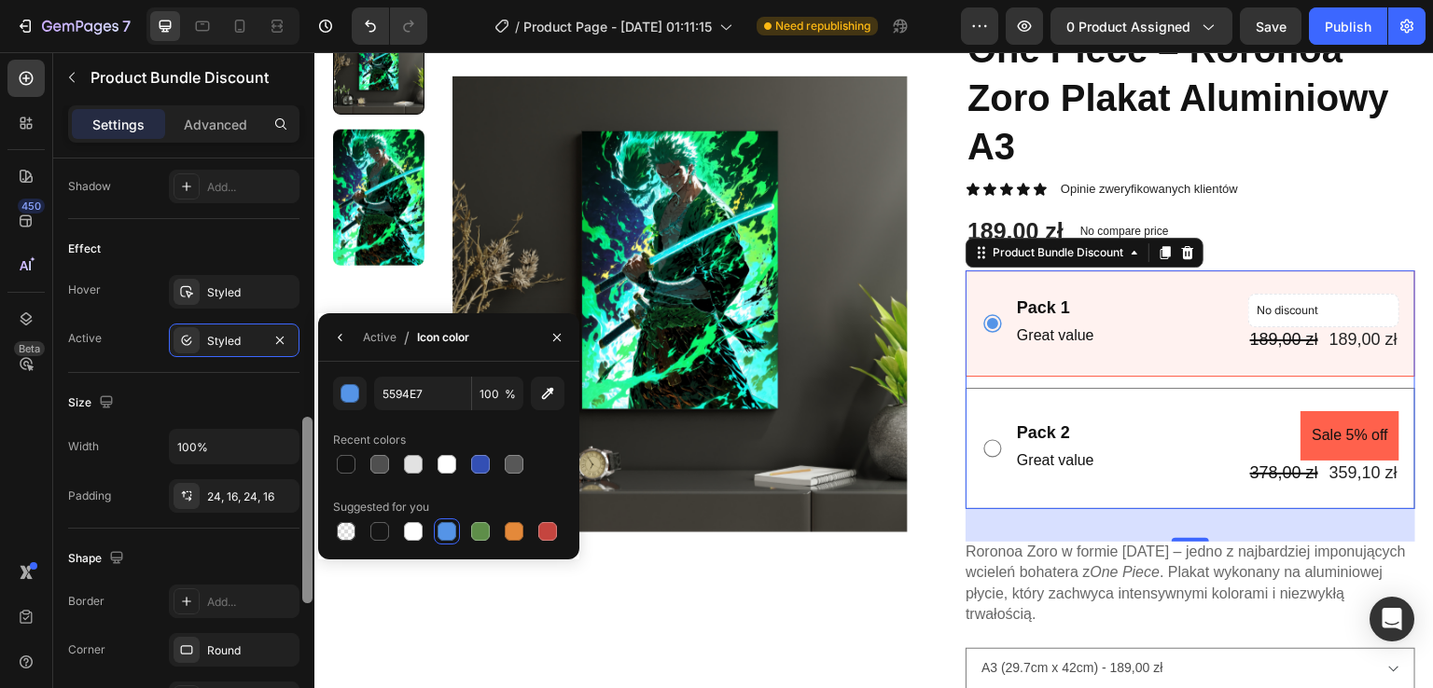
scroll to position [810, 0]
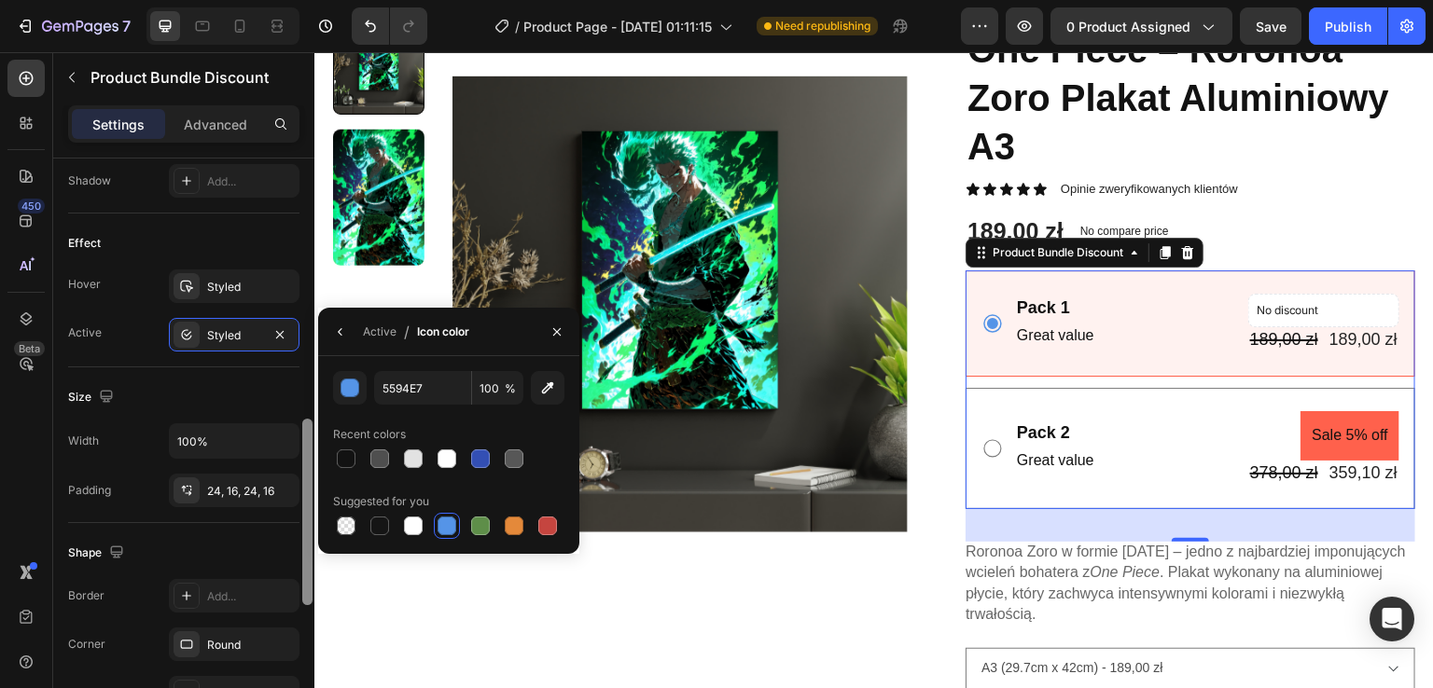
drag, startPoint x: 306, startPoint y: 482, endPoint x: 300, endPoint y: 534, distance: 52.5
click at [300, 534] on div at bounding box center [307, 450] width 14 height 583
click at [346, 322] on button "button" at bounding box center [341, 332] width 30 height 30
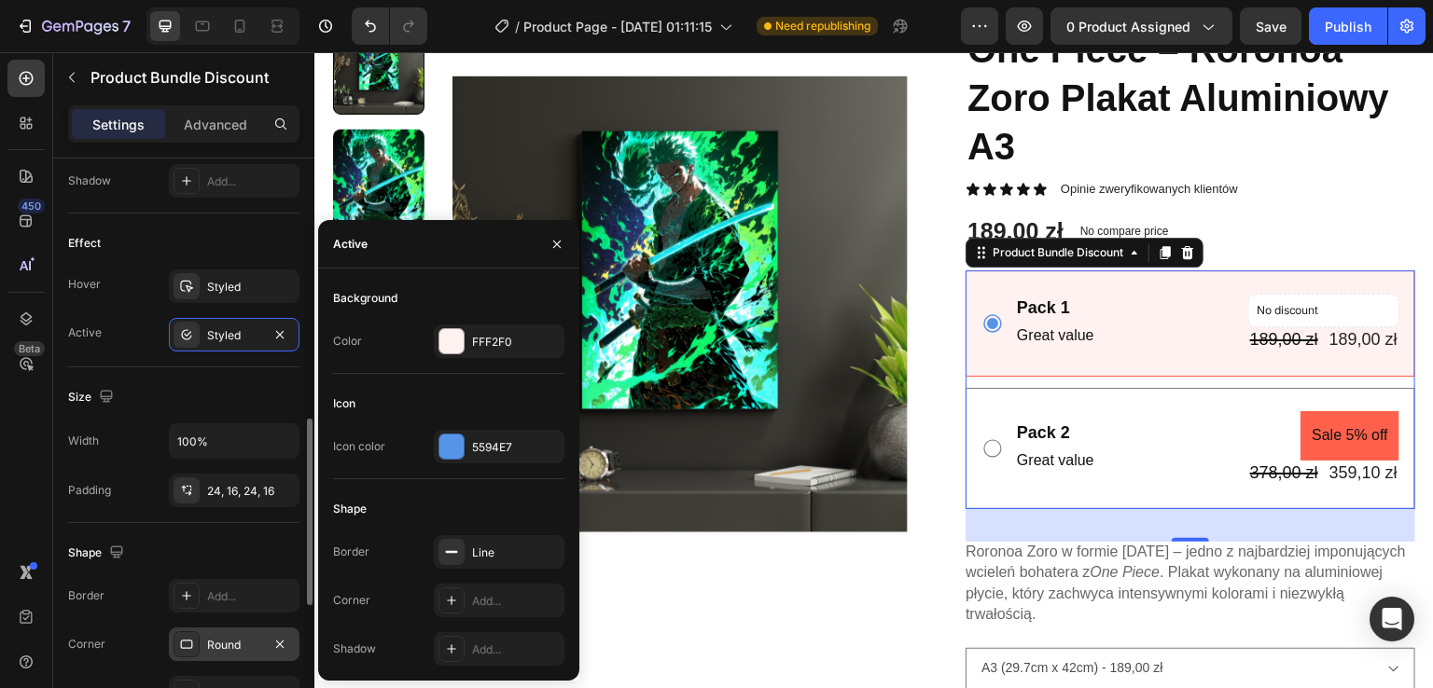
click at [232, 629] on div "Round" at bounding box center [234, 645] width 131 height 34
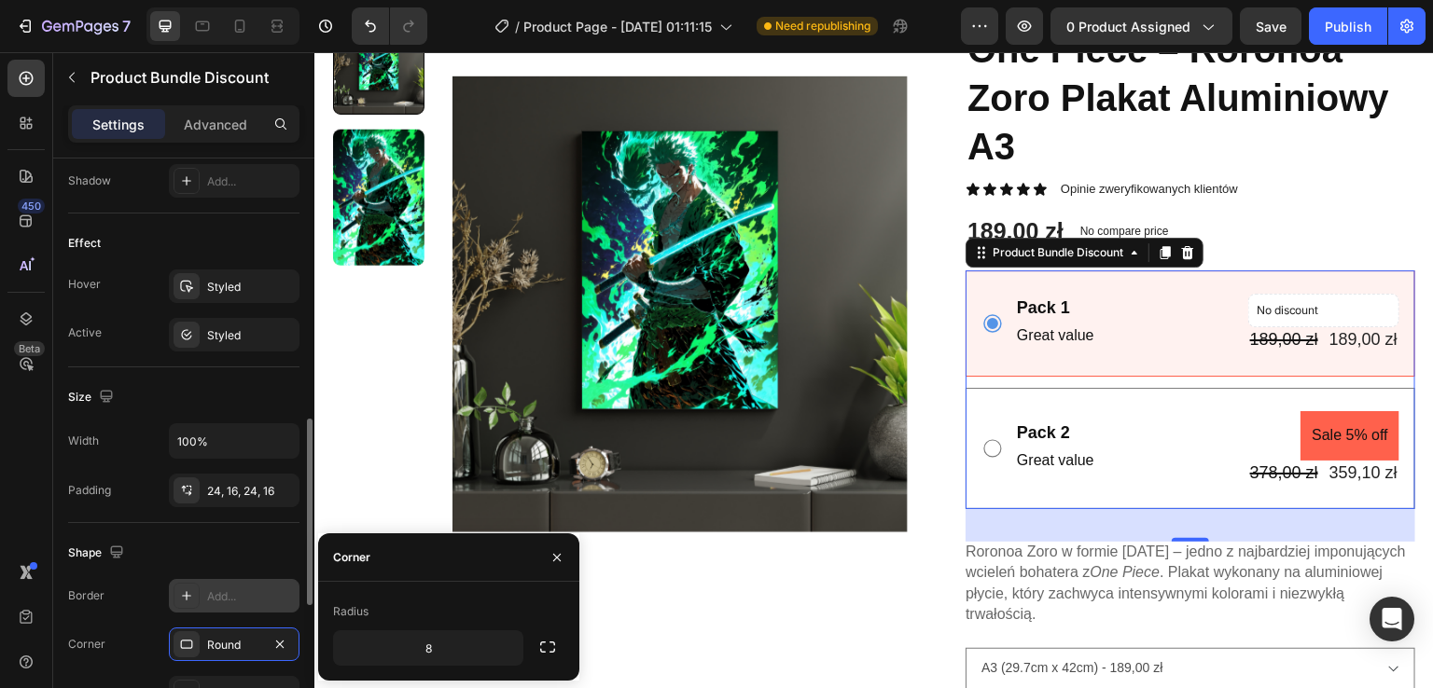
click at [186, 589] on icon at bounding box center [186, 596] width 15 height 15
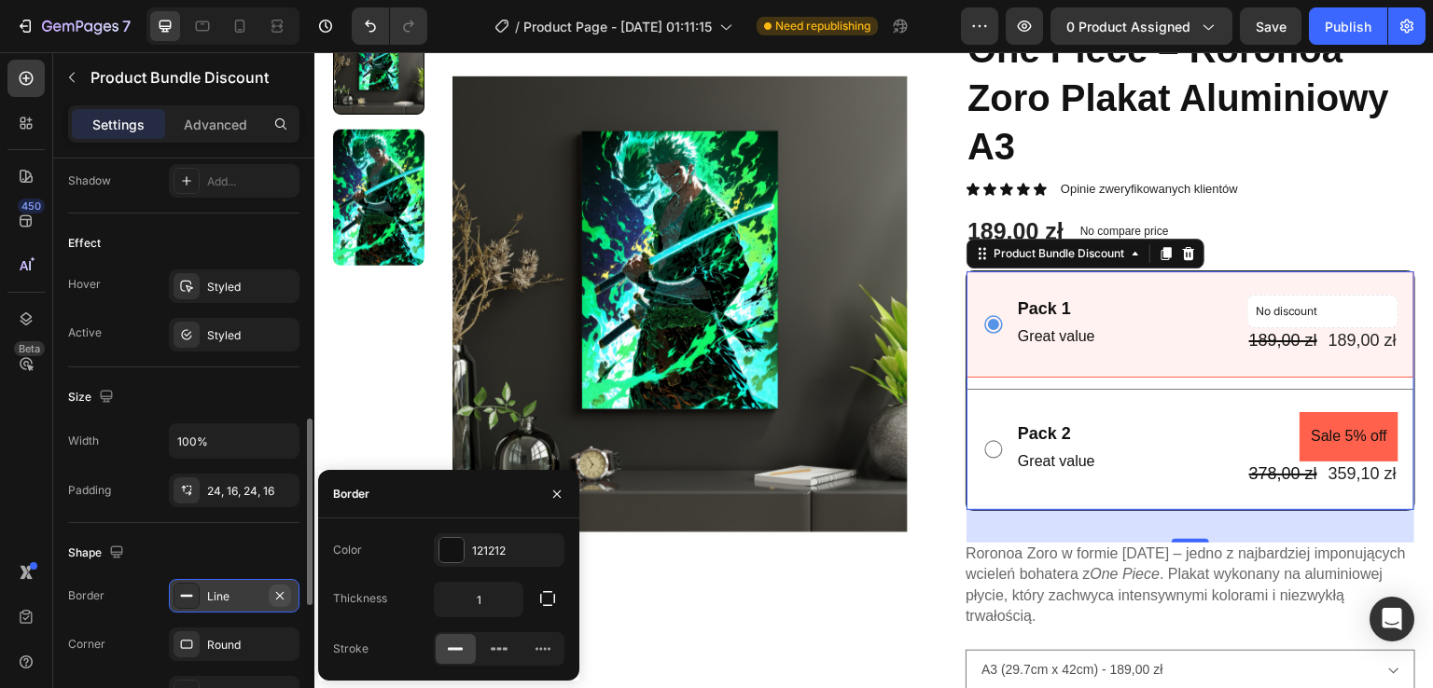
click at [281, 590] on icon "button" at bounding box center [279, 596] width 15 height 15
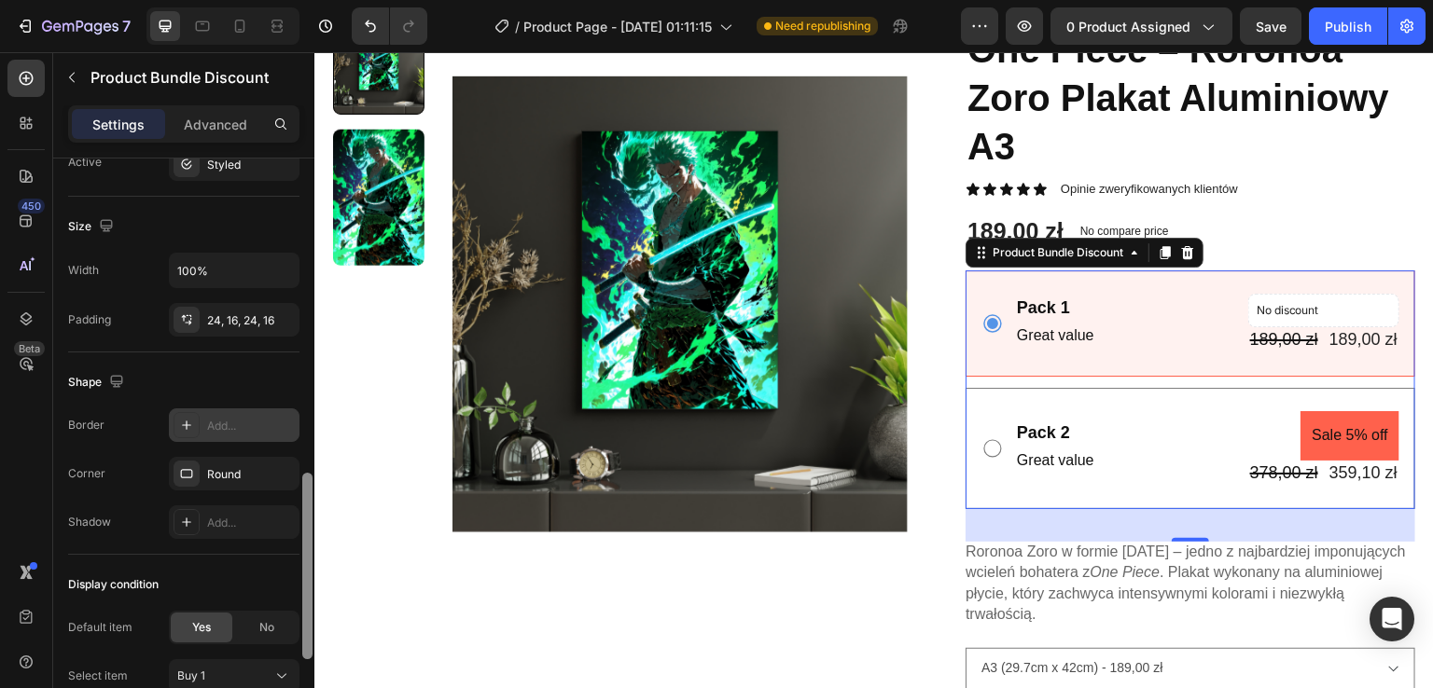
scroll to position [983, 0]
drag, startPoint x: 306, startPoint y: 558, endPoint x: 302, endPoint y: 614, distance: 56.1
click at [302, 614] on div at bounding box center [307, 567] width 10 height 187
click at [251, 507] on div "Add..." at bounding box center [234, 520] width 131 height 34
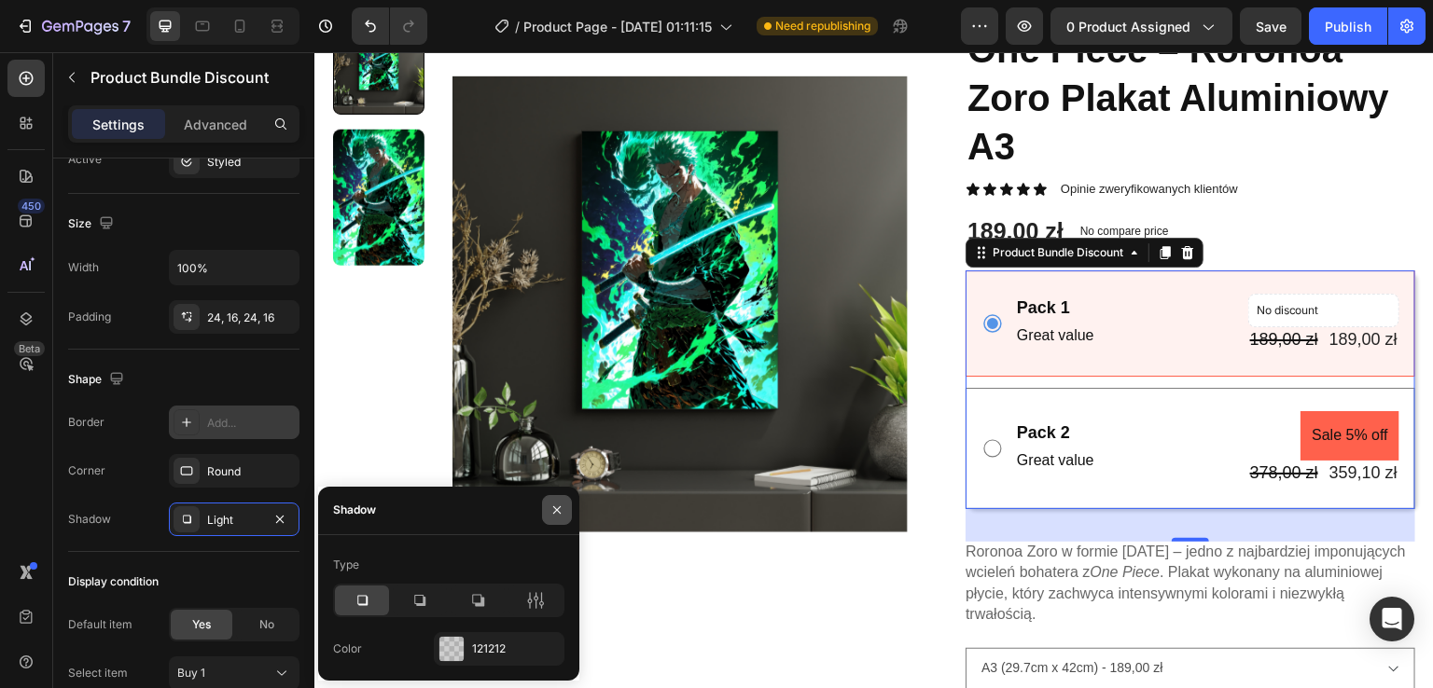
click at [550, 512] on icon "button" at bounding box center [556, 510] width 15 height 15
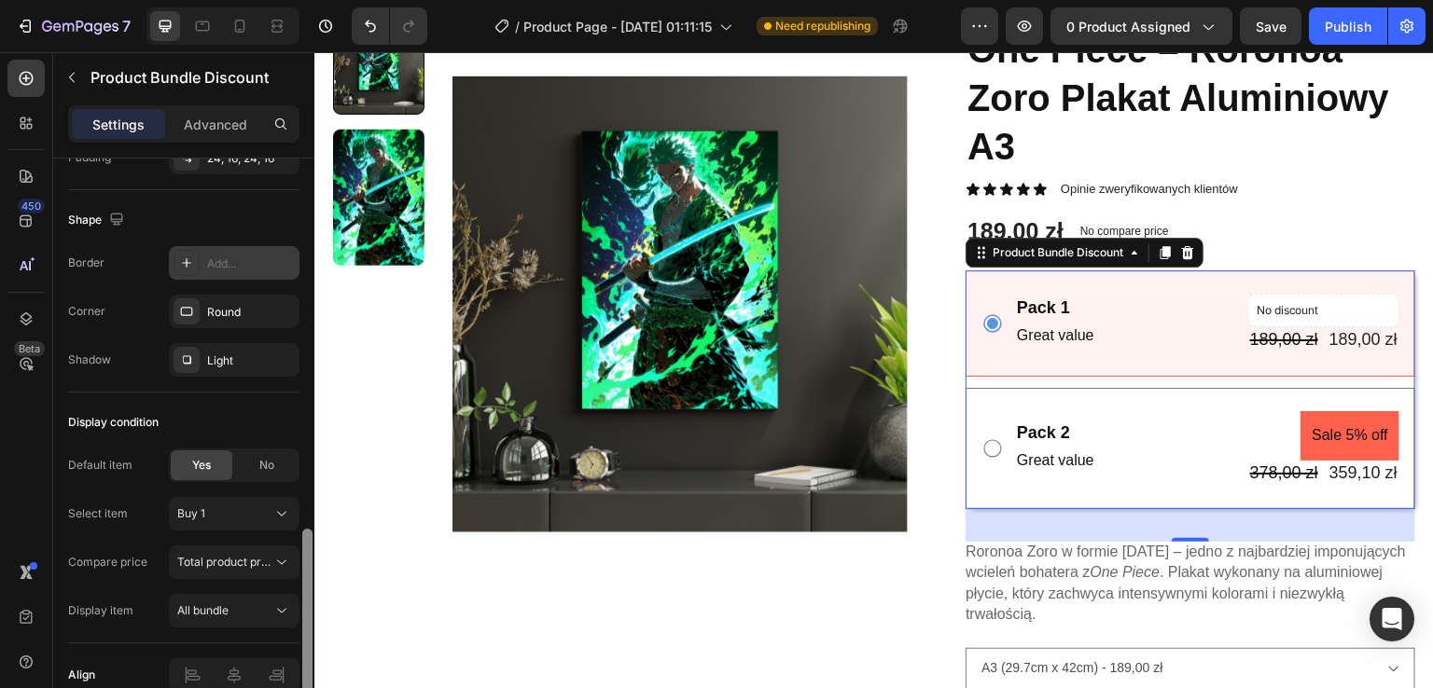
scroll to position [1145, 0]
drag, startPoint x: 310, startPoint y: 523, endPoint x: 305, endPoint y: 576, distance: 52.4
click at [305, 576] on div at bounding box center [307, 619] width 10 height 187
click at [282, 510] on icon at bounding box center [281, 511] width 19 height 19
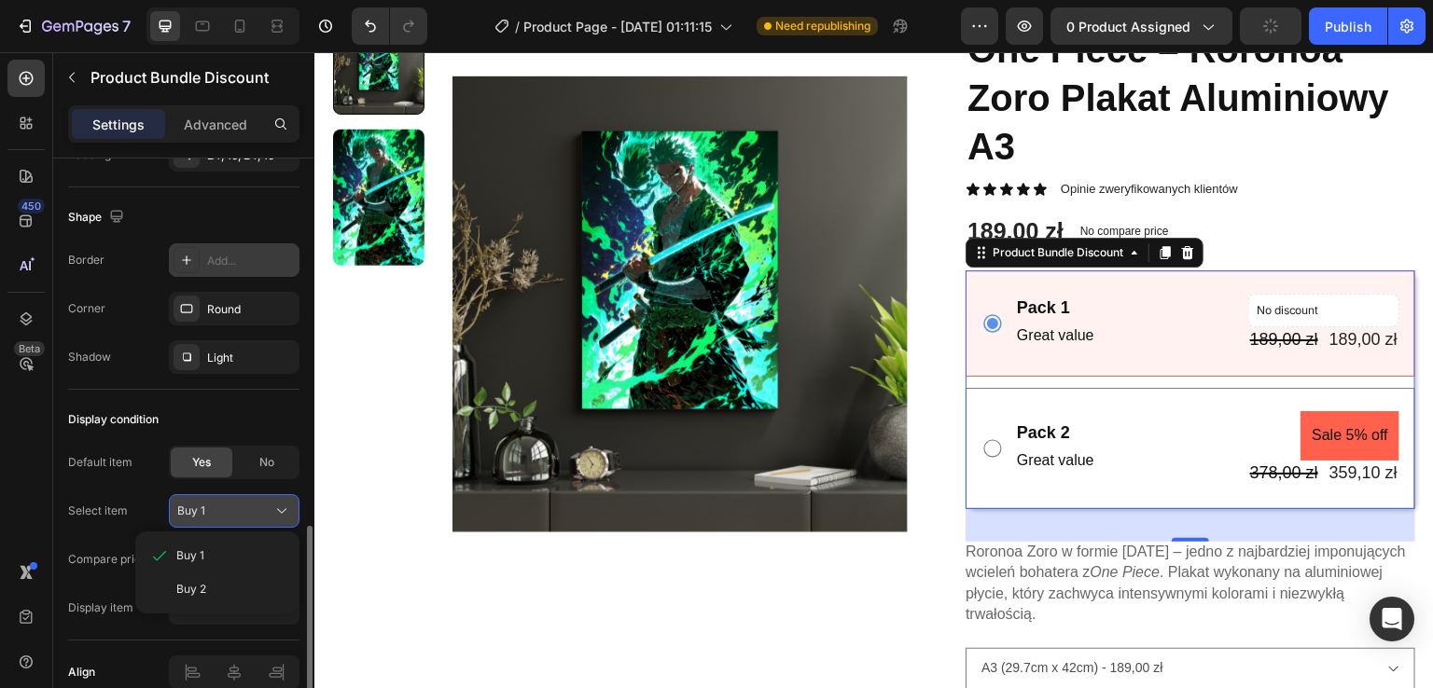
click at [282, 510] on icon at bounding box center [281, 511] width 19 height 19
click at [243, 594] on div "Buy 2" at bounding box center [217, 590] width 149 height 34
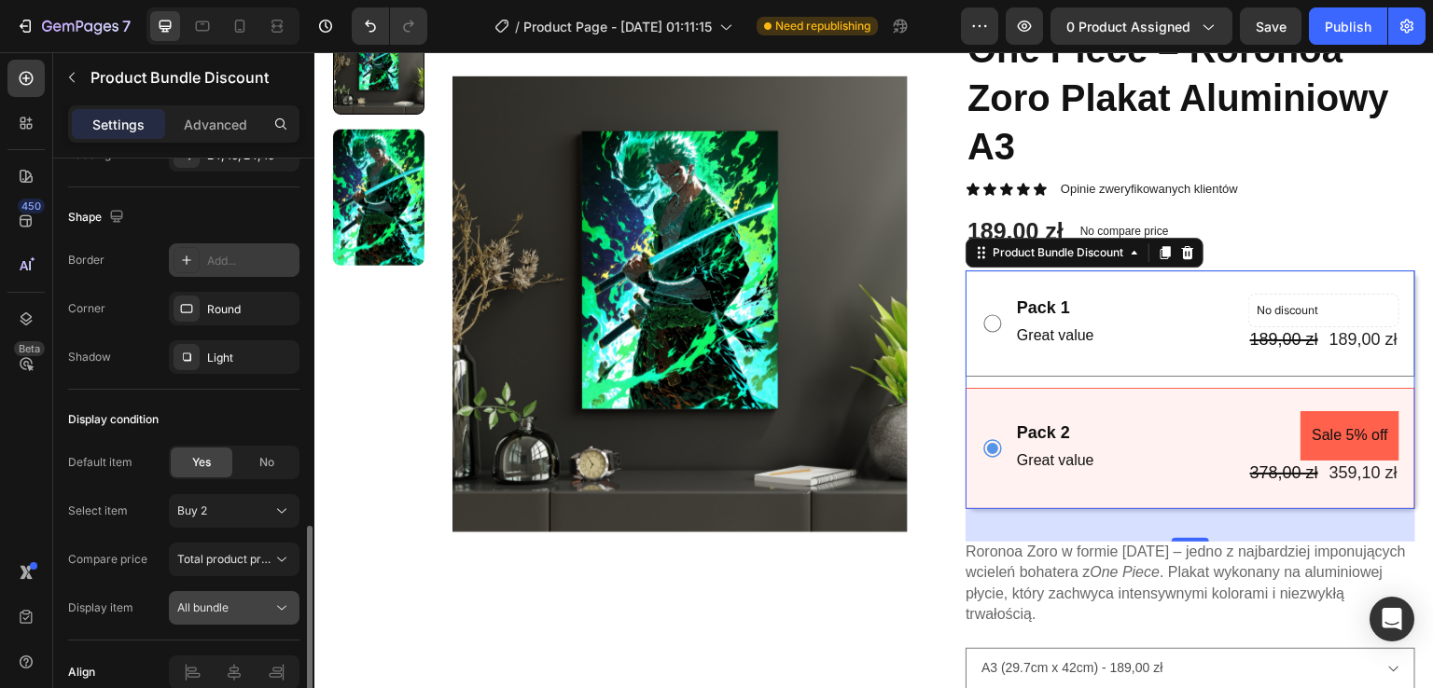
click at [279, 606] on icon at bounding box center [281, 608] width 9 height 5
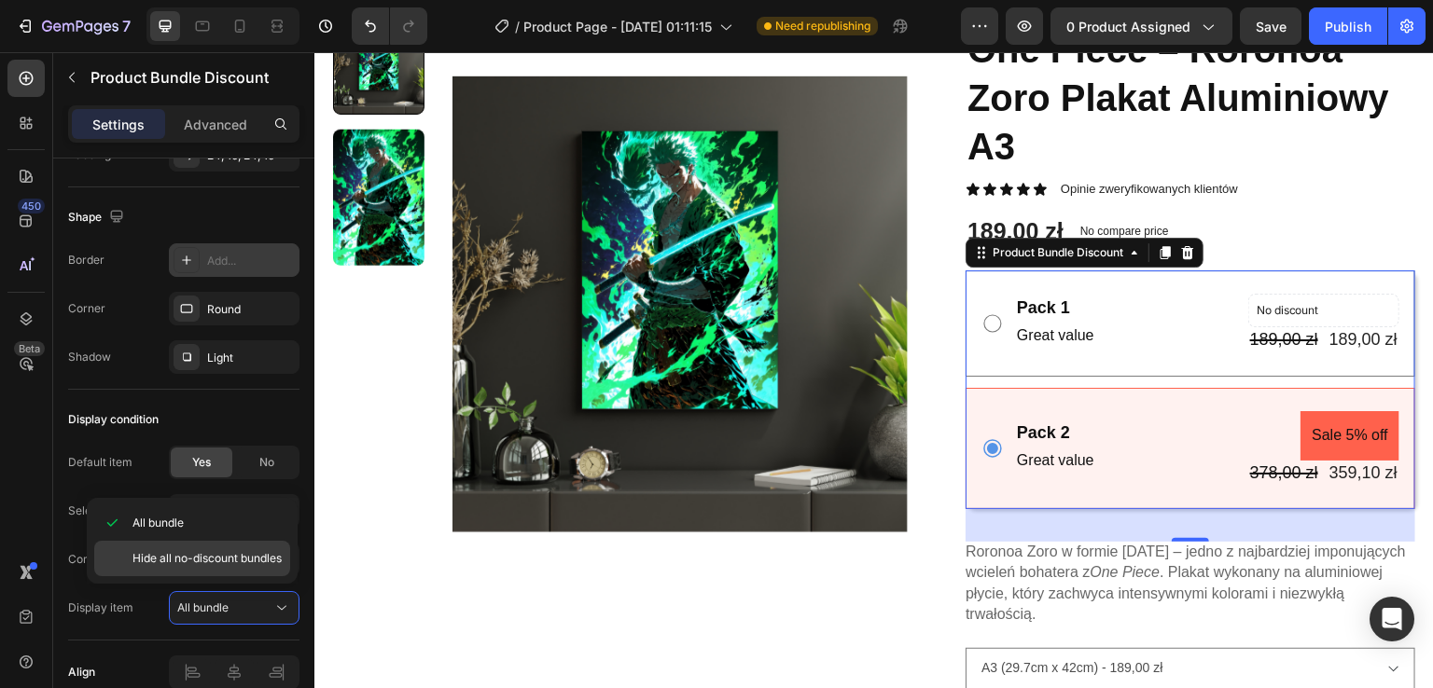
click at [265, 571] on div "Hide all no-discount bundles" at bounding box center [192, 558] width 196 height 35
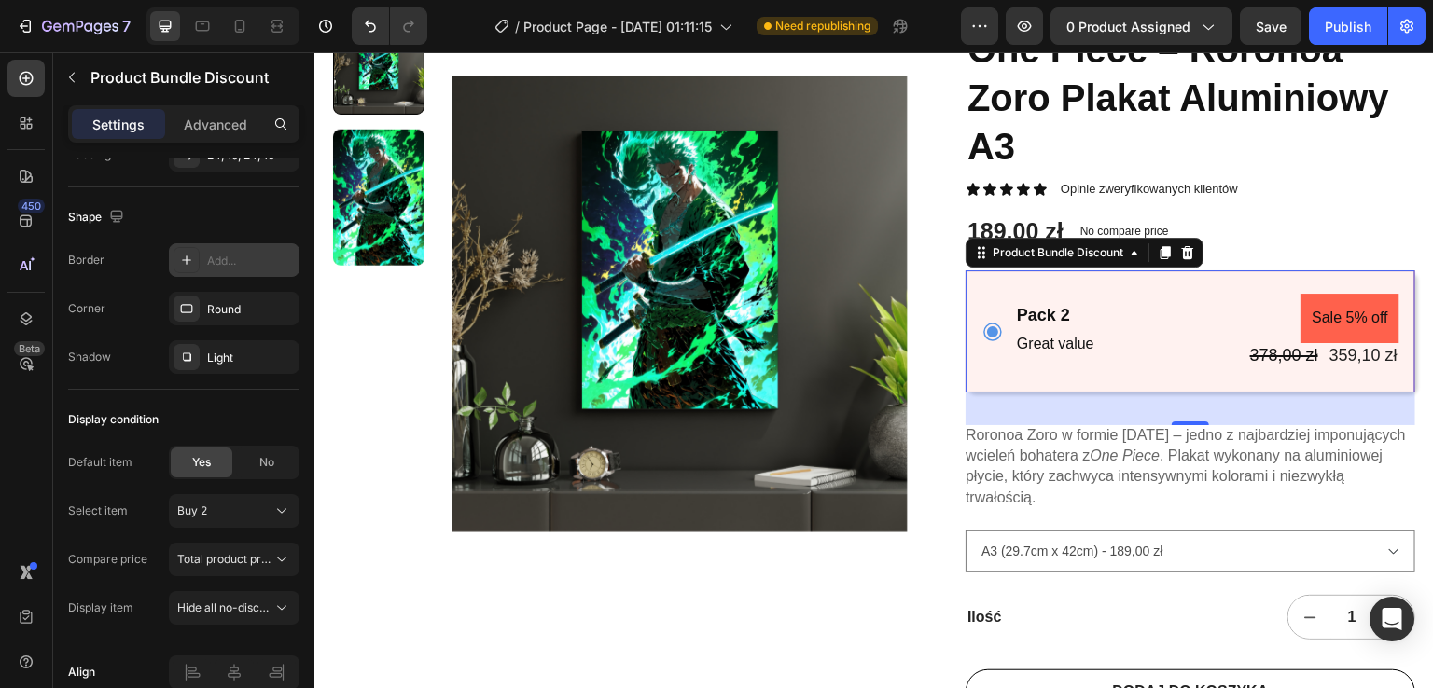
click at [265, 571] on button "Total product price" at bounding box center [234, 560] width 131 height 34
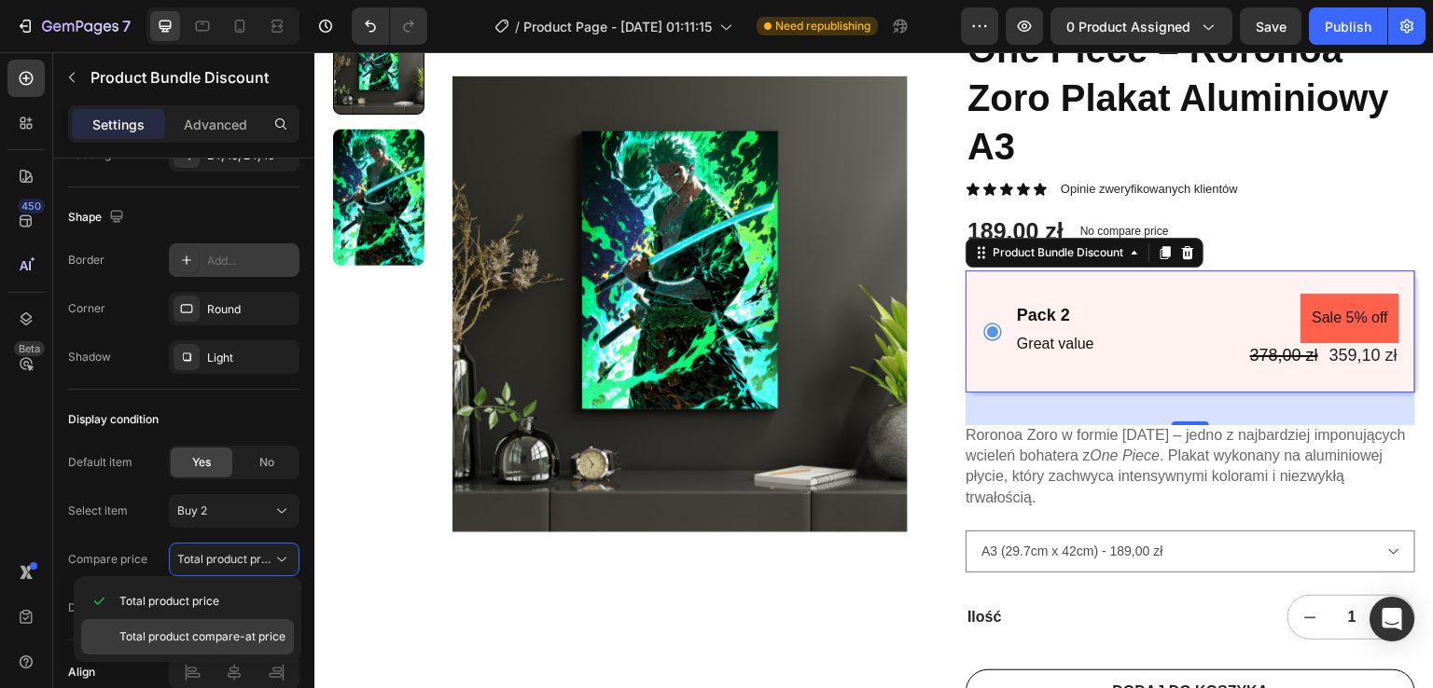
click at [234, 632] on span "Total product compare-at price" at bounding box center [202, 637] width 166 height 17
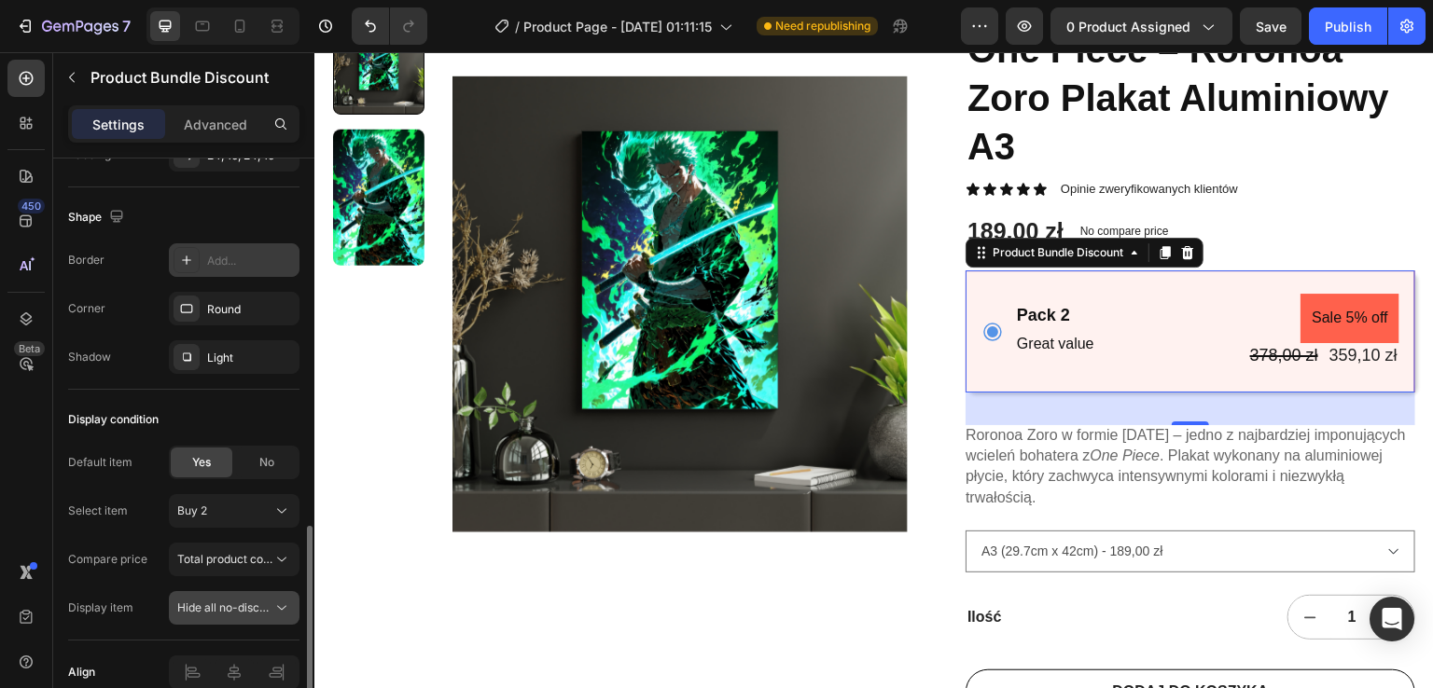
click at [257, 617] on button "Hide all no-discount bundles" at bounding box center [234, 608] width 131 height 34
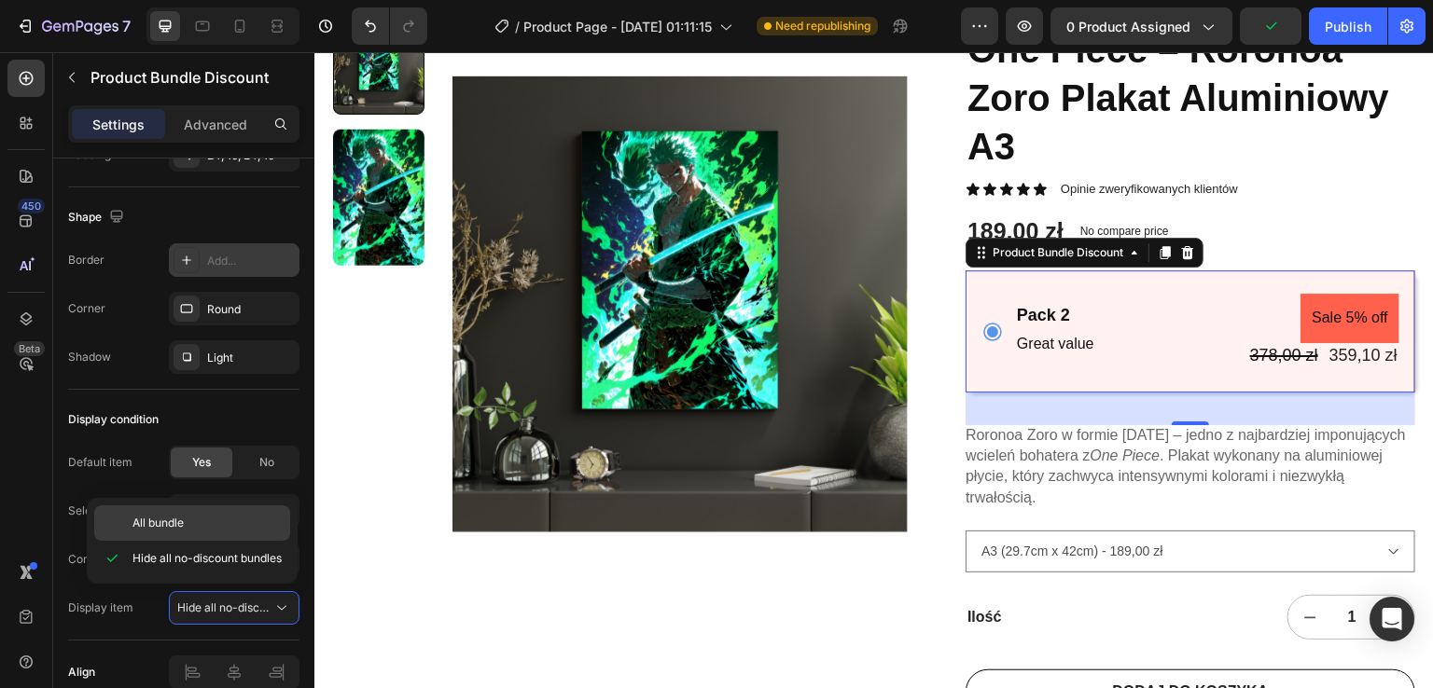
click at [267, 525] on p "All bundle" at bounding box center [206, 523] width 149 height 17
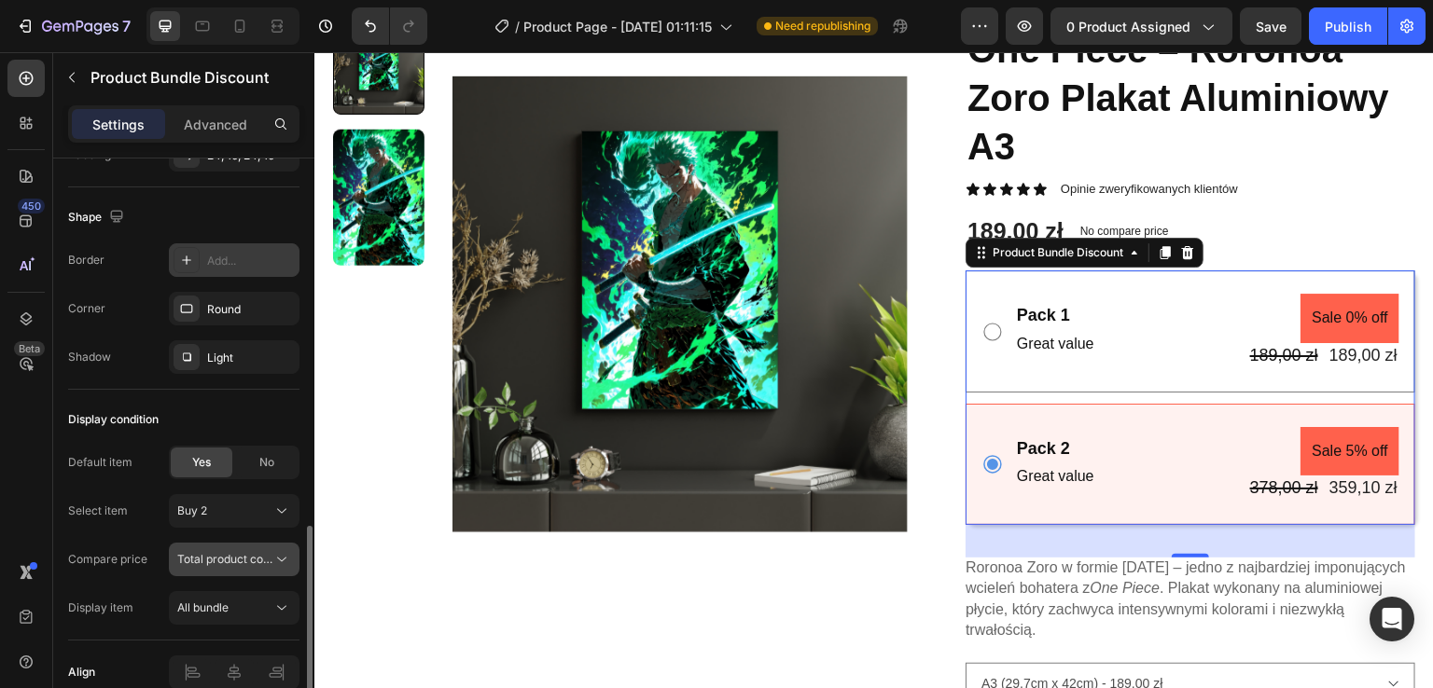
click at [255, 559] on span "Total product compare-at price" at bounding box center [260, 559] width 166 height 14
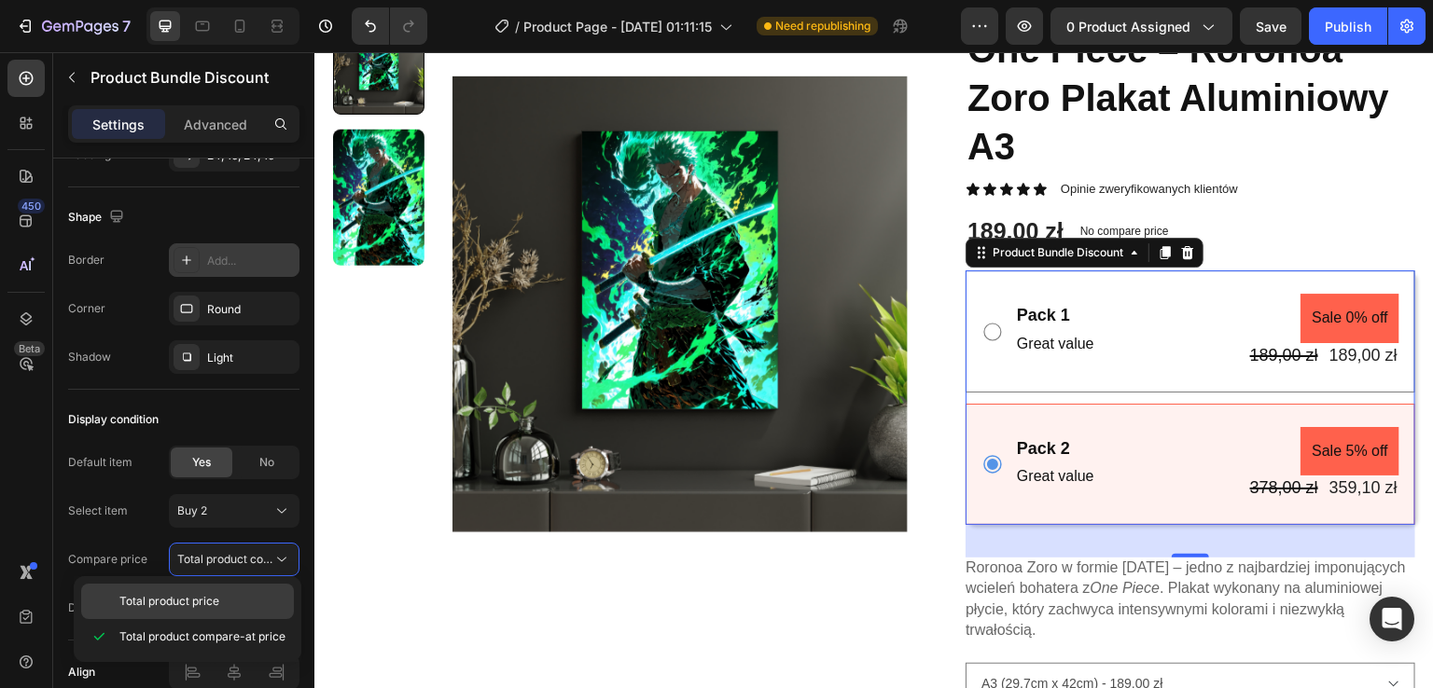
click at [231, 595] on p "Total product price" at bounding box center [202, 601] width 166 height 17
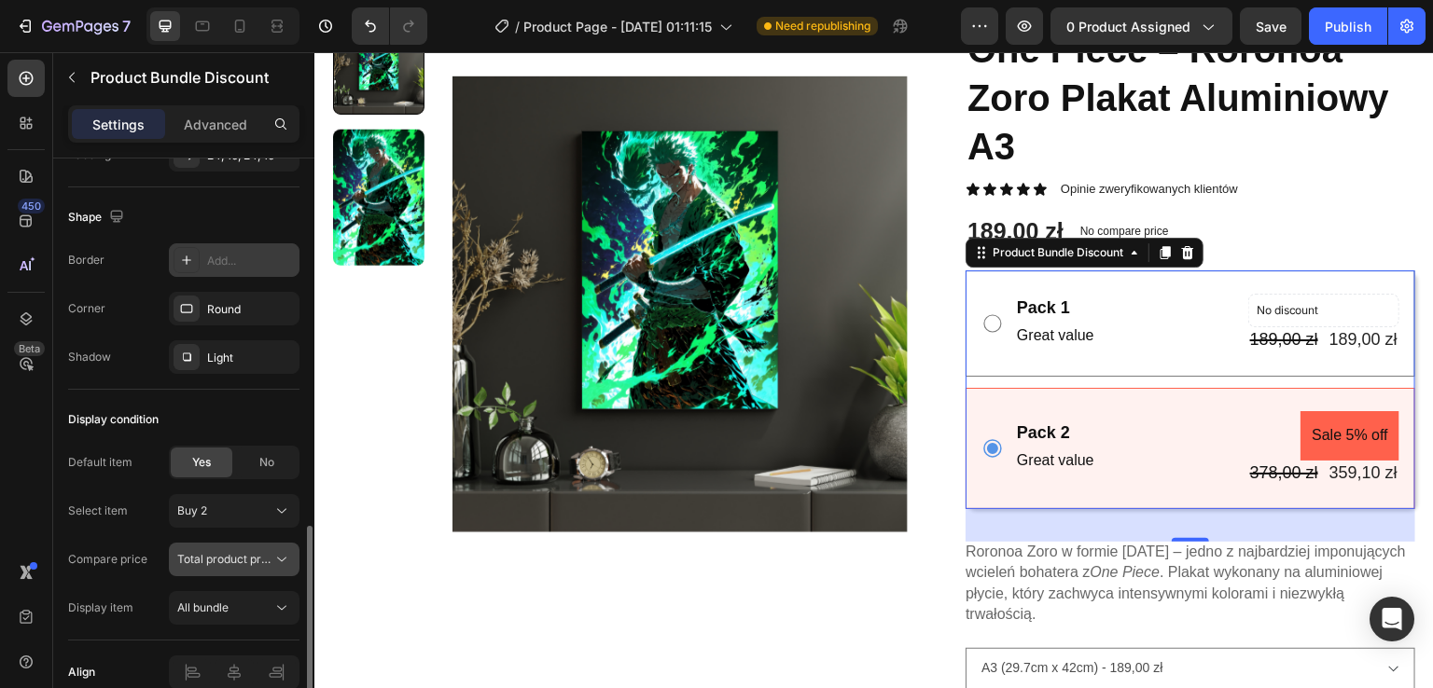
click at [257, 545] on button "Total product price" at bounding box center [234, 560] width 131 height 34
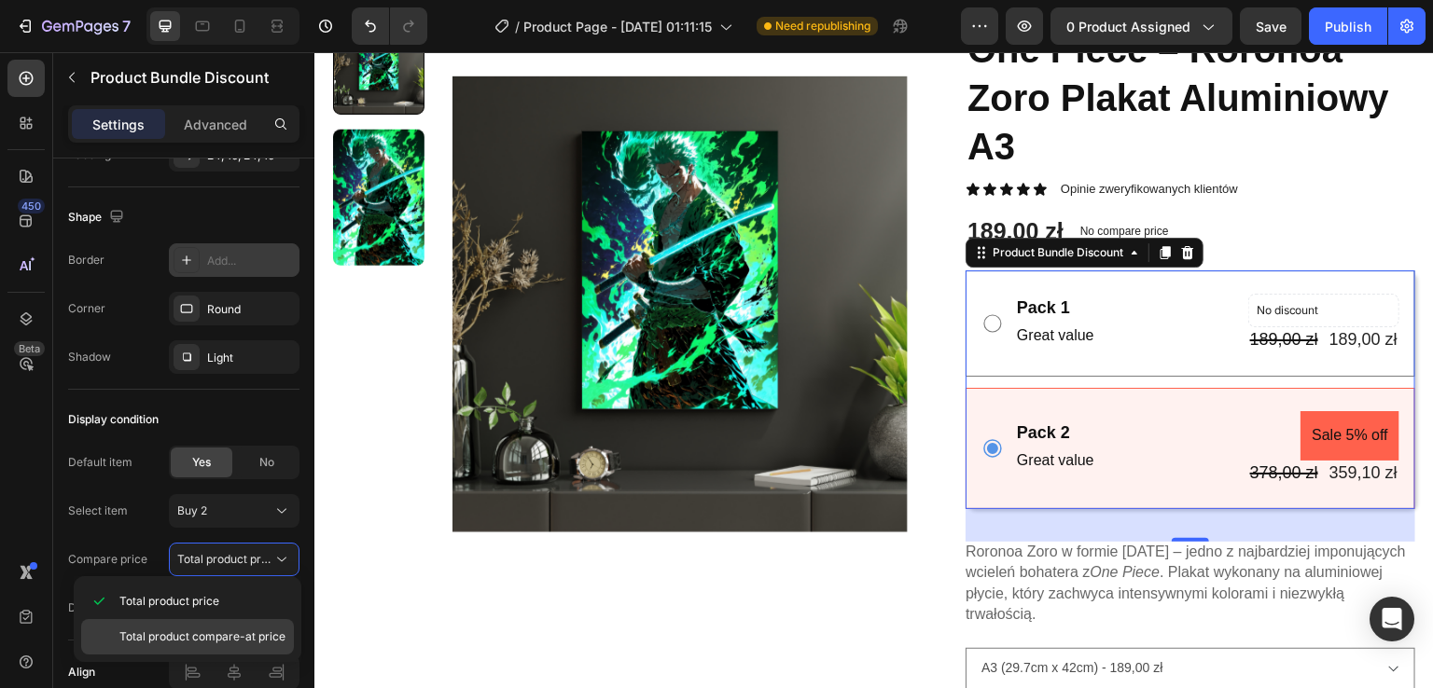
click at [220, 630] on span "Total product compare-at price" at bounding box center [202, 637] width 166 height 17
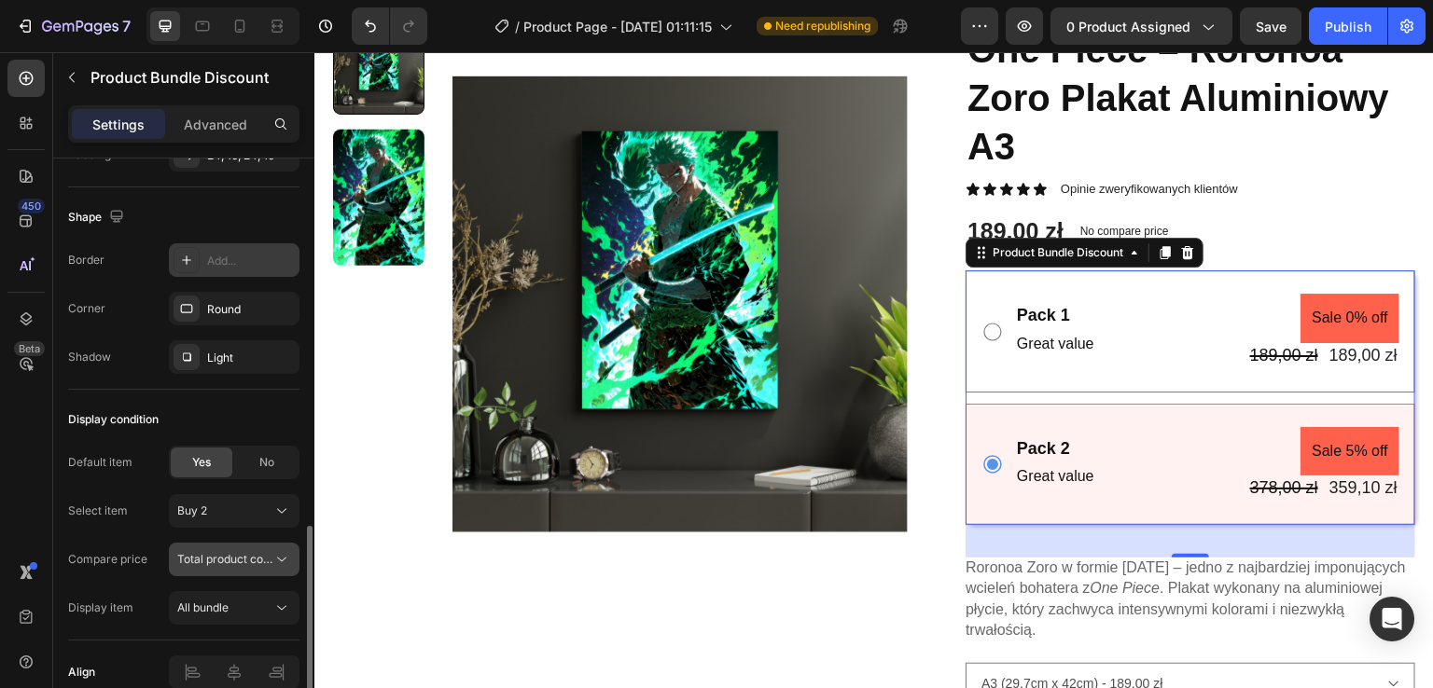
click at [260, 557] on span "Total product compare-at price" at bounding box center [260, 559] width 166 height 14
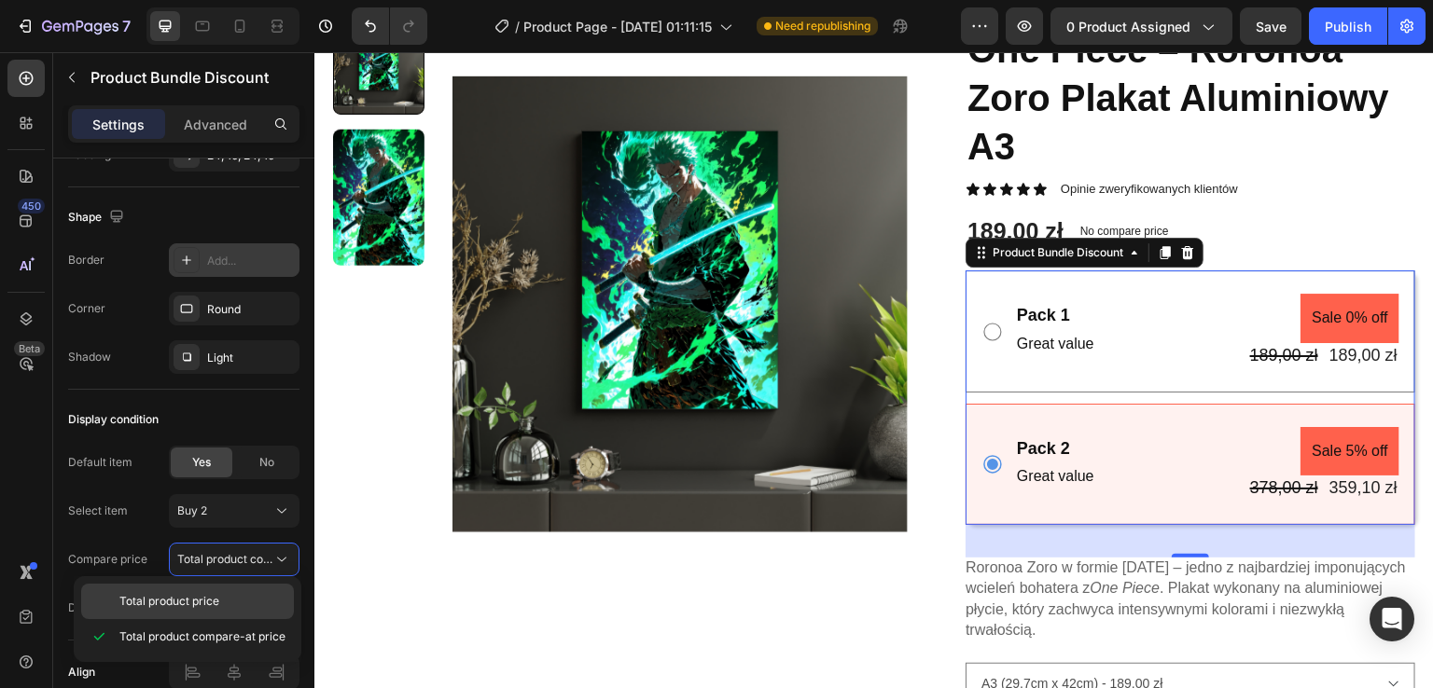
click at [234, 598] on p "Total product price" at bounding box center [202, 601] width 166 height 17
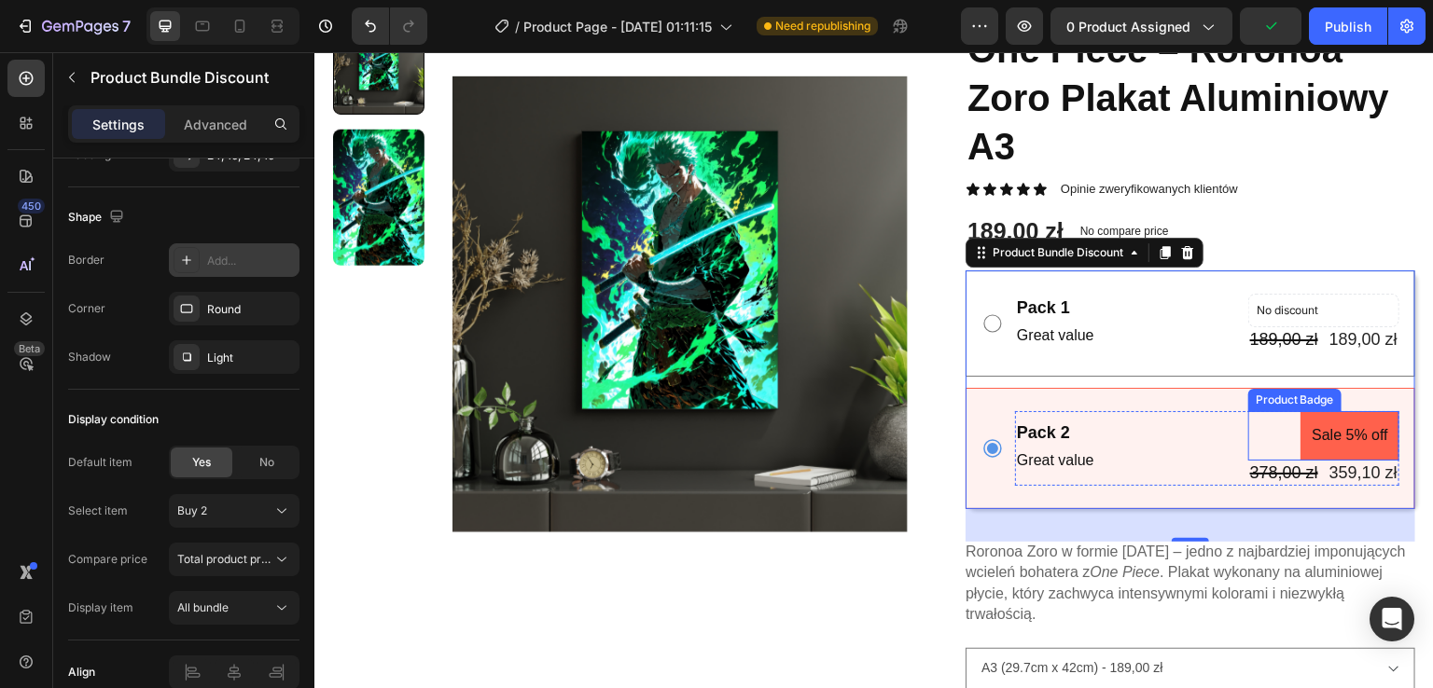
click at [1331, 434] on pre "Sale 5% off" at bounding box center [1349, 435] width 99 height 49
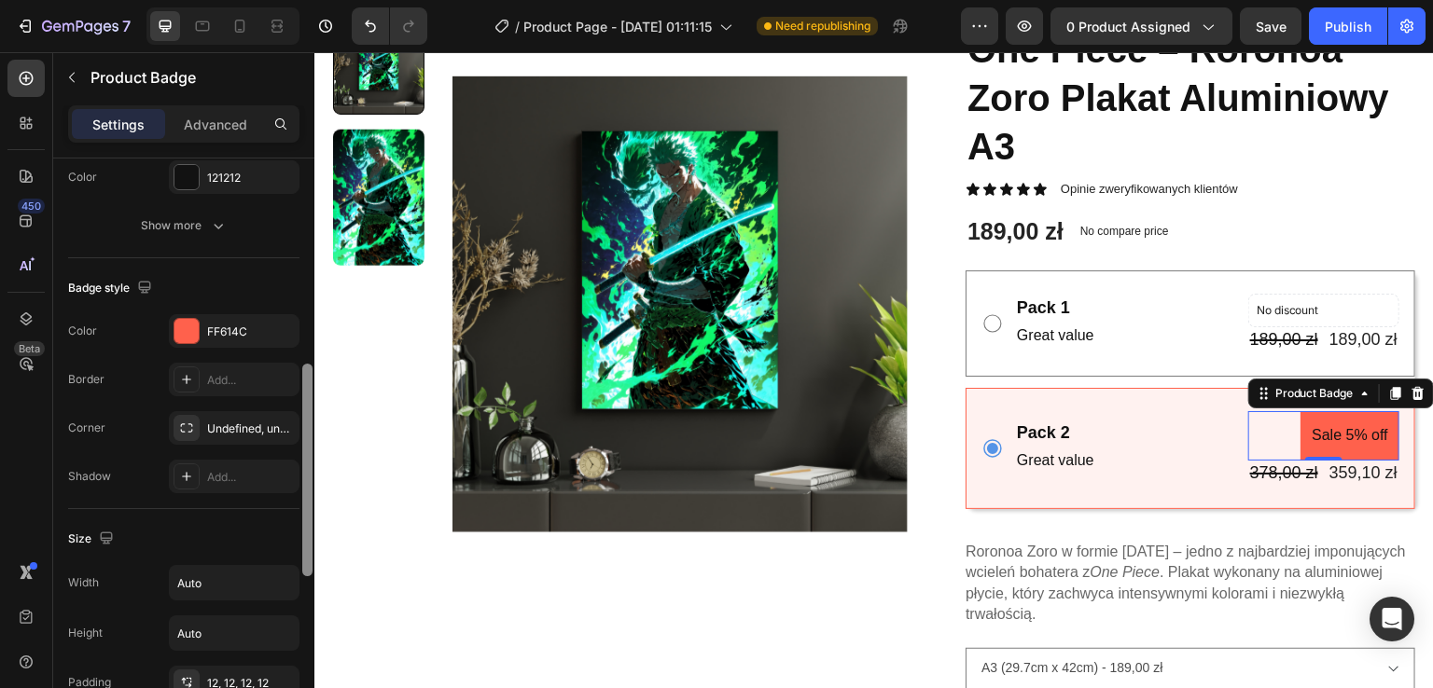
scroll to position [602, 0]
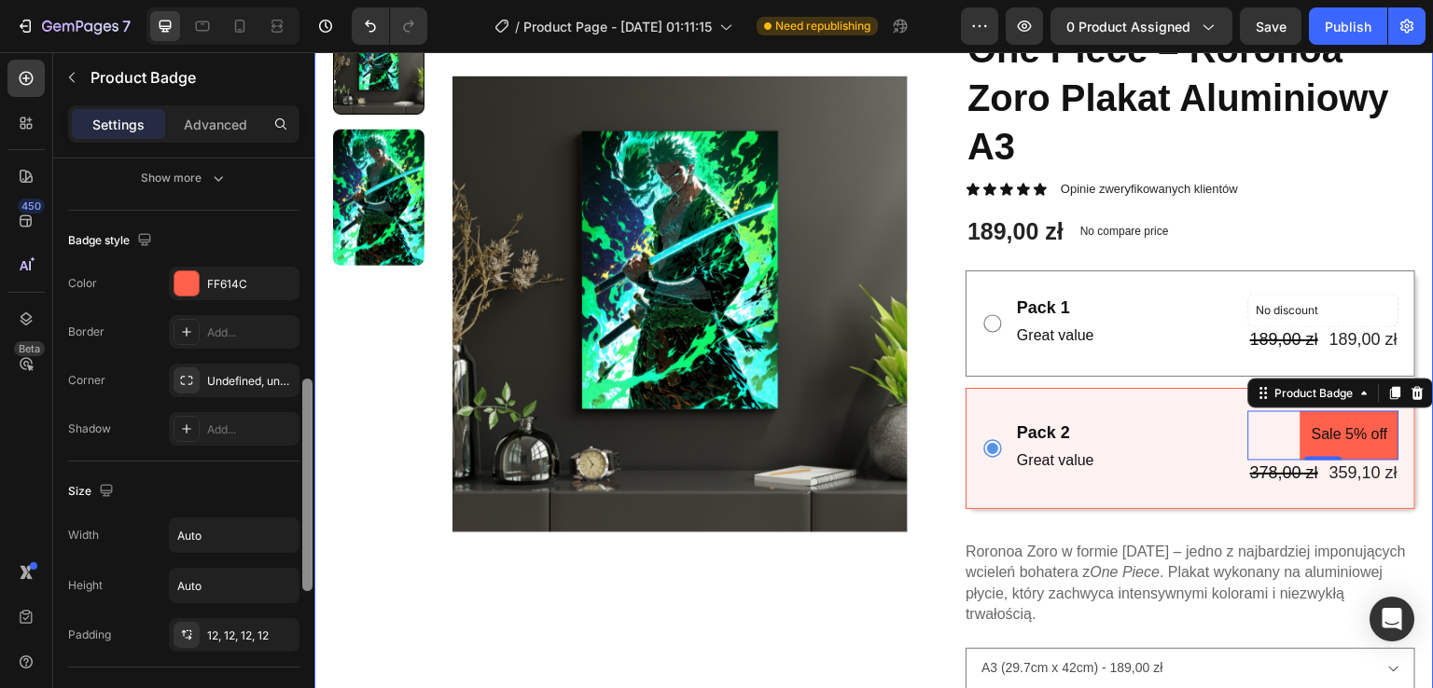
drag, startPoint x: 622, startPoint y: 357, endPoint x: 321, endPoint y: 569, distance: 368.3
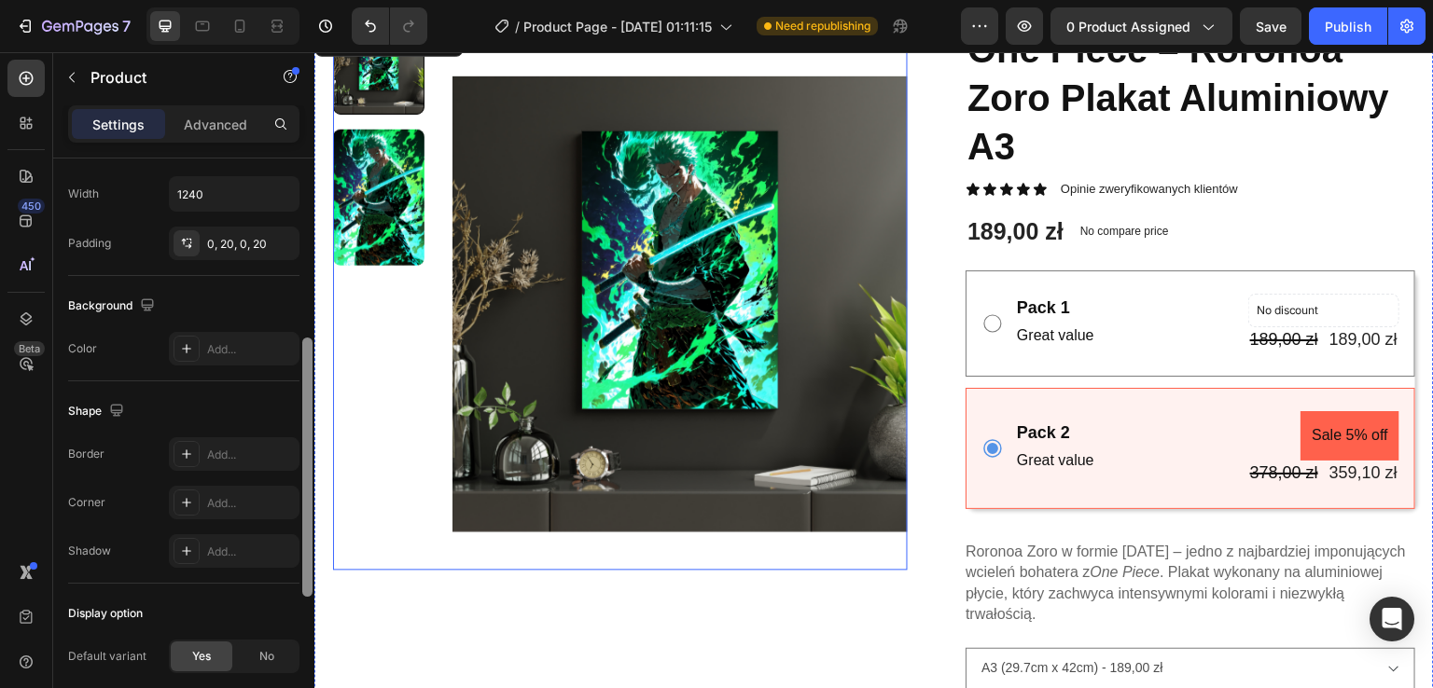
scroll to position [338, 0]
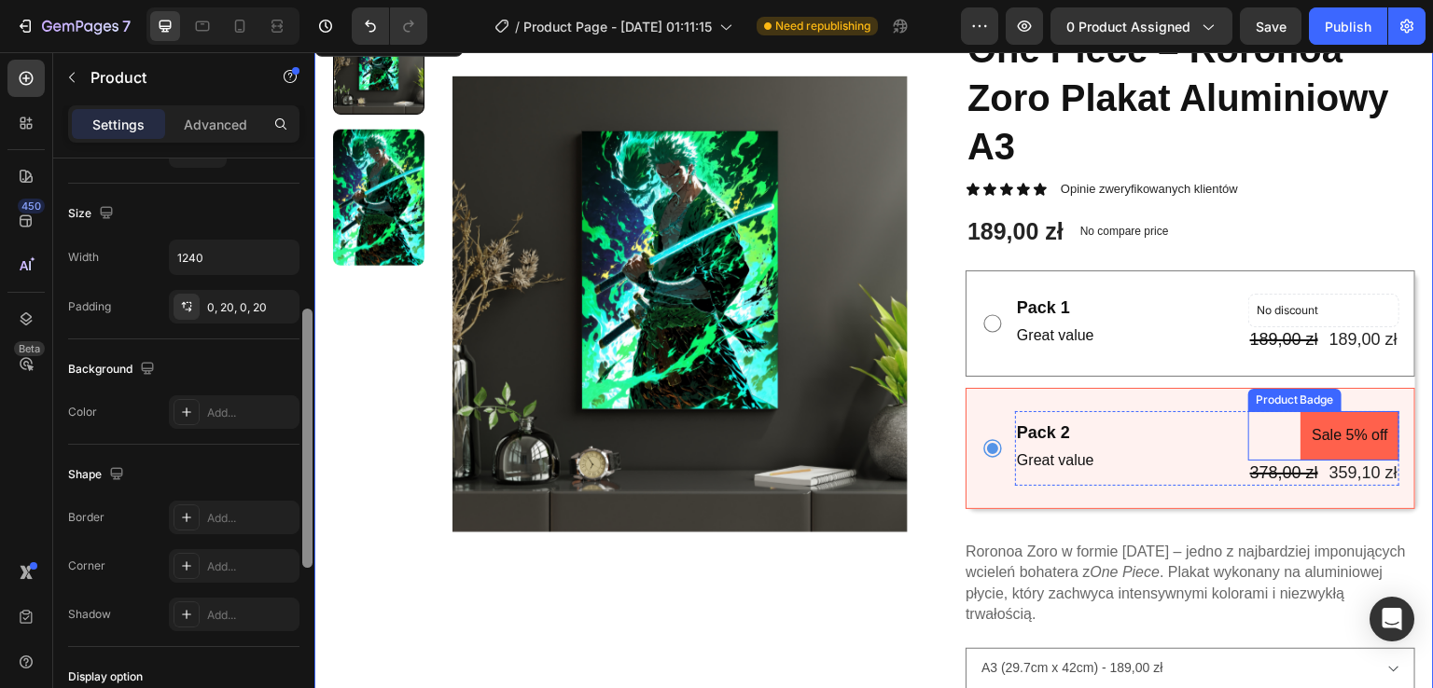
click at [1353, 436] on pre "Sale 5% off" at bounding box center [1349, 435] width 99 height 49
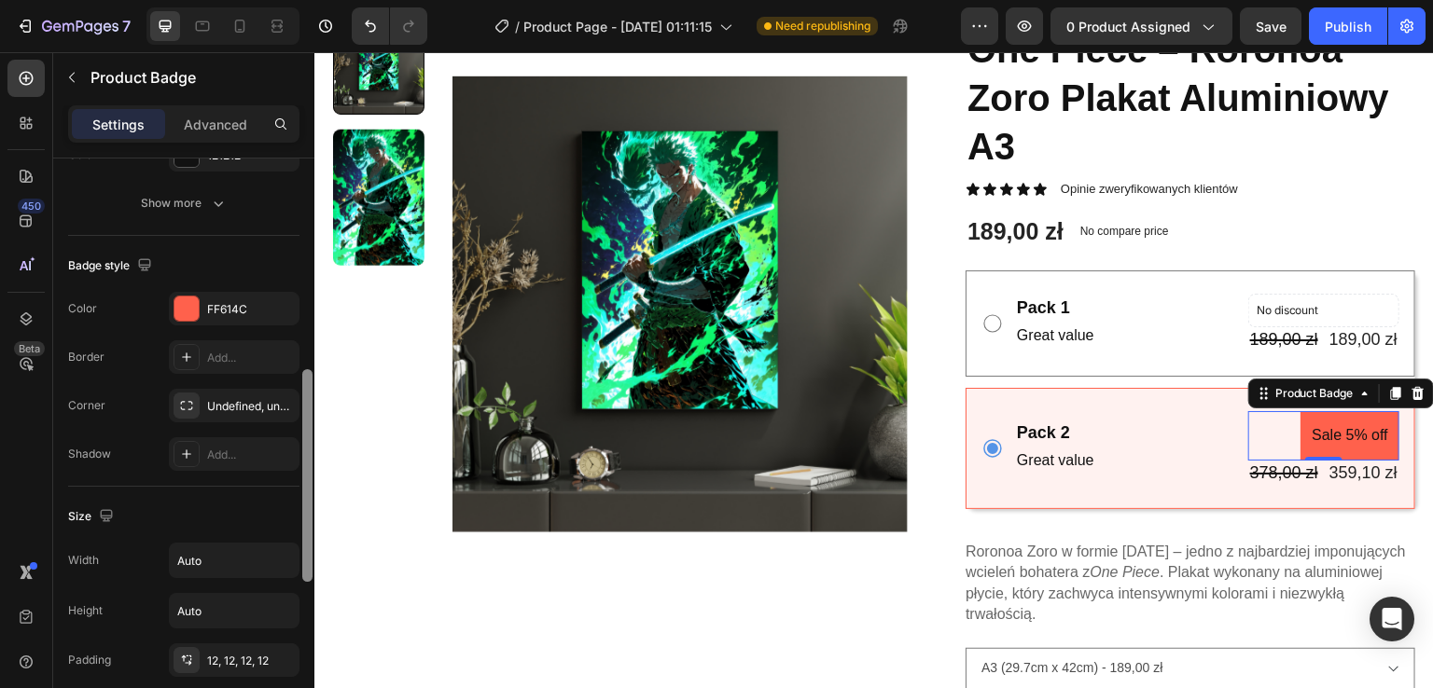
scroll to position [544, 0]
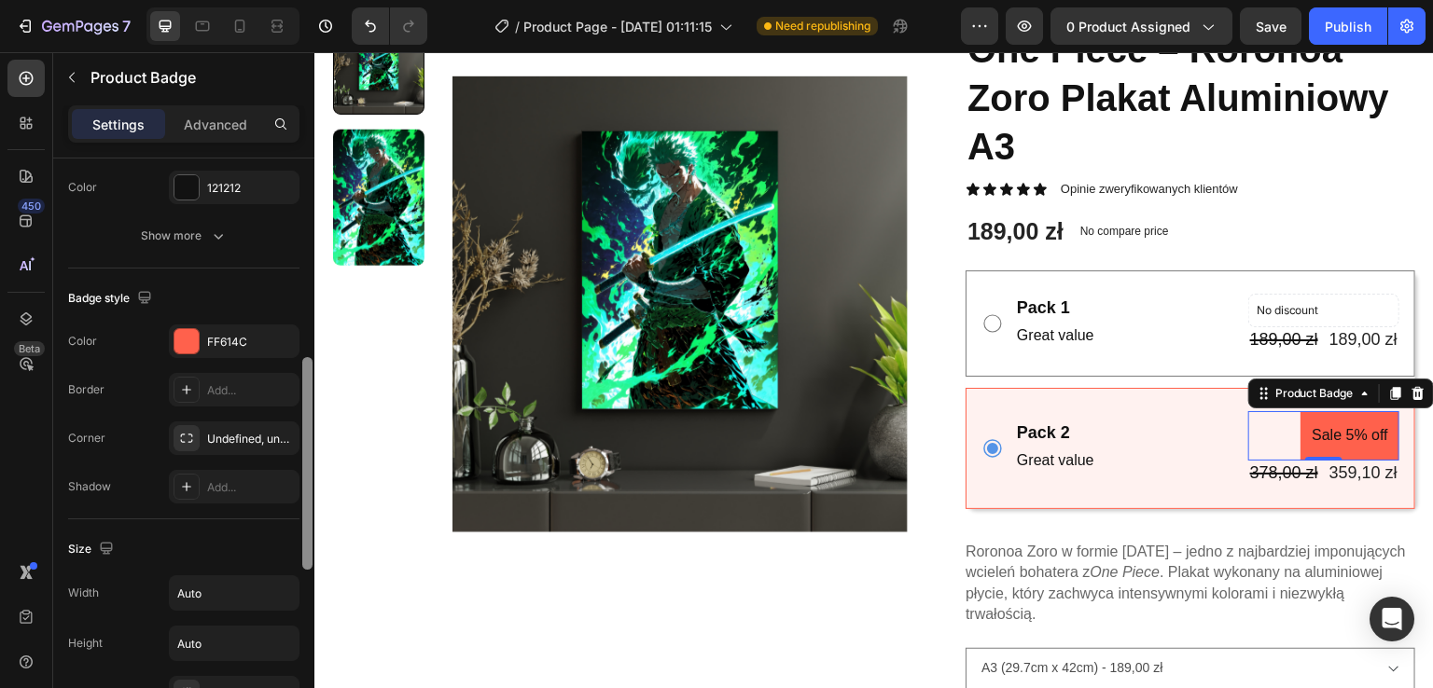
click at [307, 505] on div at bounding box center [307, 463] width 10 height 213
click at [1414, 395] on div at bounding box center [1418, 393] width 22 height 22
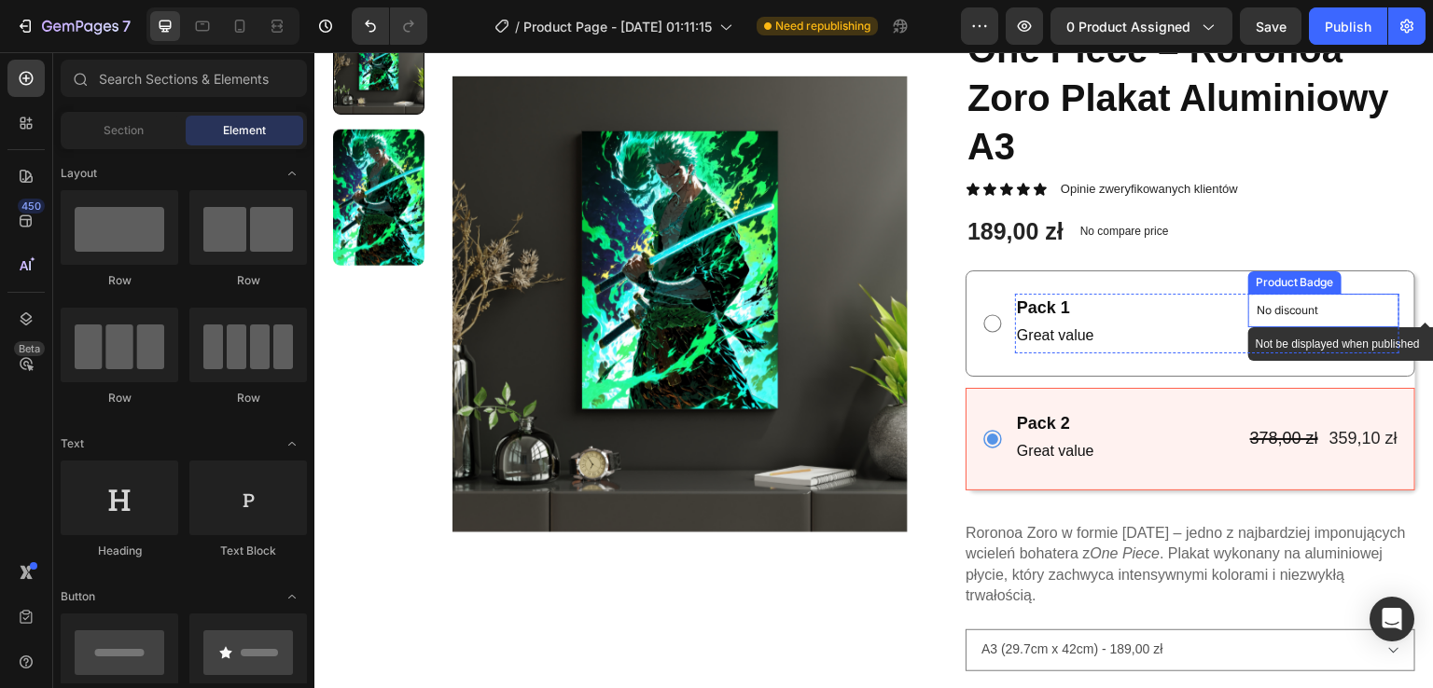
click at [1287, 317] on p "No discount" at bounding box center [1323, 310] width 134 height 17
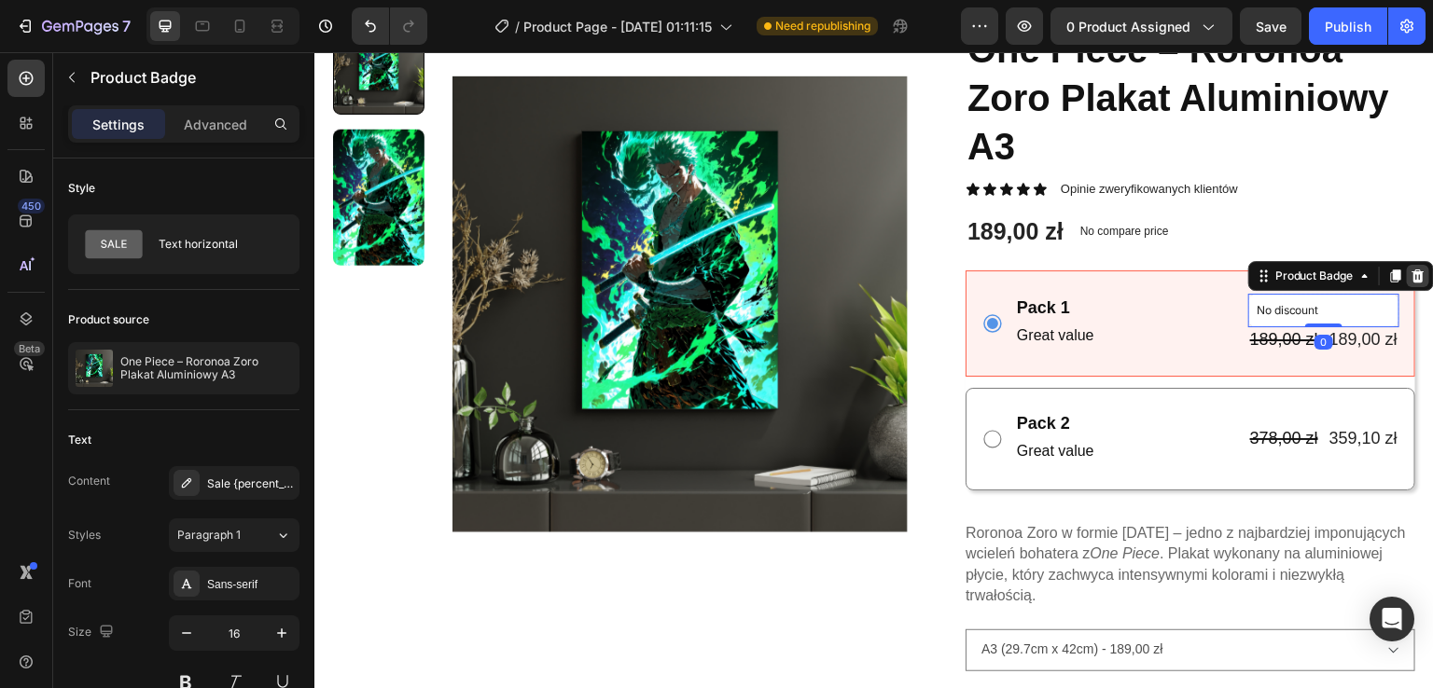
click at [1411, 277] on icon at bounding box center [1417, 276] width 12 height 13
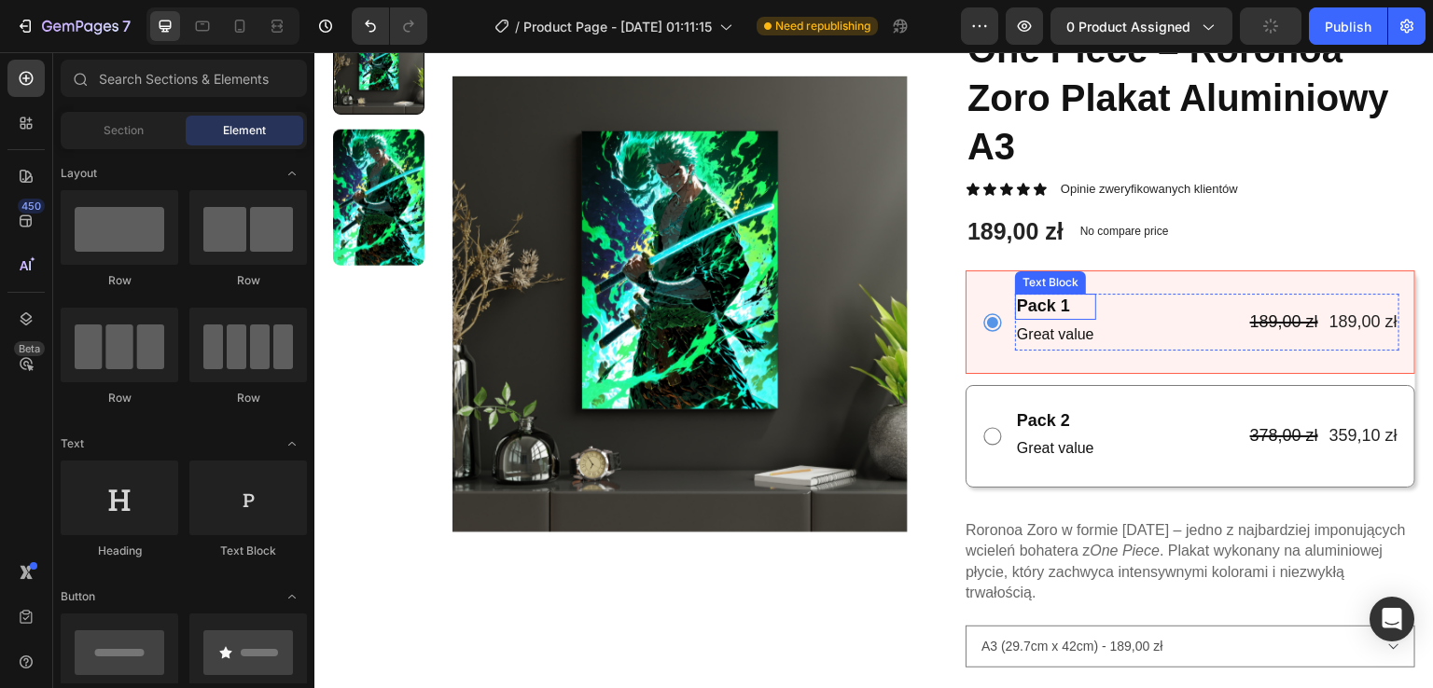
click at [1051, 307] on div "Pack 1" at bounding box center [1055, 306] width 81 height 25
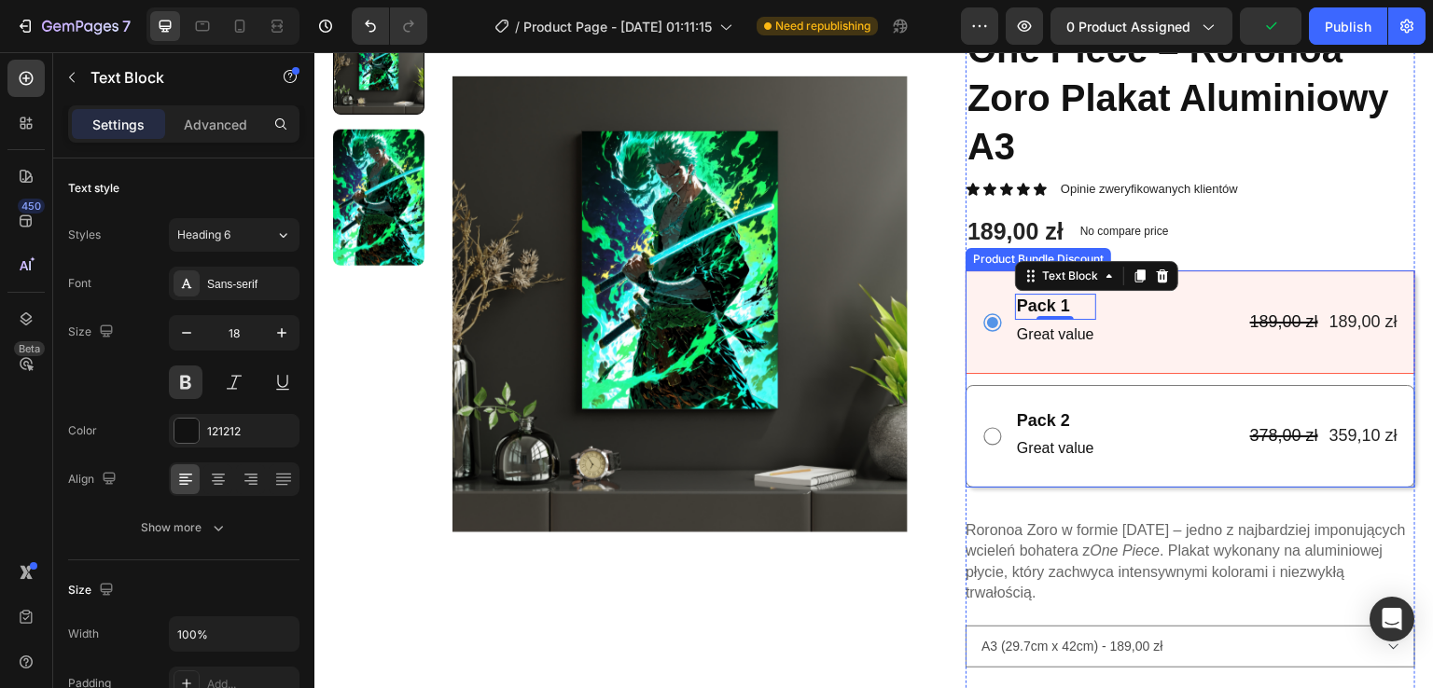
click at [965, 365] on div "Pack 1 Text Block 0 Great value Text Block 189,00 zł Product Price Product Pric…" at bounding box center [1190, 322] width 450 height 103
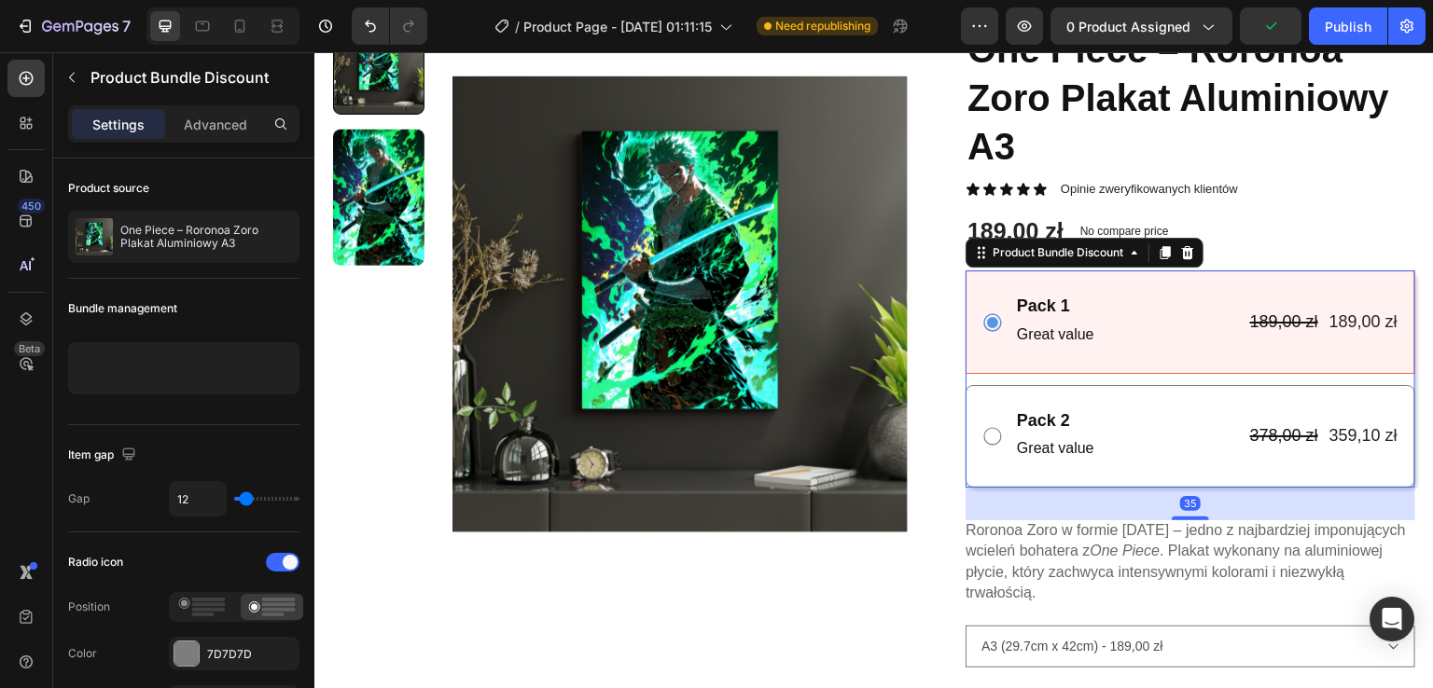
click at [979, 390] on div "Pack 2 Text Block Great value Text Block 378,00 zł Product Price Product Price …" at bounding box center [1190, 436] width 450 height 103
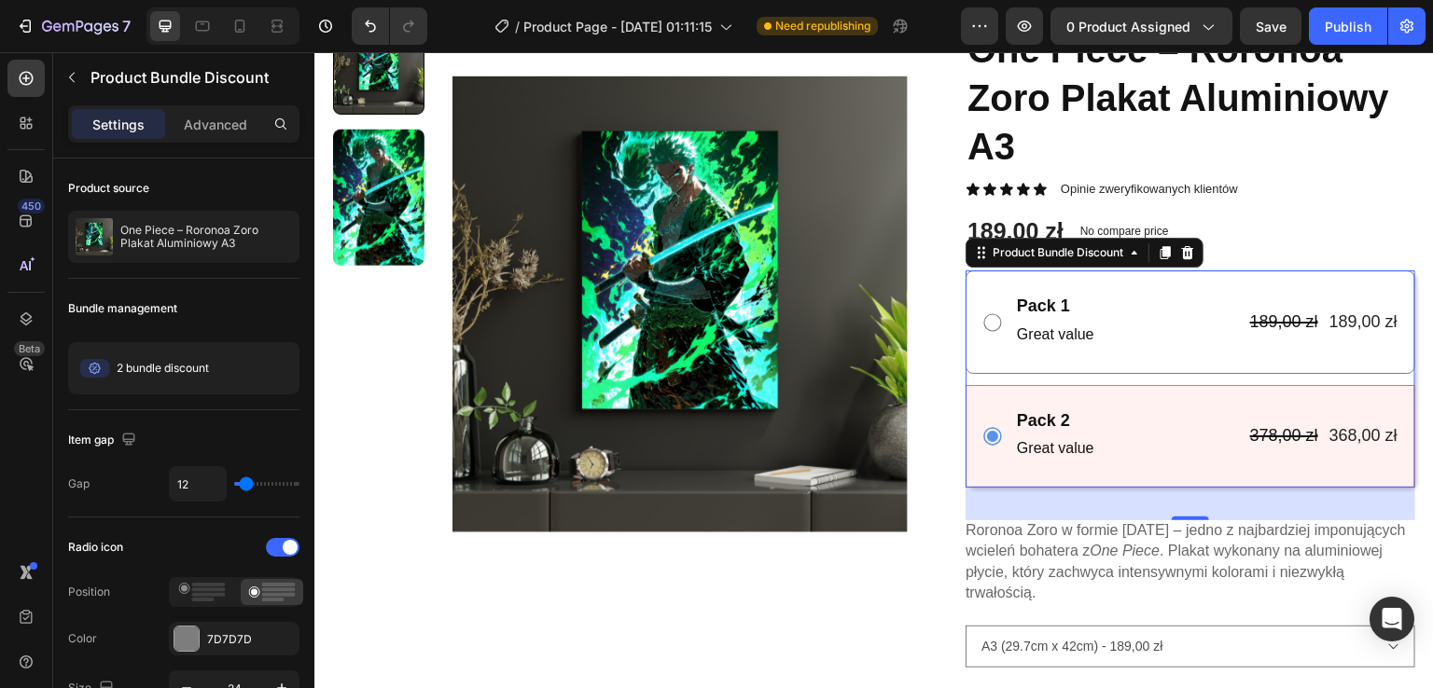
click at [992, 351] on div "Pack 1 Text Block Great value Text Block 189,00 zł Product Price Product Price …" at bounding box center [1190, 322] width 450 height 103
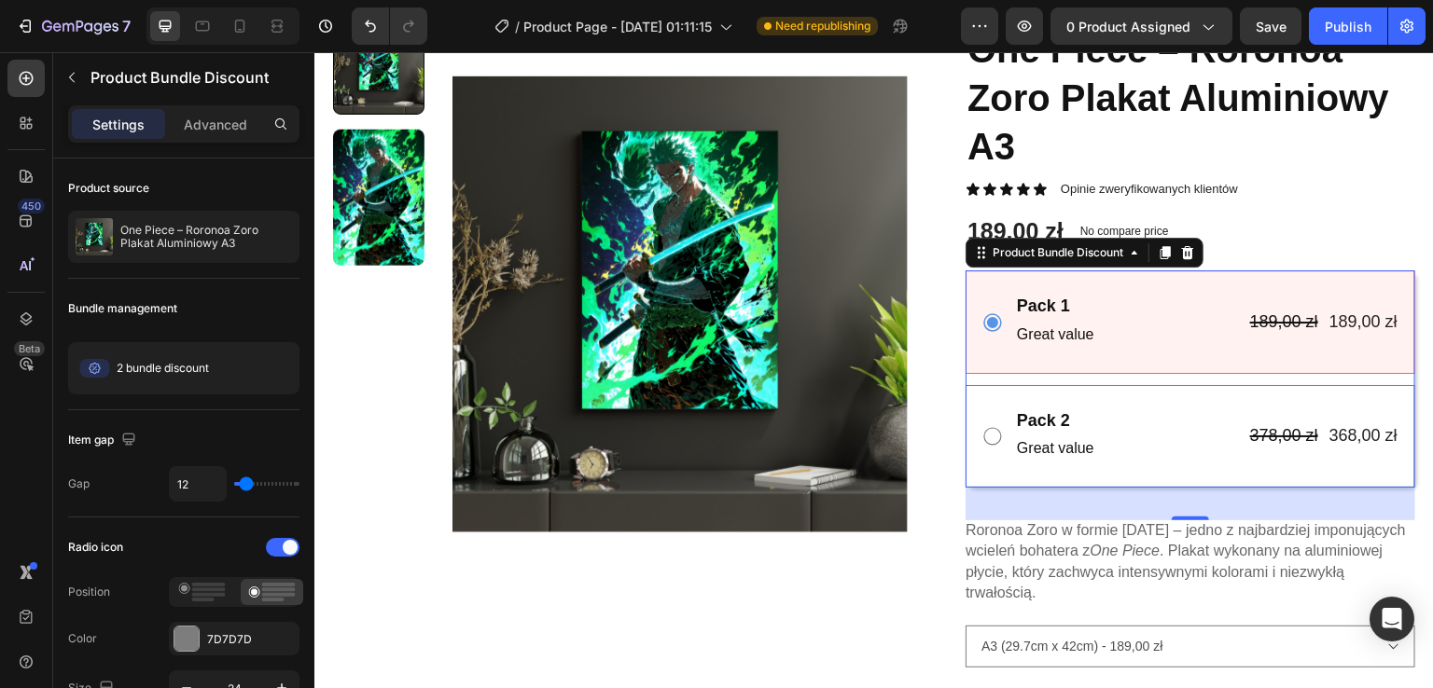
click at [1356, 287] on div "Pack 1 Text Block Great value Text Block 189,00 zł Product Price Product Price …" at bounding box center [1190, 322] width 450 height 103
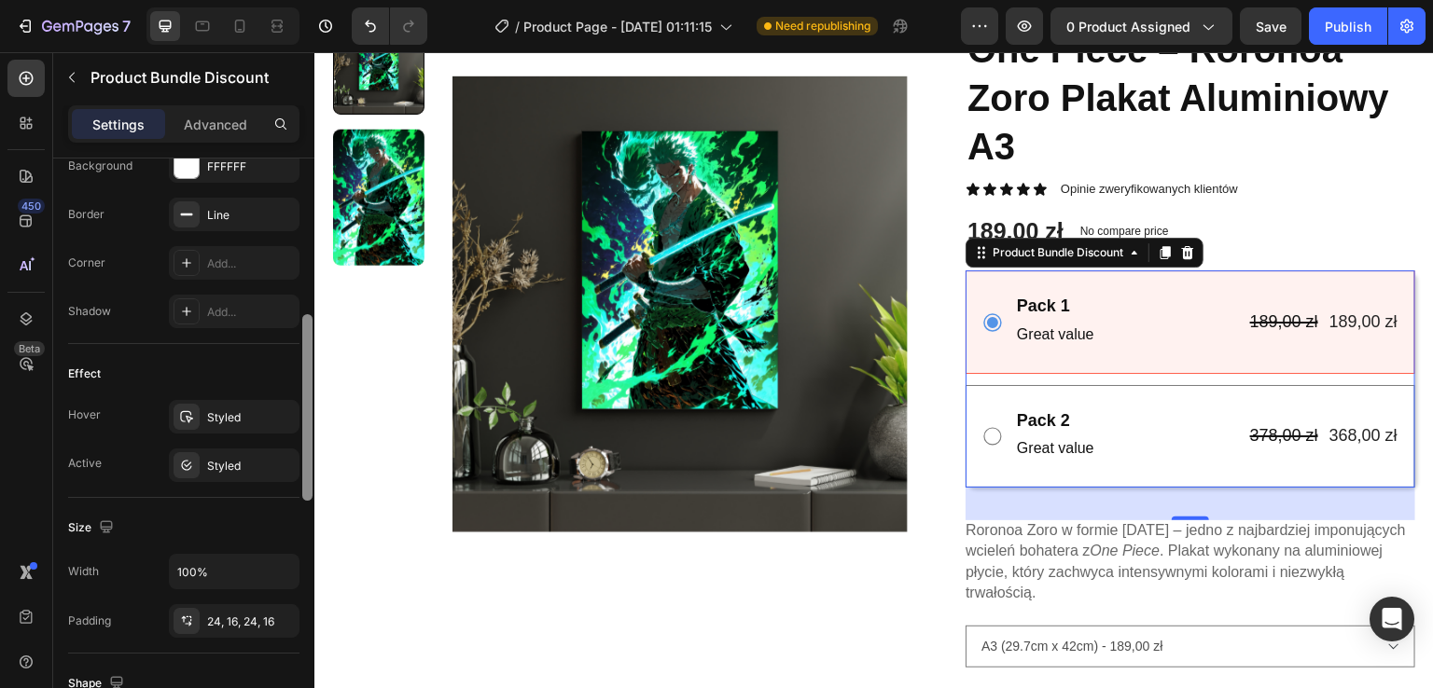
scroll to position [725, 0]
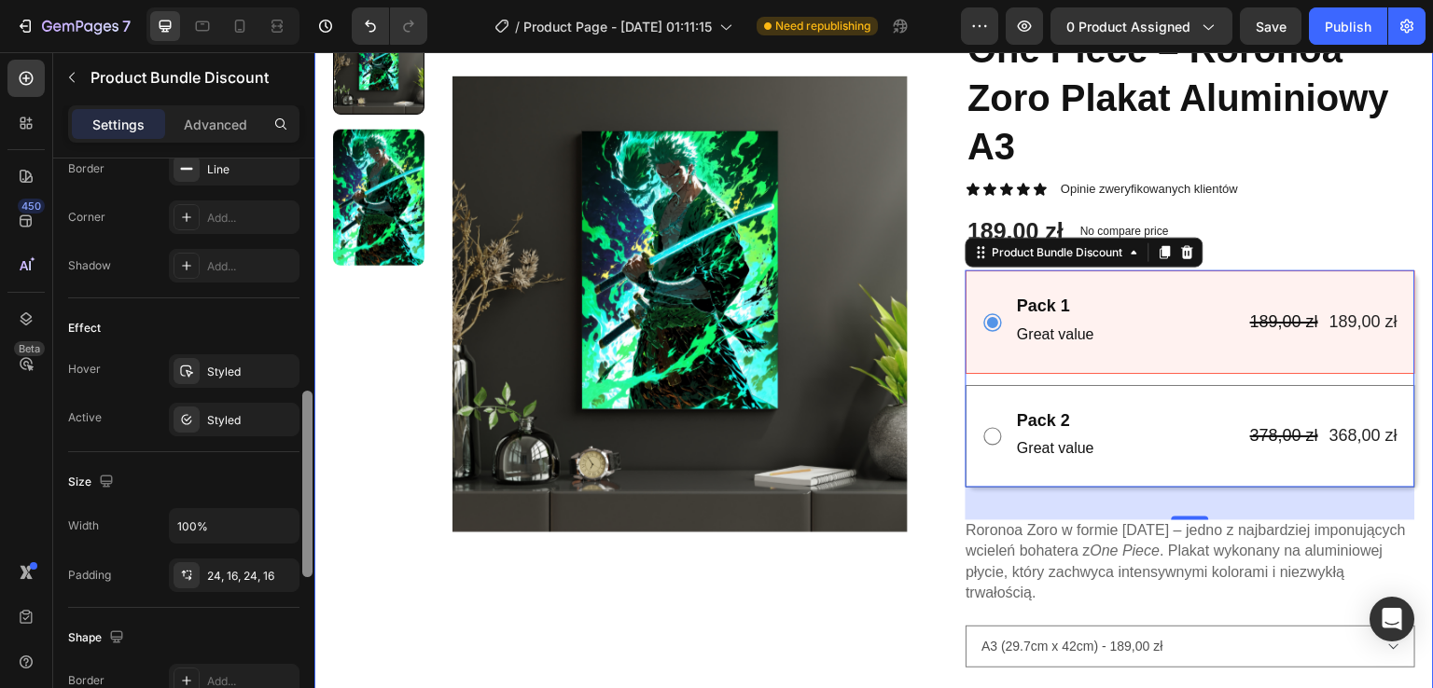
drag, startPoint x: 618, startPoint y: 292, endPoint x: 318, endPoint y: 501, distance: 365.1
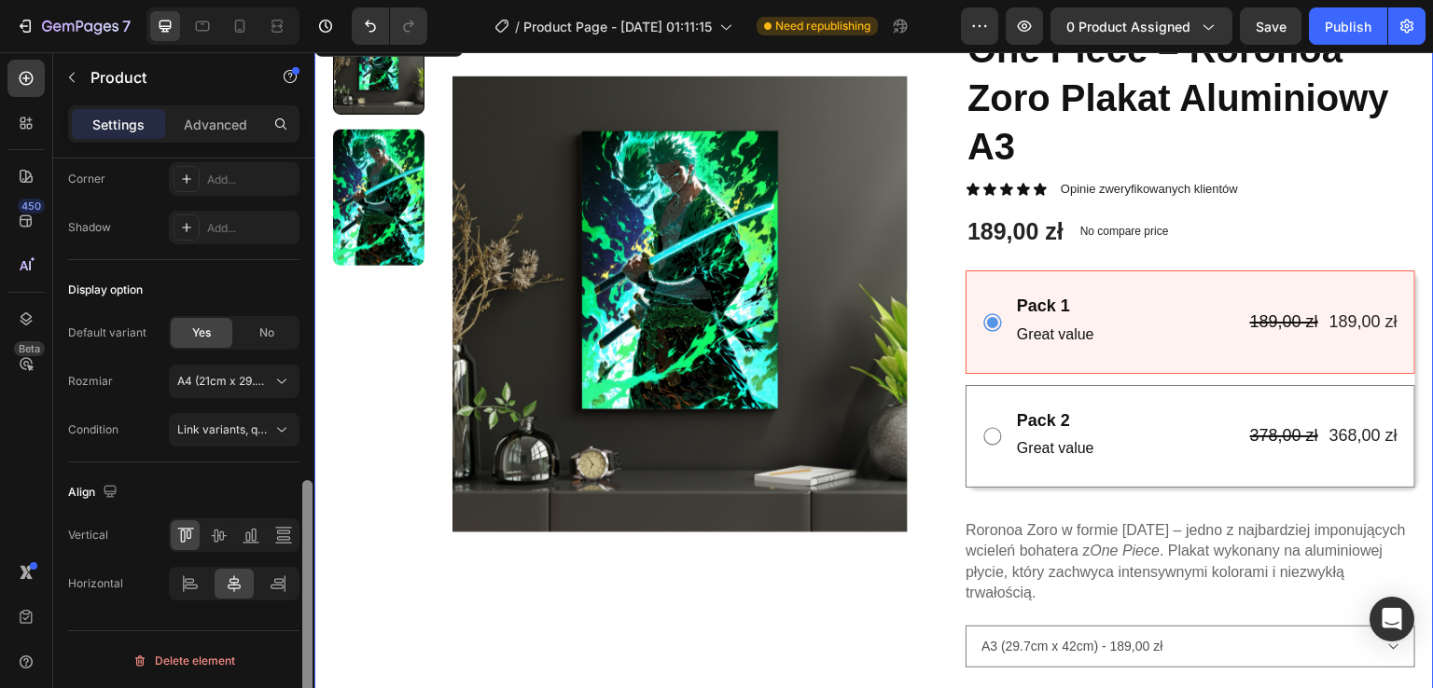
scroll to position [0, 0]
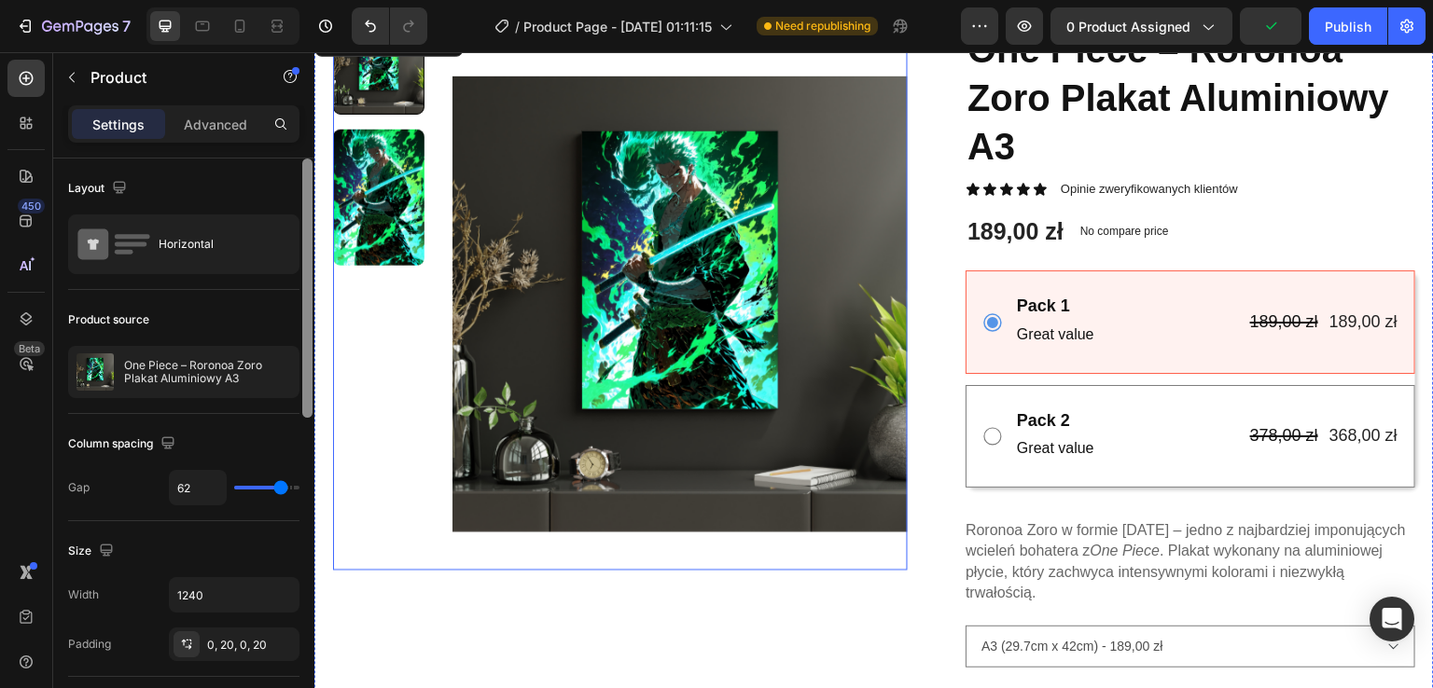
click at [838, 556] on img at bounding box center [679, 304] width 455 height 562
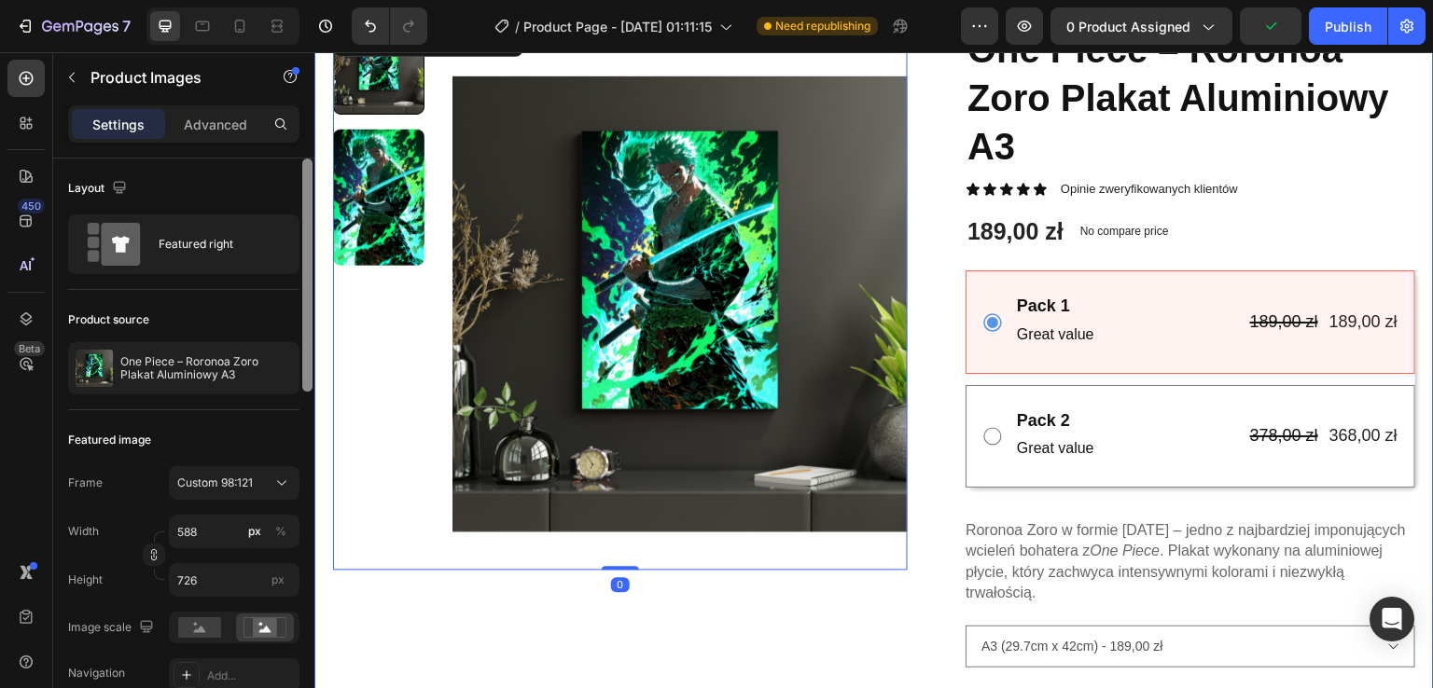
click at [832, 618] on div "Product Images 0" at bounding box center [620, 444] width 575 height 842
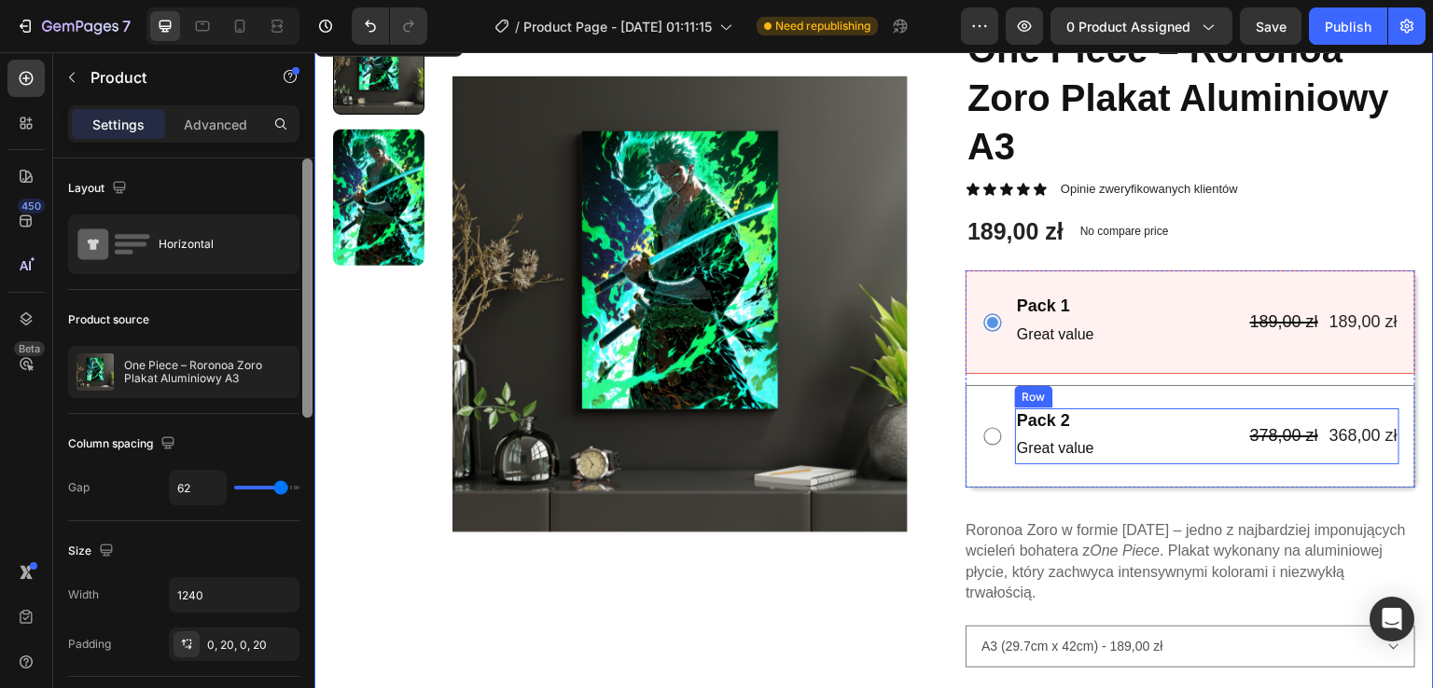
click at [1177, 445] on div "Pack 2 Text Block Great value Text Block 378,00 zł Product Price Product Price …" at bounding box center [1207, 437] width 384 height 56
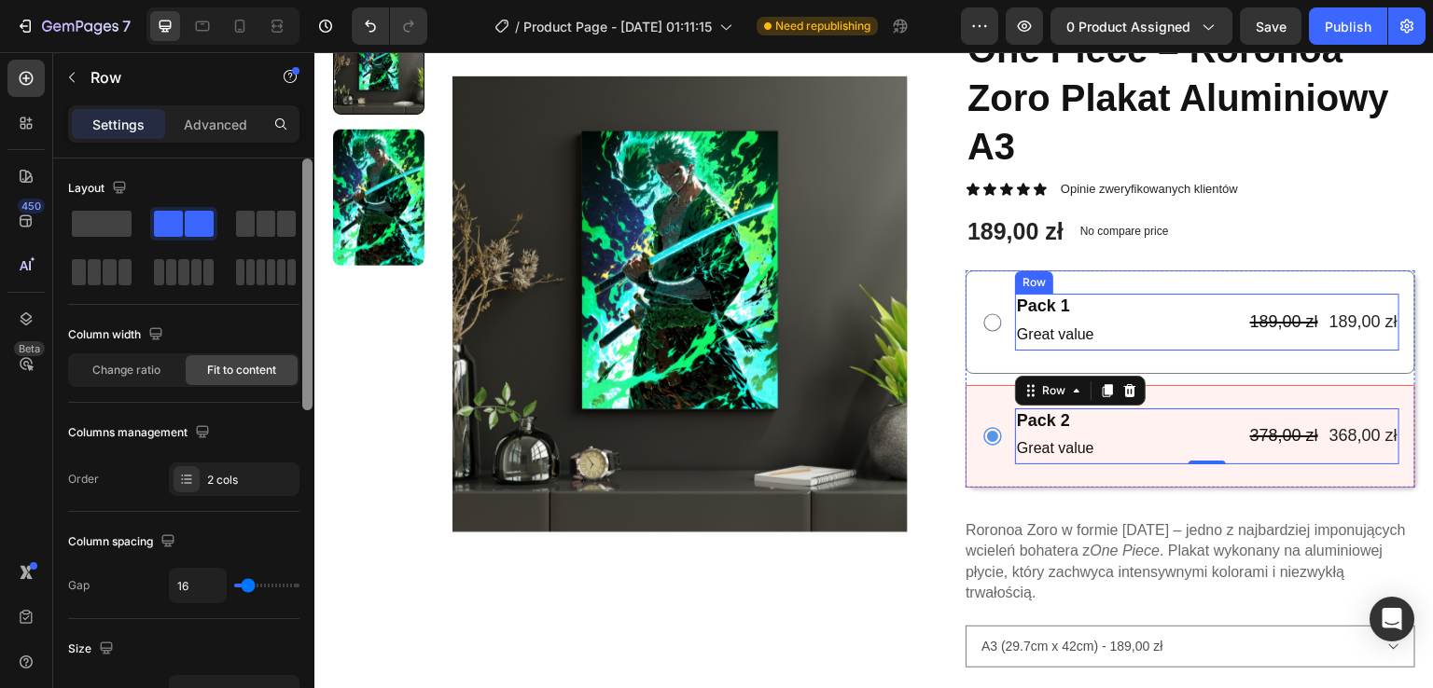
click at [1202, 345] on div "Pack 1 Text Block Great value Text Block 189,00 zł Product Price Product Price …" at bounding box center [1207, 322] width 384 height 56
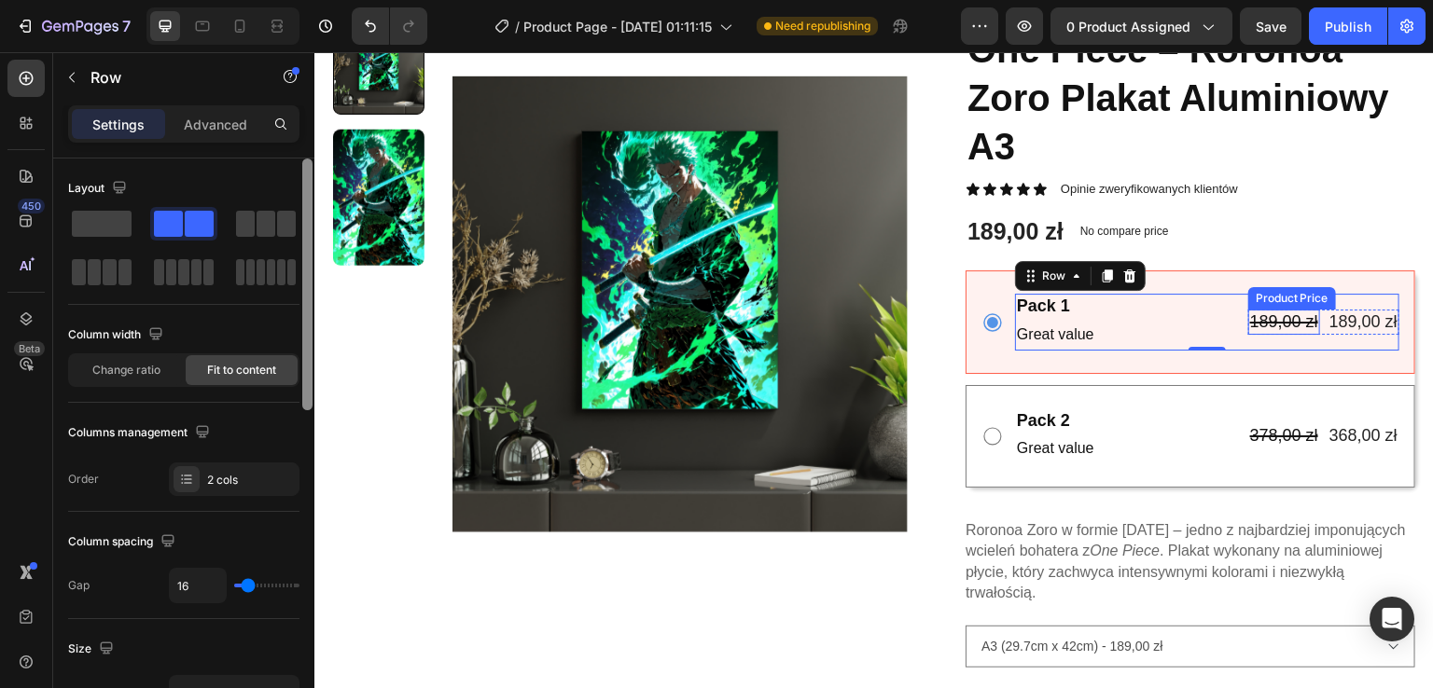
click at [1289, 298] on div "Product Price" at bounding box center [1292, 298] width 80 height 17
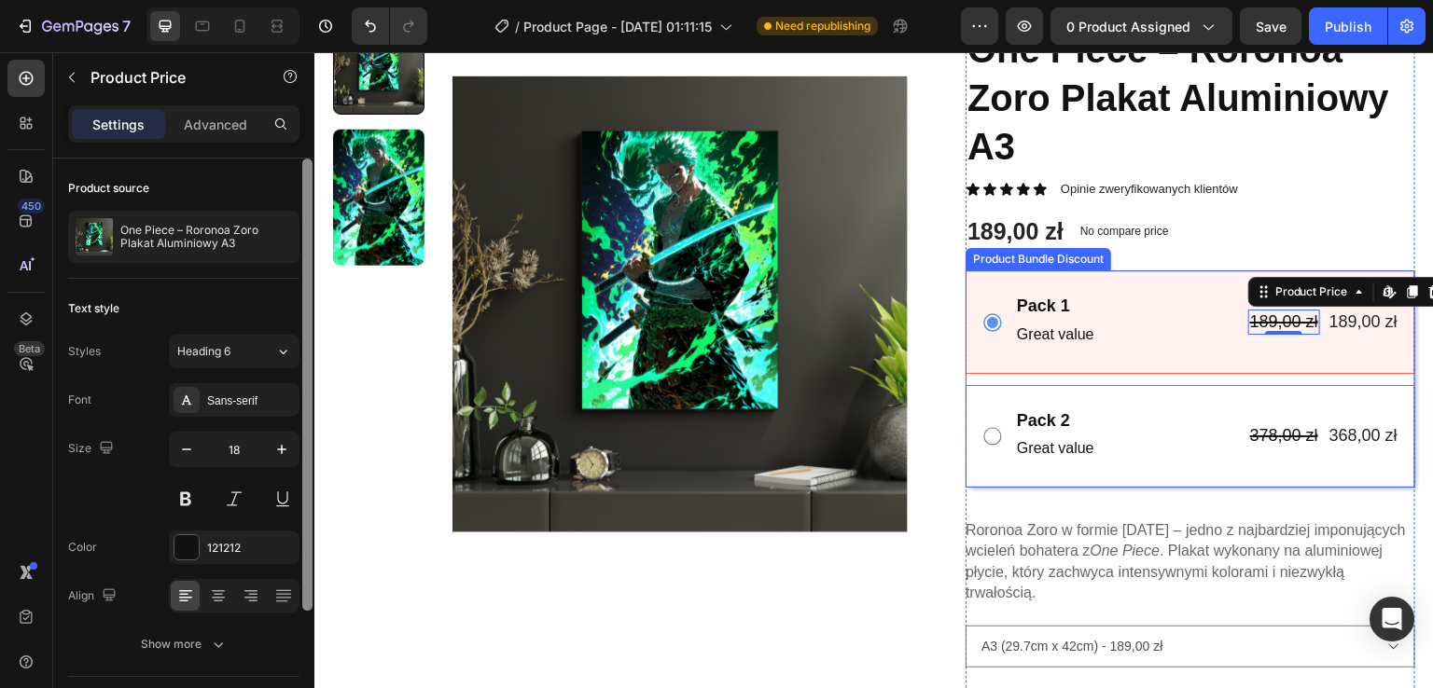
click at [1021, 266] on div "Product Bundle Discount" at bounding box center [1038, 259] width 146 height 22
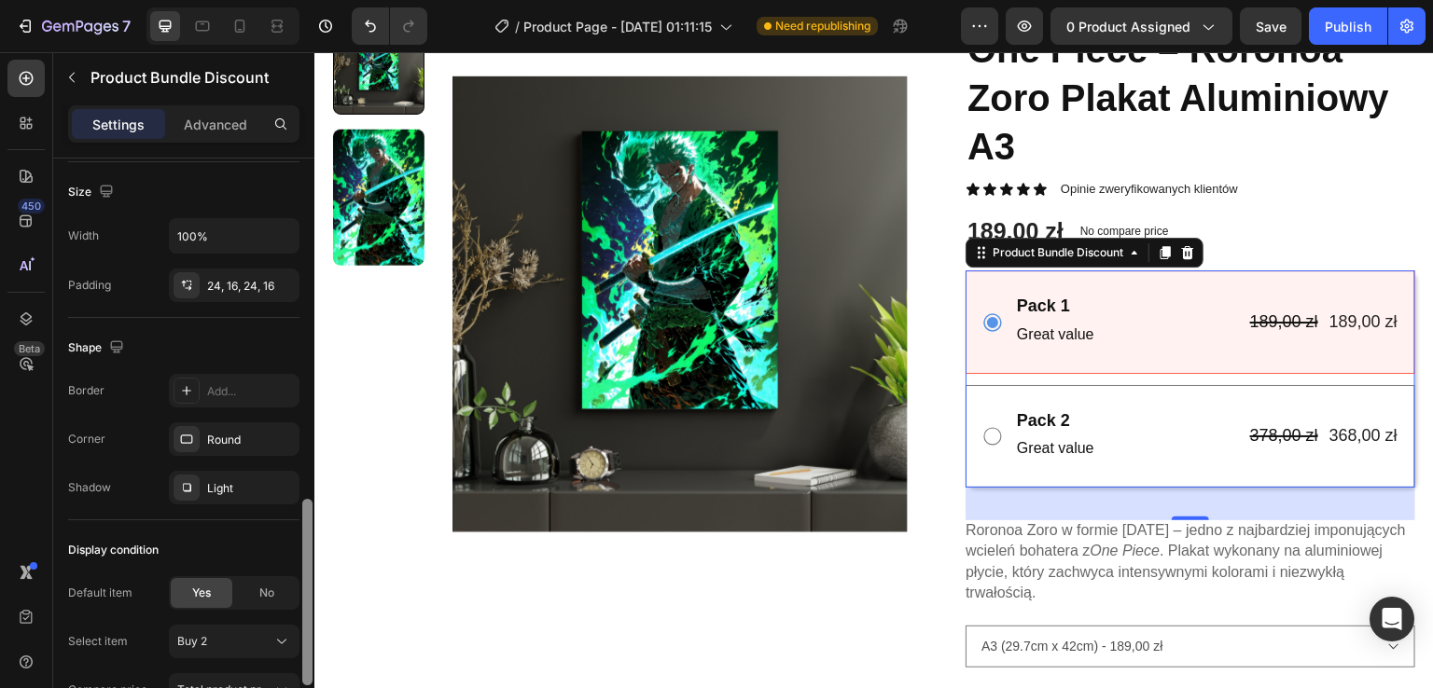
scroll to position [1038, 0]
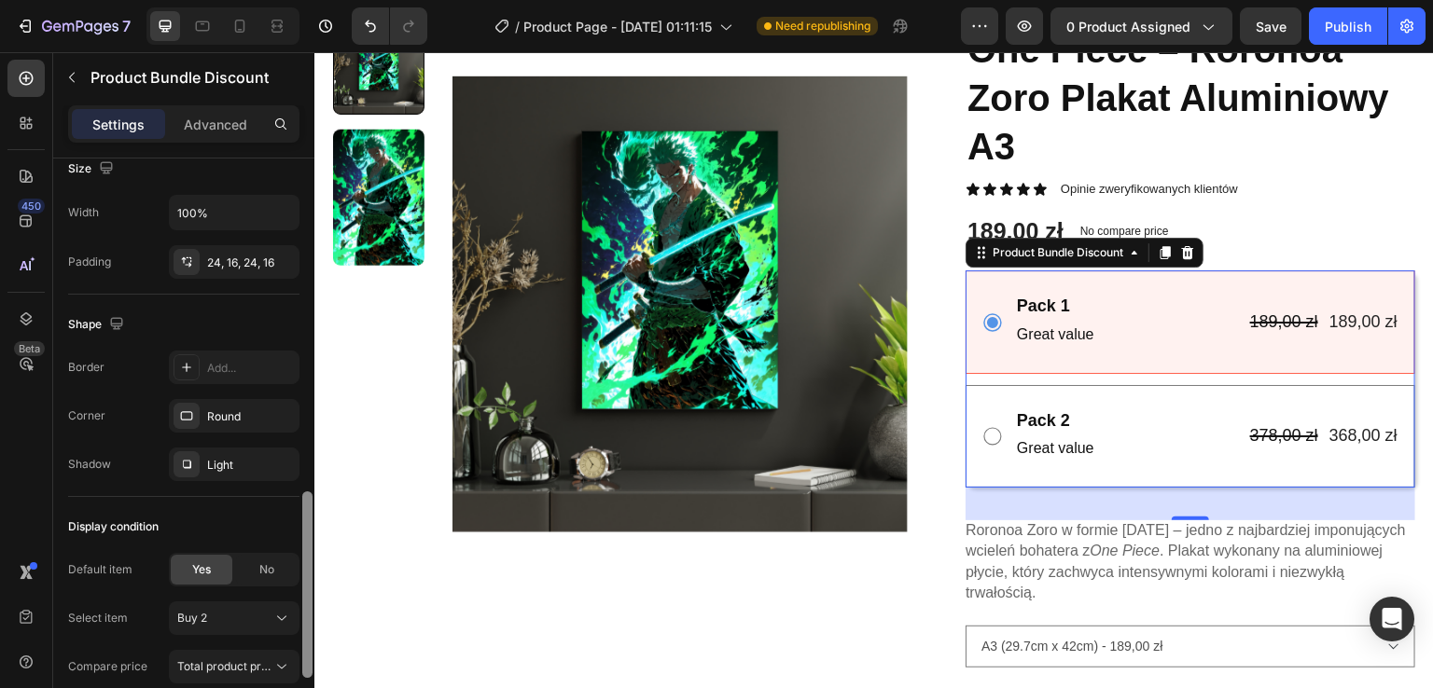
click at [300, 572] on div at bounding box center [307, 450] width 14 height 583
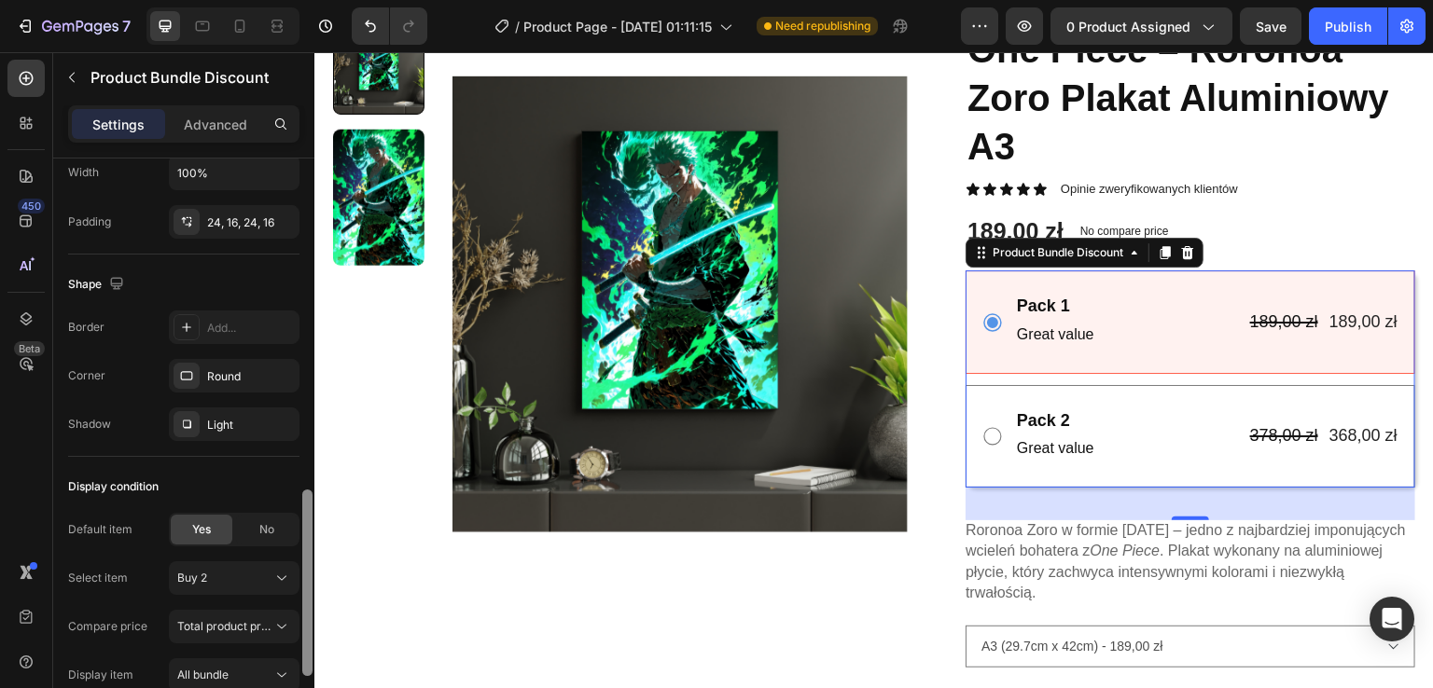
scroll to position [1030, 0]
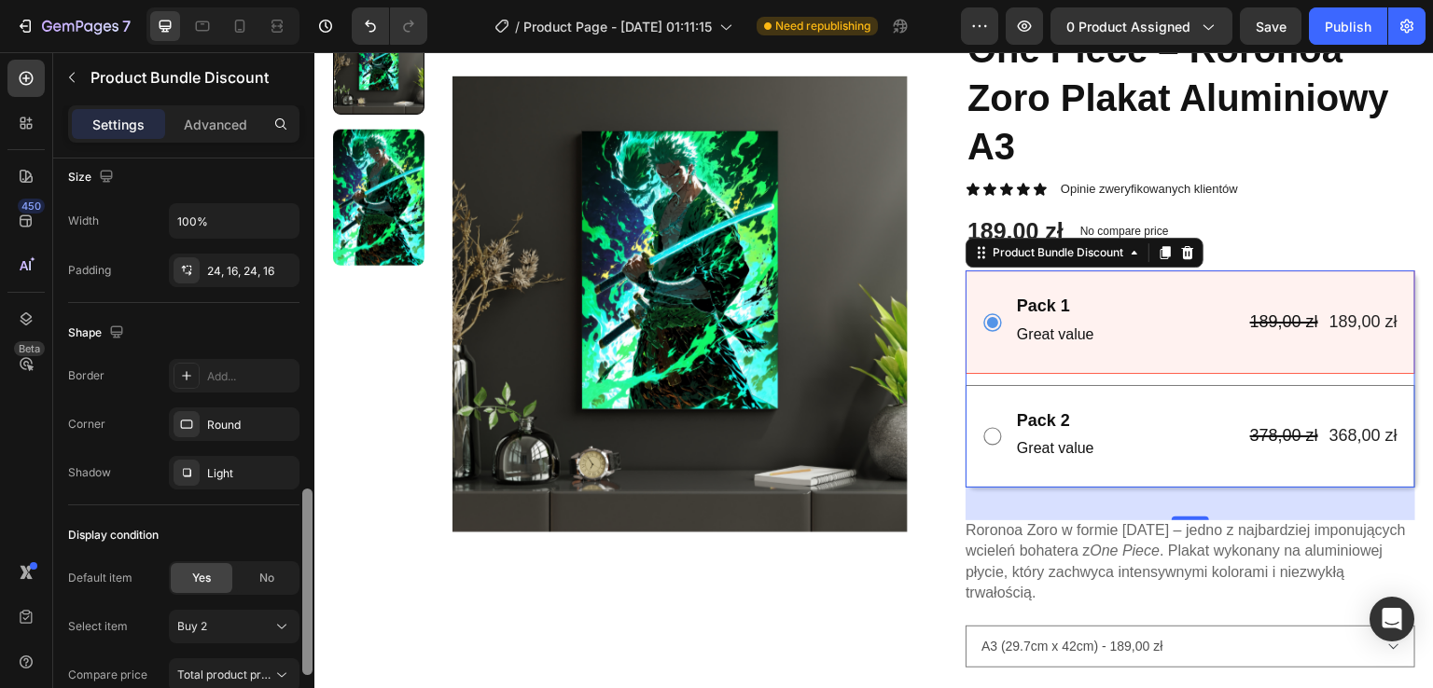
drag, startPoint x: 306, startPoint y: 565, endPoint x: 312, endPoint y: 501, distance: 64.7
click at [312, 501] on div at bounding box center [307, 450] width 14 height 583
click at [282, 216] on icon "button" at bounding box center [281, 221] width 19 height 19
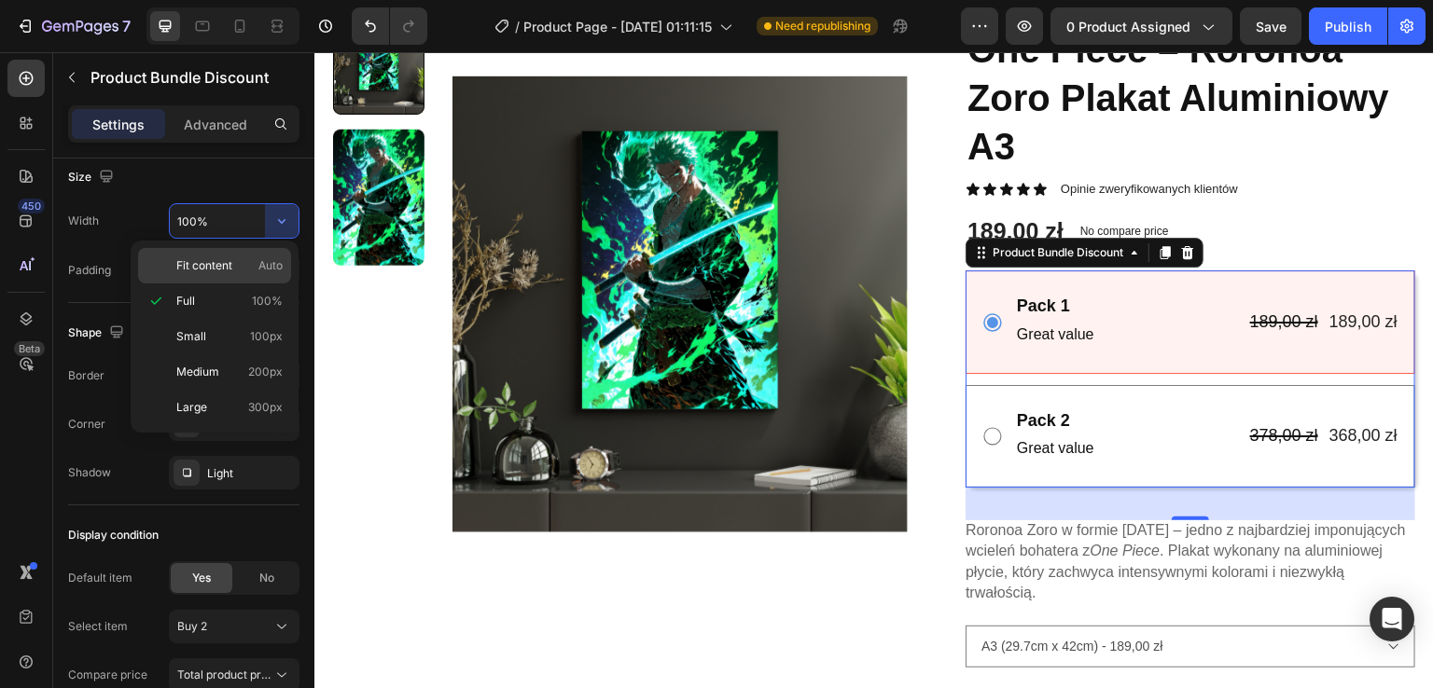
click at [261, 272] on span "Auto" at bounding box center [270, 265] width 24 height 17
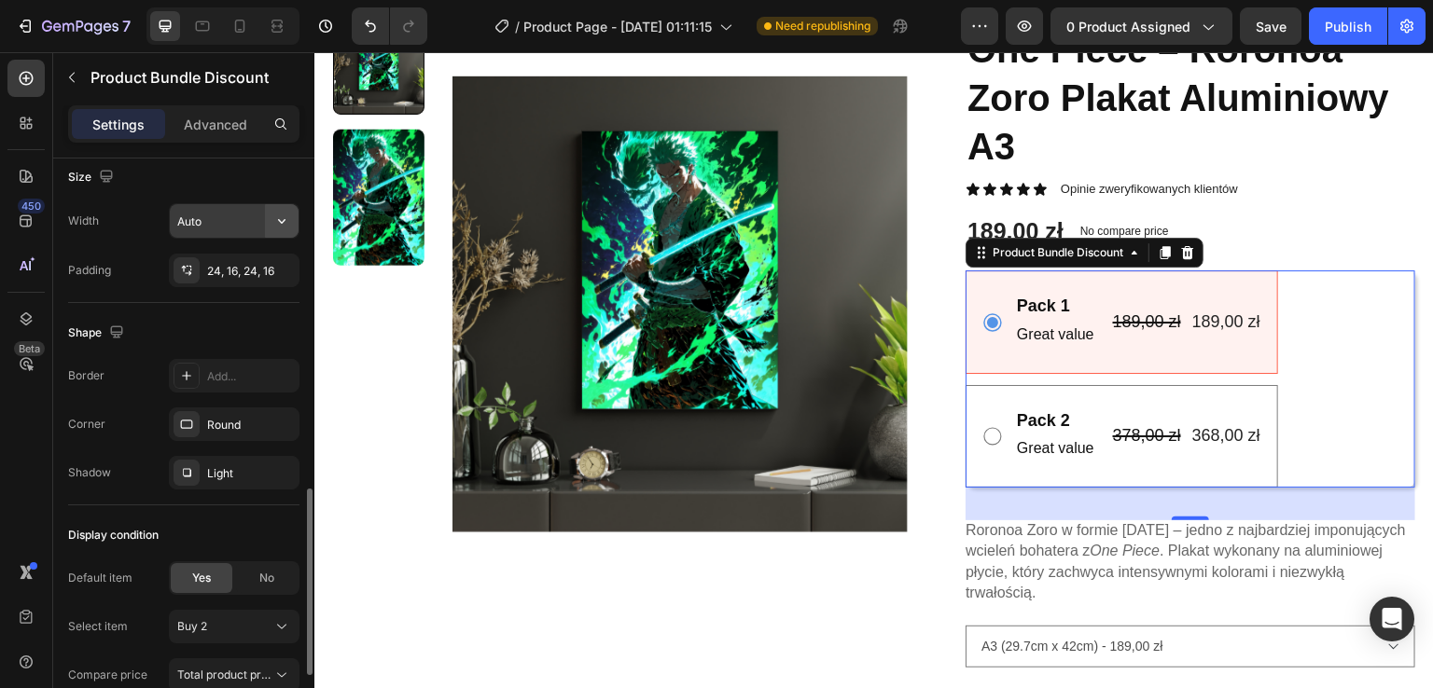
click at [271, 225] on button "button" at bounding box center [282, 221] width 34 height 34
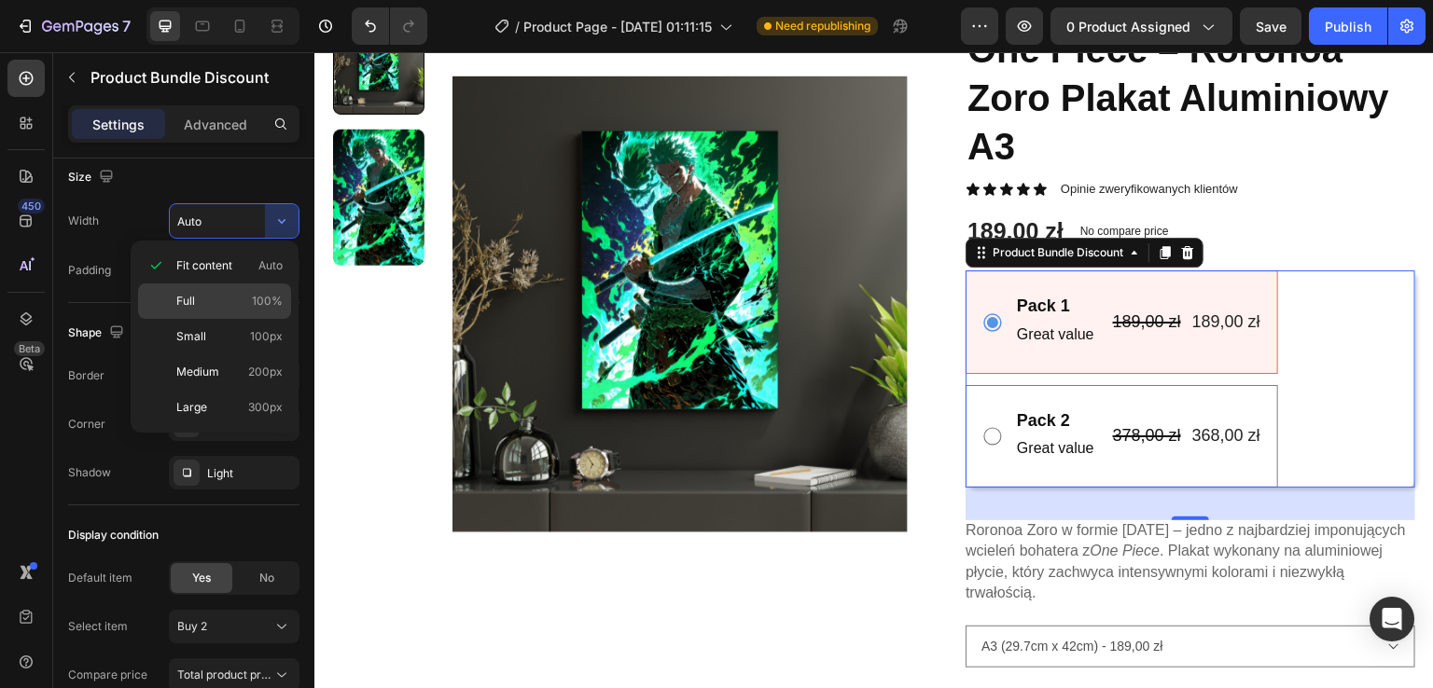
click at [245, 294] on p "Full 100%" at bounding box center [229, 301] width 106 height 17
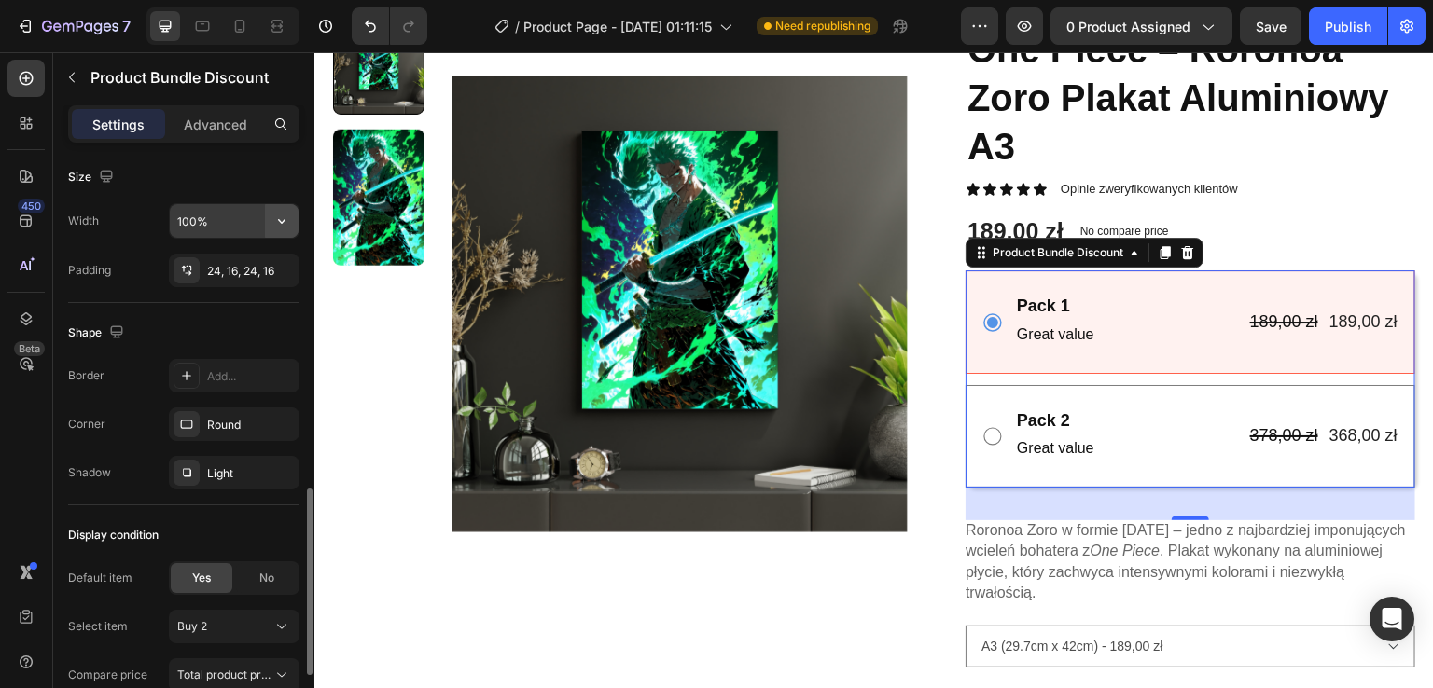
click at [265, 226] on button "button" at bounding box center [282, 221] width 34 height 34
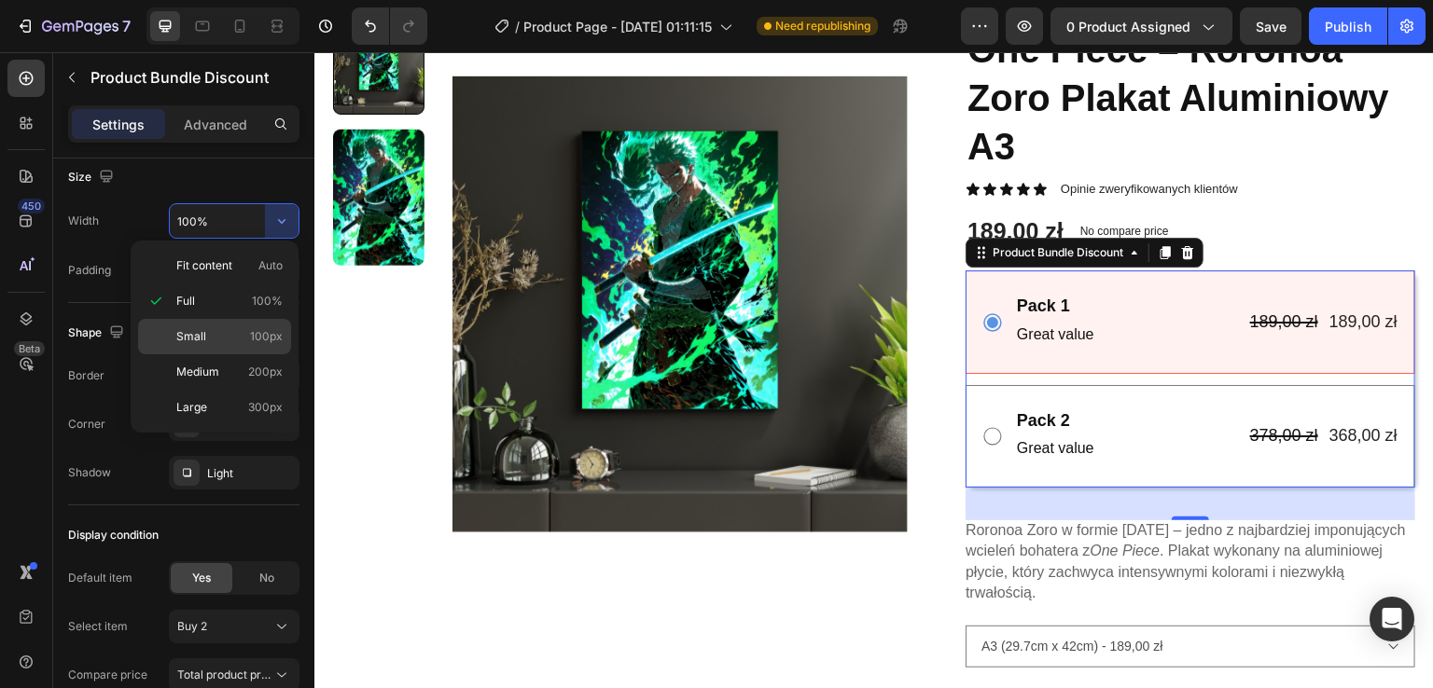
click at [236, 328] on p "Small 100px" at bounding box center [229, 336] width 106 height 17
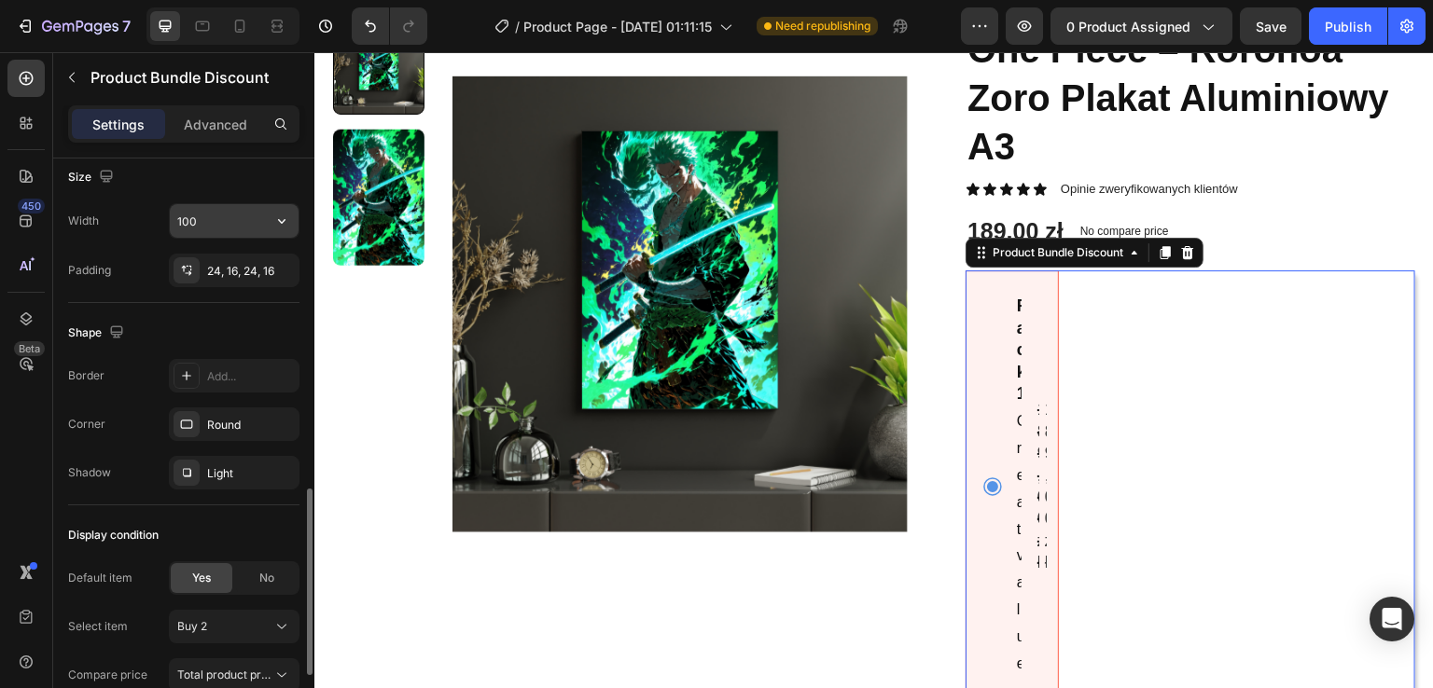
click at [281, 204] on button "button" at bounding box center [282, 221] width 34 height 34
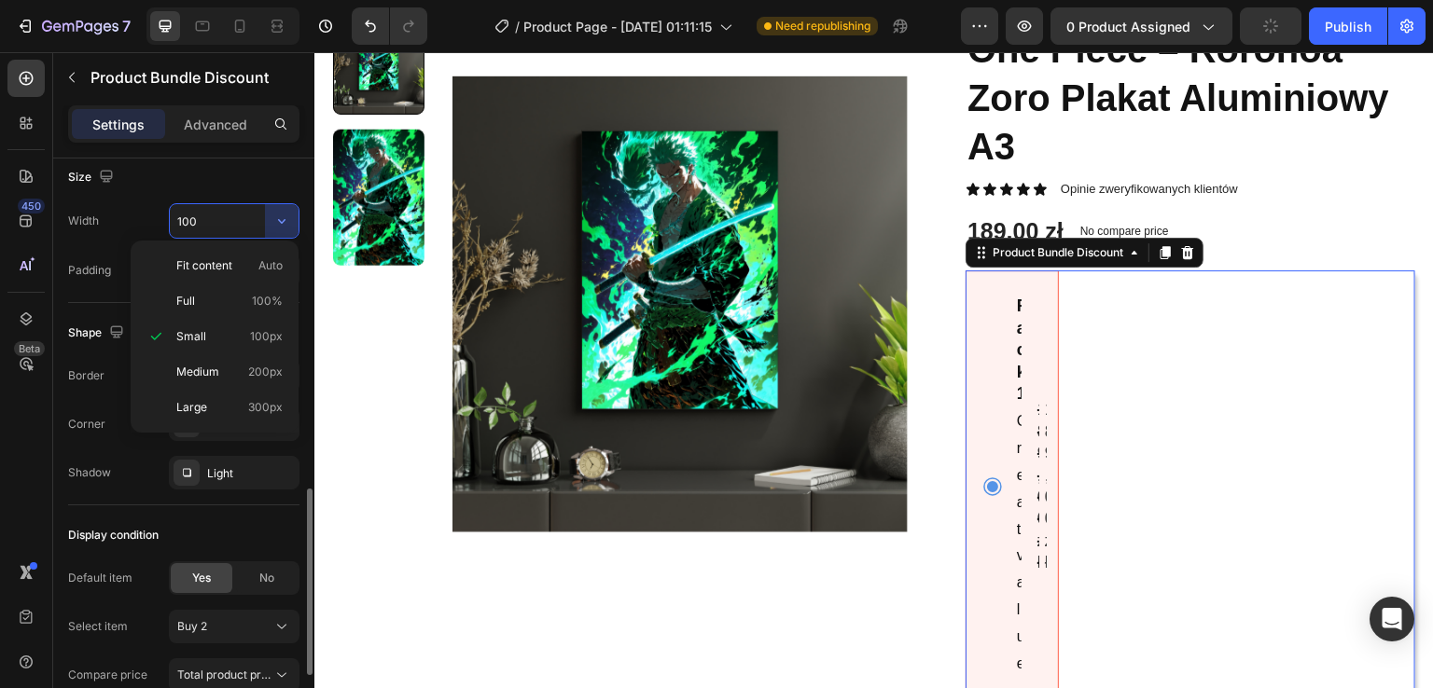
click at [246, 300] on p "Full 100%" at bounding box center [229, 301] width 106 height 17
type input "100%"
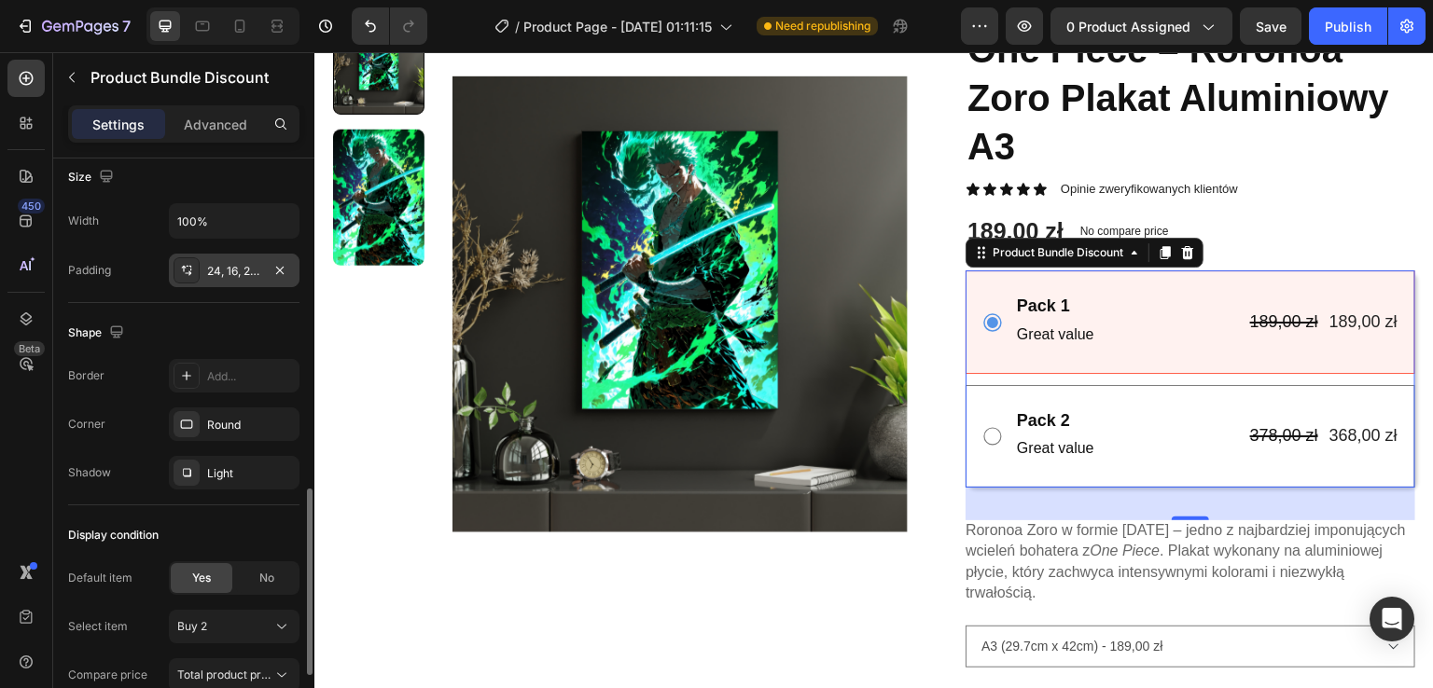
click at [190, 269] on icon at bounding box center [186, 270] width 15 height 15
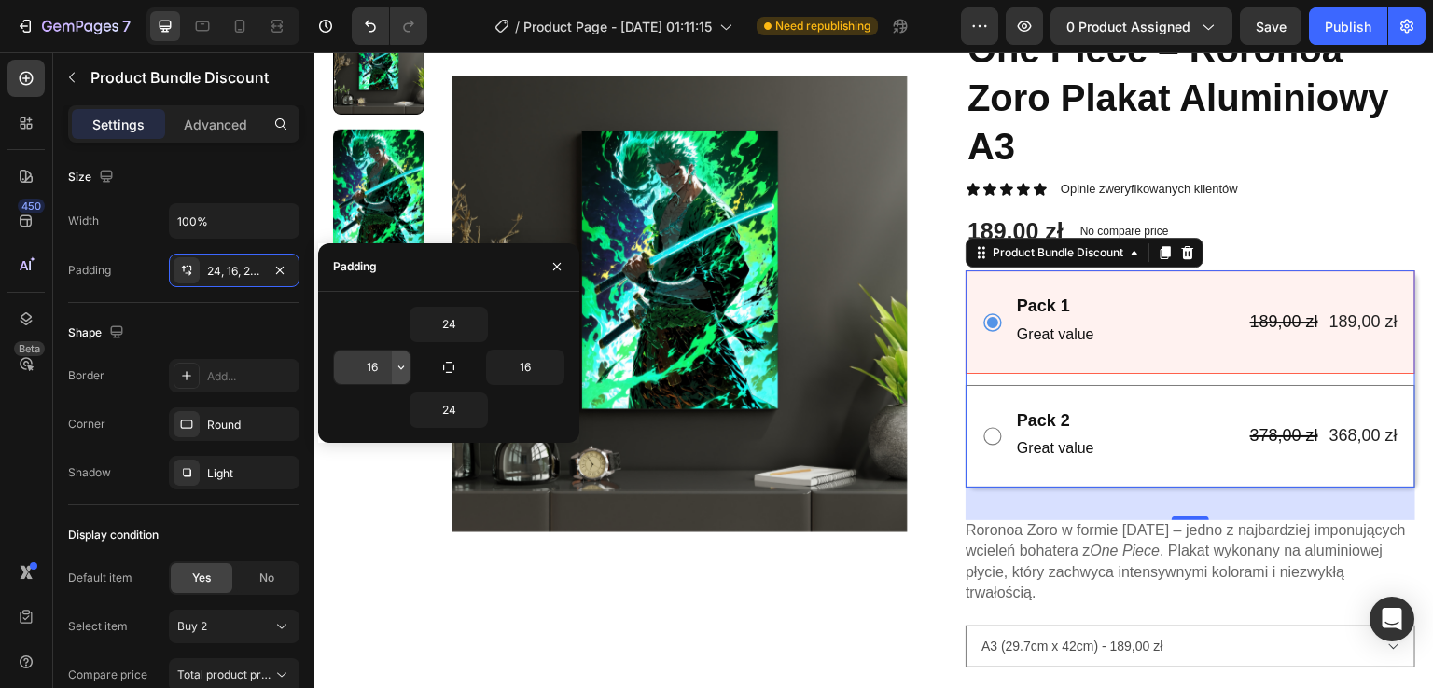
click at [399, 368] on icon "button" at bounding box center [401, 367] width 15 height 15
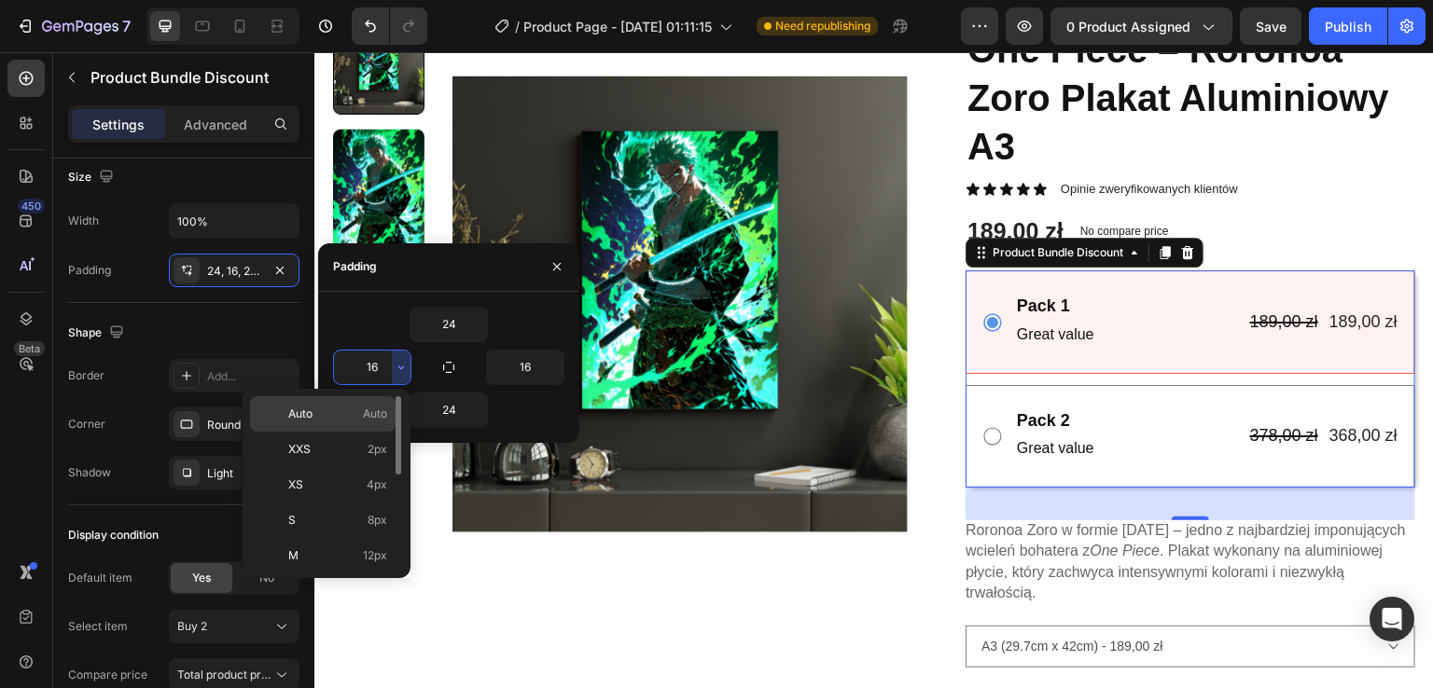
click at [373, 419] on span "Auto" at bounding box center [375, 414] width 24 height 17
type input "Auto"
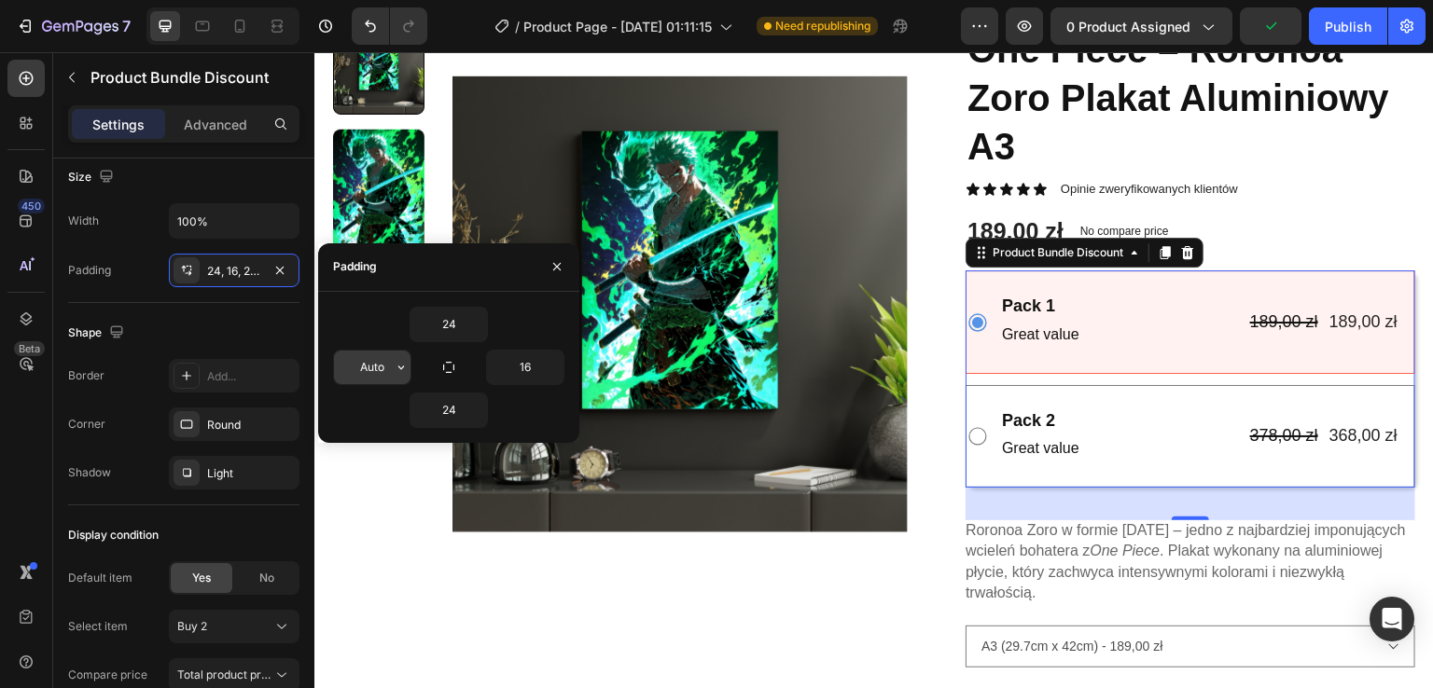
click at [383, 373] on input "Auto" at bounding box center [372, 368] width 76 height 34
click at [399, 373] on icon "button" at bounding box center [401, 367] width 15 height 15
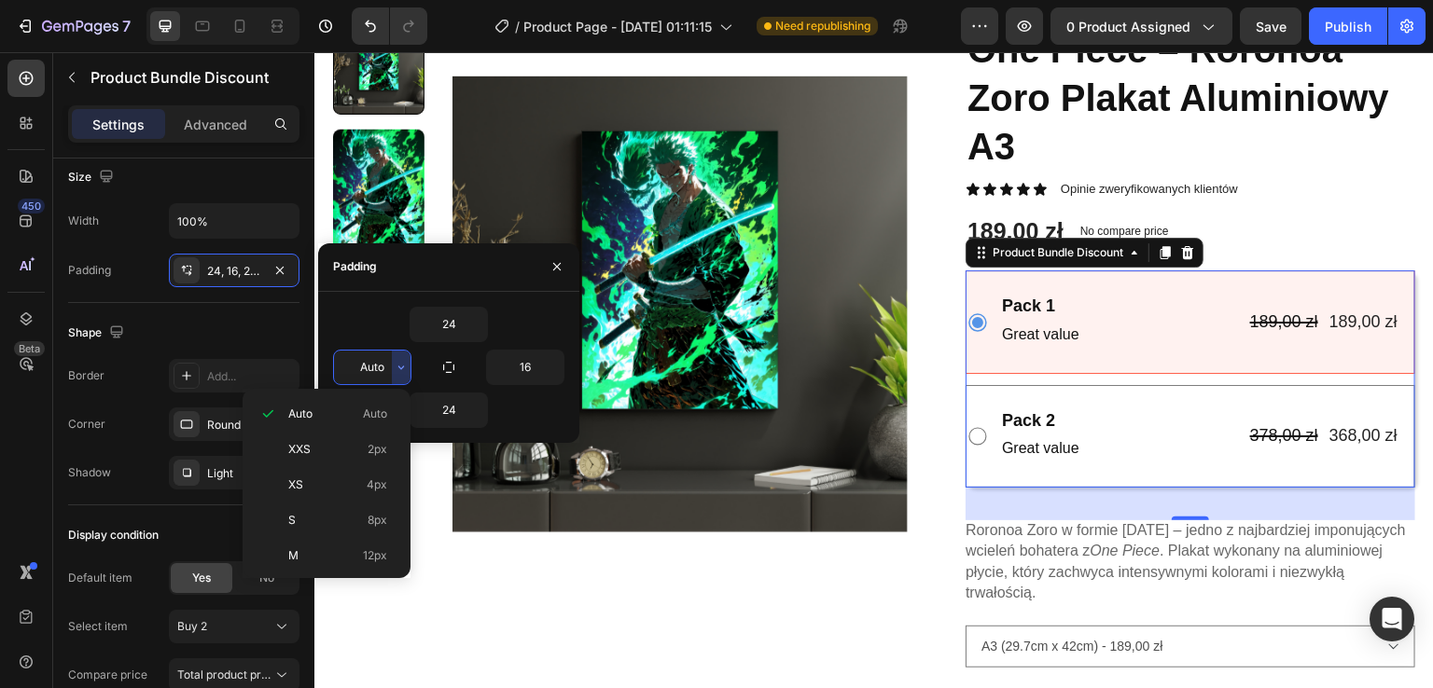
type input "16"
click at [357, 318] on div "24" at bounding box center [448, 324] width 231 height 35
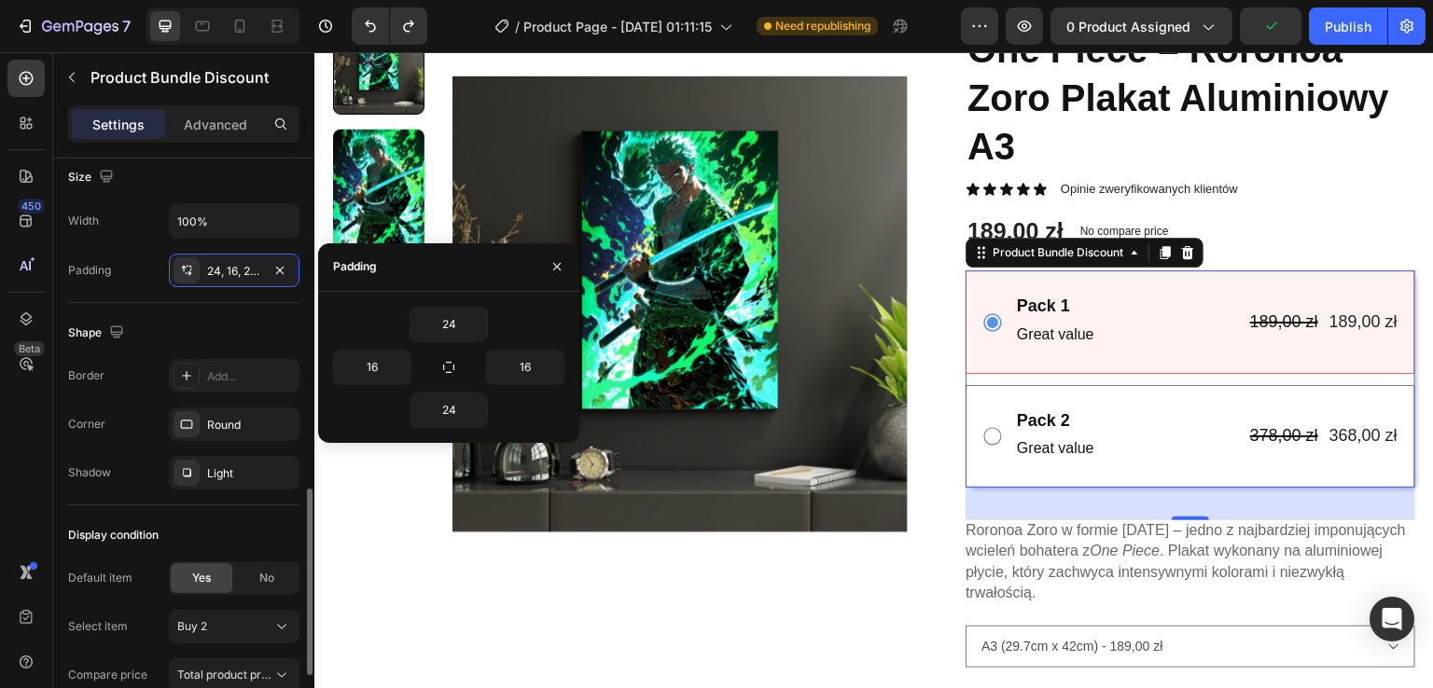
click at [211, 340] on div "Shape" at bounding box center [183, 333] width 231 height 30
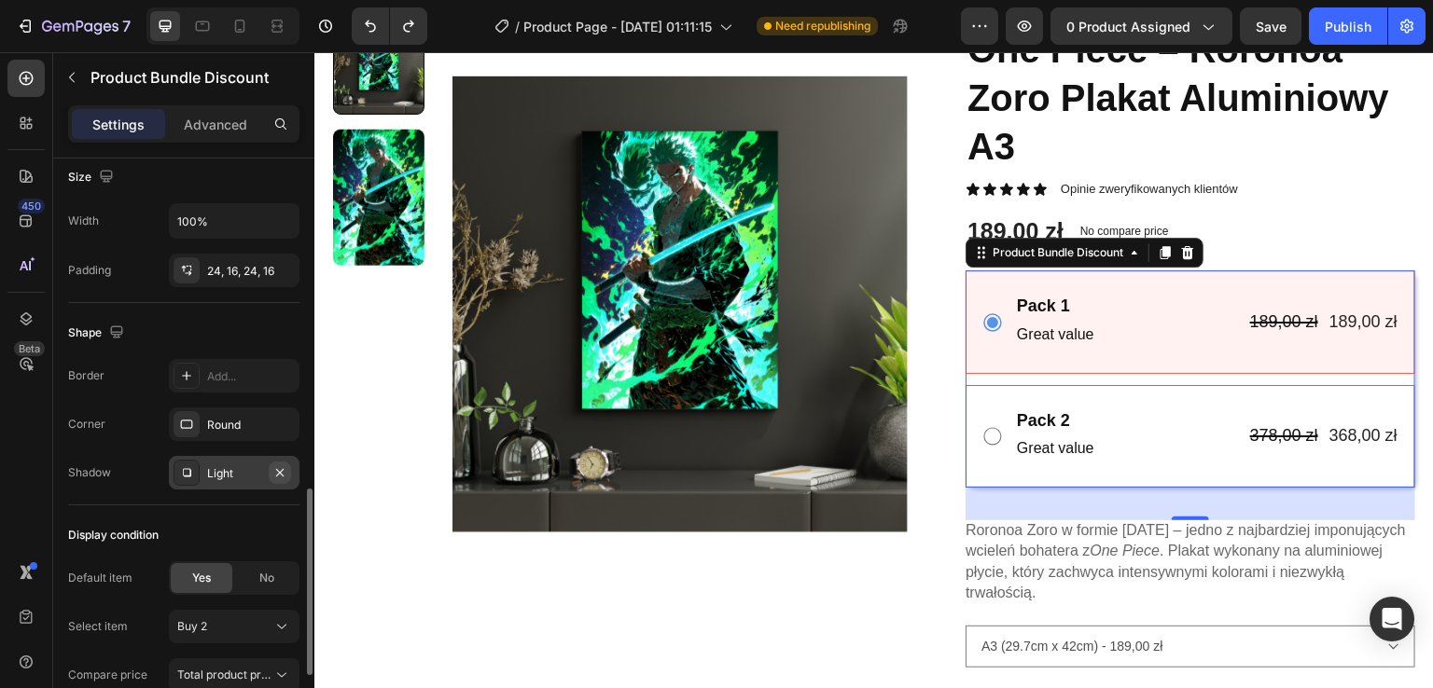
click at [284, 477] on button "button" at bounding box center [280, 473] width 22 height 22
click at [222, 429] on div "Round" at bounding box center [234, 425] width 54 height 17
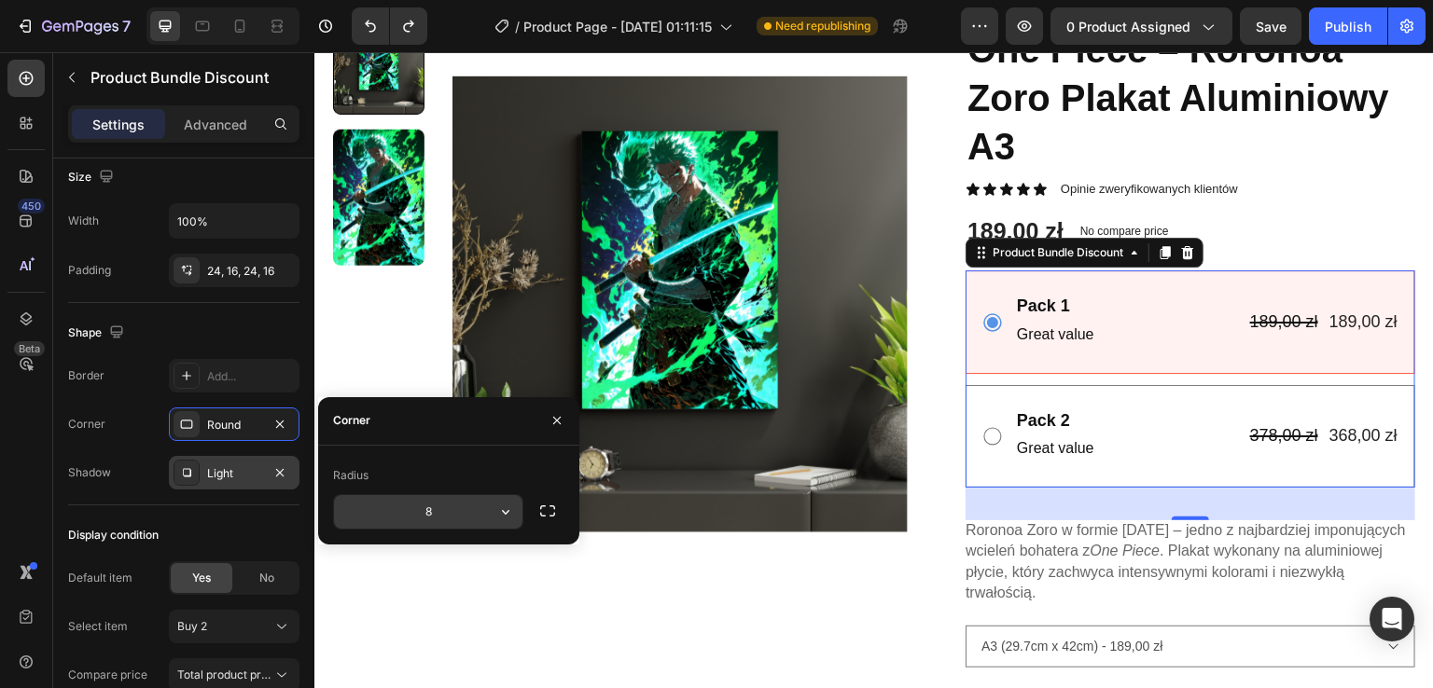
click at [511, 516] on icon "button" at bounding box center [505, 512] width 19 height 19
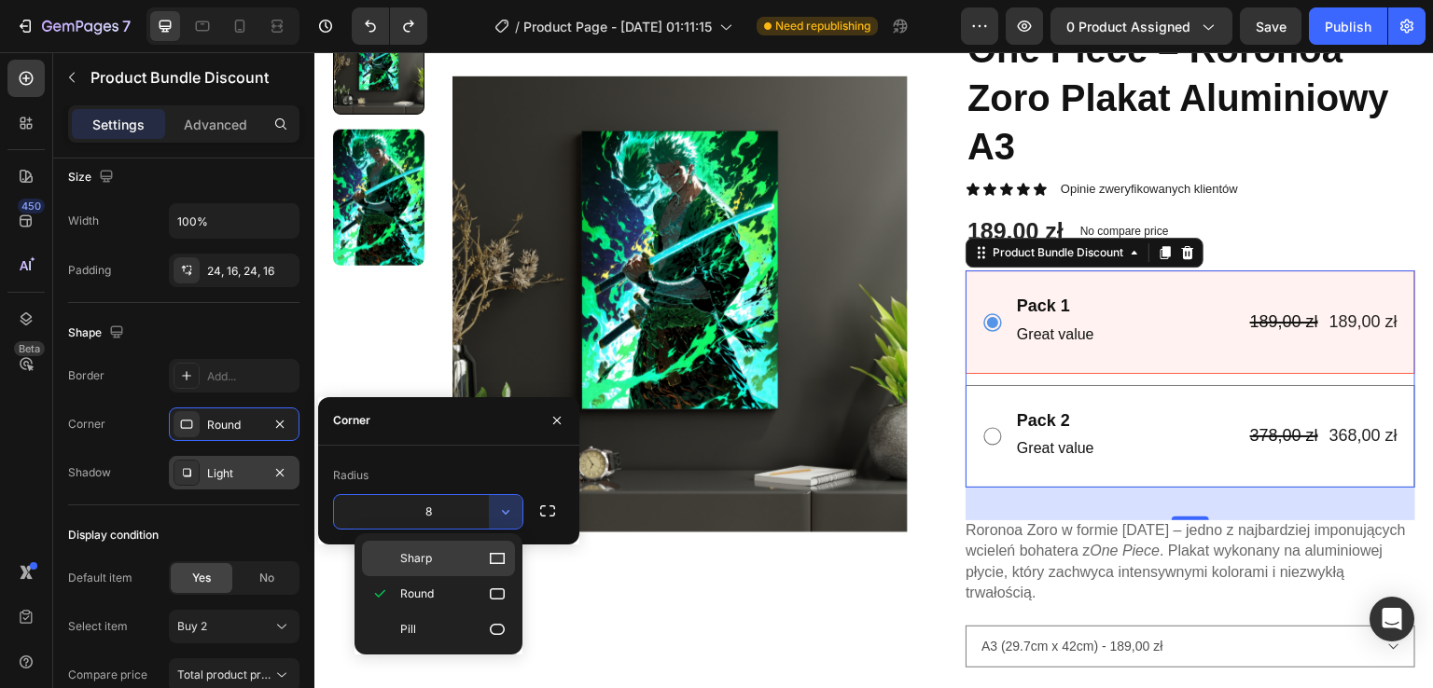
click at [471, 562] on p "Sharp" at bounding box center [453, 558] width 106 height 19
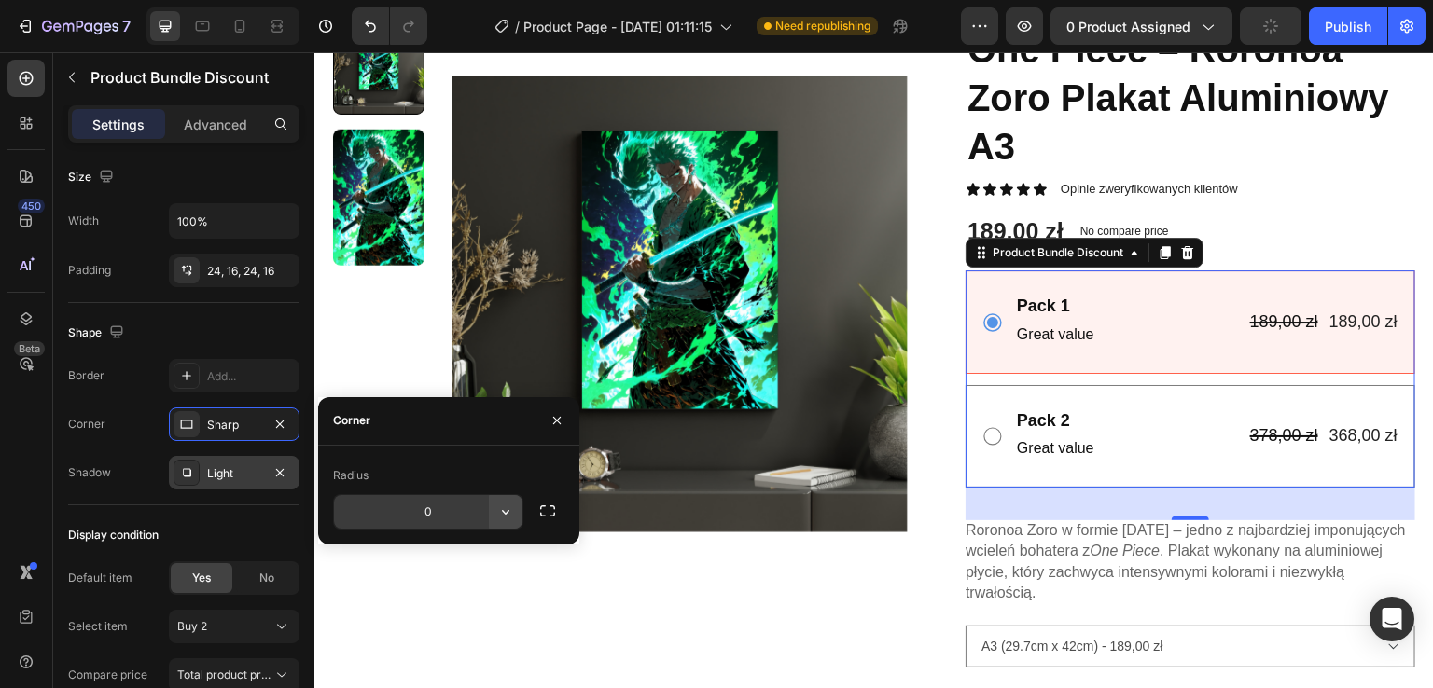
click at [514, 508] on icon "button" at bounding box center [505, 512] width 19 height 19
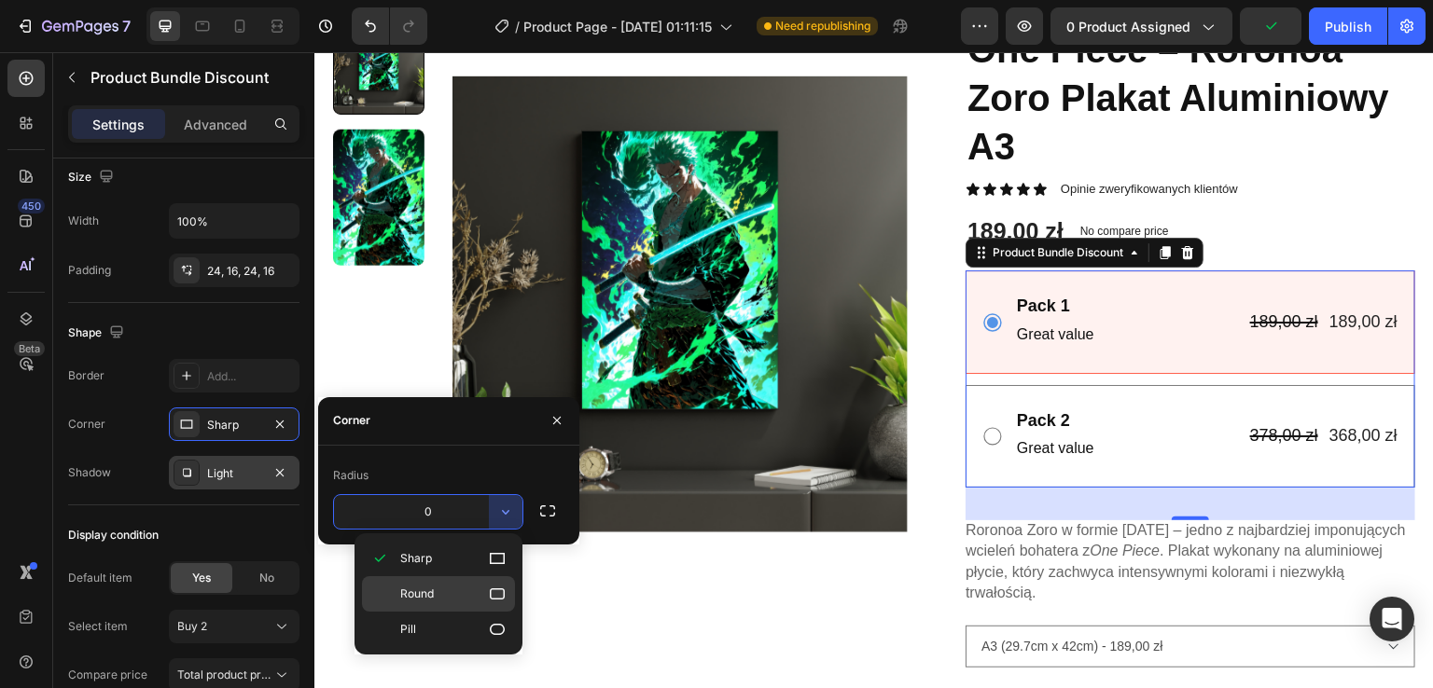
click at [489, 591] on icon at bounding box center [497, 594] width 19 height 19
type input "8"
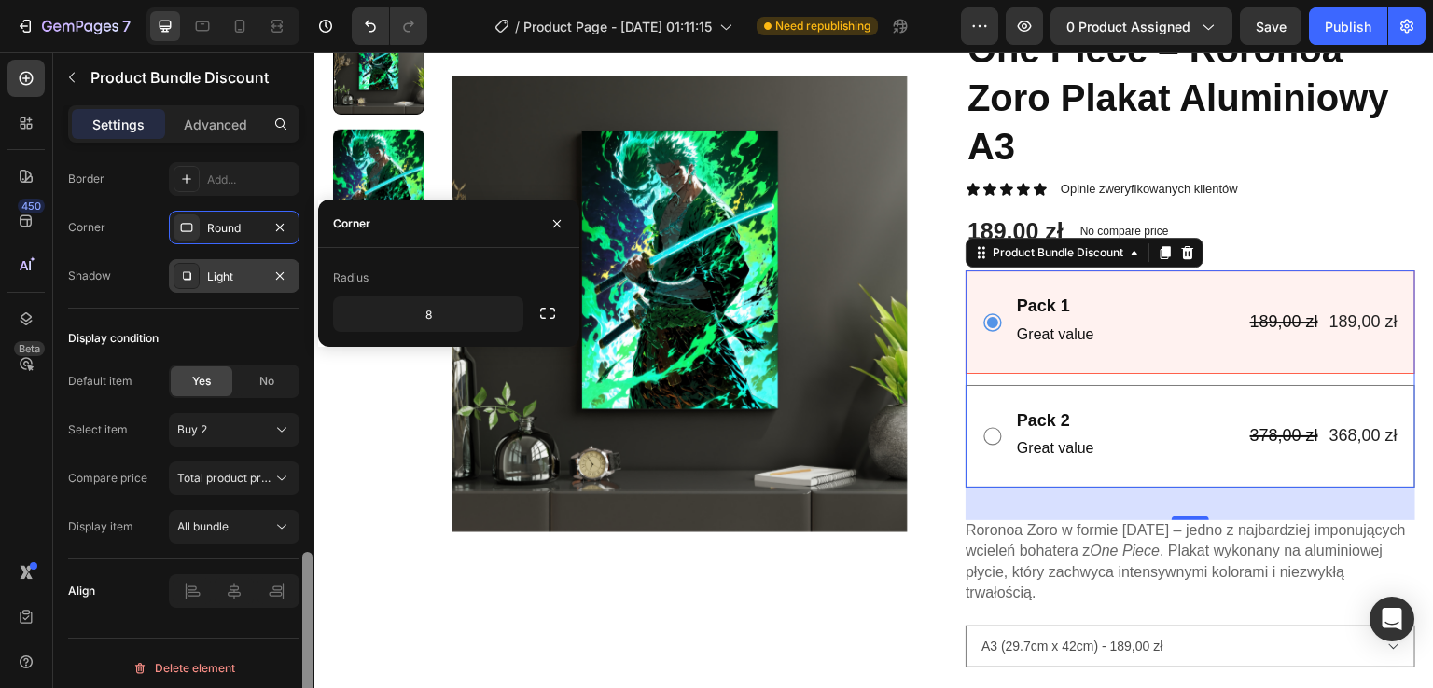
scroll to position [1232, 0]
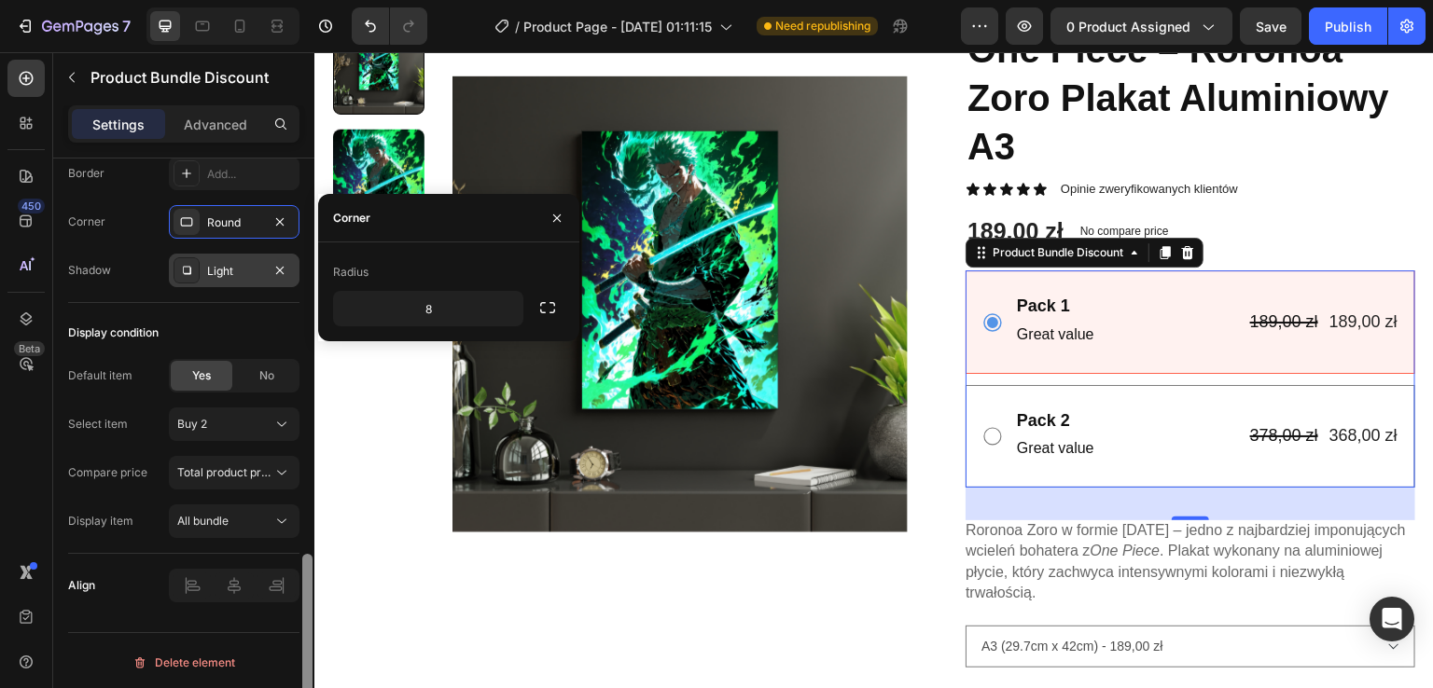
drag, startPoint x: 307, startPoint y: 520, endPoint x: 312, endPoint y: 594, distance: 74.8
click at [312, 594] on div at bounding box center [307, 450] width 14 height 583
click at [306, 498] on div at bounding box center [307, 450] width 14 height 583
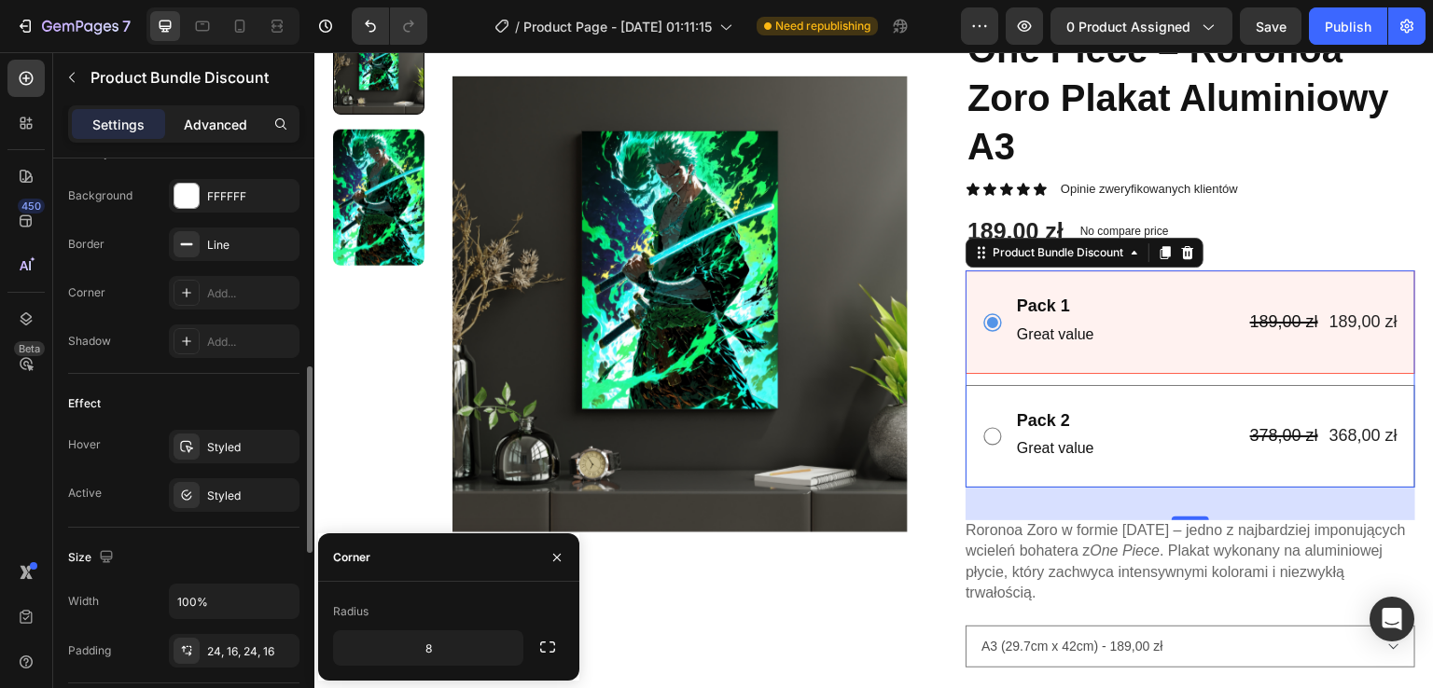
click at [221, 135] on div "Advanced" at bounding box center [215, 124] width 93 height 30
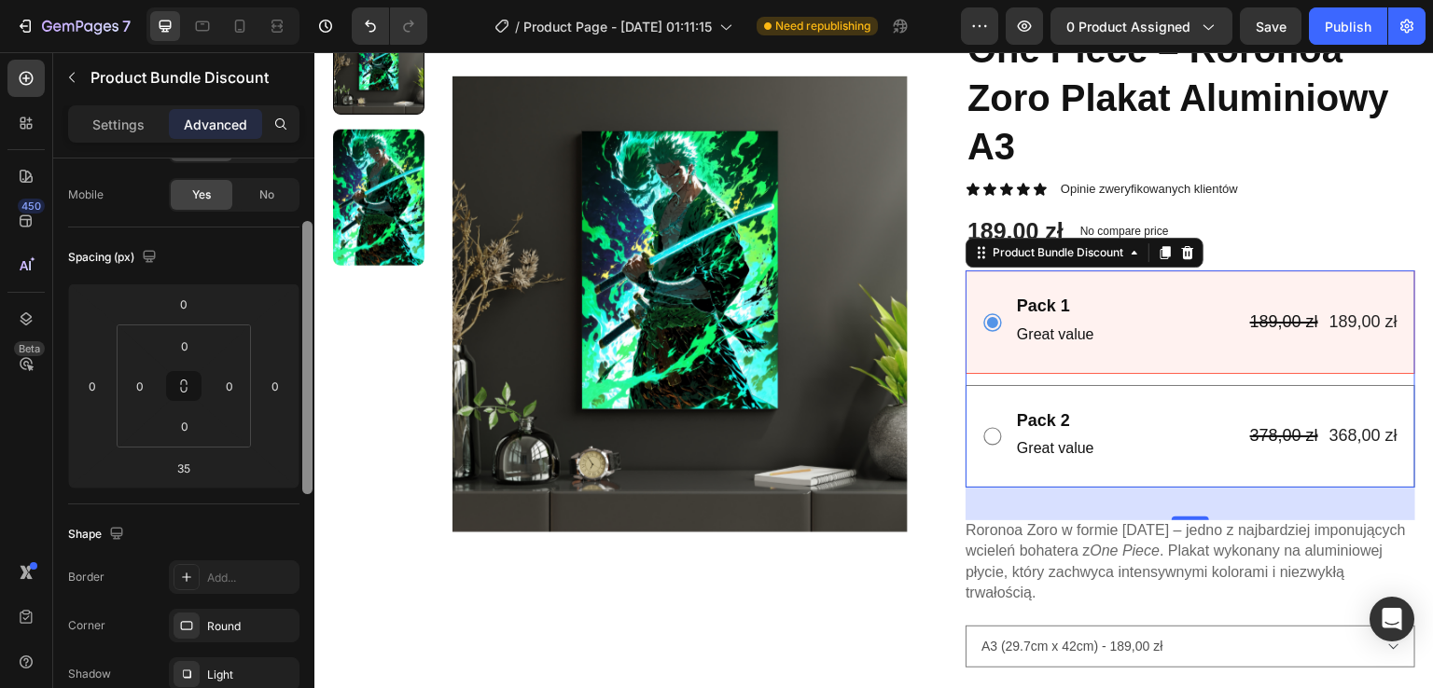
scroll to position [163, 0]
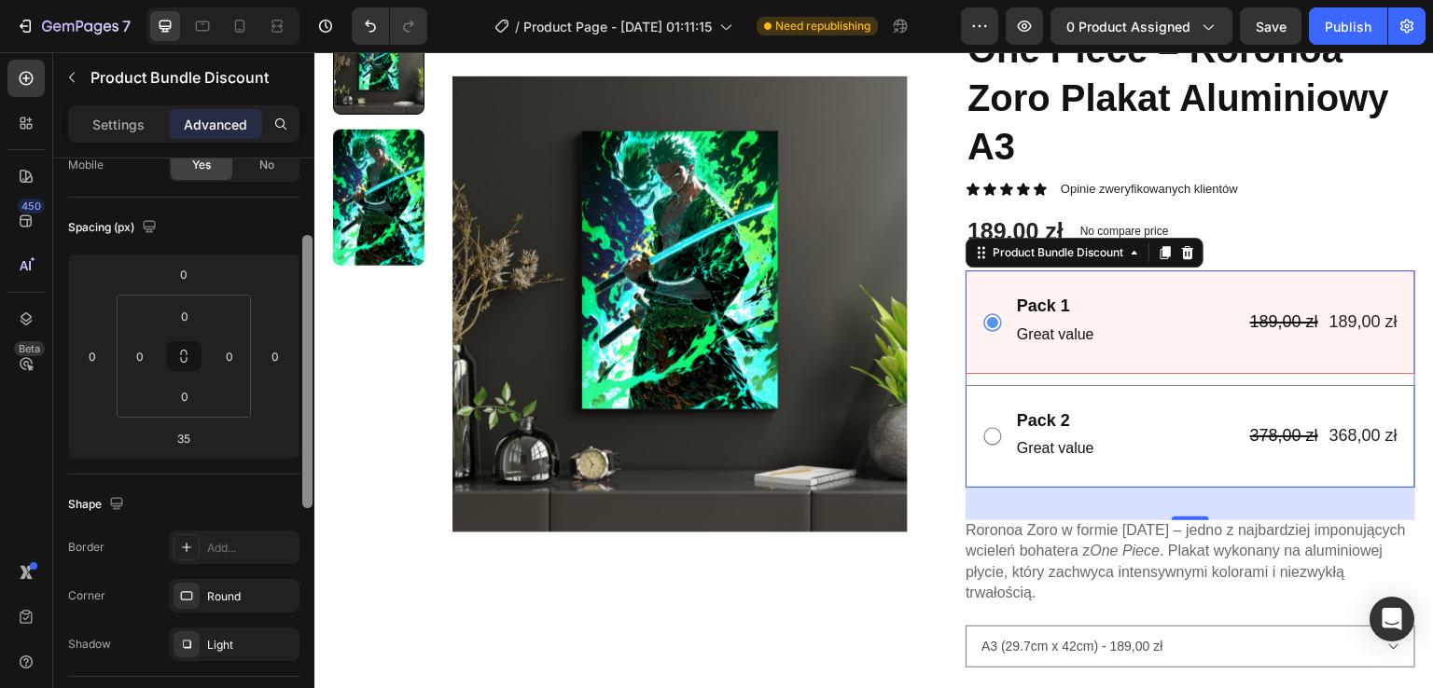
drag, startPoint x: 300, startPoint y: 373, endPoint x: 292, endPoint y: 245, distance: 128.1
click at [292, 245] on div "Display on Desktop Yes No Tablet Yes No Mobile Yes No Spacing (px) 0 0 35 0 0 0…" at bounding box center [183, 450] width 261 height 583
click at [250, 543] on div "Add..." at bounding box center [251, 548] width 88 height 17
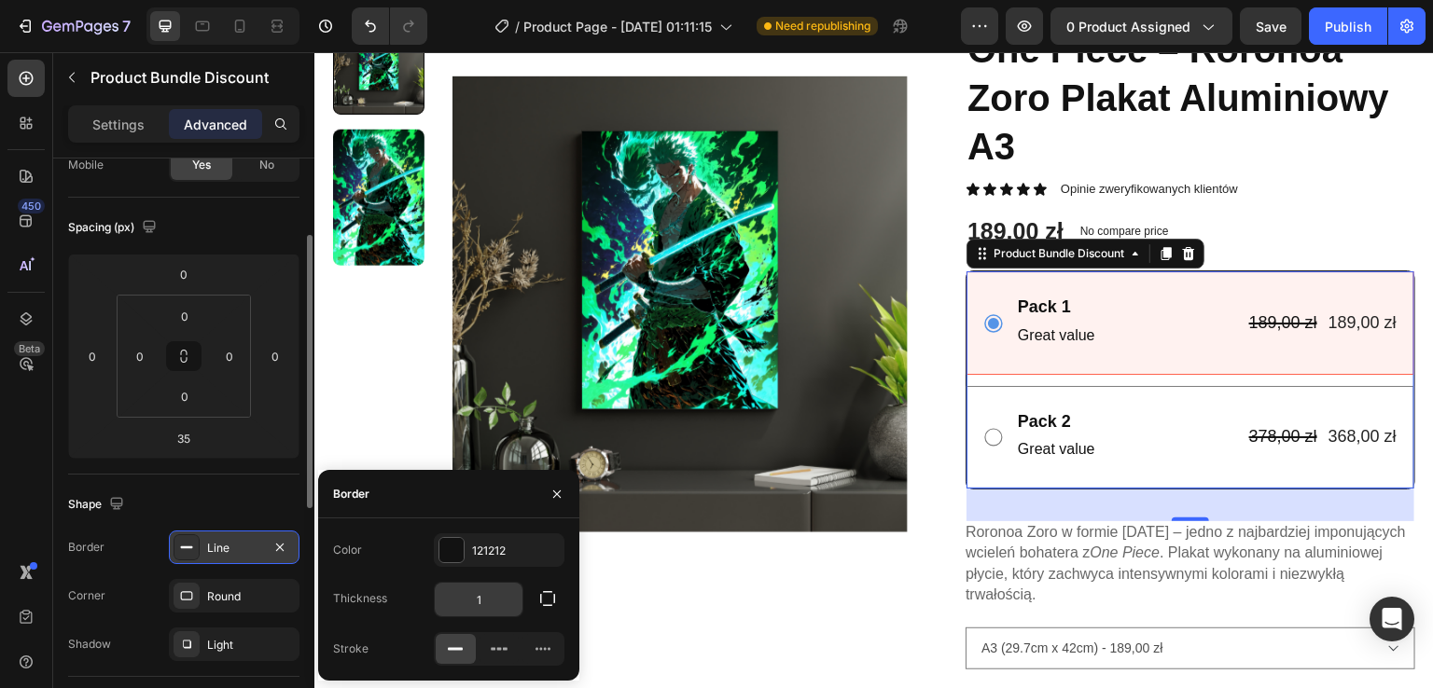
click at [496, 599] on input "1" at bounding box center [479, 600] width 88 height 34
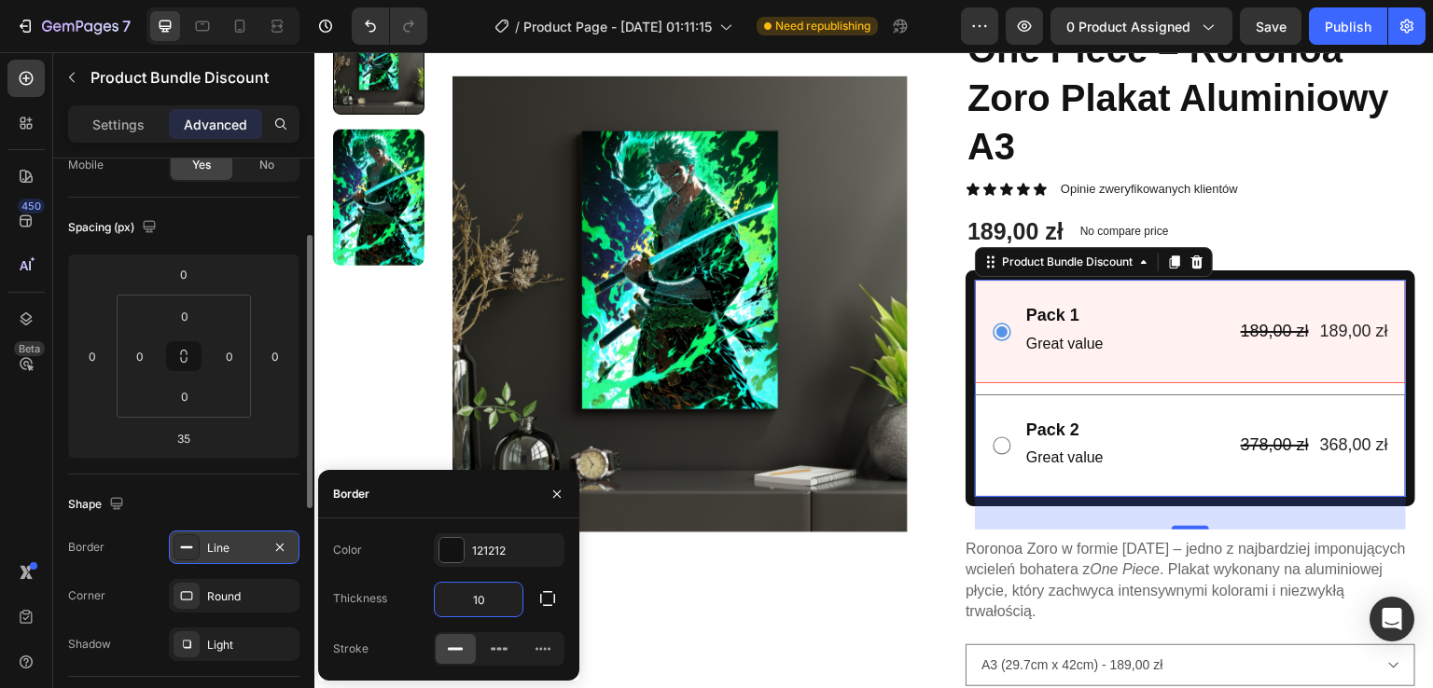
type input "1"
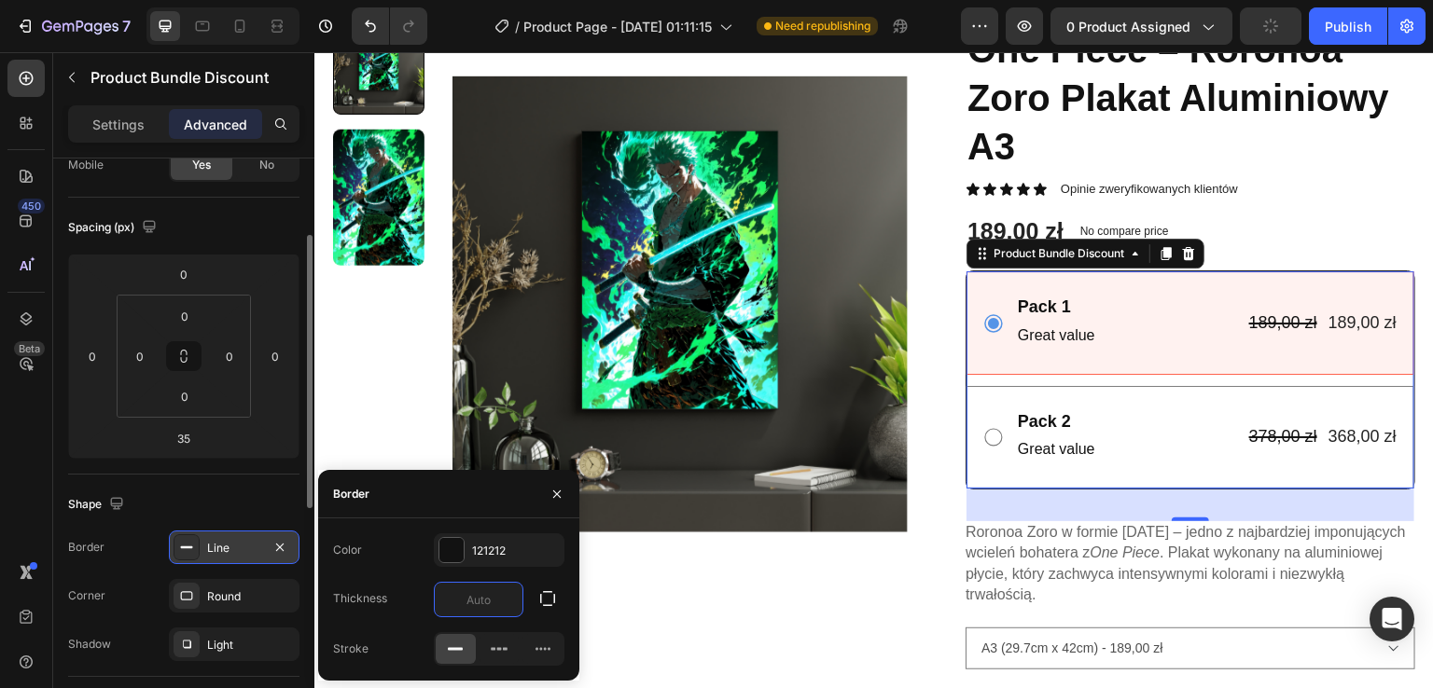
click at [396, 549] on div "Color 121212" at bounding box center [448, 551] width 231 height 34
type input "0"
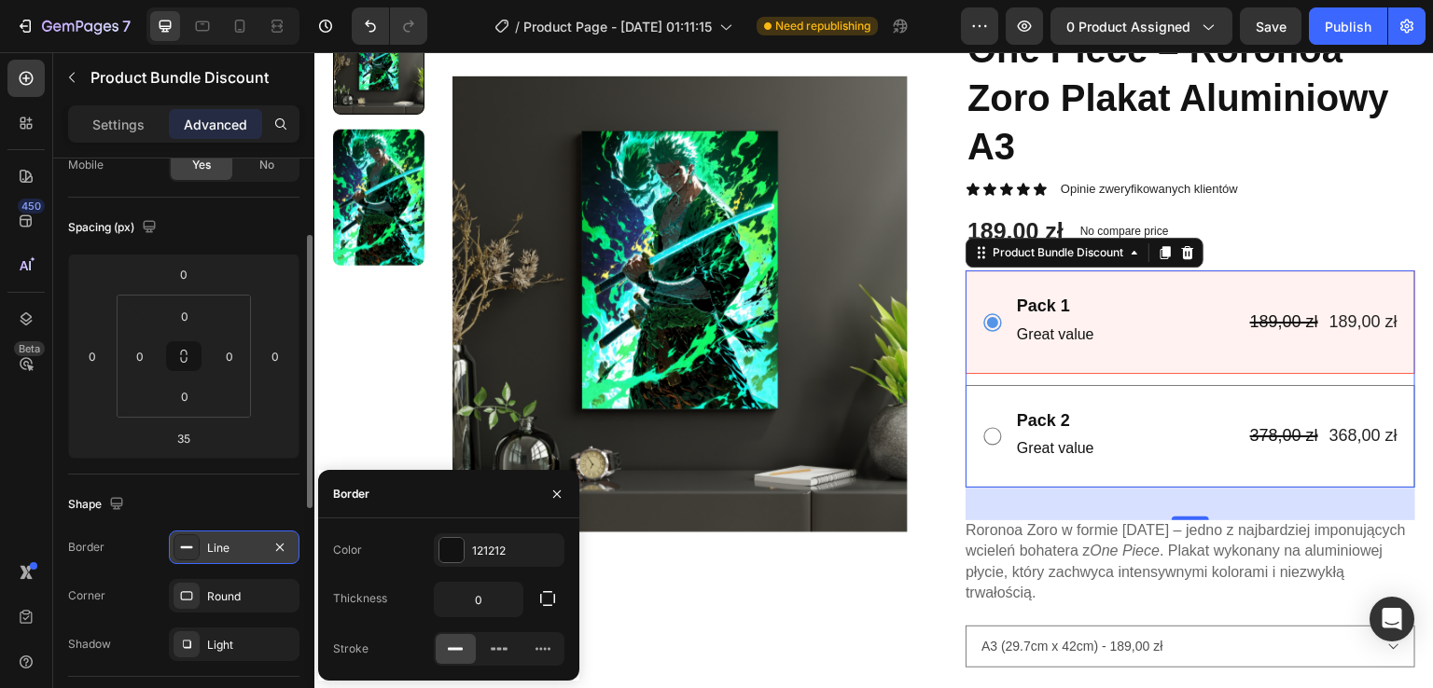
click at [293, 544] on div "Line" at bounding box center [234, 548] width 131 height 34
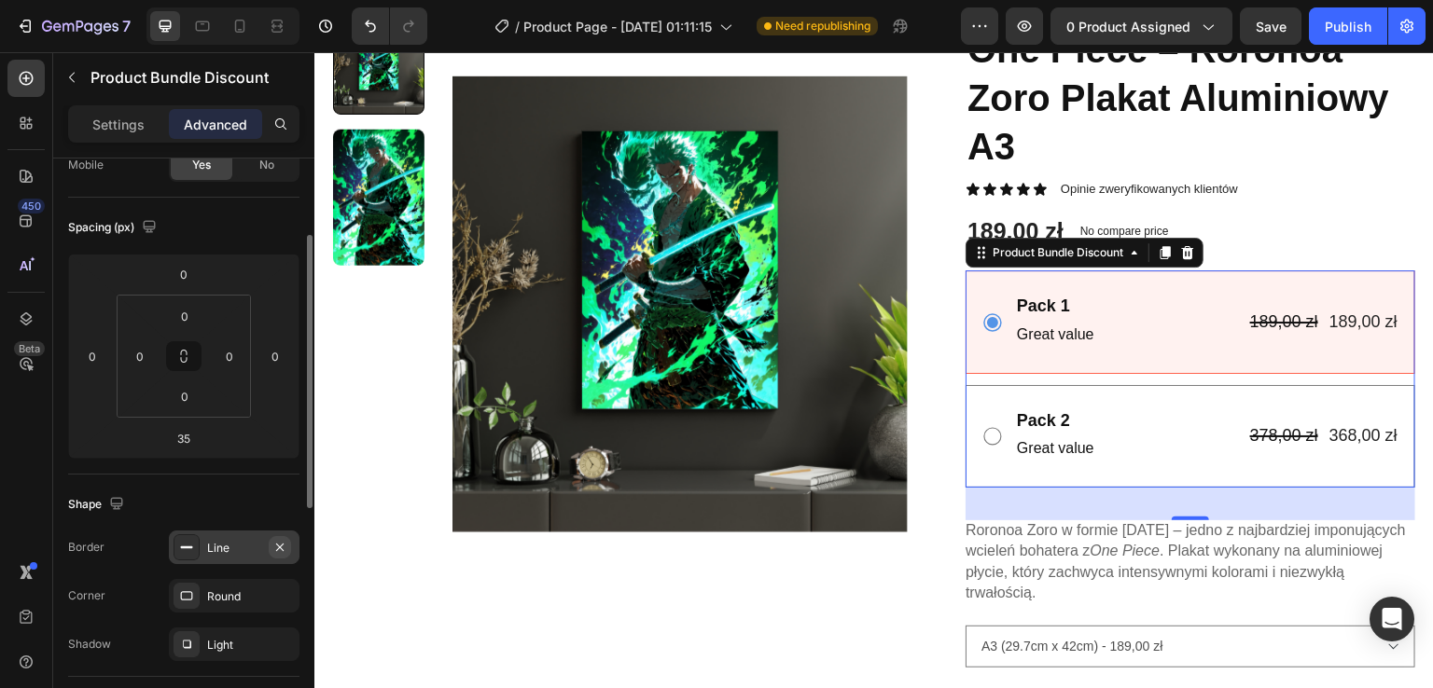
click at [285, 542] on icon "button" at bounding box center [279, 547] width 15 height 15
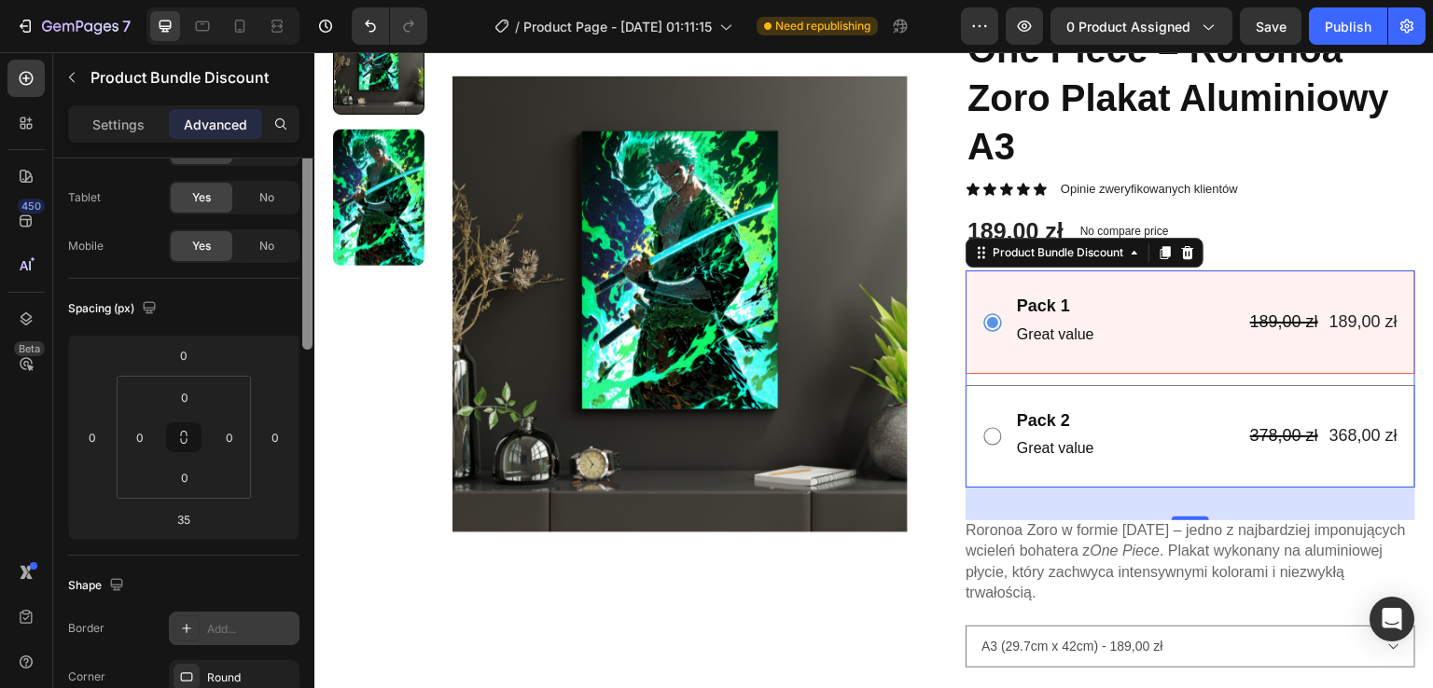
scroll to position [0, 0]
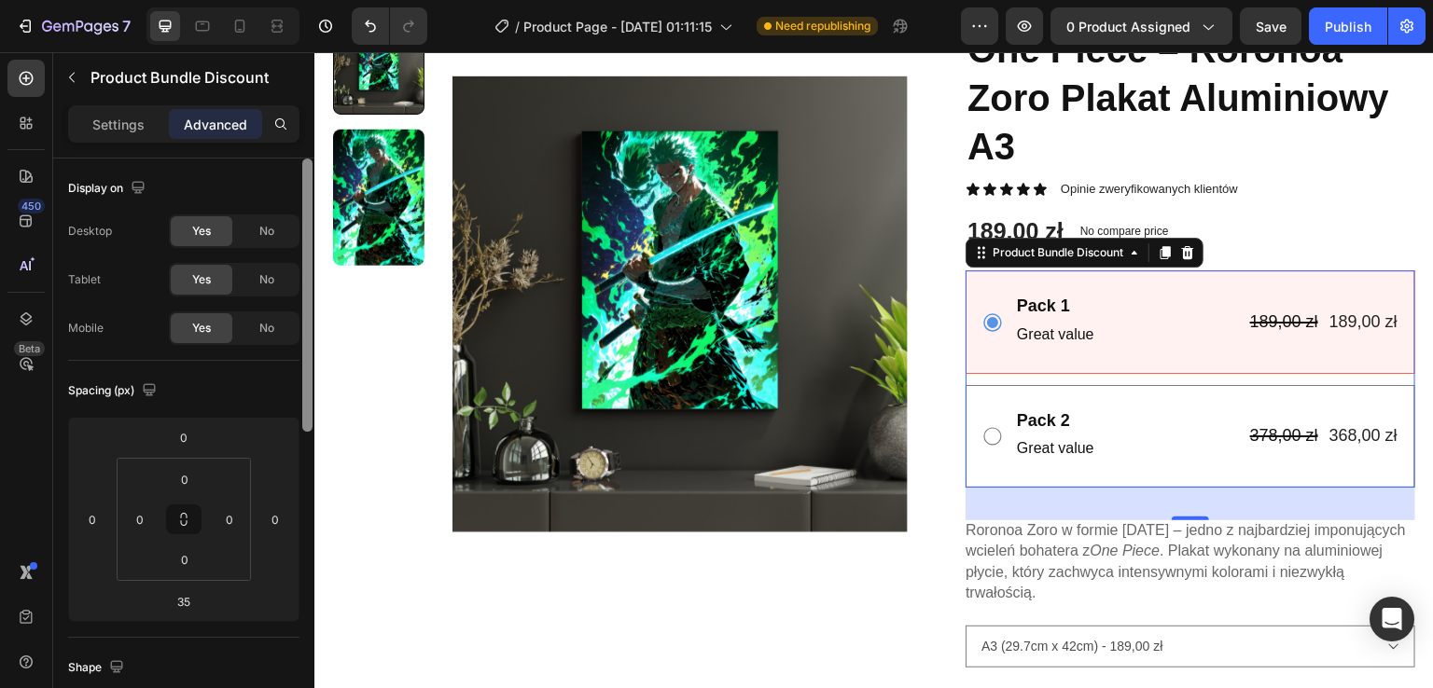
drag, startPoint x: 307, startPoint y: 491, endPoint x: 279, endPoint y: 366, distance: 128.1
click at [279, 366] on div "Display on Desktop Yes No Tablet Yes No Mobile Yes No Spacing (px) 0 0 35 0 0 0…" at bounding box center [183, 450] width 261 height 583
click at [120, 124] on p "Settings" at bounding box center [118, 125] width 52 height 20
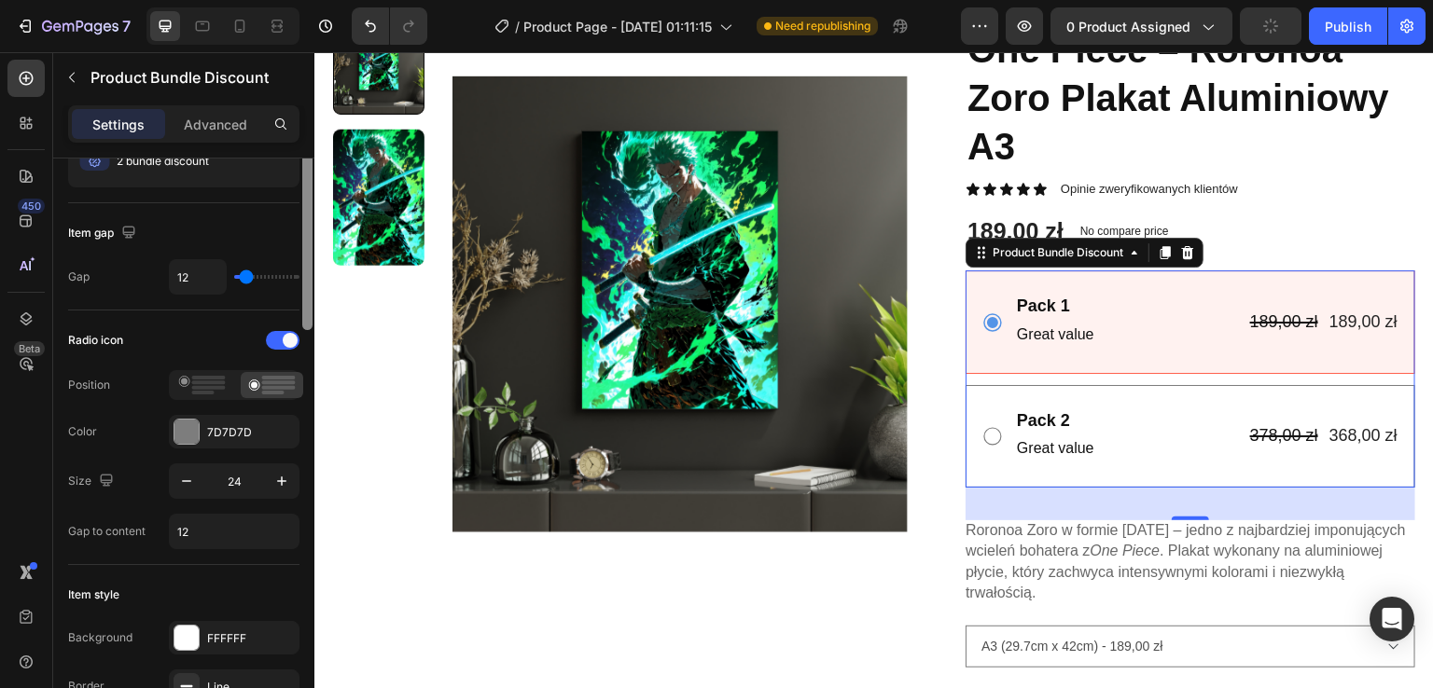
scroll to position [222, 0]
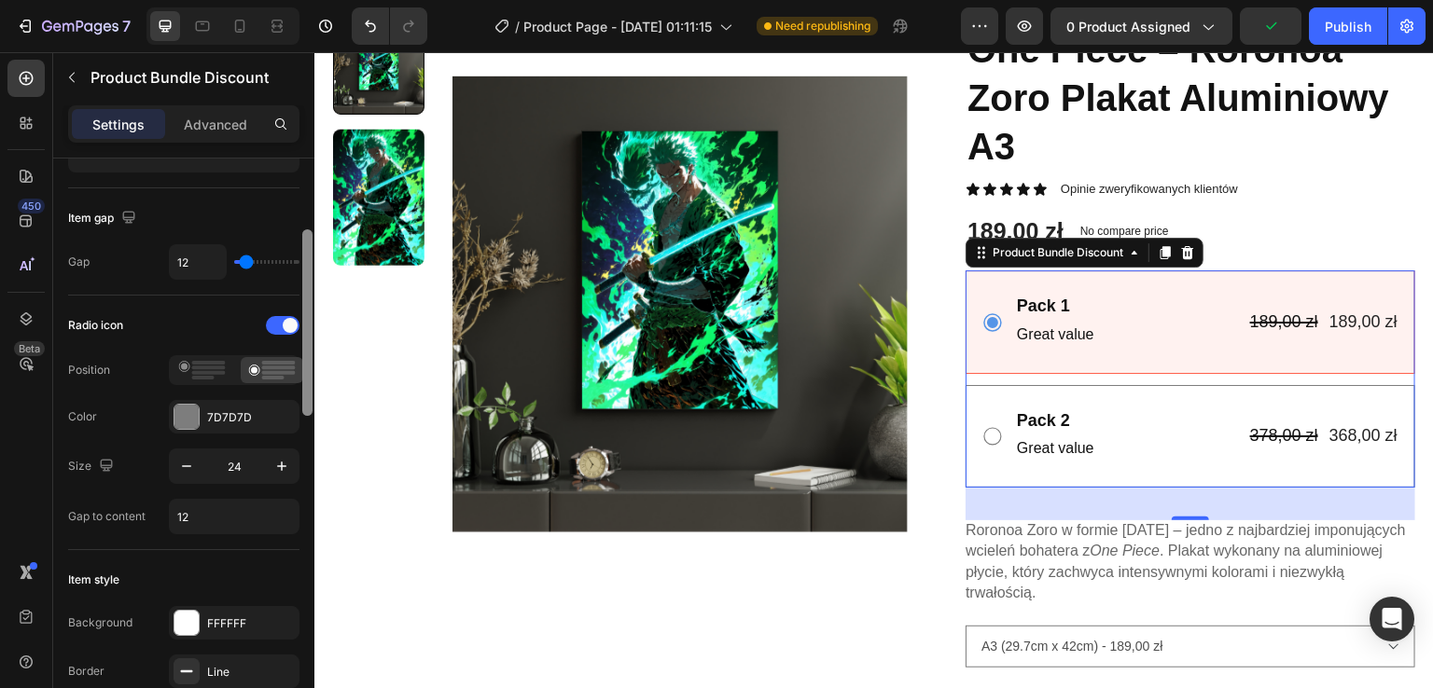
drag, startPoint x: 310, startPoint y: 323, endPoint x: 312, endPoint y: 392, distance: 69.1
click at [312, 392] on div at bounding box center [307, 322] width 10 height 187
click at [185, 464] on icon "button" at bounding box center [186, 466] width 19 height 19
click at [276, 459] on icon "button" at bounding box center [281, 466] width 19 height 19
type input "24"
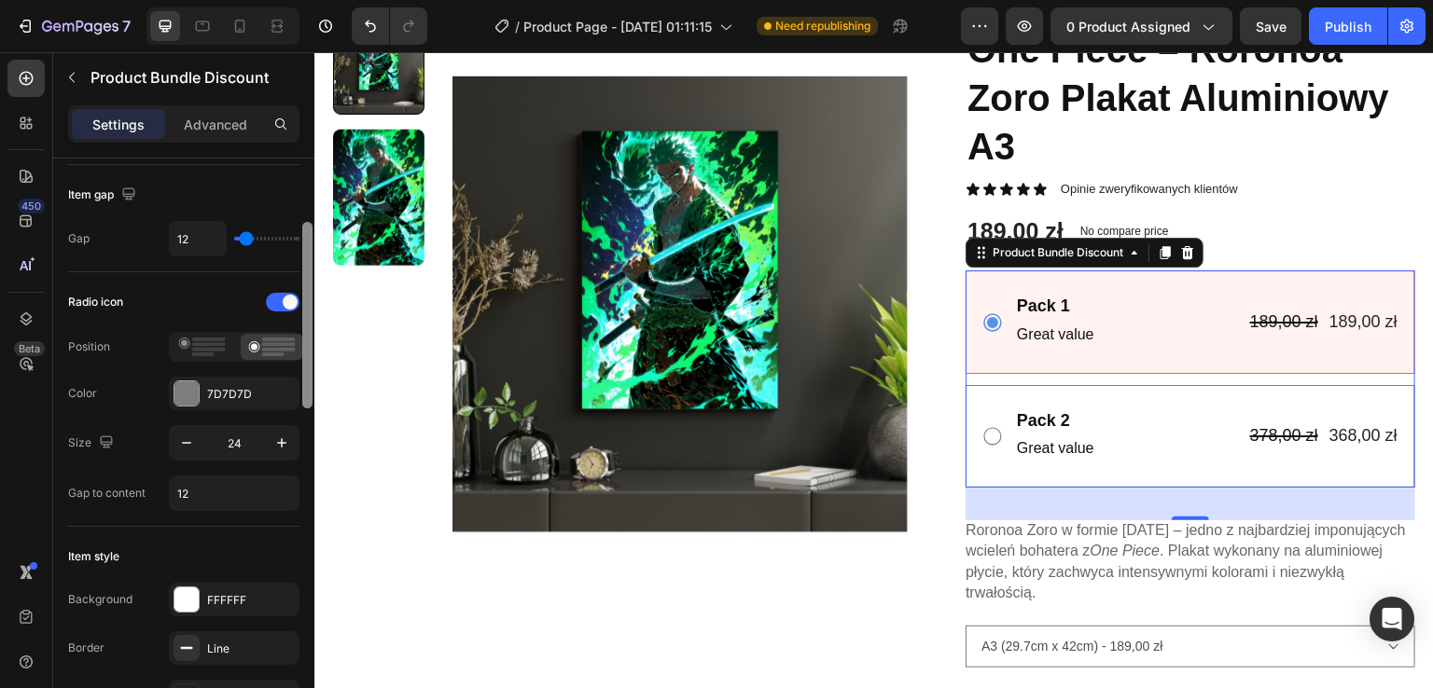
click at [303, 331] on div at bounding box center [307, 315] width 10 height 187
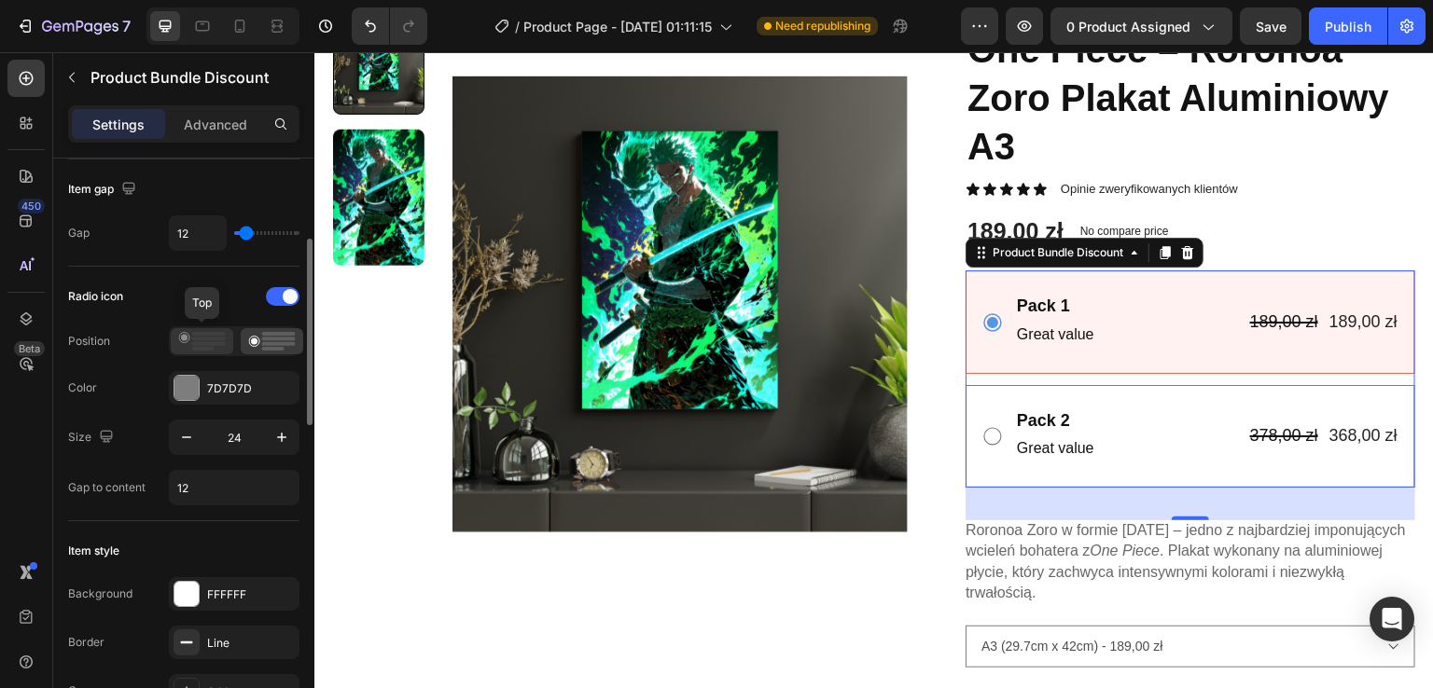
click at [215, 344] on icon at bounding box center [202, 341] width 48 height 19
click at [269, 342] on rect at bounding box center [279, 344] width 34 height 4
click at [209, 240] on input "12" at bounding box center [198, 233] width 56 height 34
type input "0"
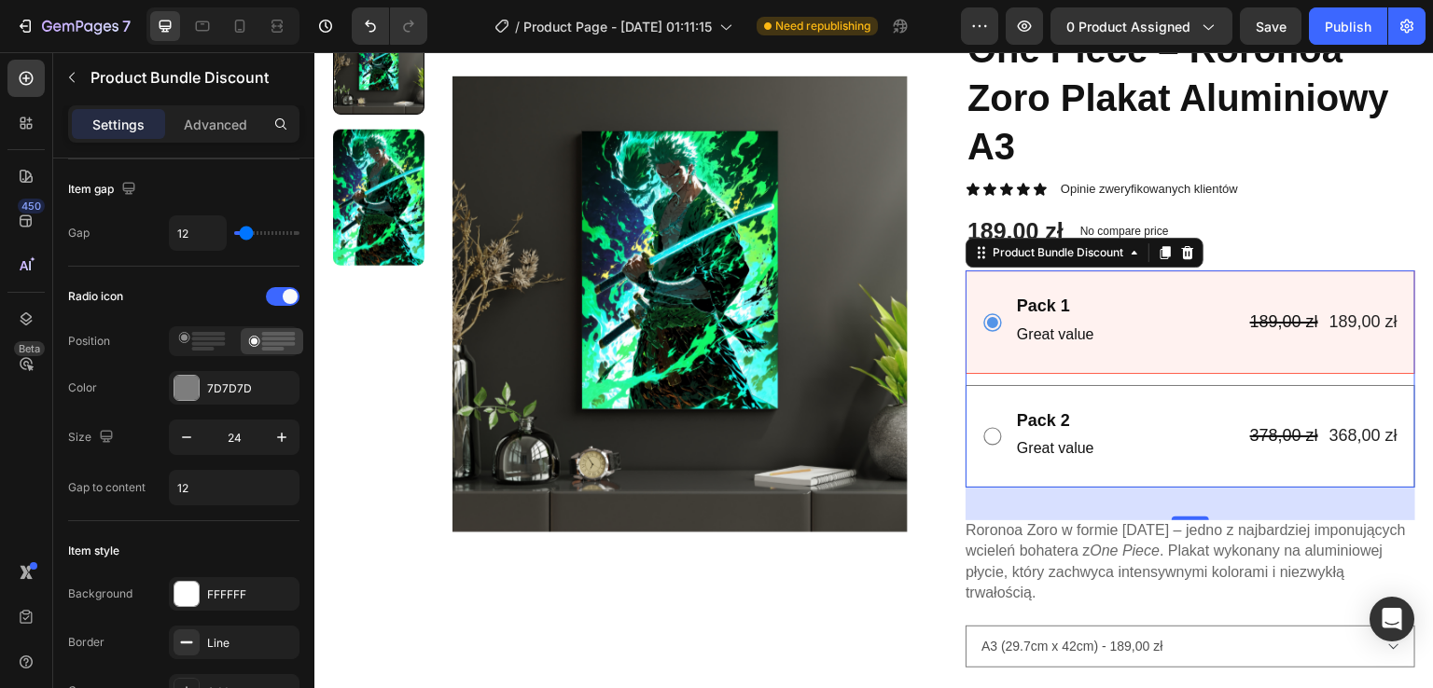
type input "0"
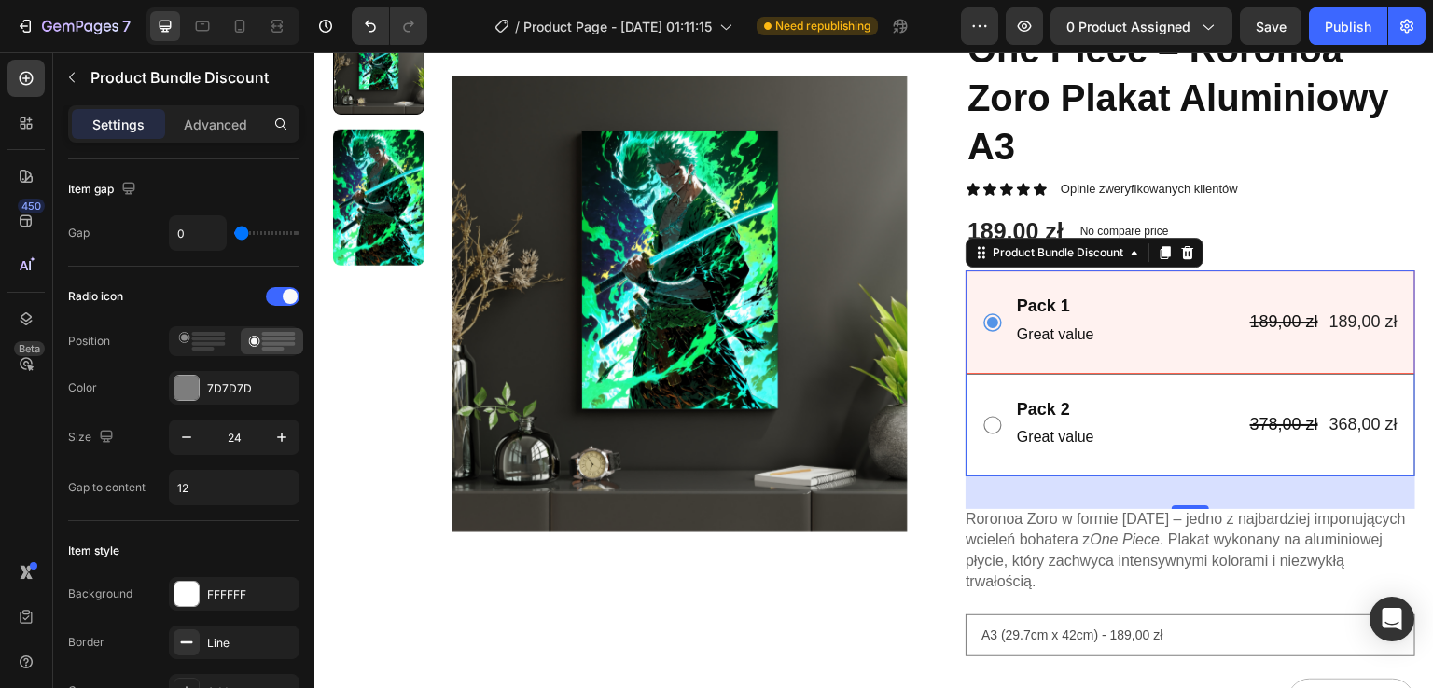
type input "4"
type input "8"
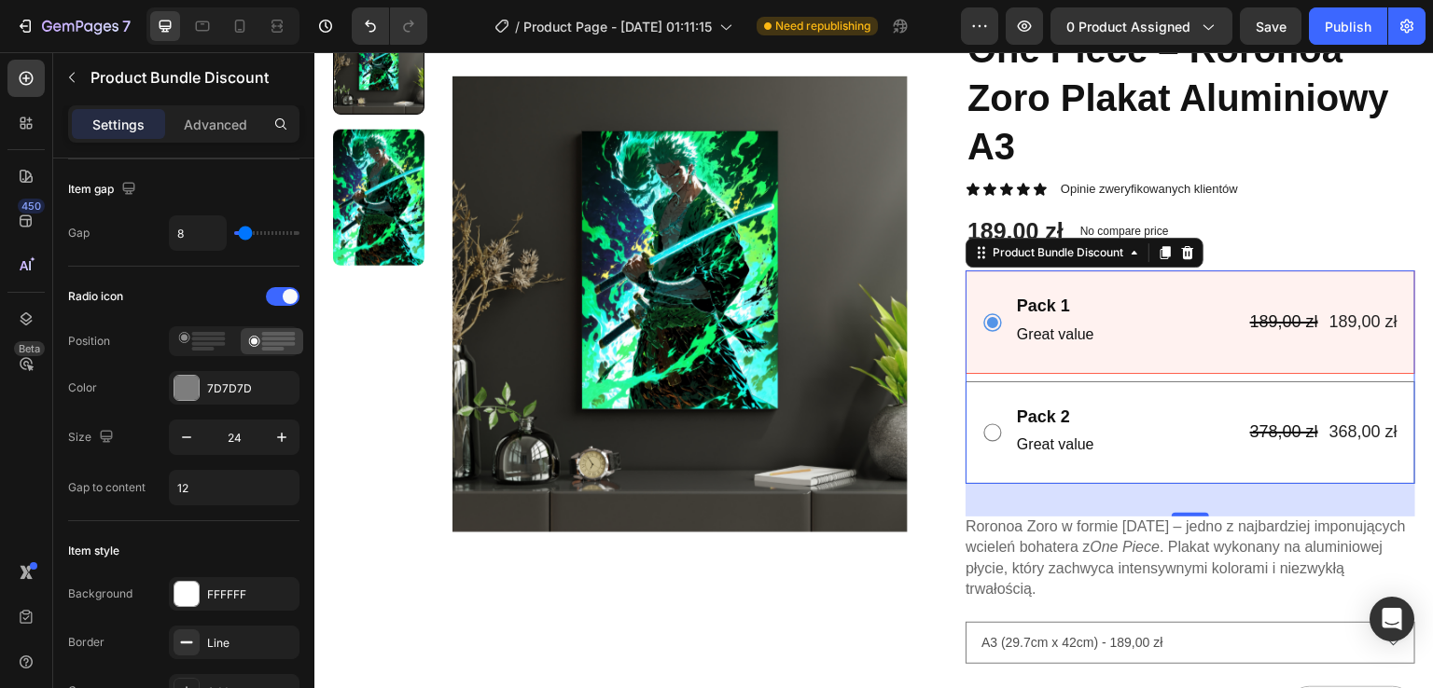
type input "6"
type input "4"
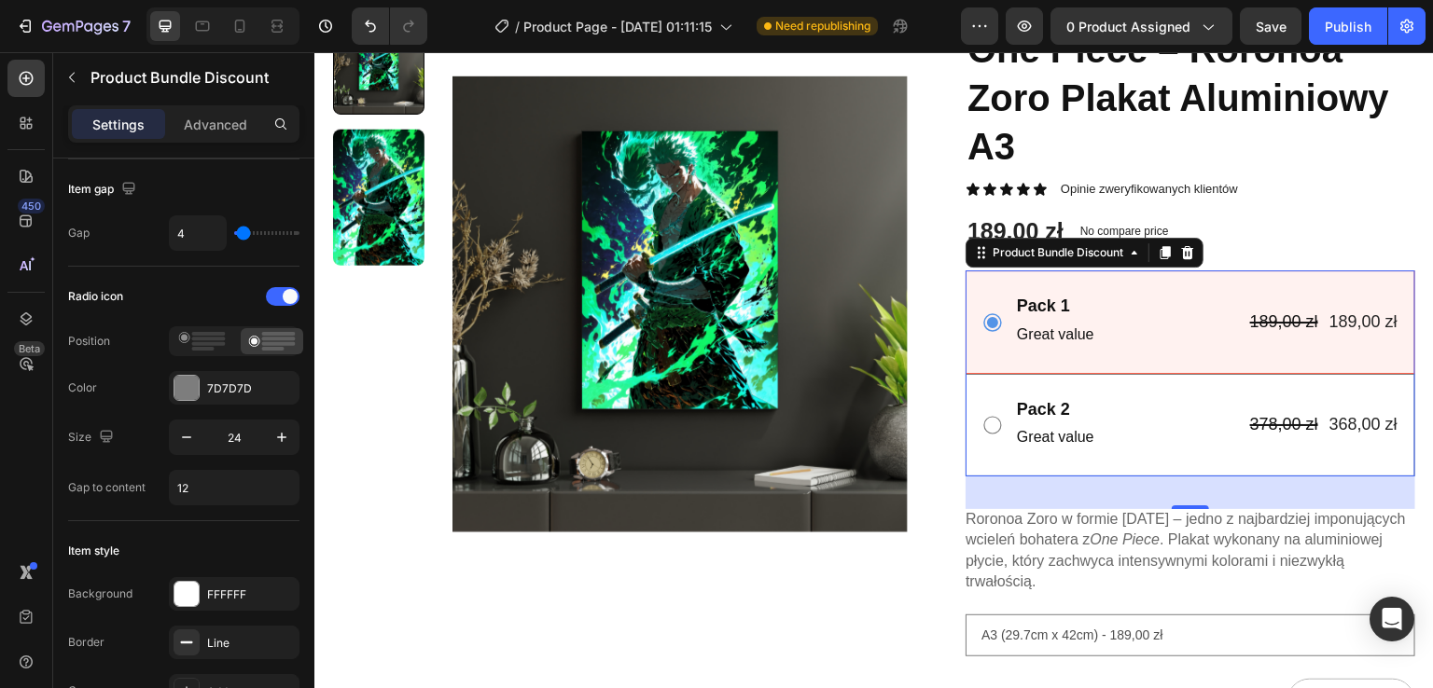
type input "0"
click at [242, 234] on input "range" at bounding box center [266, 233] width 65 height 4
type input "12"
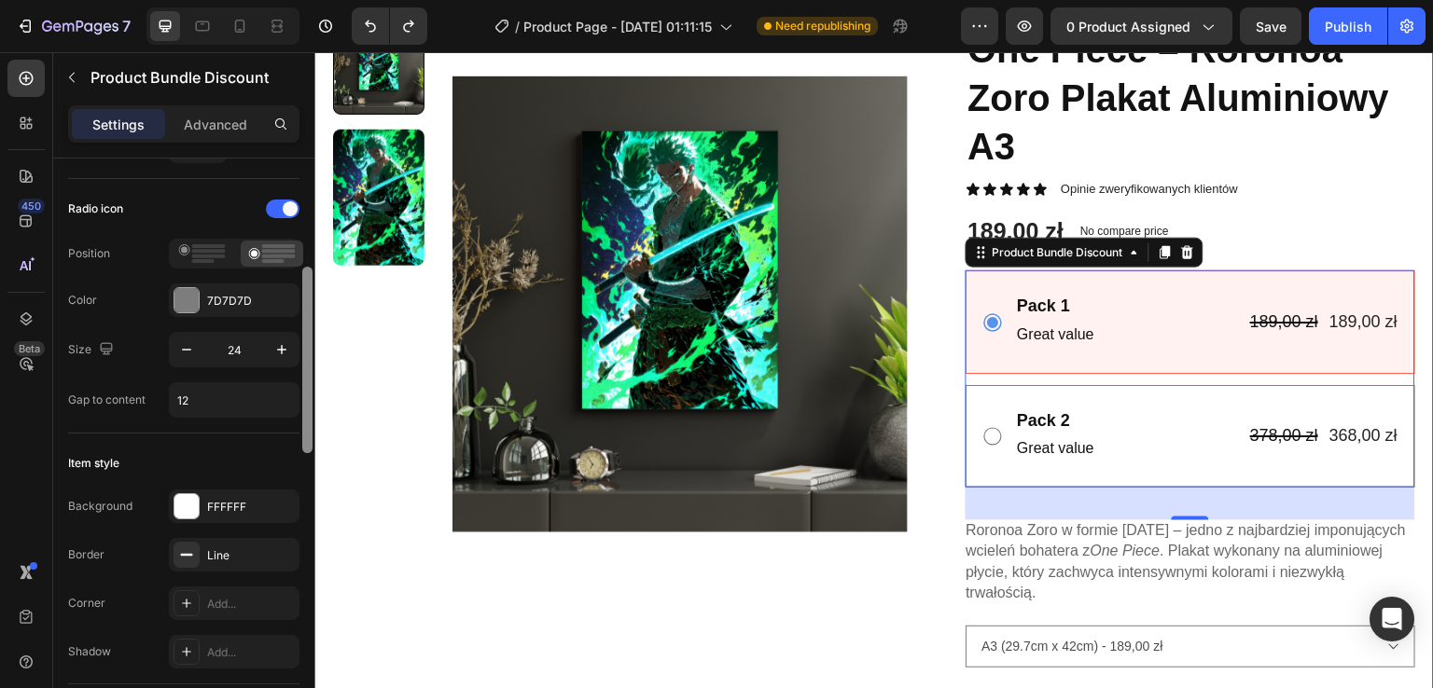
drag, startPoint x: 620, startPoint y: 298, endPoint x: 317, endPoint y: 318, distance: 303.9
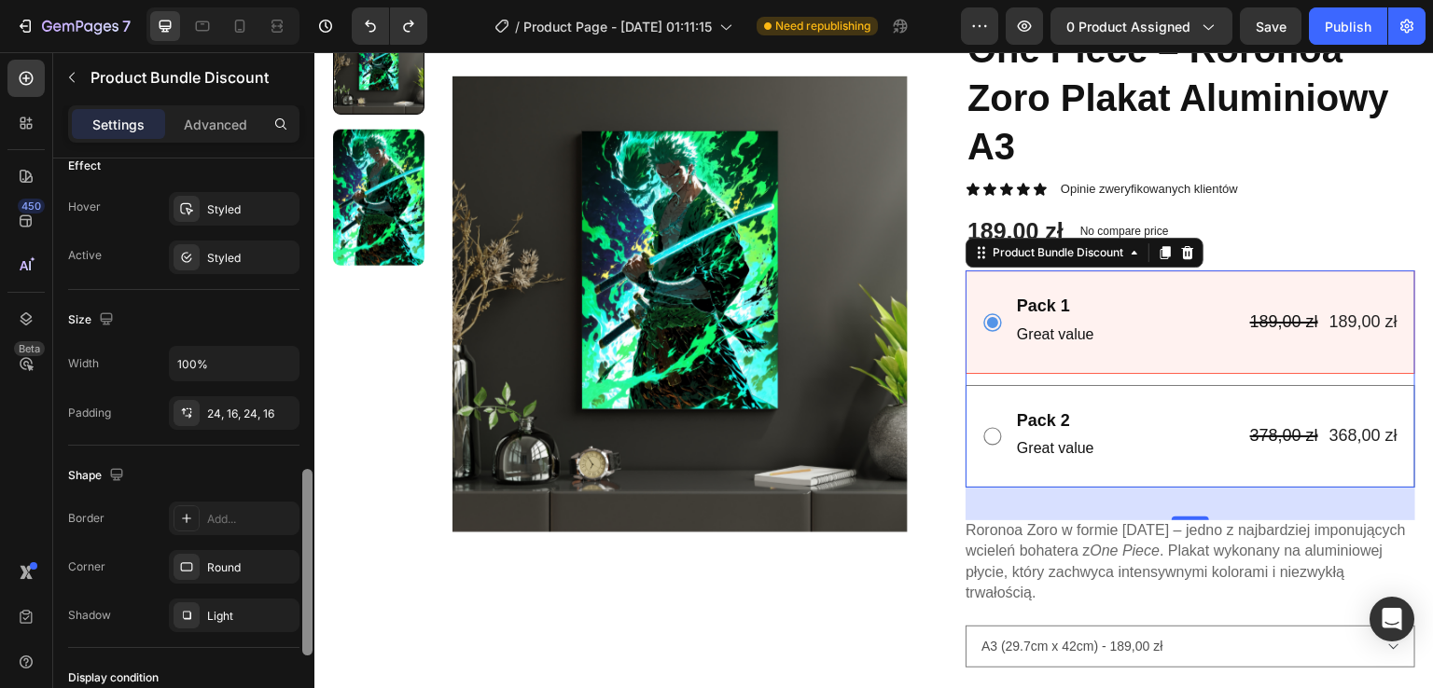
scroll to position [802, 0]
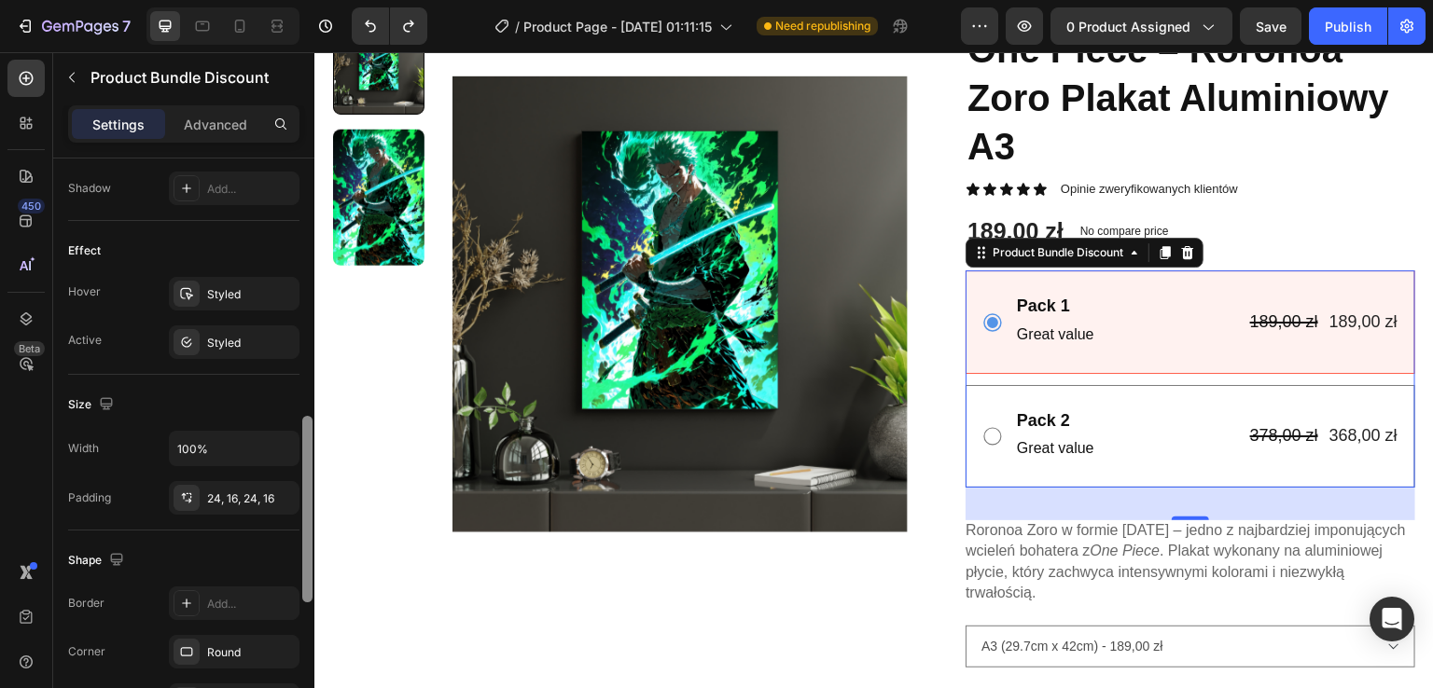
click at [305, 423] on div at bounding box center [307, 509] width 10 height 187
click at [1015, 289] on div "Text Block" at bounding box center [1050, 282] width 71 height 22
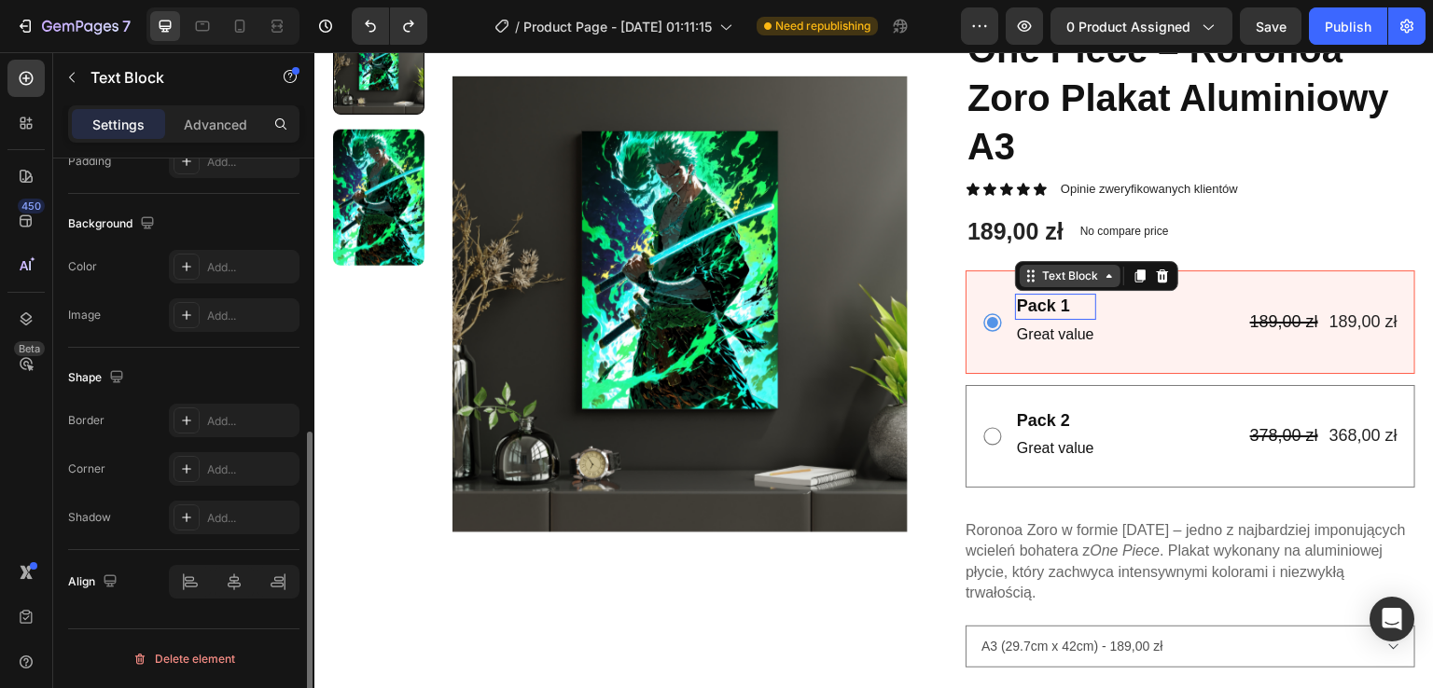
scroll to position [0, 0]
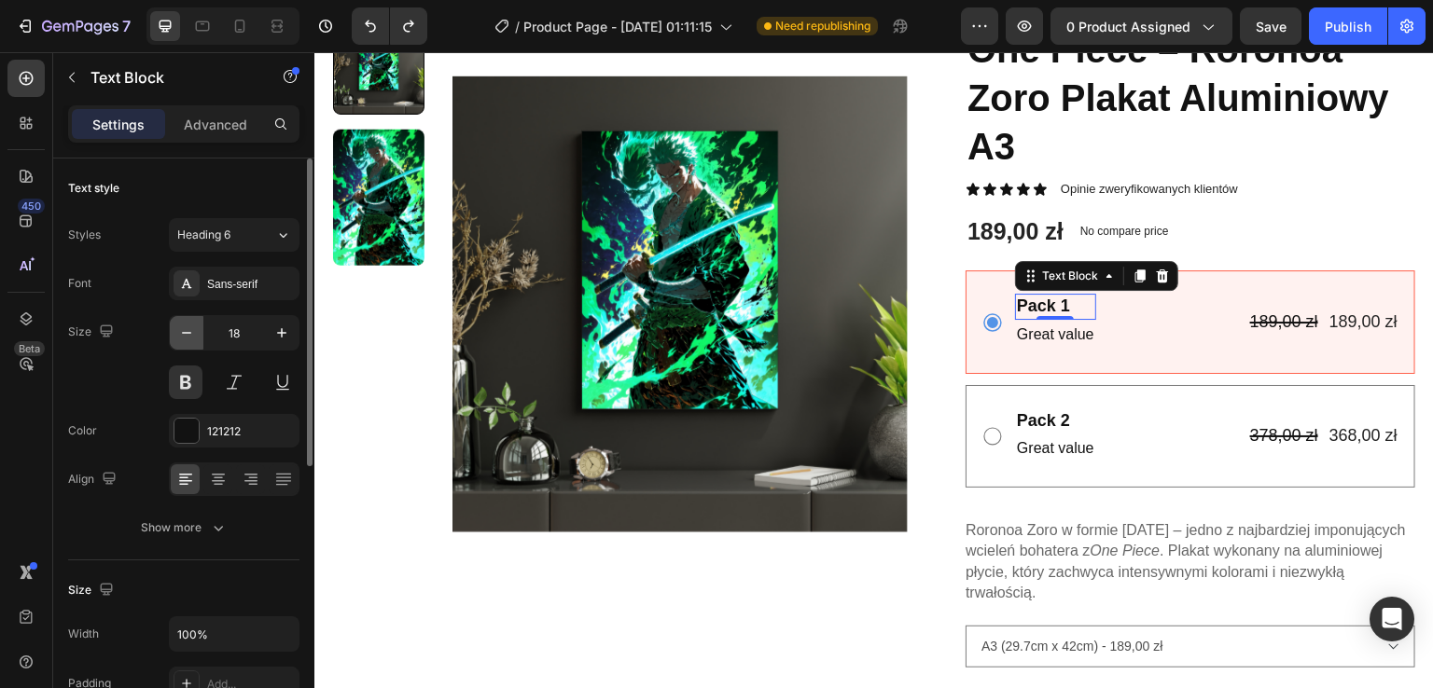
click at [196, 342] on button "button" at bounding box center [187, 333] width 34 height 34
click at [286, 339] on icon "button" at bounding box center [281, 333] width 19 height 19
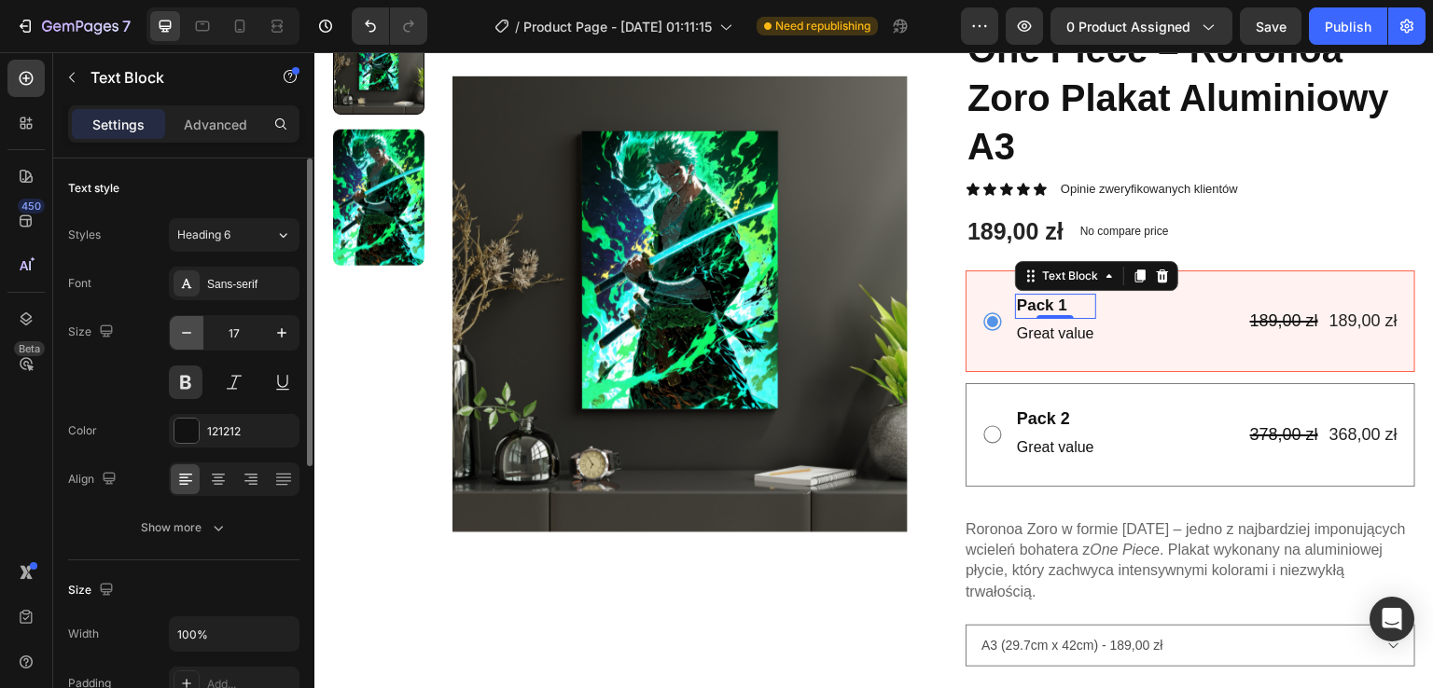
click at [187, 327] on icon "button" at bounding box center [186, 333] width 19 height 19
type input "15"
click at [1020, 327] on p "Great value" at bounding box center [1055, 331] width 77 height 27
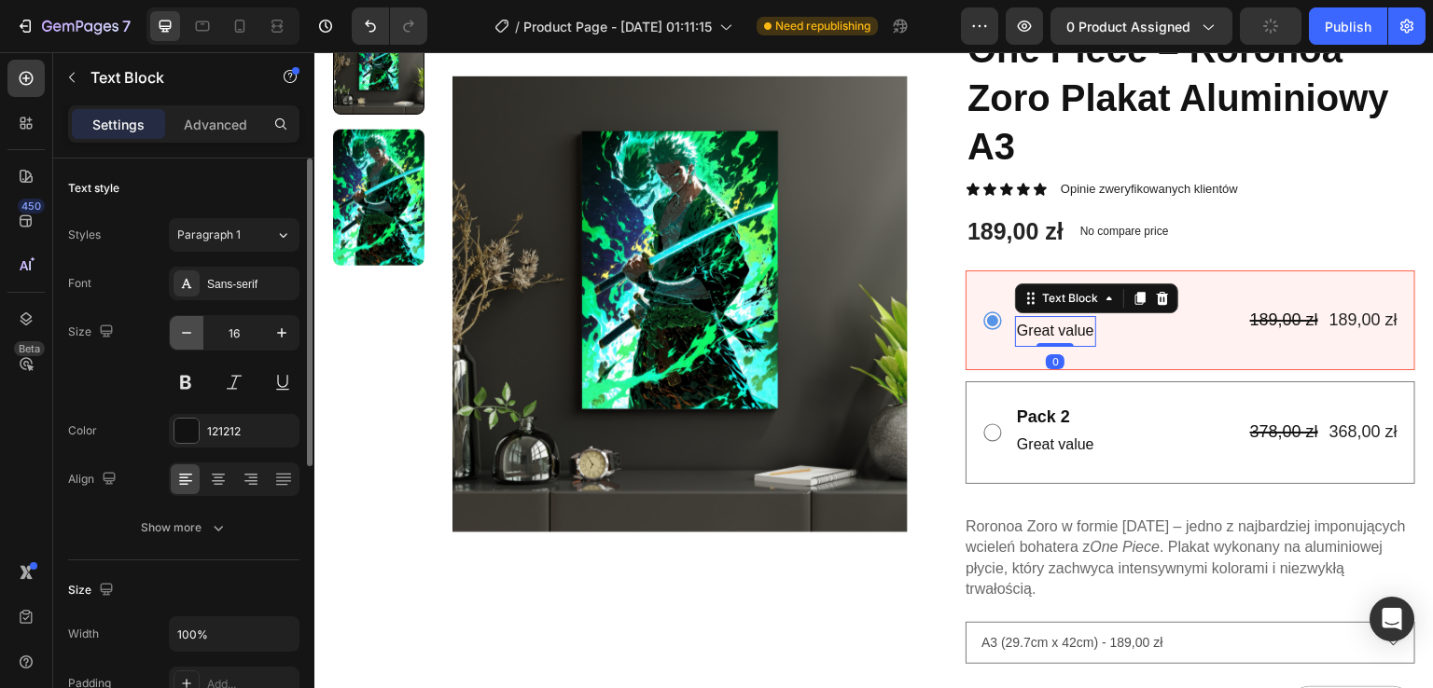
click at [187, 347] on button "button" at bounding box center [187, 333] width 34 height 34
type input "14"
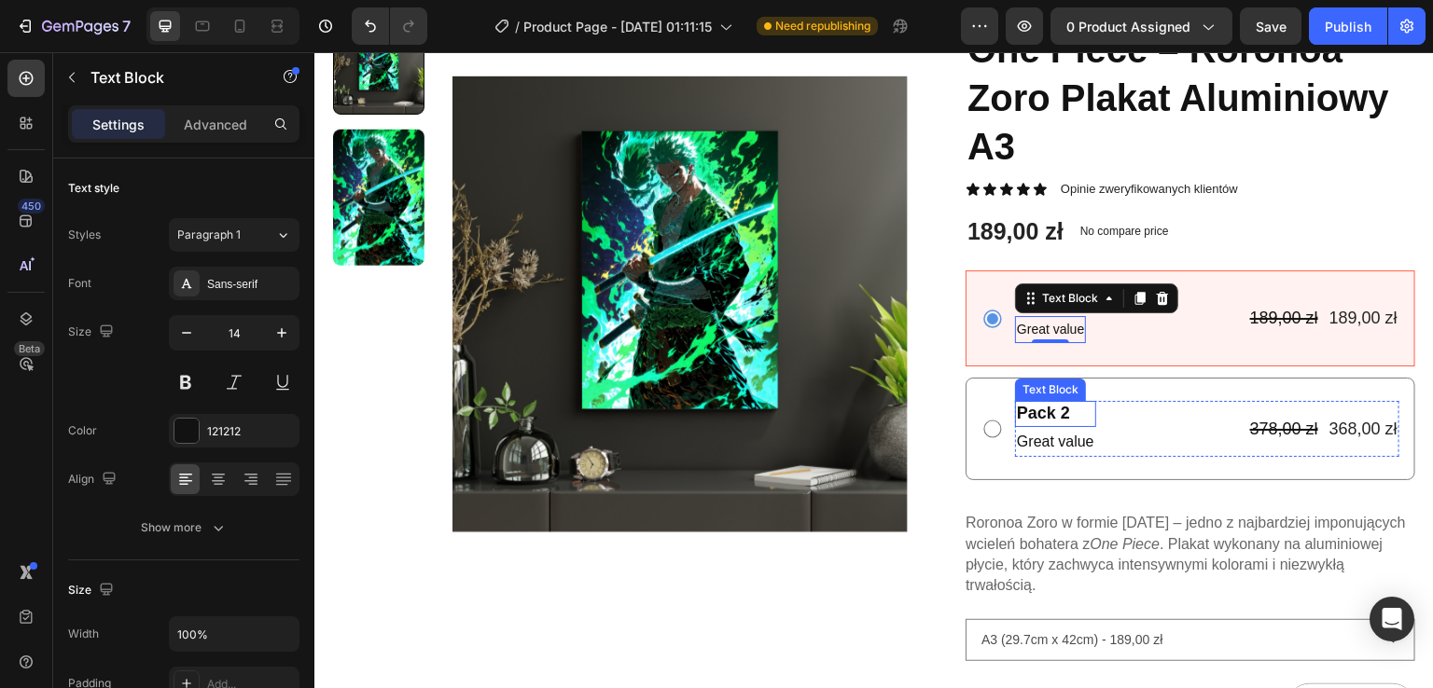
click at [1039, 417] on div "Pack 2" at bounding box center [1055, 413] width 81 height 25
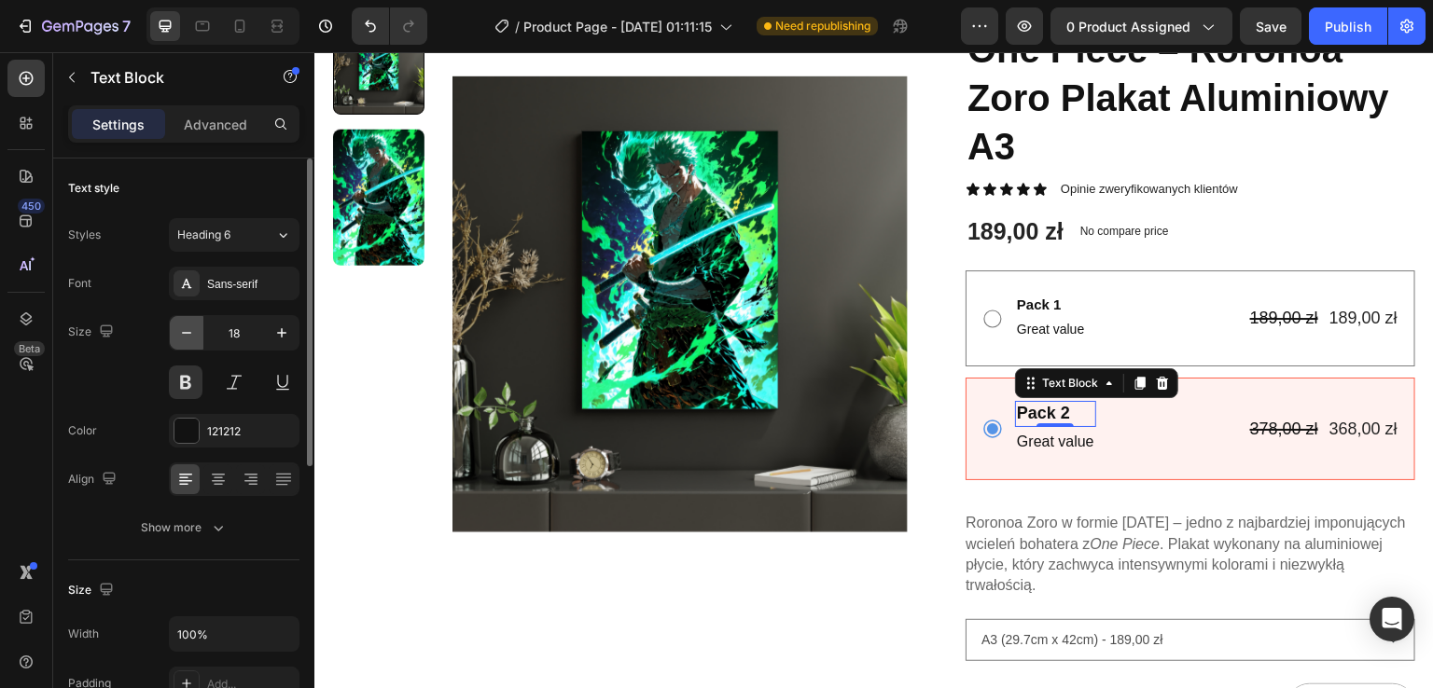
click at [178, 332] on icon "button" at bounding box center [186, 333] width 19 height 19
type input "15"
click at [1033, 446] on p "Great value" at bounding box center [1055, 438] width 77 height 27
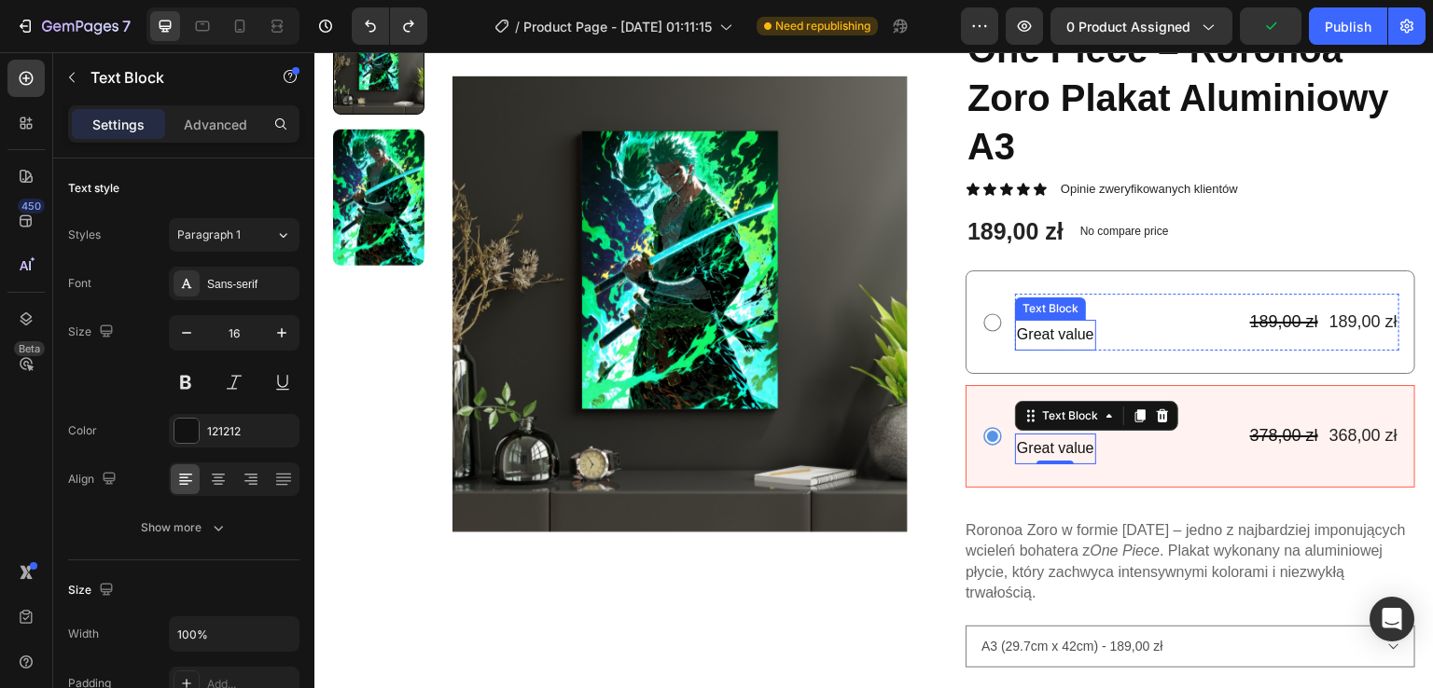
click at [1078, 318] on div "Pack 1" at bounding box center [1055, 306] width 81 height 25
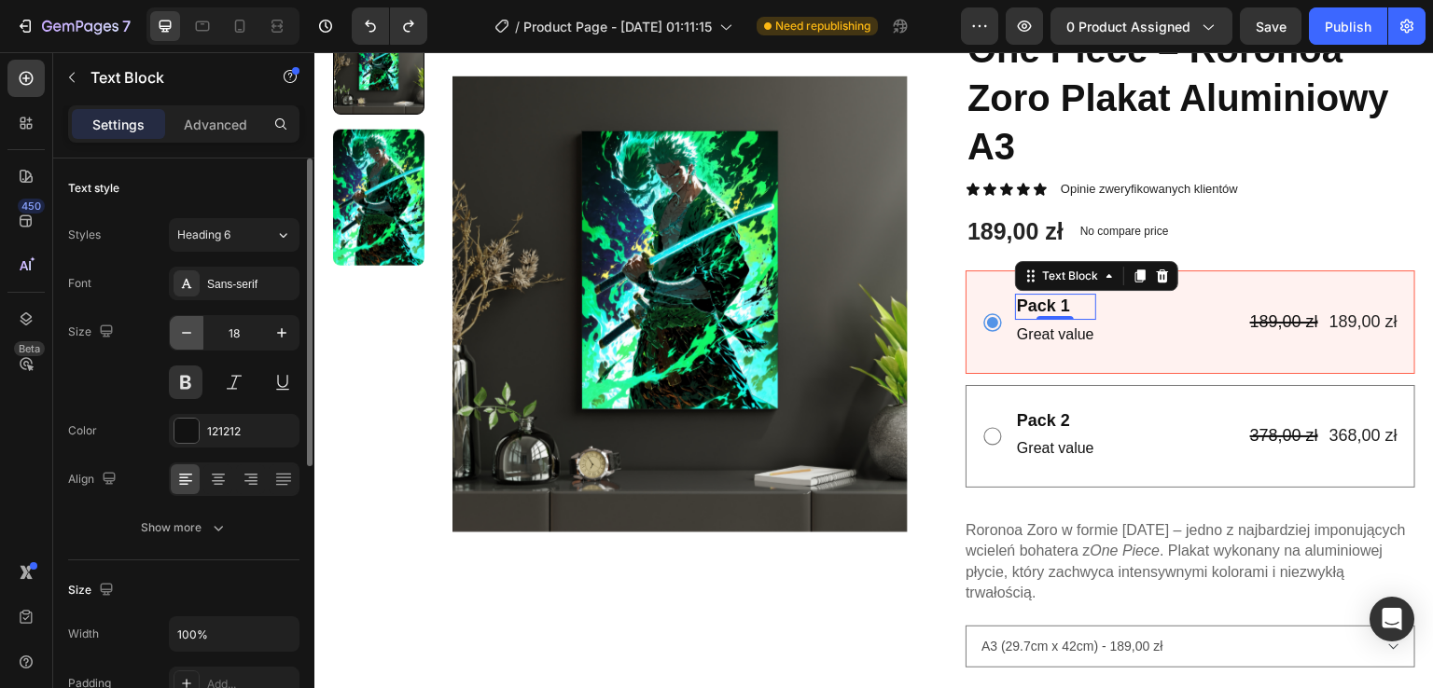
click at [190, 333] on icon "button" at bounding box center [186, 333] width 19 height 19
type input "16"
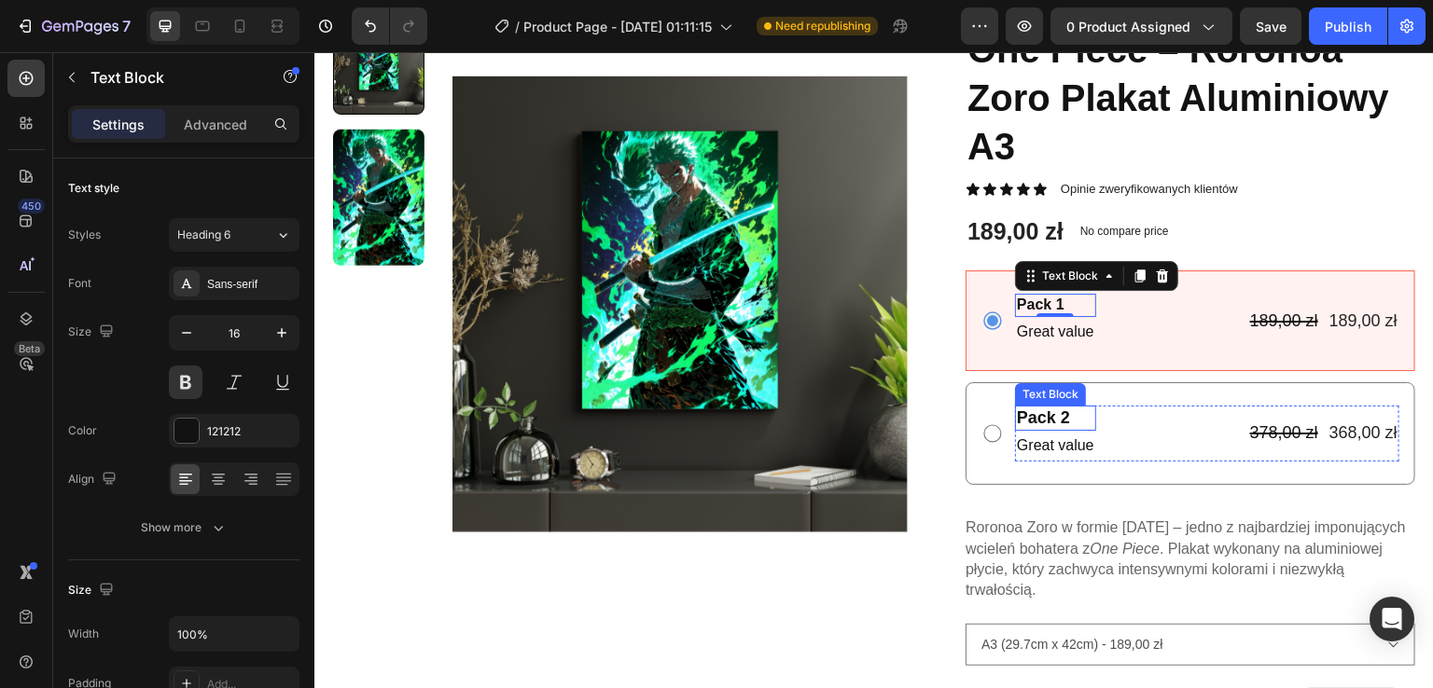
click at [1024, 412] on div "Pack 2" at bounding box center [1055, 418] width 81 height 25
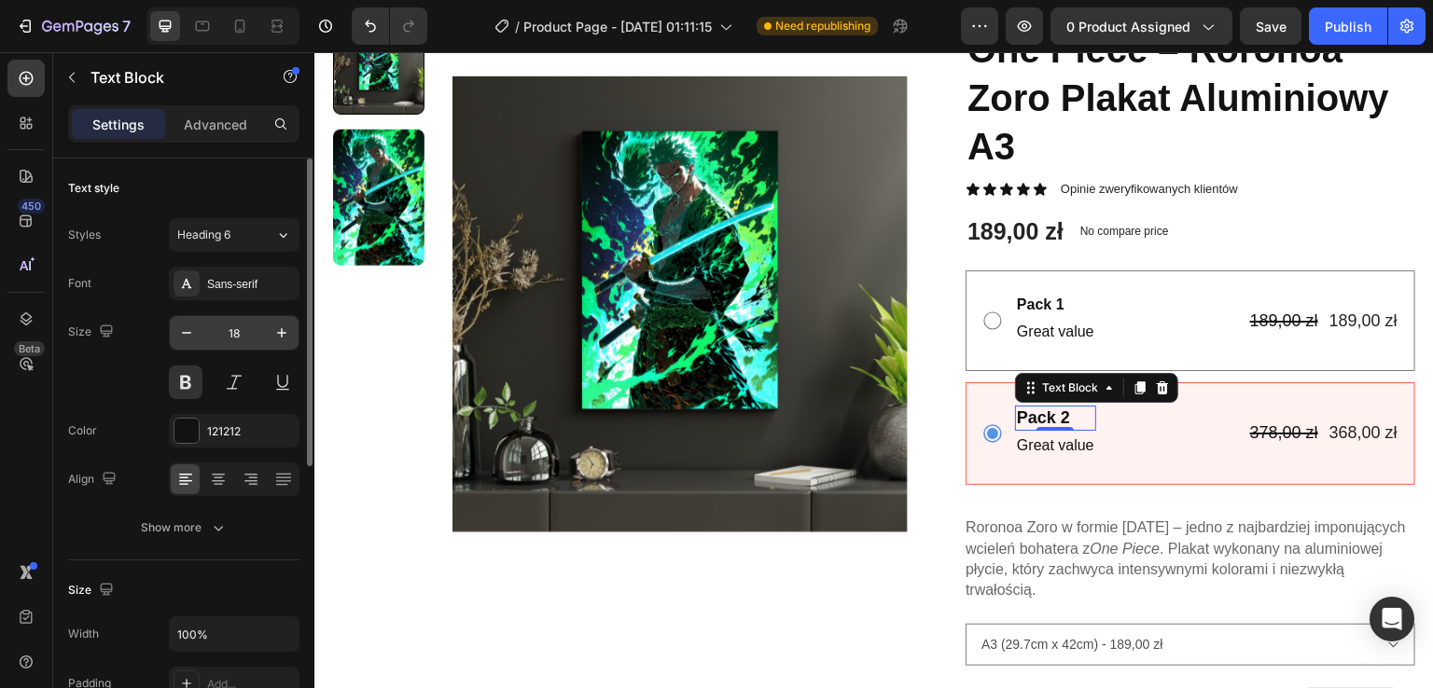
click at [204, 326] on input "18" at bounding box center [234, 333] width 62 height 34
click at [194, 329] on icon "button" at bounding box center [186, 333] width 19 height 19
type input "16"
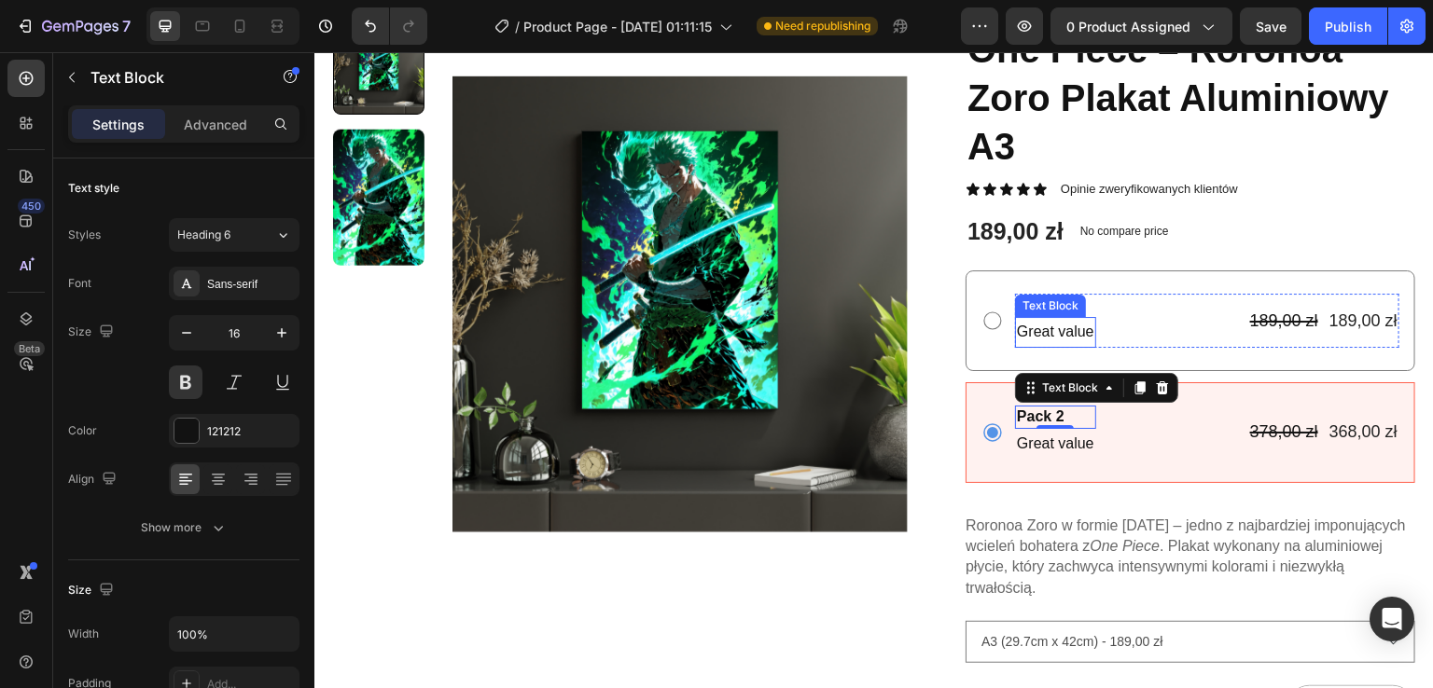
click at [1020, 338] on p "Great value" at bounding box center [1055, 332] width 77 height 27
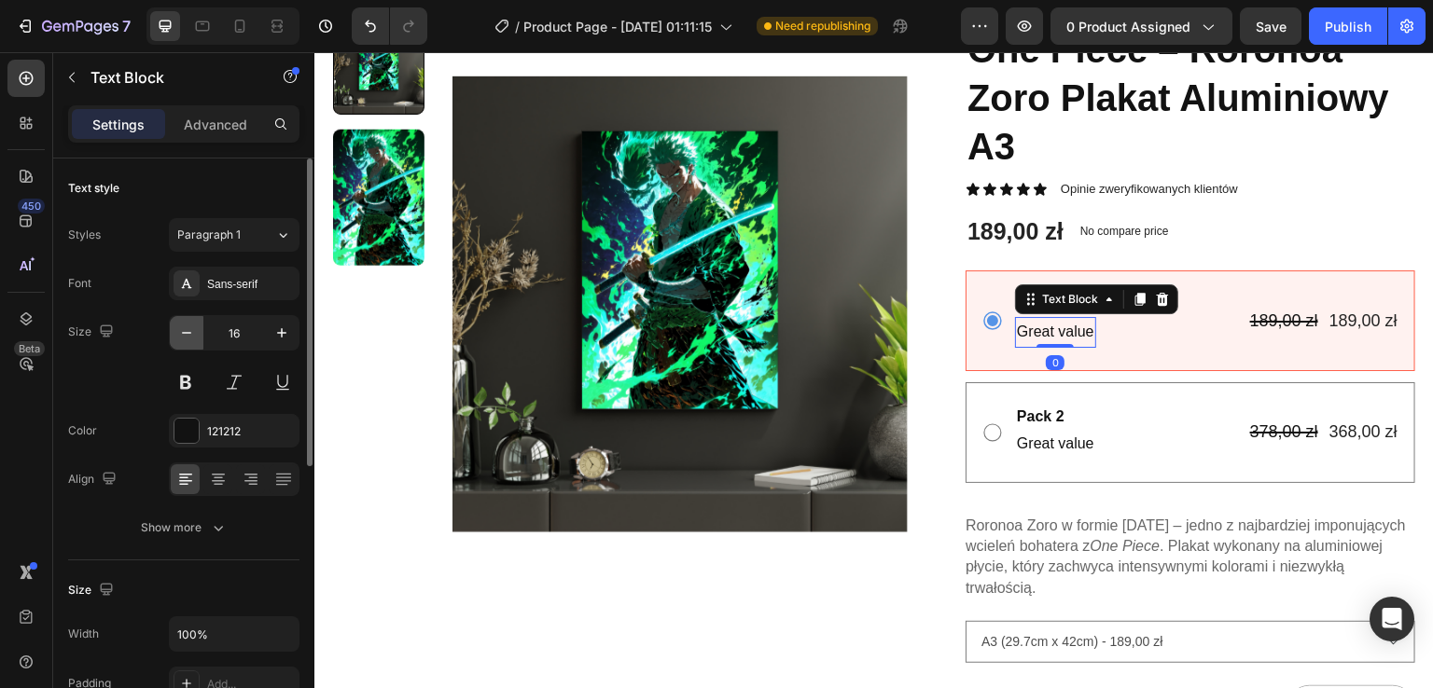
click at [183, 332] on icon "button" at bounding box center [186, 333] width 9 height 2
type input "14"
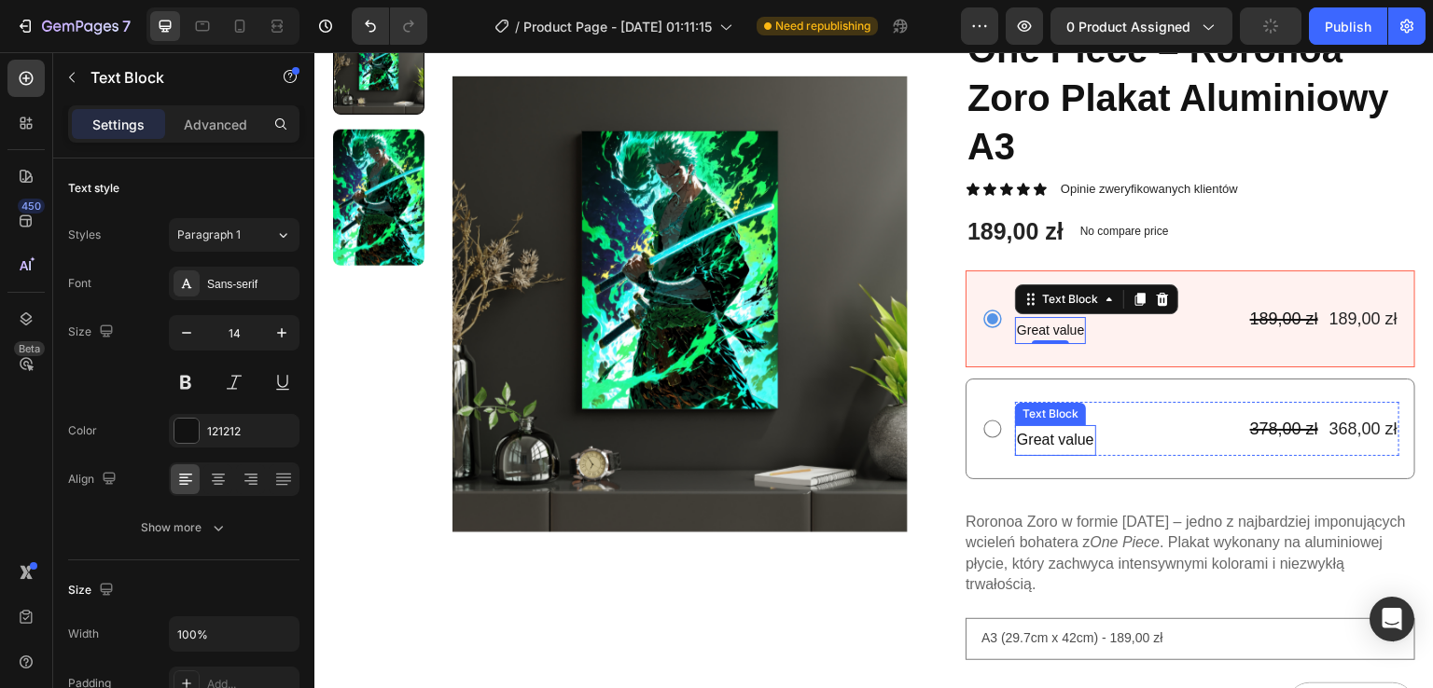
click at [1033, 437] on p "Great value" at bounding box center [1055, 440] width 77 height 27
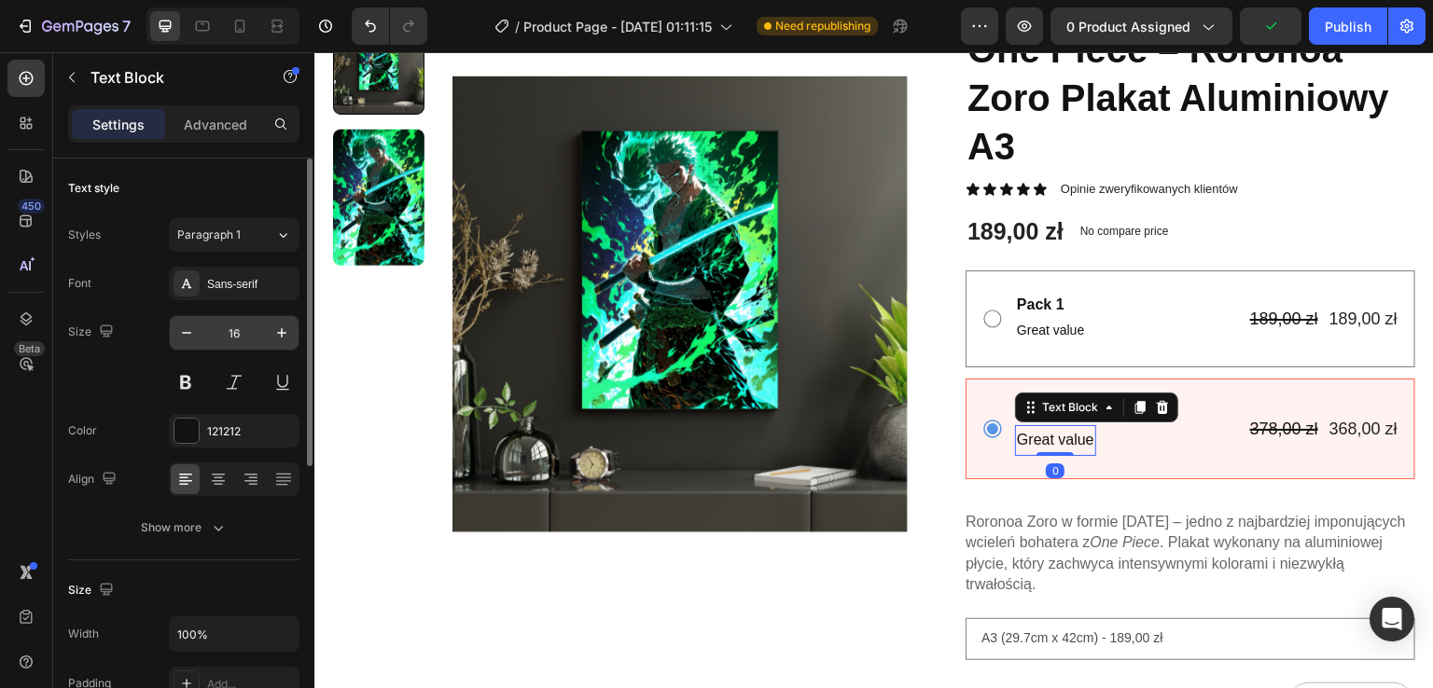
click at [206, 333] on input "16" at bounding box center [234, 333] width 62 height 34
click at [194, 335] on icon "button" at bounding box center [186, 333] width 19 height 19
click at [187, 344] on button "button" at bounding box center [187, 333] width 34 height 34
type input "14"
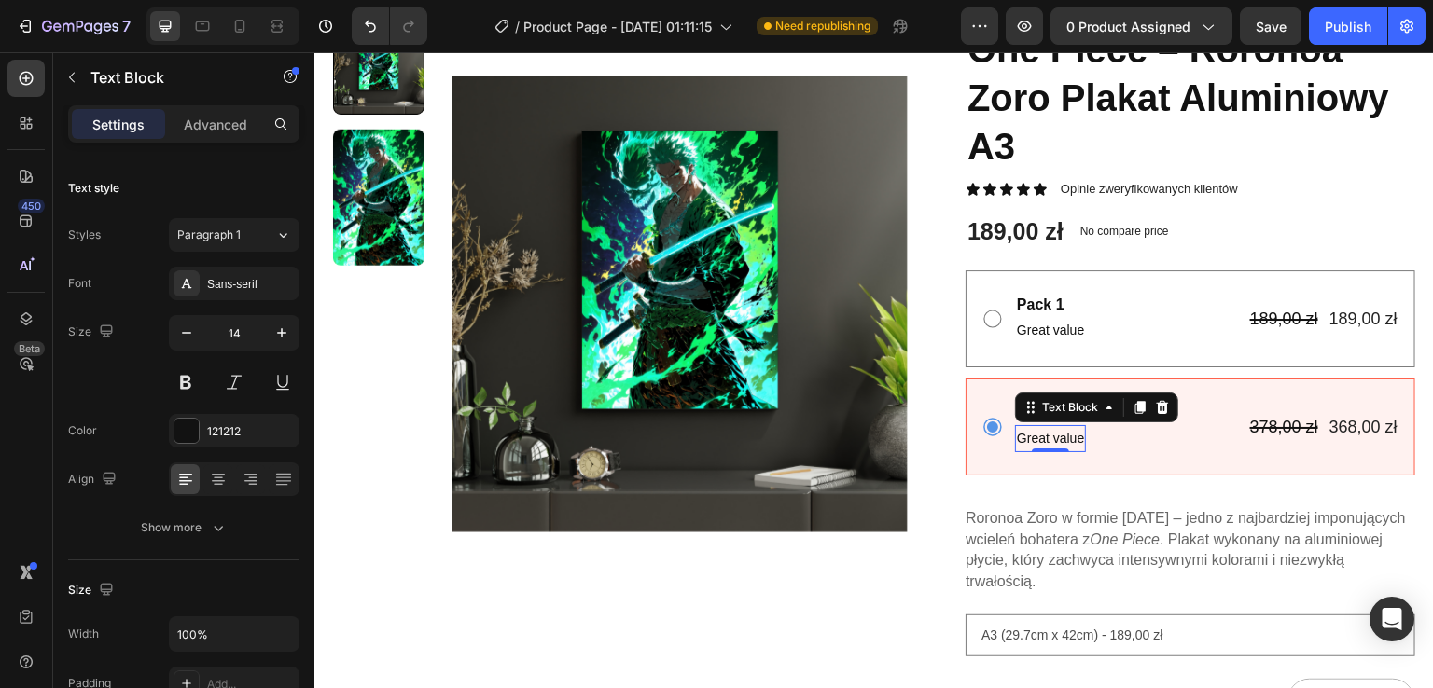
click at [1034, 442] on p "Great value" at bounding box center [1050, 438] width 67 height 23
click at [1031, 442] on p "Great value" at bounding box center [1050, 438] width 67 height 23
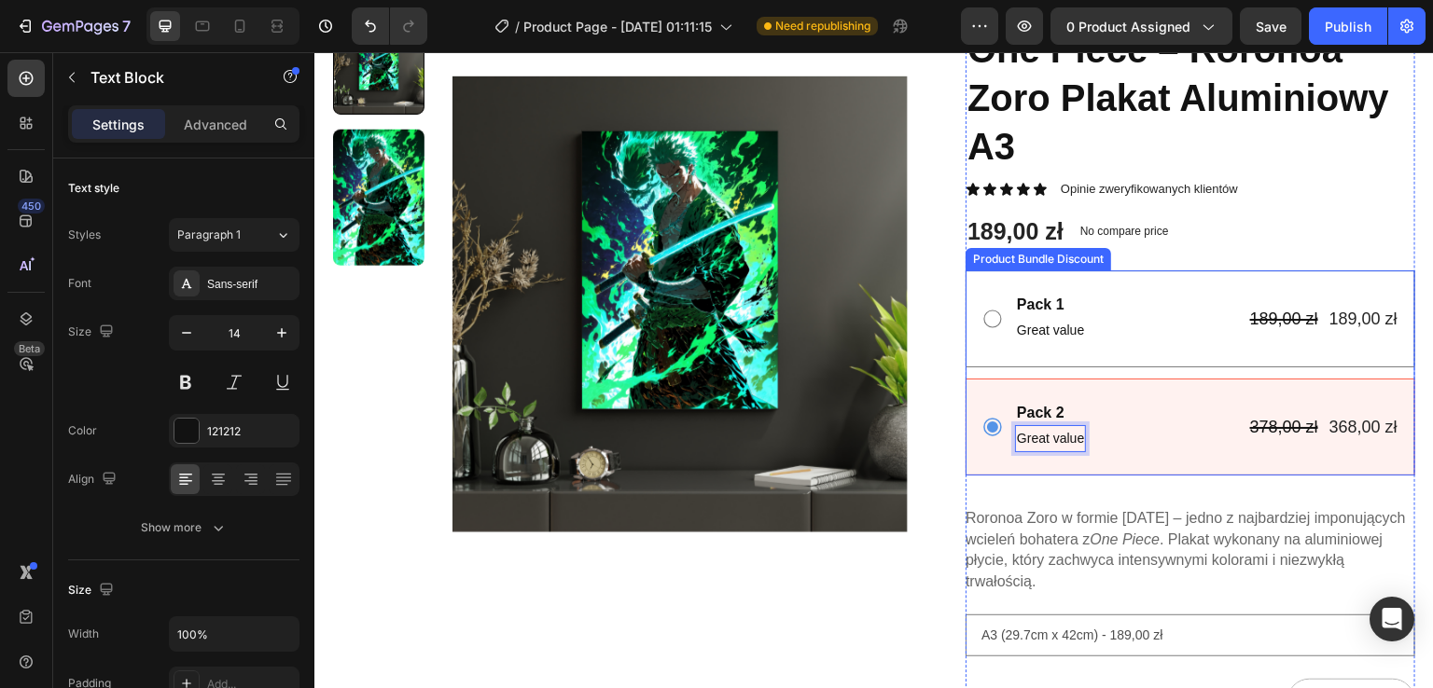
click at [983, 448] on div "Pack 2 Text Block Great value Text Block 0 378,00 zł Product Price Product Pric…" at bounding box center [1190, 427] width 418 height 50
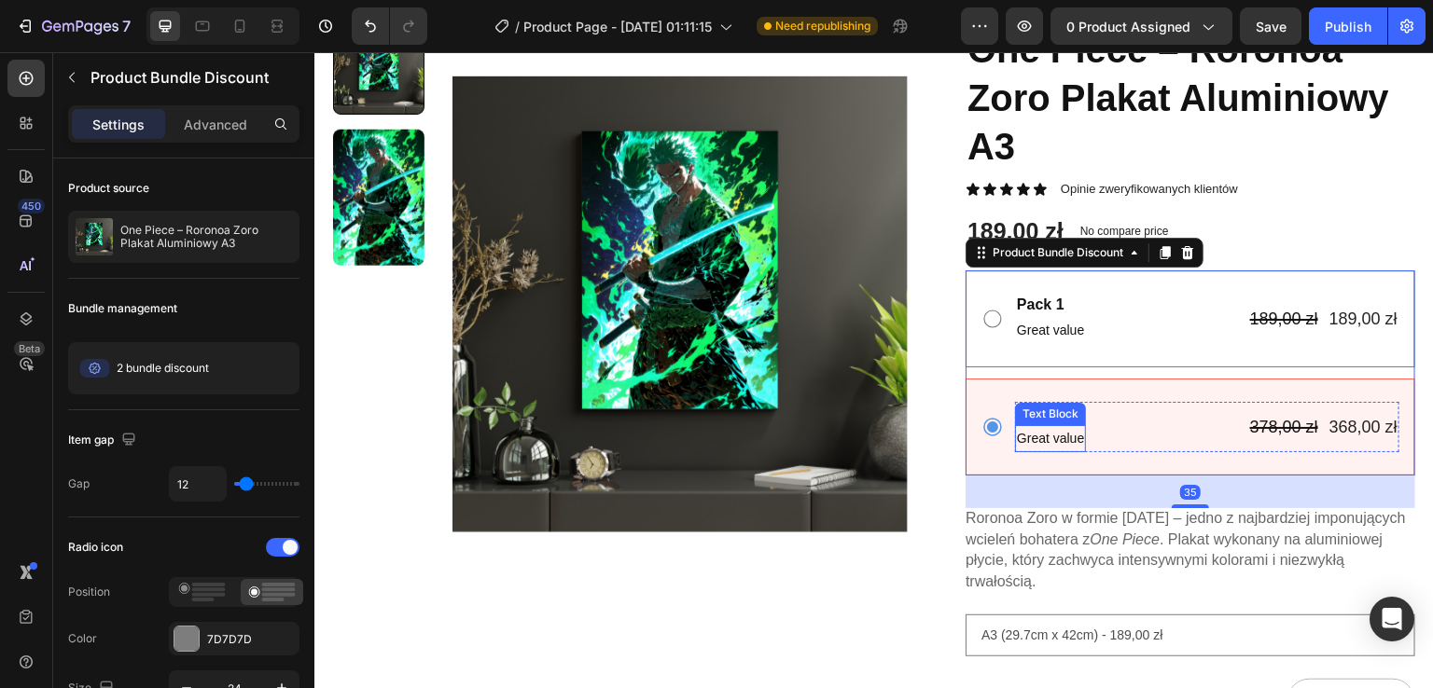
click at [1029, 443] on p "Great value" at bounding box center [1050, 438] width 67 height 23
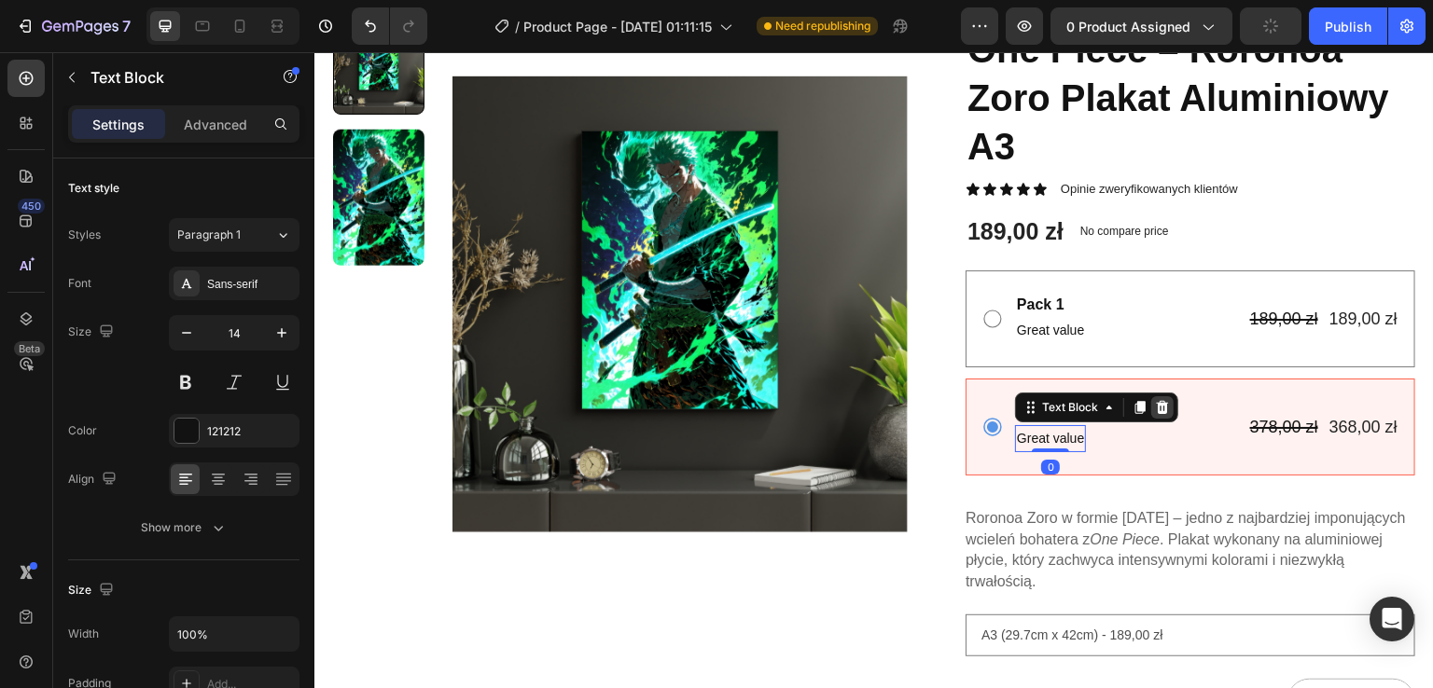
click at [1157, 411] on icon at bounding box center [1163, 407] width 12 height 13
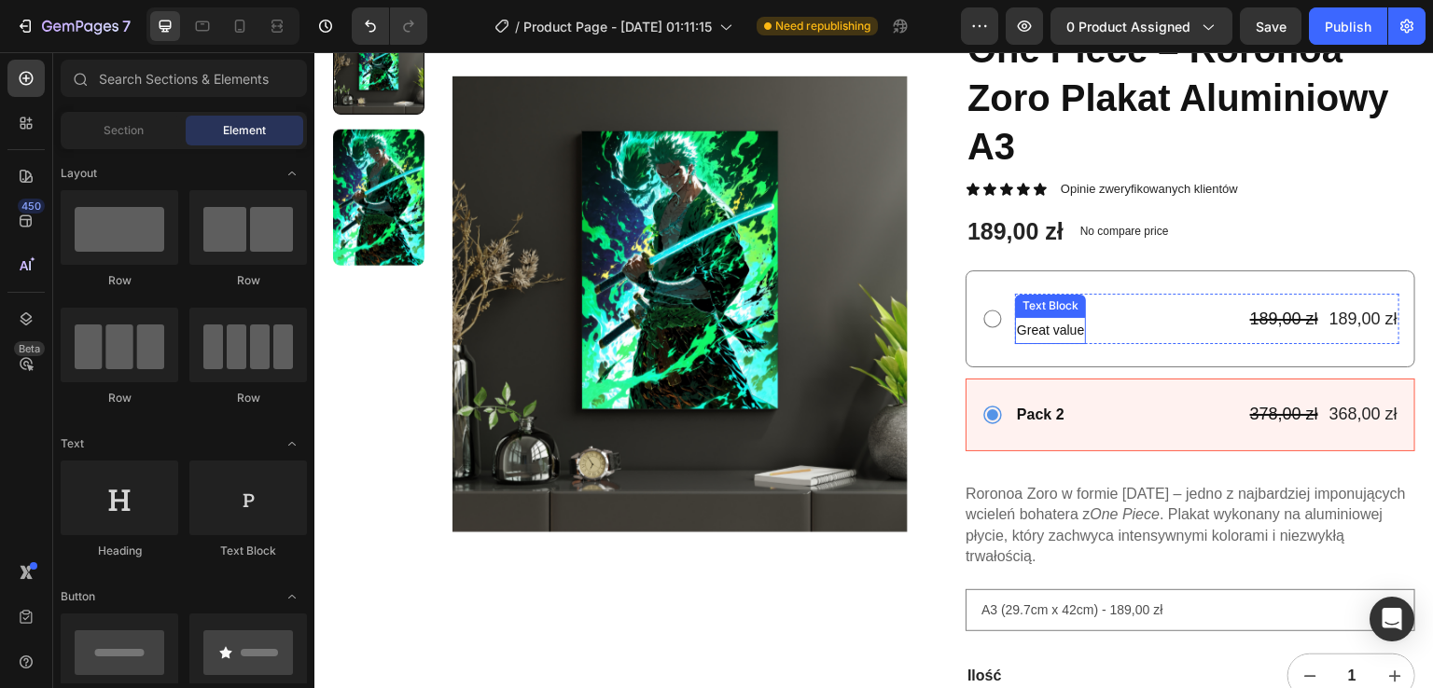
click at [1039, 331] on p "Great value" at bounding box center [1050, 330] width 67 height 23
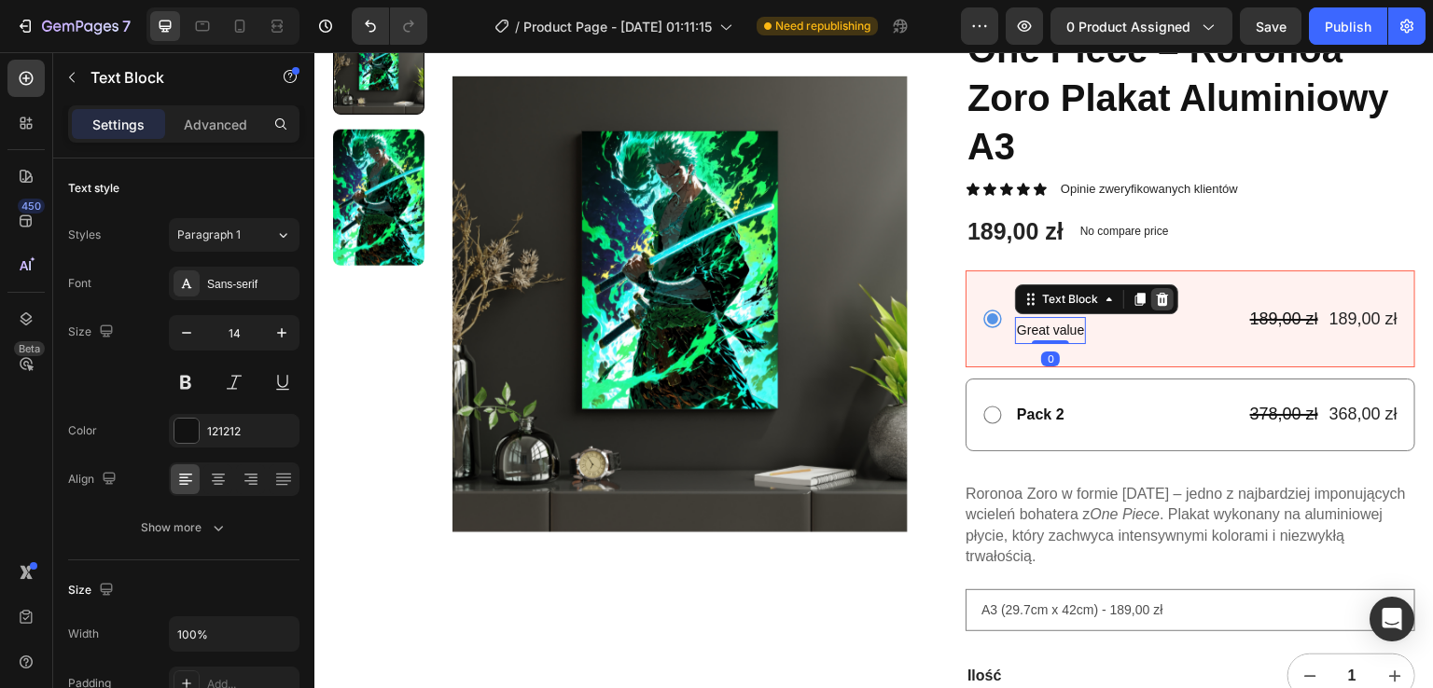
click at [1151, 308] on div at bounding box center [1162, 299] width 22 height 22
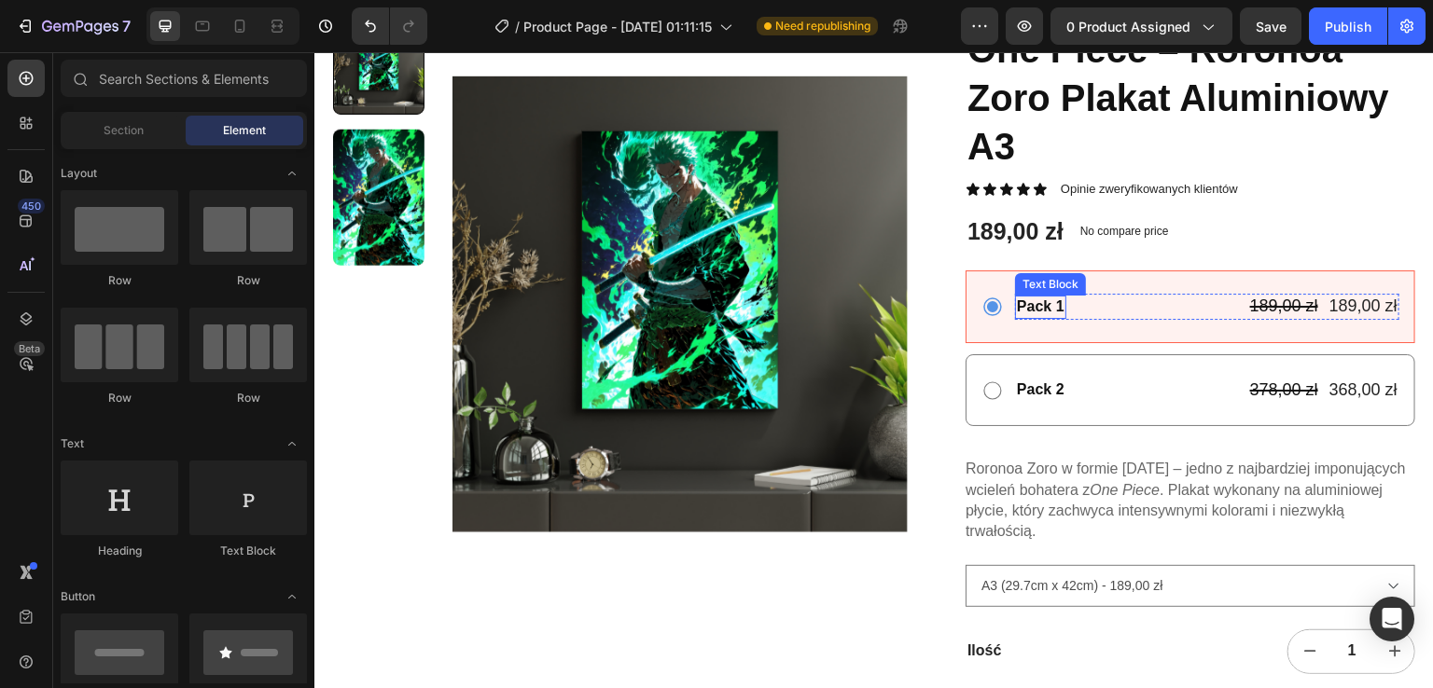
click at [1029, 314] on div "Pack 1" at bounding box center [1040, 307] width 51 height 23
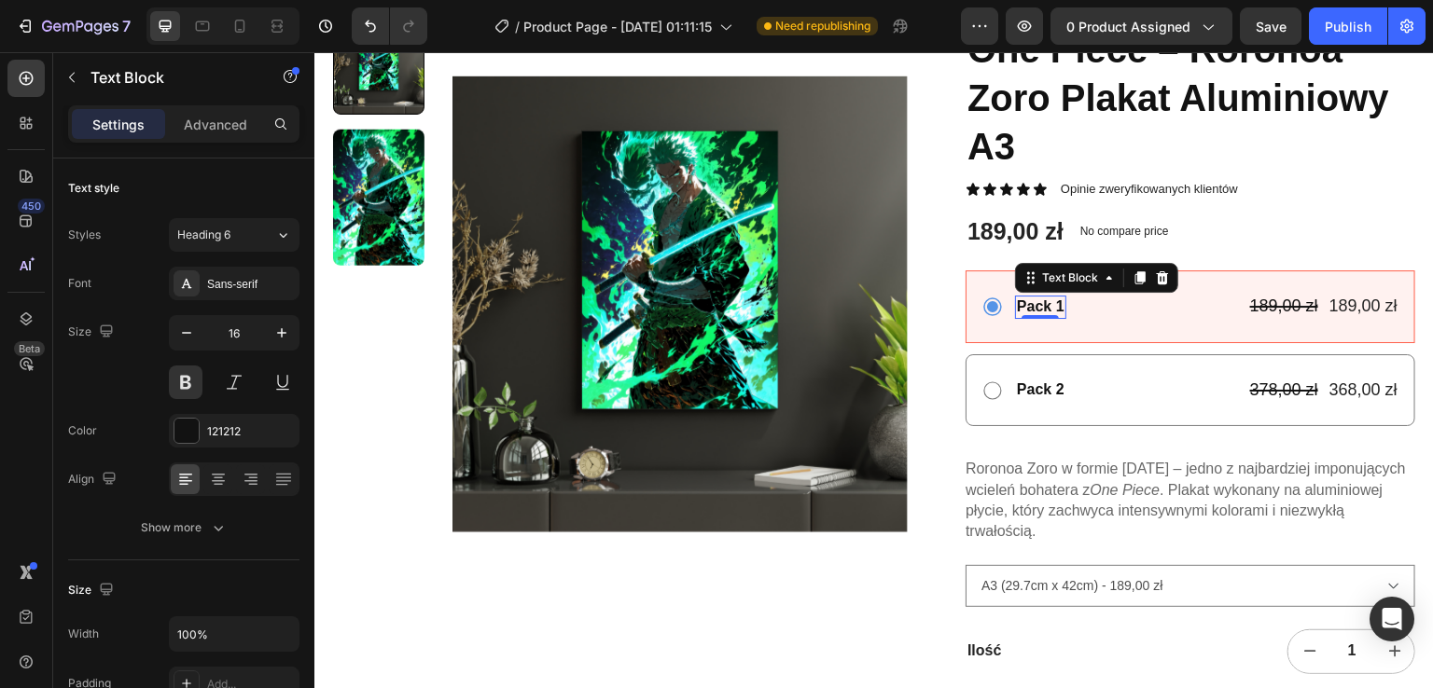
click at [1046, 304] on div "Pack 1" at bounding box center [1040, 307] width 51 height 23
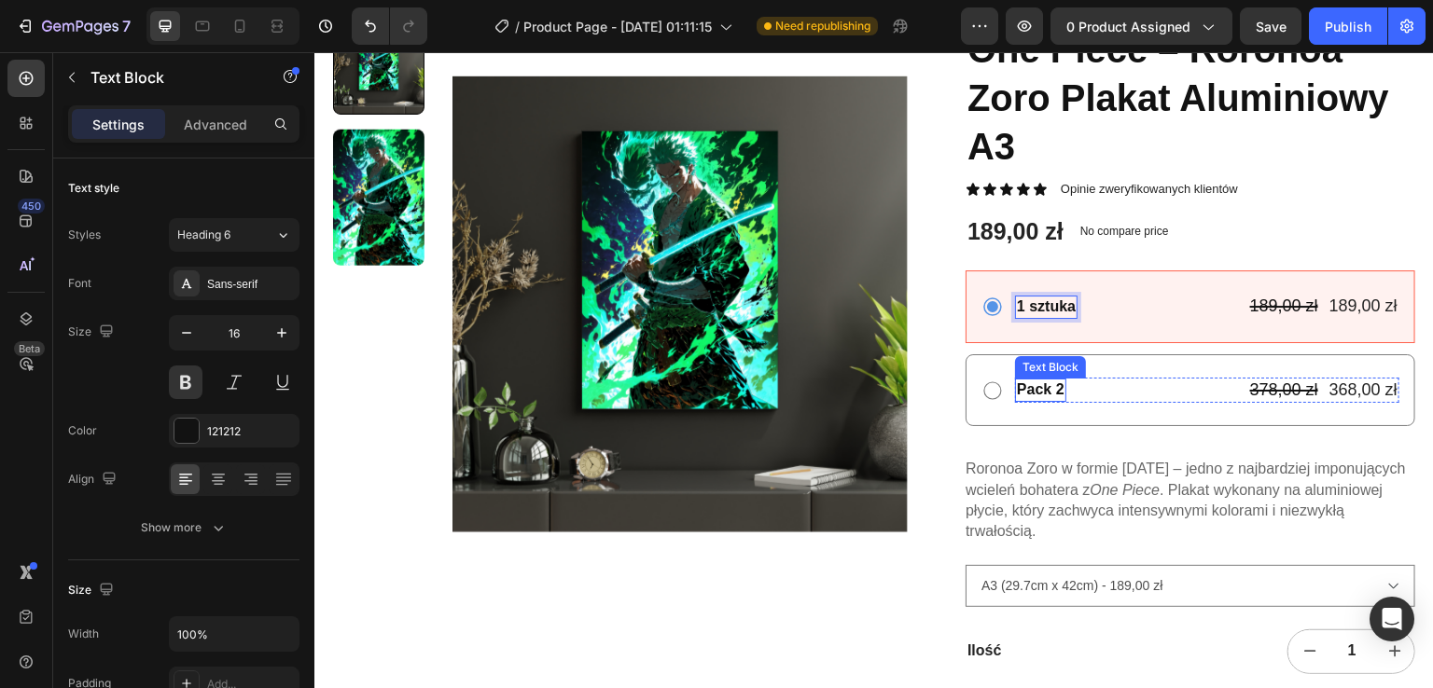
click at [1032, 382] on div "Pack 2" at bounding box center [1040, 390] width 51 height 23
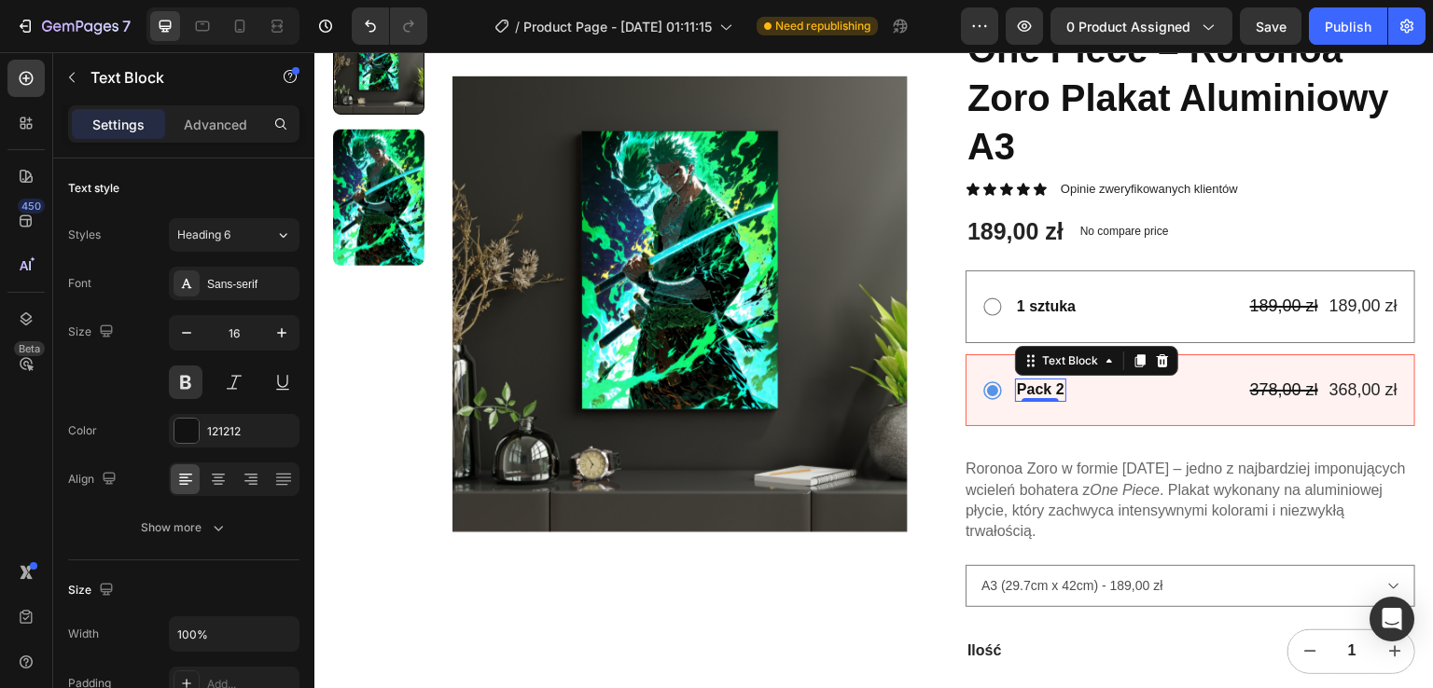
click at [1032, 382] on div "Pack 2" at bounding box center [1040, 390] width 51 height 23
click at [1065, 390] on div "2 sztuki2" at bounding box center [1048, 390] width 67 height 23
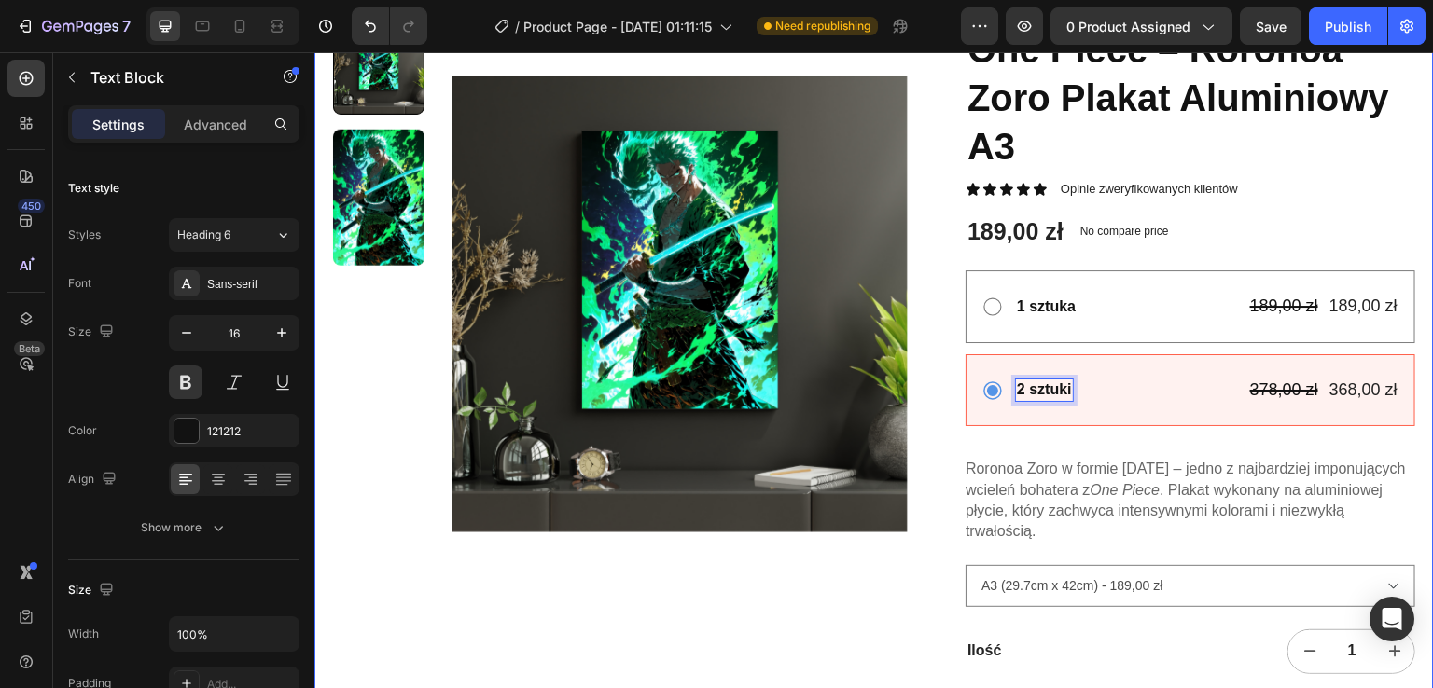
click at [856, 581] on div "Product Images" at bounding box center [620, 414] width 575 height 782
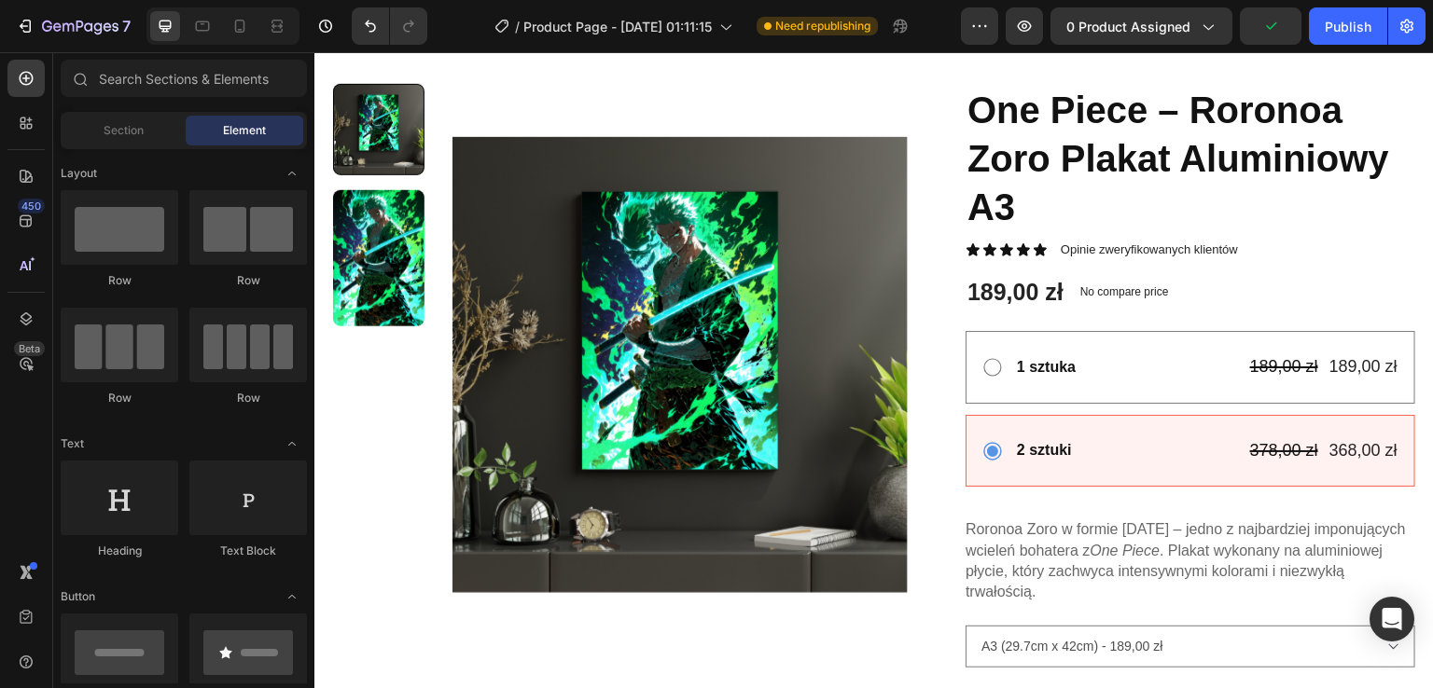
scroll to position [119, 0]
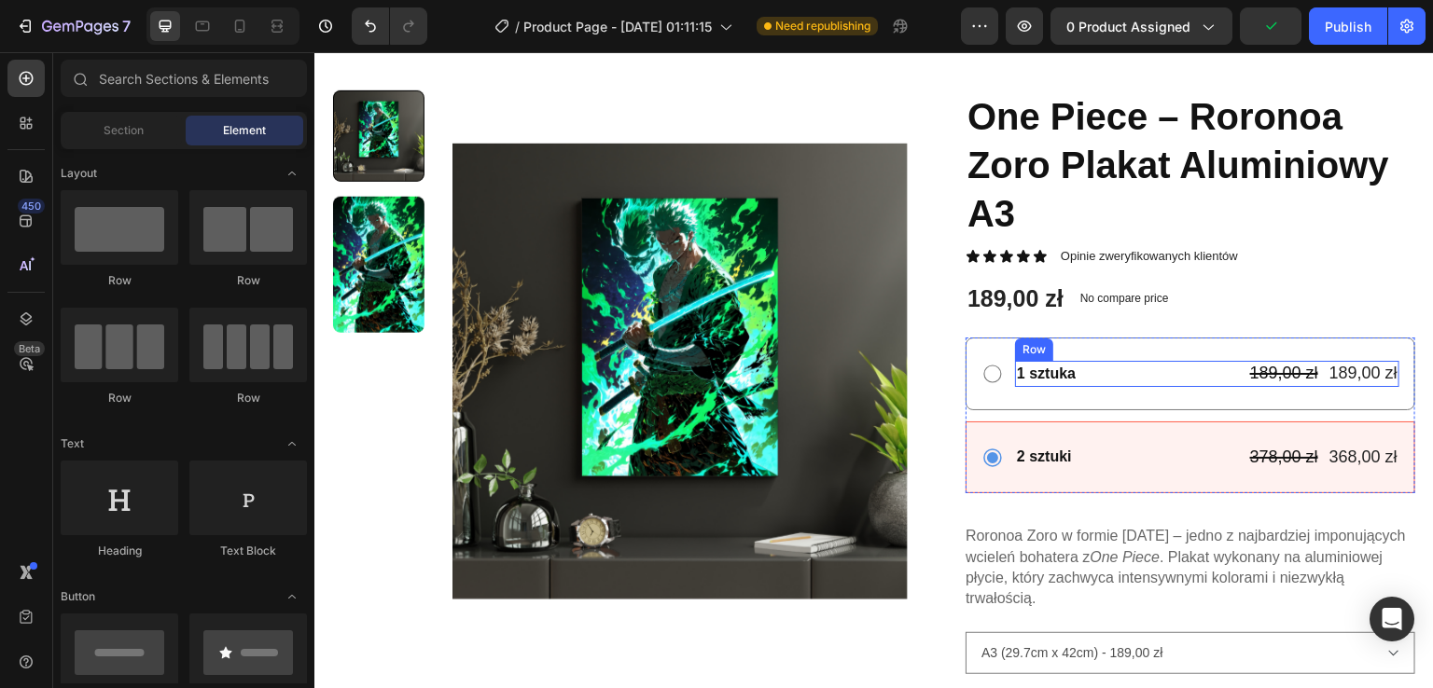
click at [1154, 364] on div "1 sztuka Text Block 189,00 zł Product Price Product Price 189,00 zł Product Pri…" at bounding box center [1207, 373] width 384 height 25
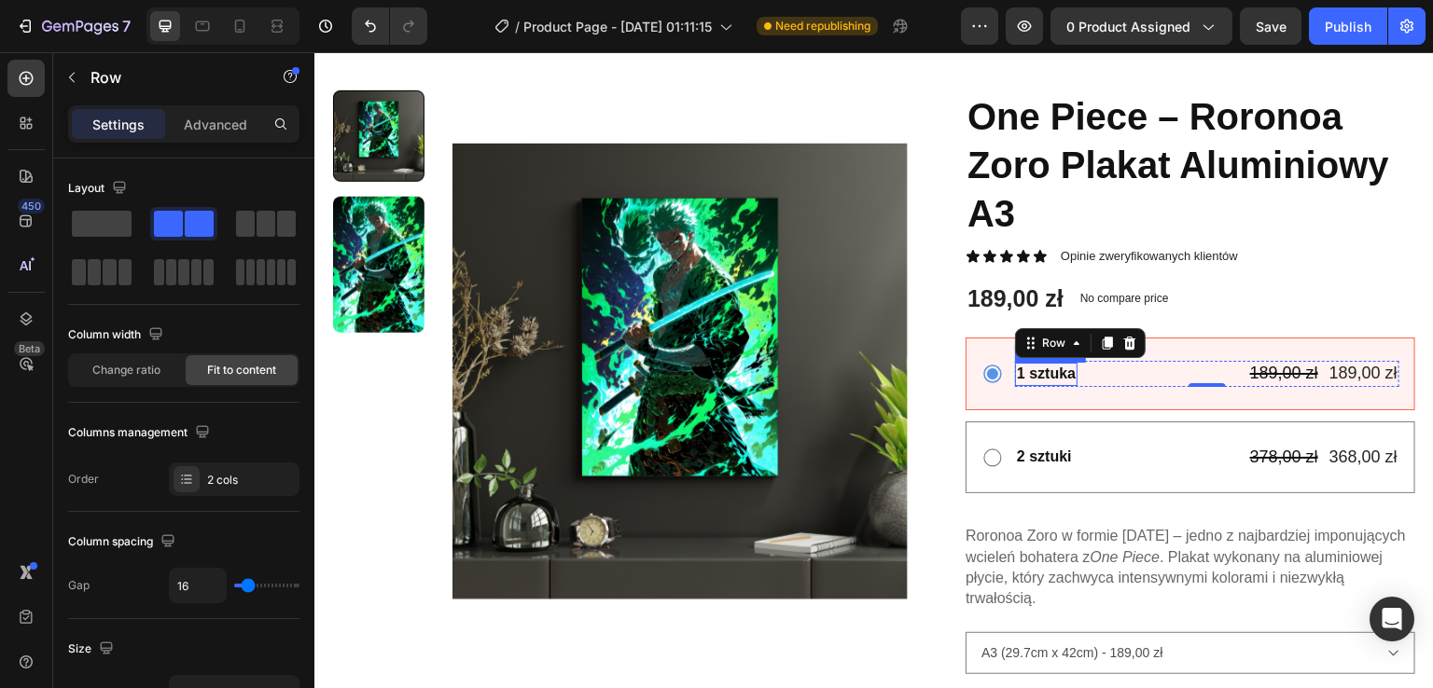
click at [1048, 377] on p "1 sztuka" at bounding box center [1046, 375] width 59 height 20
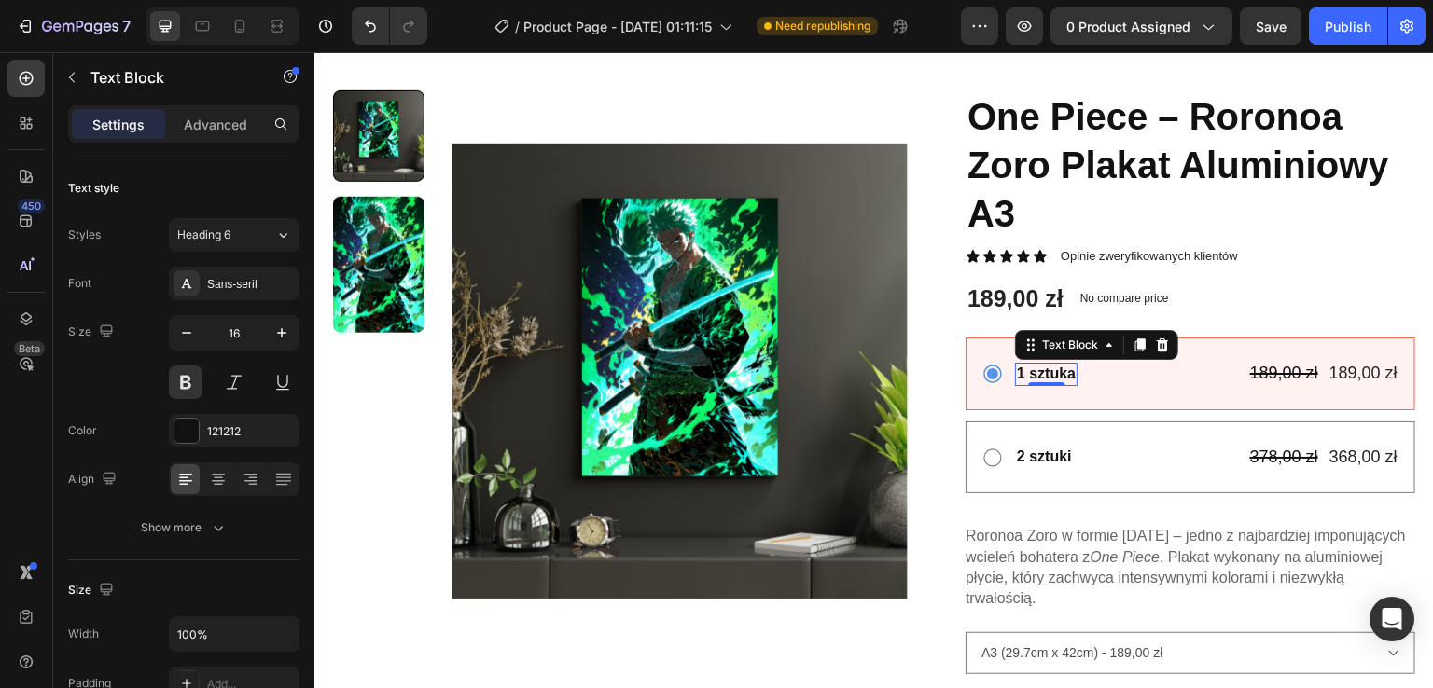
click at [1068, 371] on div "1 sztuka Text Block 0 189,00 zł Product Price Product Price 189,00 zł Product P…" at bounding box center [1207, 373] width 384 height 25
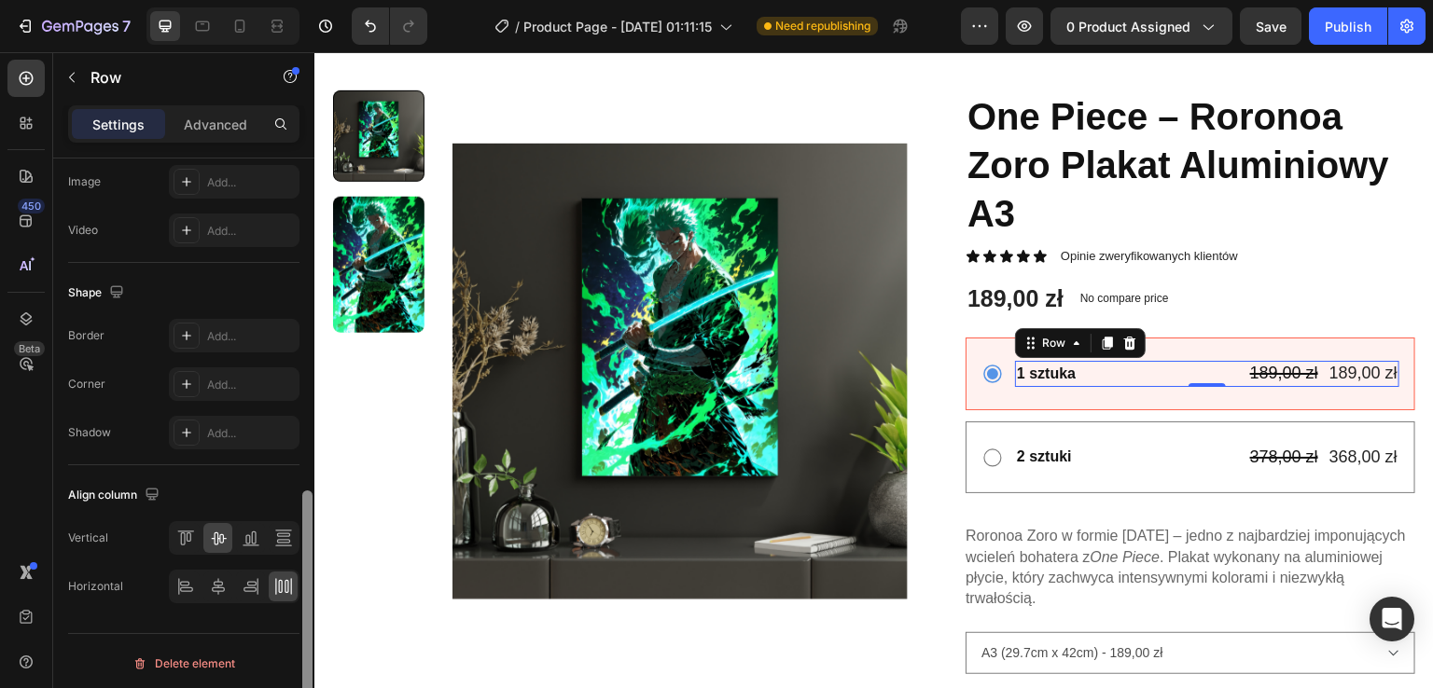
scroll to position [765, 0]
drag, startPoint x: 306, startPoint y: 241, endPoint x: 305, endPoint y: 598, distance: 357.3
click at [305, 598] on div at bounding box center [307, 615] width 10 height 252
click at [1031, 375] on p "1 sztuka" at bounding box center [1046, 375] width 59 height 20
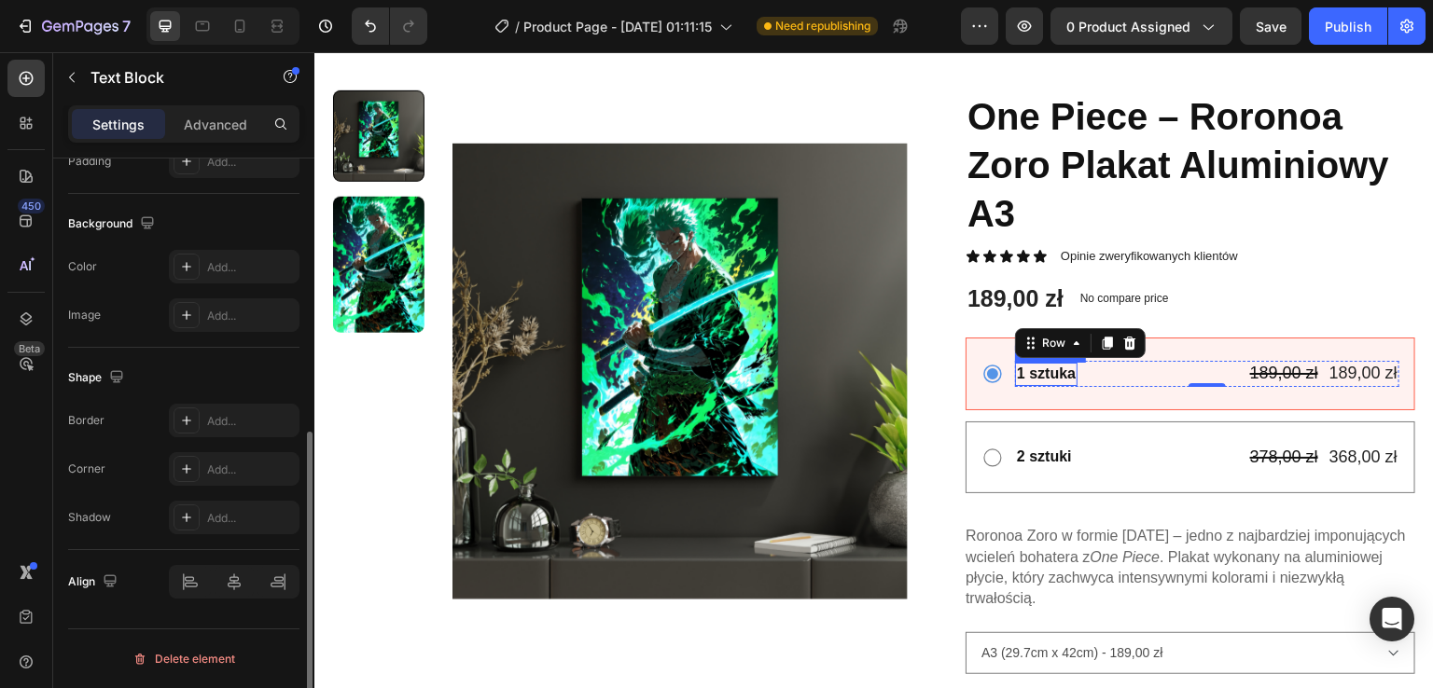
scroll to position [0, 0]
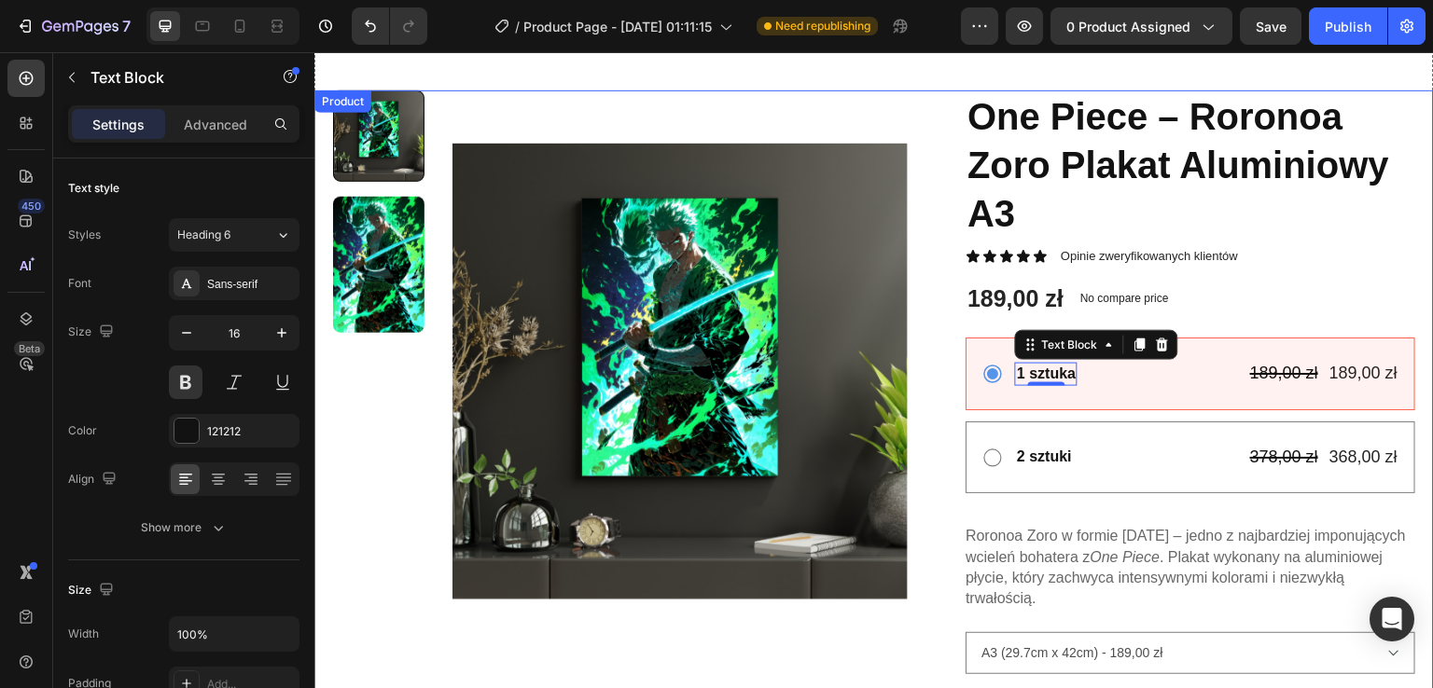
click at [907, 589] on div "Product Images One Piece – Roronoa Zoro Plakat Aluminiowy A3 Product Title Icon…" at bounding box center [873, 481] width 1119 height 782
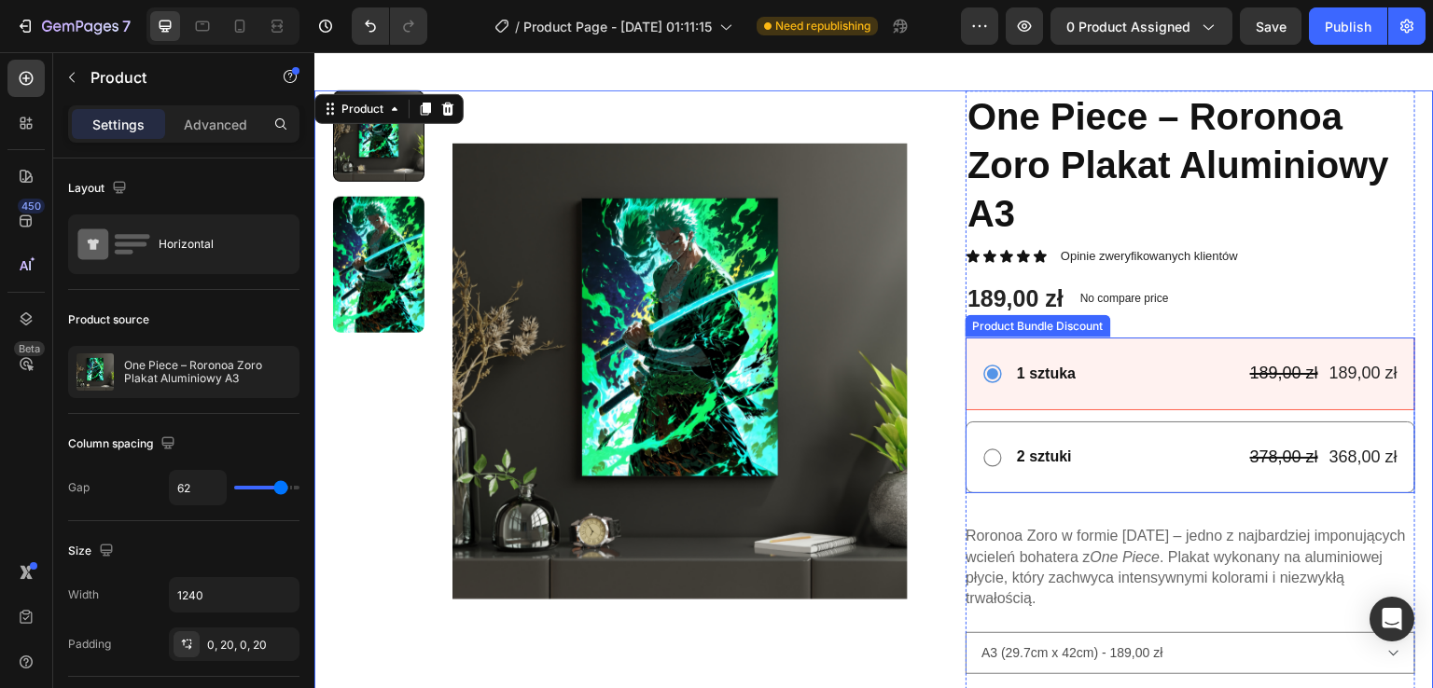
click at [988, 463] on icon at bounding box center [992, 458] width 22 height 22
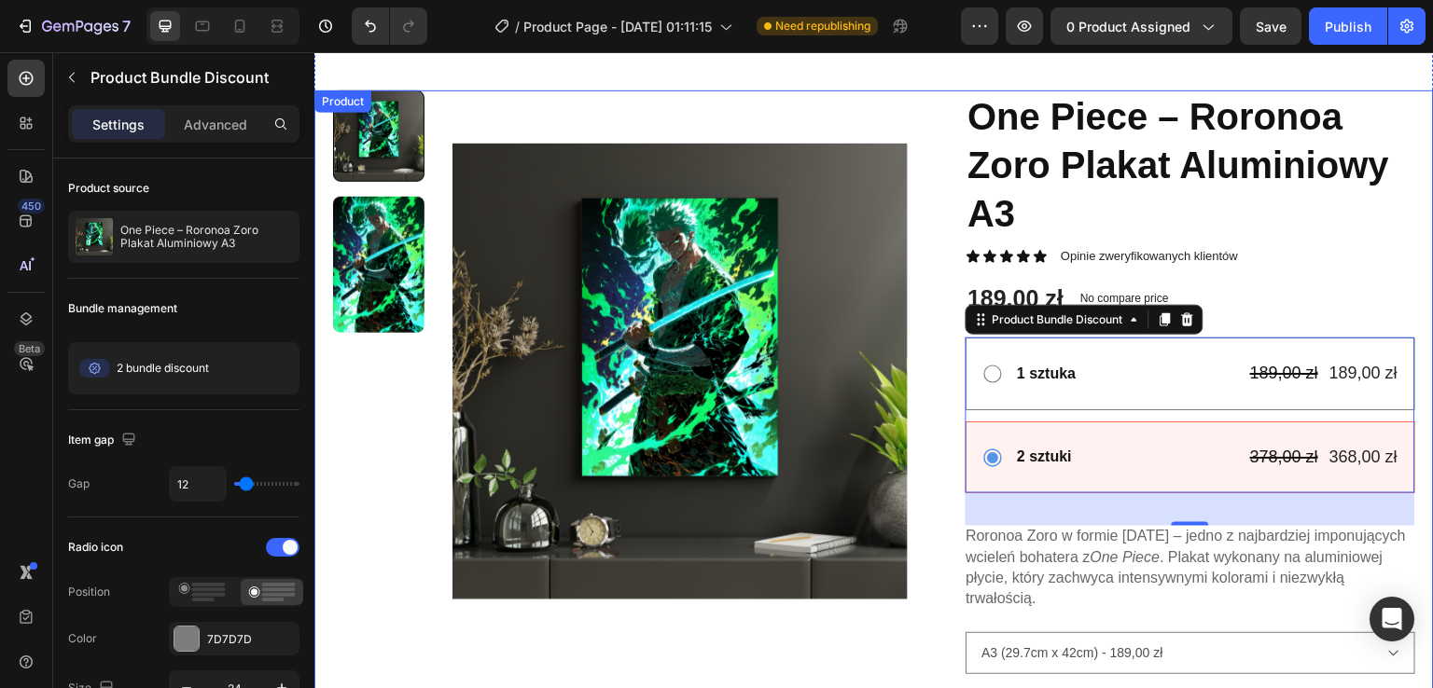
click at [776, 645] on div "Product Images" at bounding box center [620, 481] width 575 height 782
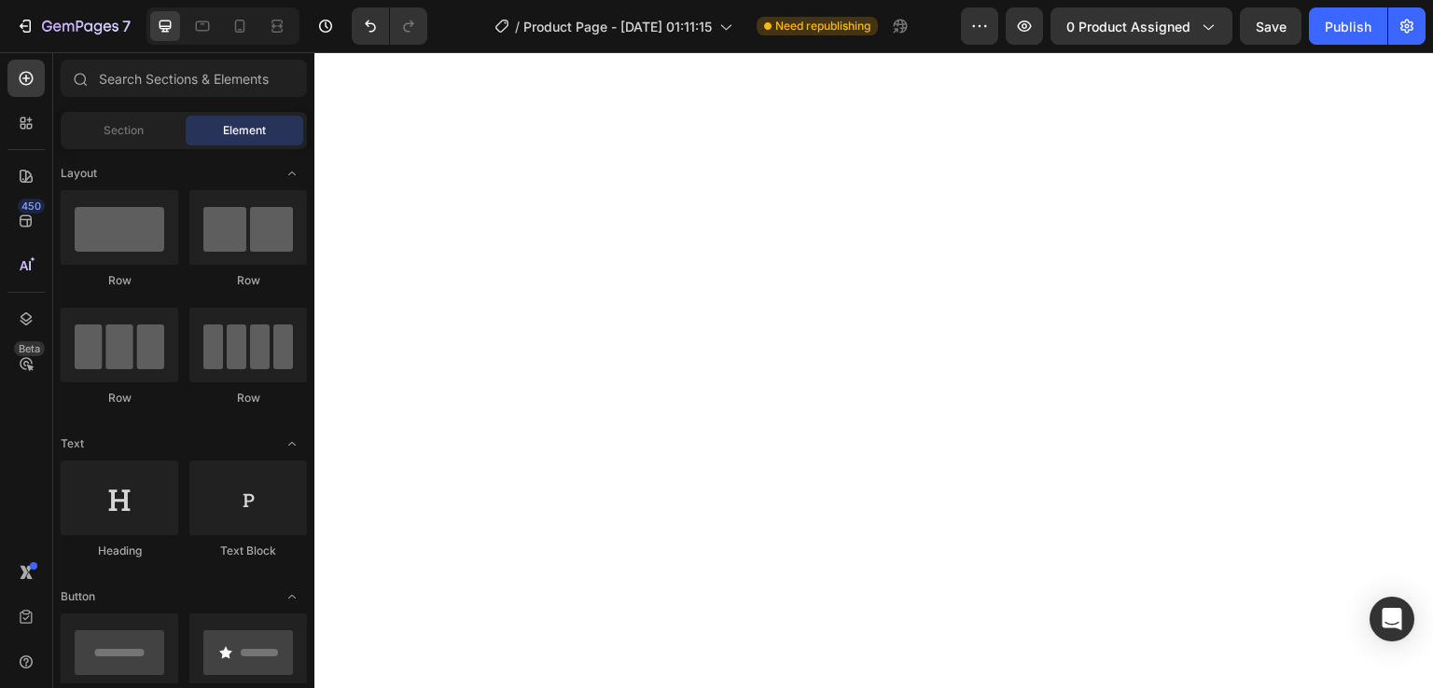
scroll to position [726, 0]
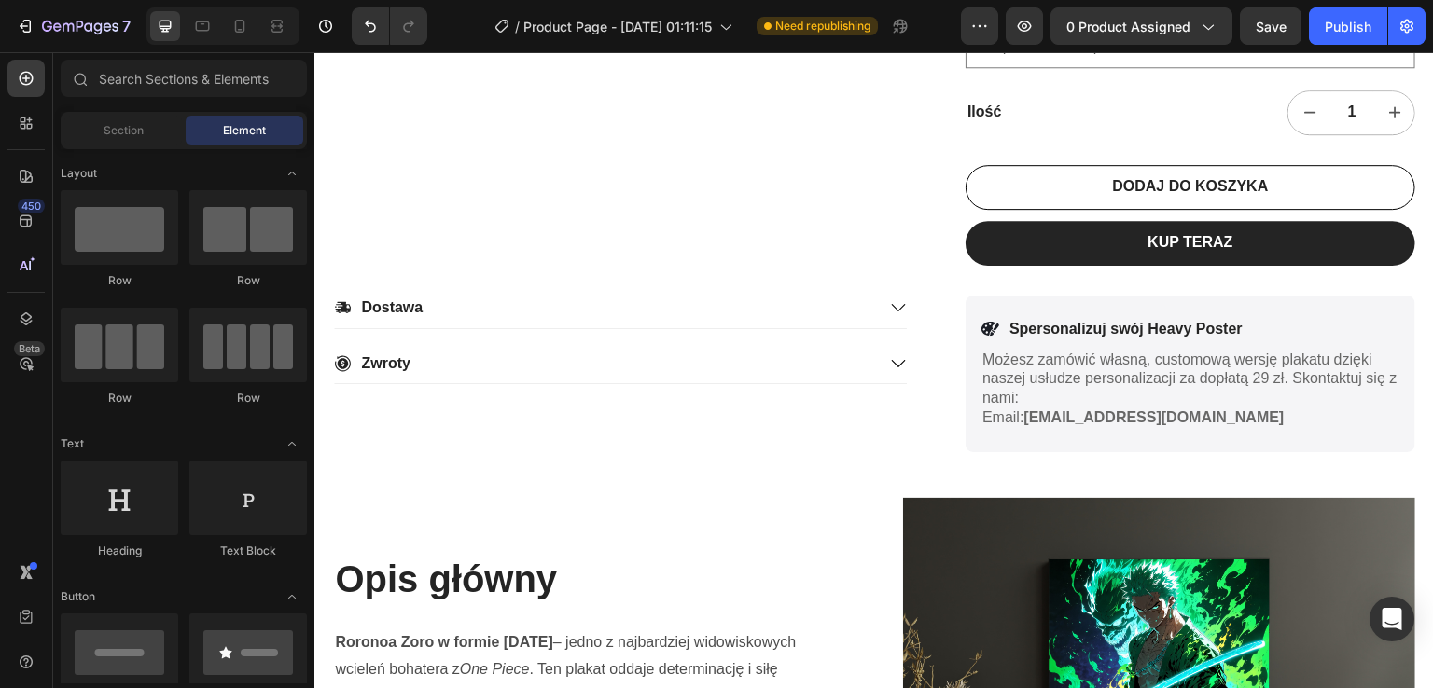
select select "581557273843794558"
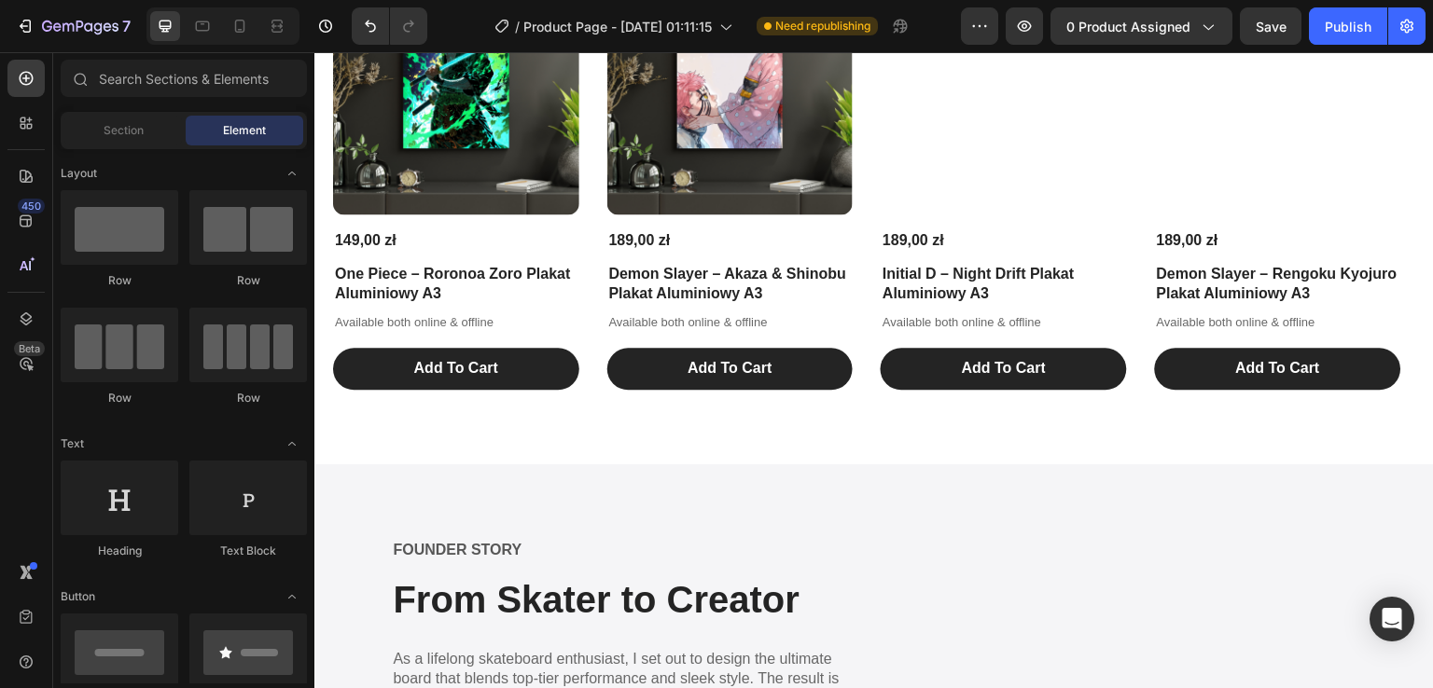
scroll to position [2834, 0]
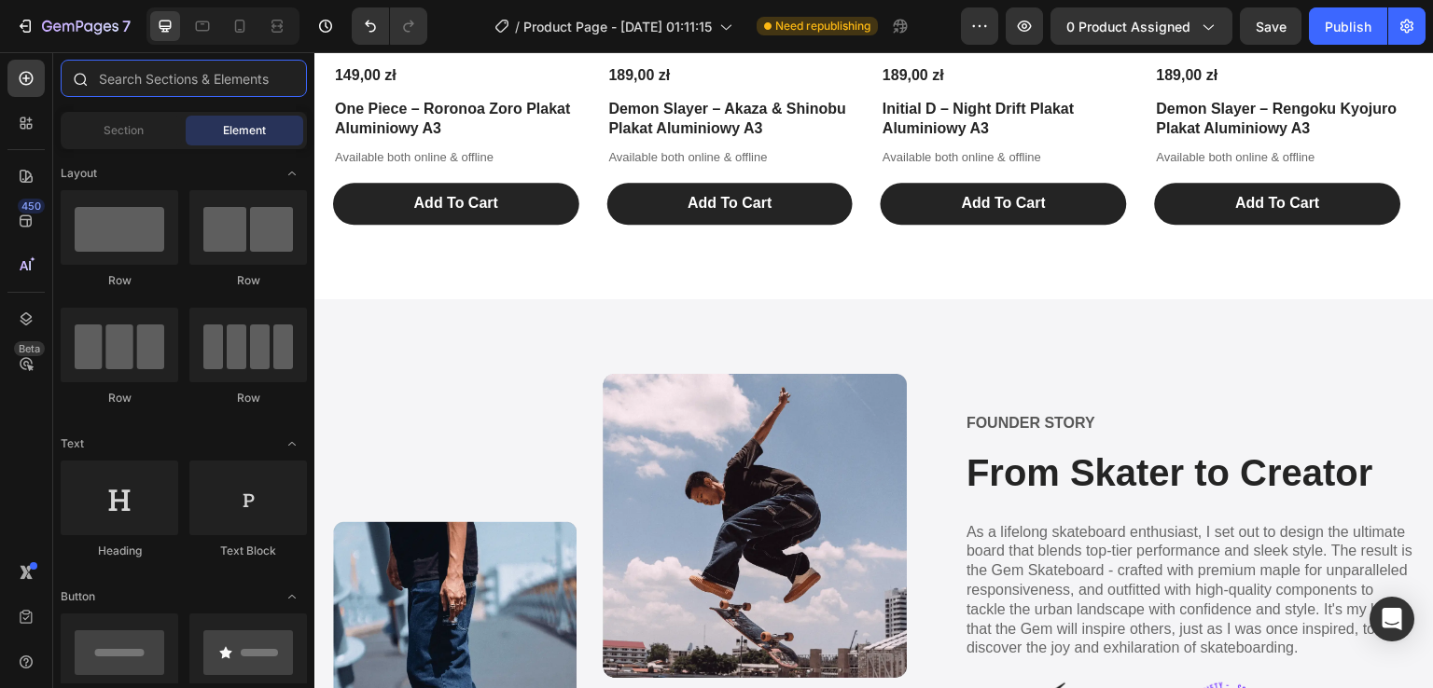
click at [231, 77] on input "text" at bounding box center [184, 78] width 246 height 37
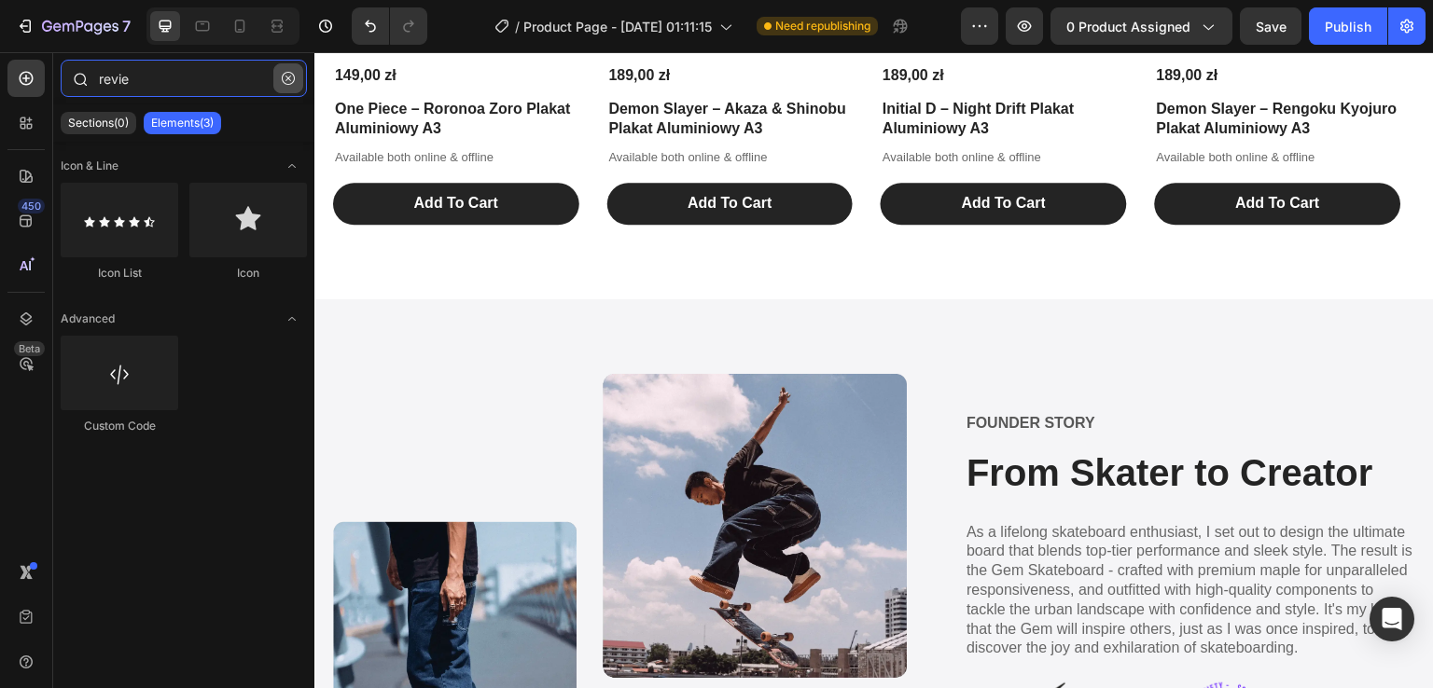
type input "revie"
click at [287, 76] on icon "button" at bounding box center [288, 78] width 13 height 13
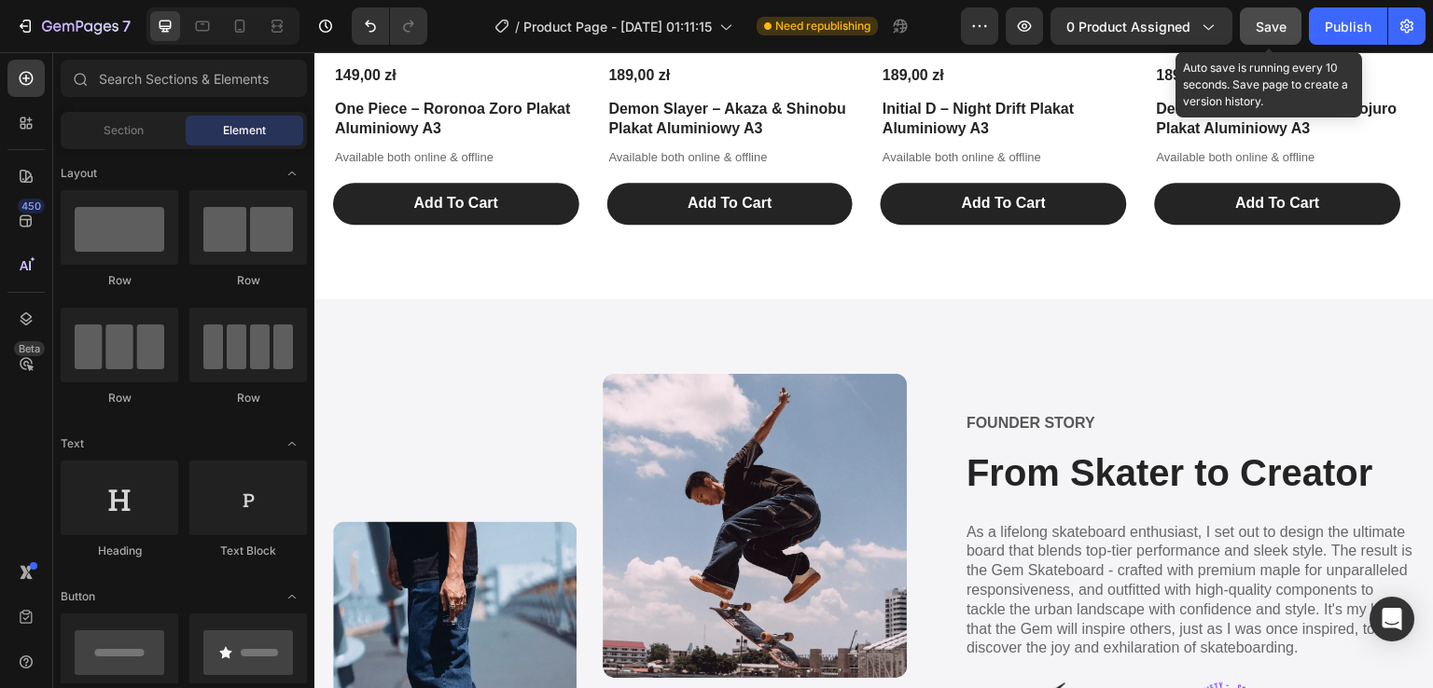
click at [1285, 35] on div "Save" at bounding box center [1271, 27] width 31 height 20
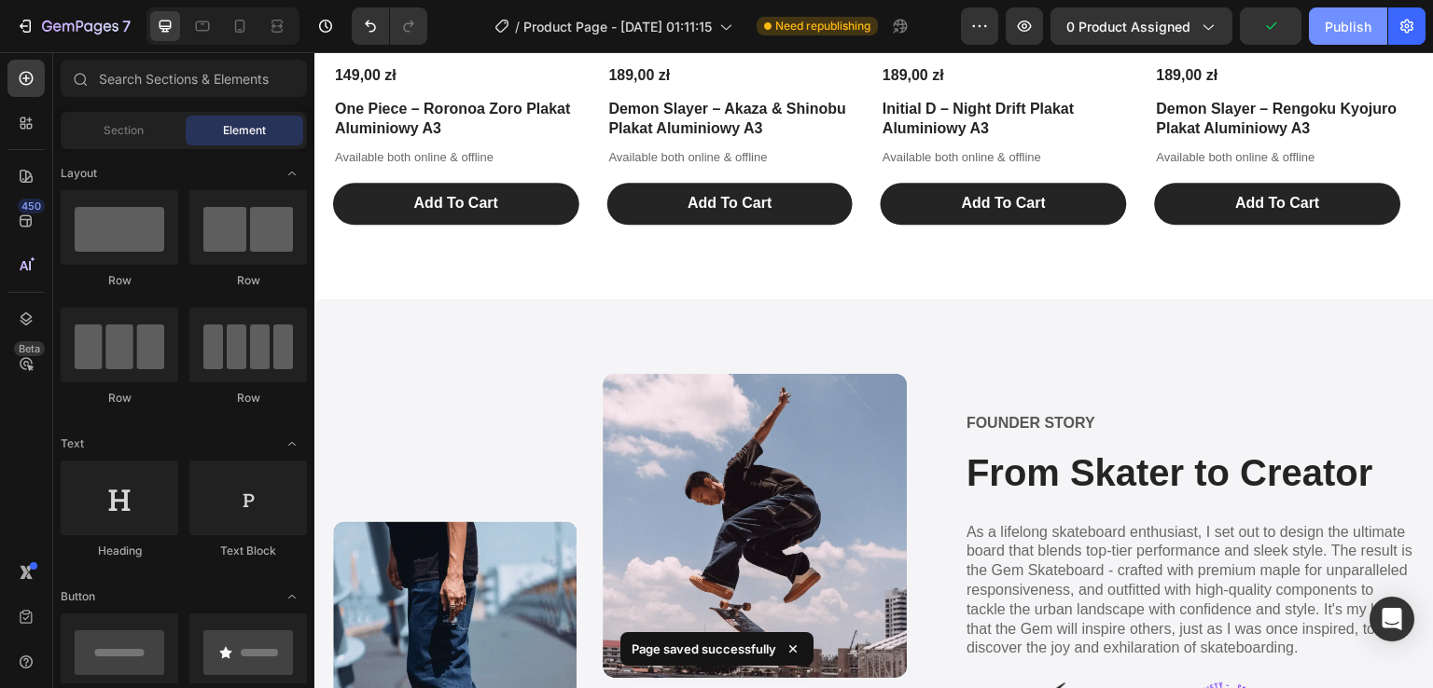
click at [1347, 36] on button "Publish" at bounding box center [1348, 25] width 78 height 37
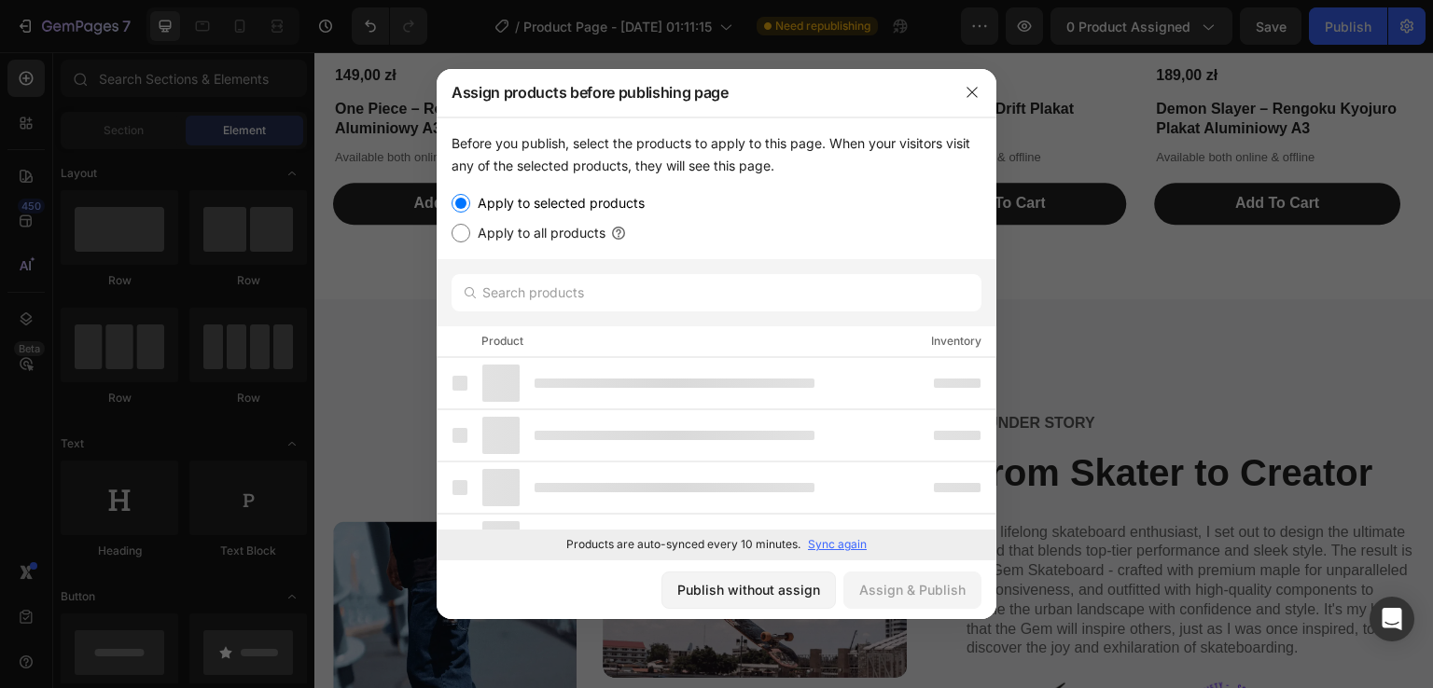
drag, startPoint x: 990, startPoint y: 438, endPoint x: 986, endPoint y: 546, distance: 107.3
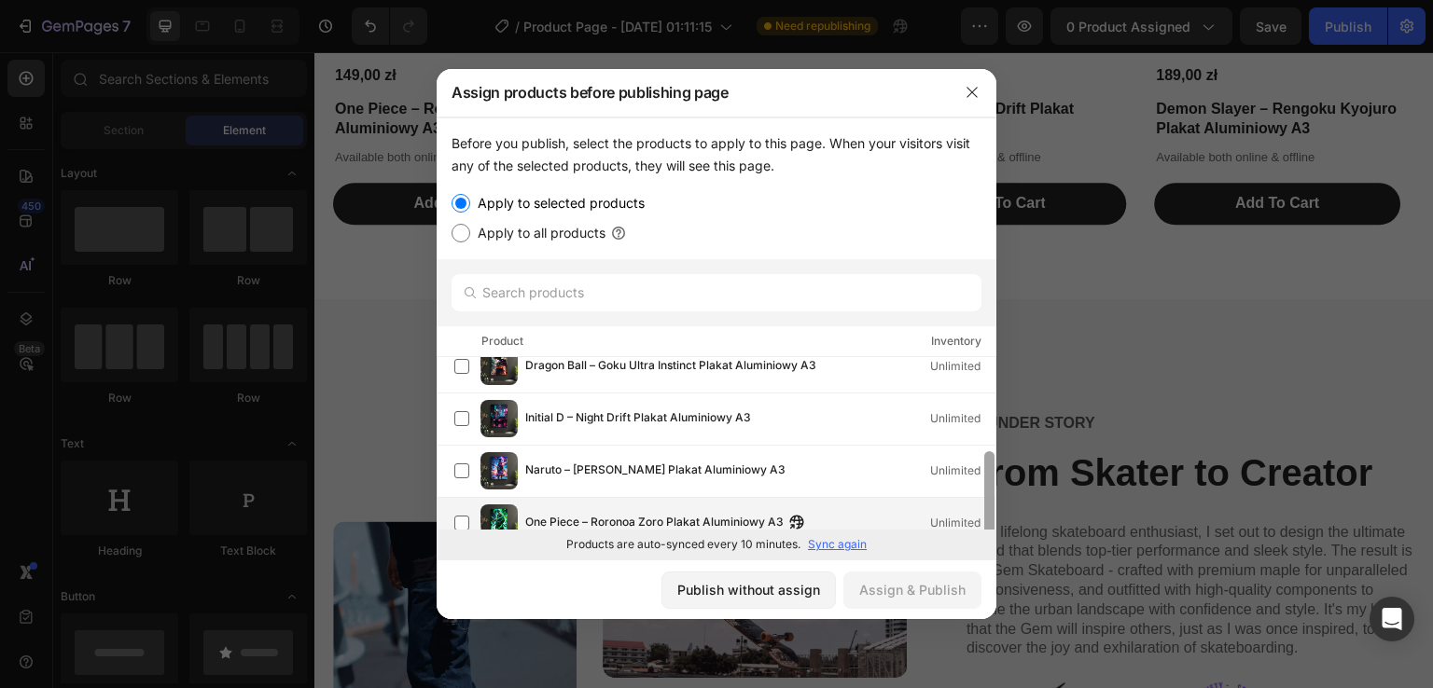
scroll to position [137, 0]
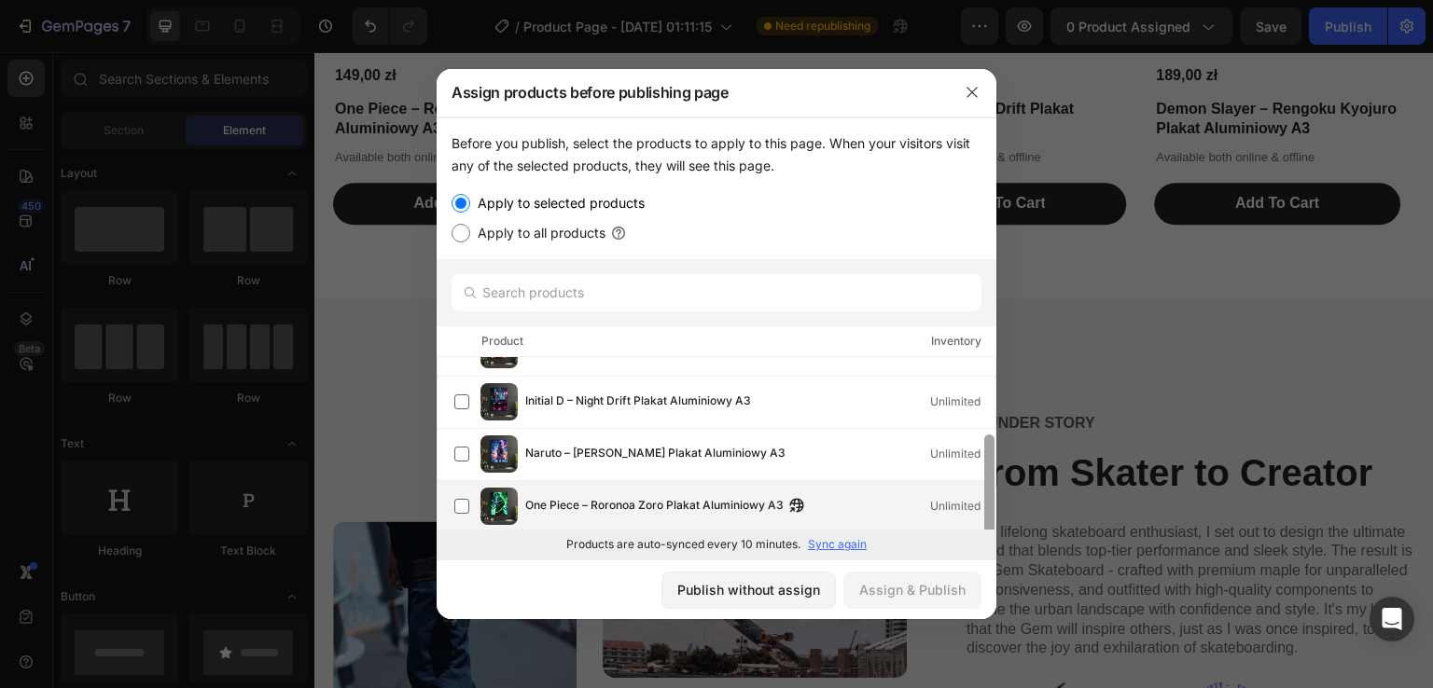
drag, startPoint x: 988, startPoint y: 454, endPoint x: 738, endPoint y: 516, distance: 257.5
click at [978, 522] on div "Demon Slayer – Akaza & Shinobu Plakat Aluminiowy A3 Unlimited Demon Slayer – Re…" at bounding box center [717, 445] width 560 height 176
click at [586, 500] on span "One Piece – Roronoa Zoro Plakat Aluminiowy A3" at bounding box center [654, 506] width 258 height 21
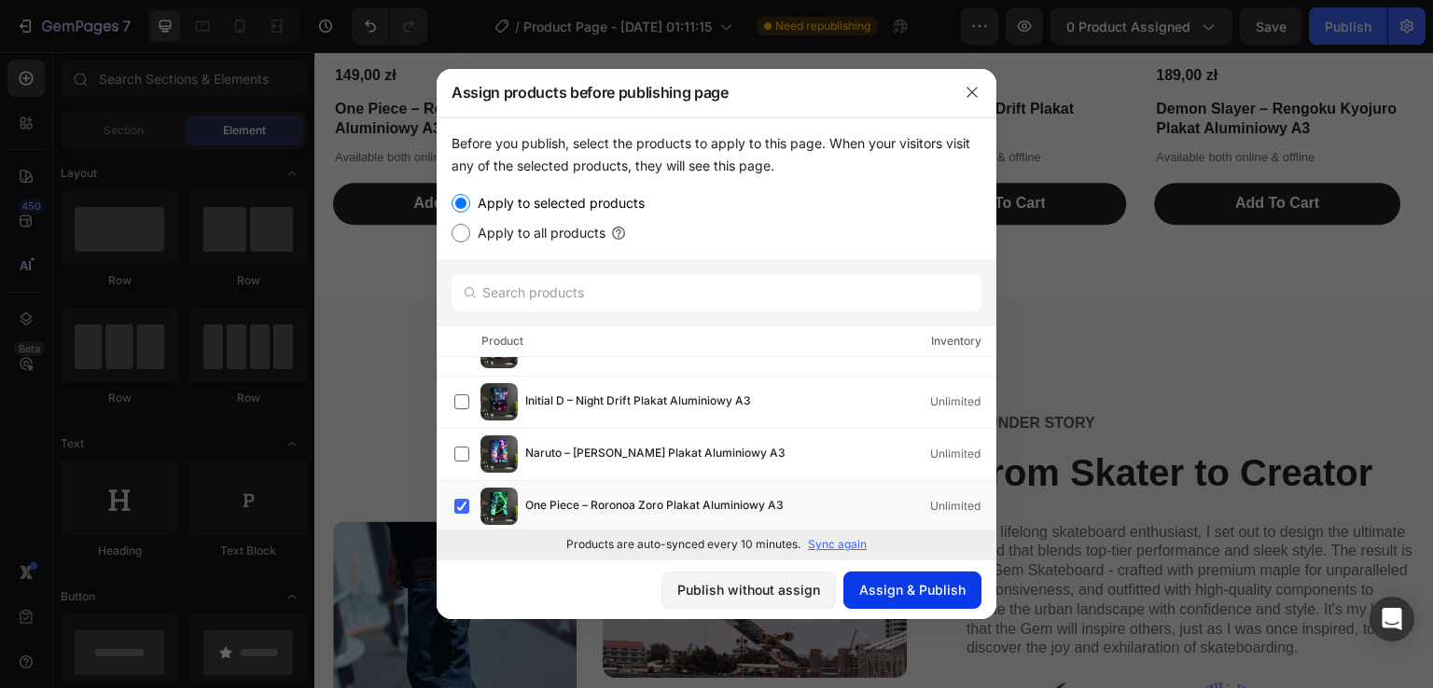
click at [871, 590] on div "Assign & Publish" at bounding box center [912, 590] width 106 height 20
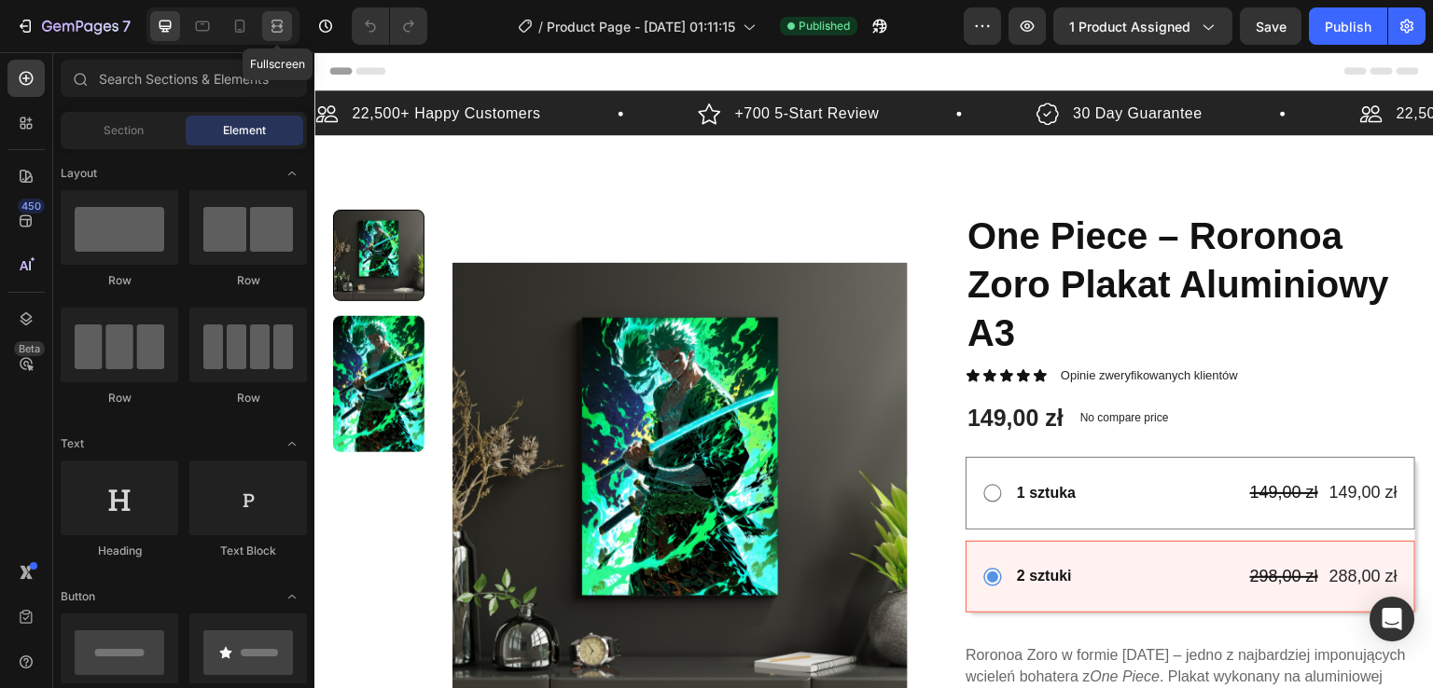
click at [277, 34] on icon at bounding box center [277, 26] width 19 height 19
